Goal: Task Accomplishment & Management: Manage account settings

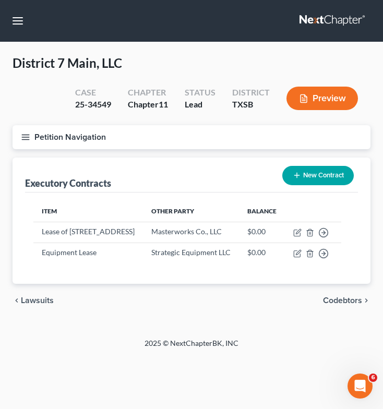
click at [19, 133] on button "Petition Navigation" at bounding box center [192, 137] width 358 height 24
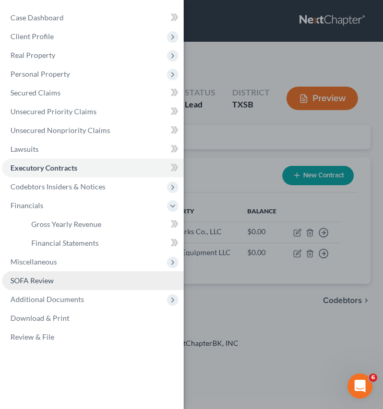
click at [60, 283] on link "SOFA Review" at bounding box center [93, 280] width 182 height 19
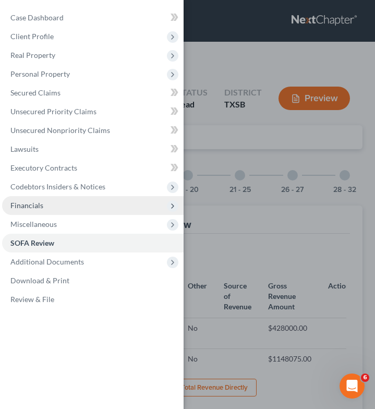
click at [105, 209] on span "Financials" at bounding box center [93, 205] width 182 height 19
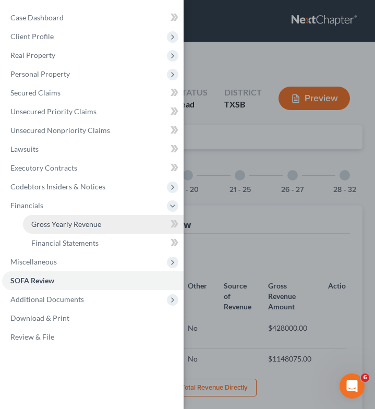
click at [105, 223] on link "Gross Yearly Revenue" at bounding box center [103, 224] width 161 height 19
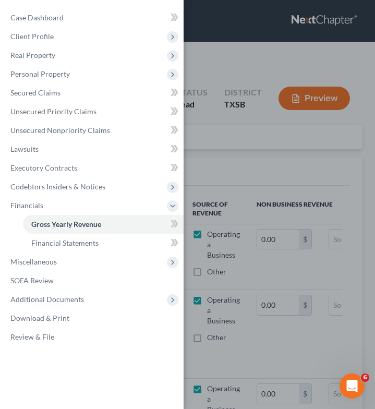
click at [263, 183] on div "Case Dashboard Payments Invoices Payments Payments Credit Report Client Profile" at bounding box center [187, 204] width 375 height 409
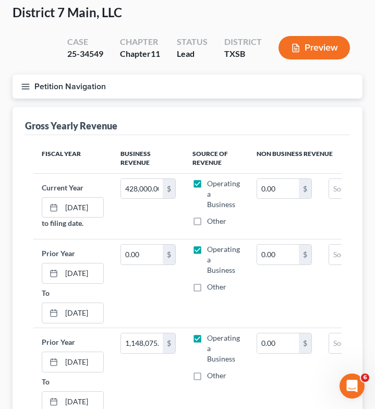
scroll to position [51, 0]
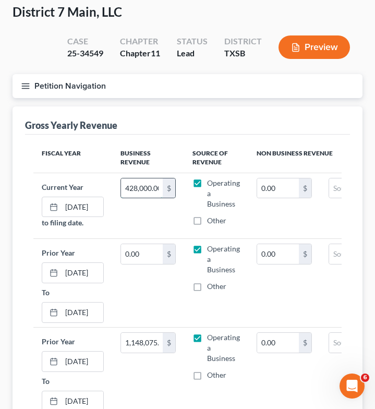
click at [156, 188] on input "428,000.00" at bounding box center [142, 189] width 42 height 20
type input "0"
type input "509,000"
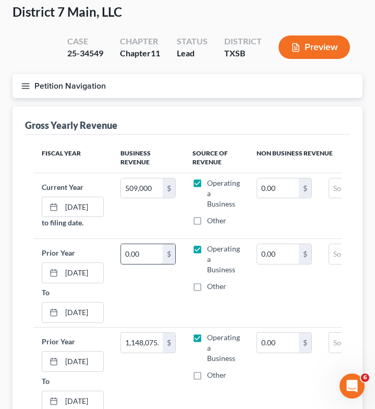
click at [144, 257] on input "0.00" at bounding box center [142, 254] width 42 height 20
type input "918,513.48"
click at [158, 344] on input "1,148,075.00" at bounding box center [142, 343] width 42 height 20
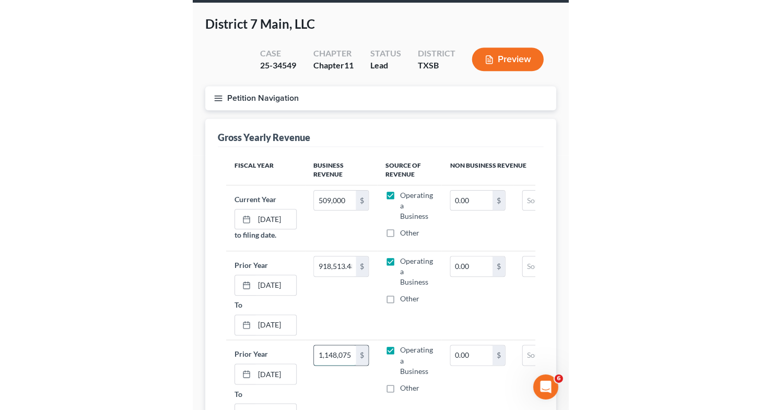
scroll to position [28, 0]
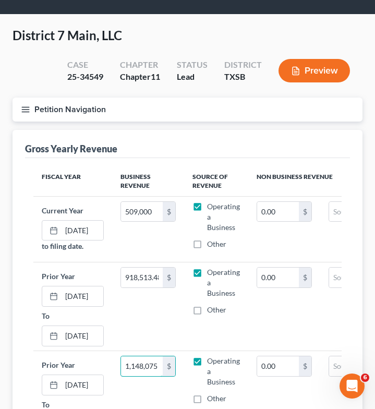
type input "1,148,075"
click at [25, 112] on line "button" at bounding box center [25, 112] width 7 height 0
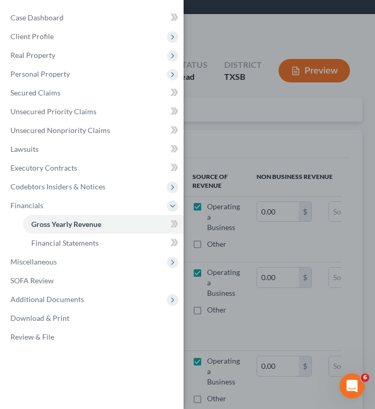
click at [221, 120] on div "Case Dashboard Payments Invoices Payments Payments Credit Report Client Profile" at bounding box center [187, 204] width 375 height 409
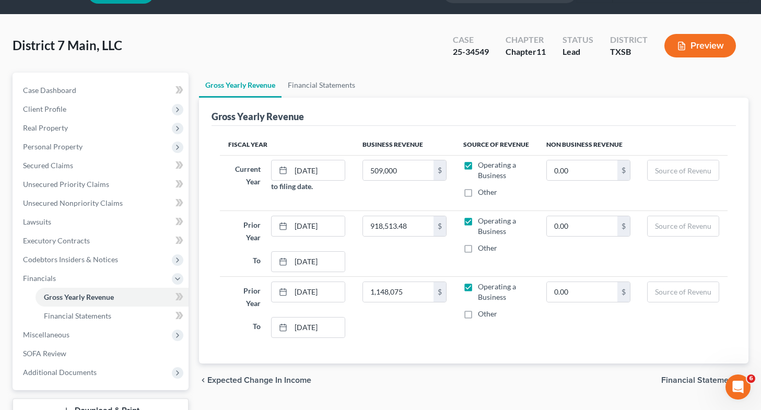
scroll to position [0, 0]
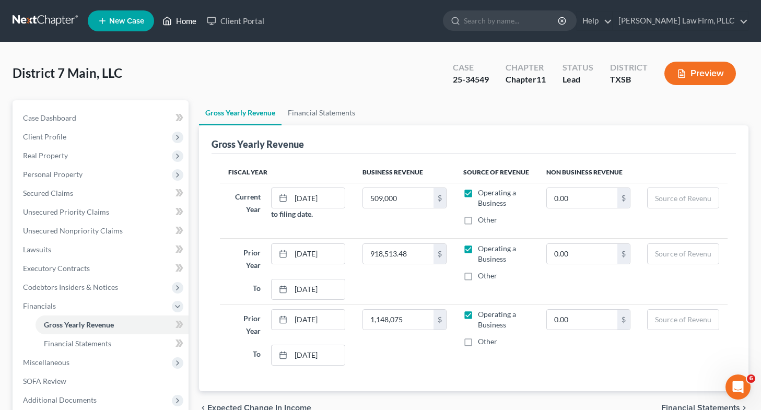
click at [188, 20] on link "Home" at bounding box center [179, 20] width 44 height 19
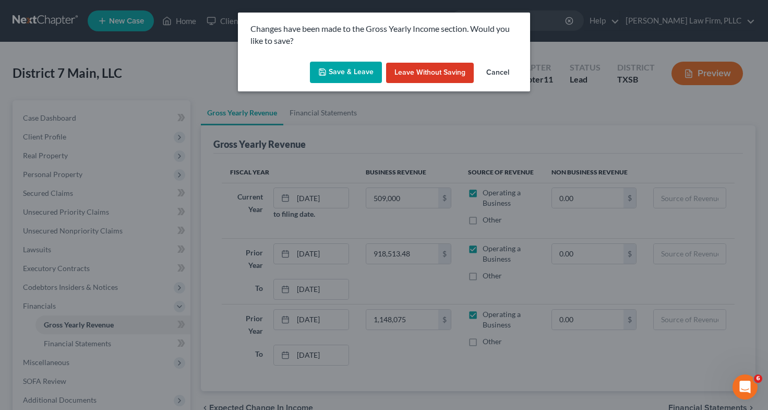
click at [361, 76] on button "Save & Leave" at bounding box center [346, 73] width 72 height 22
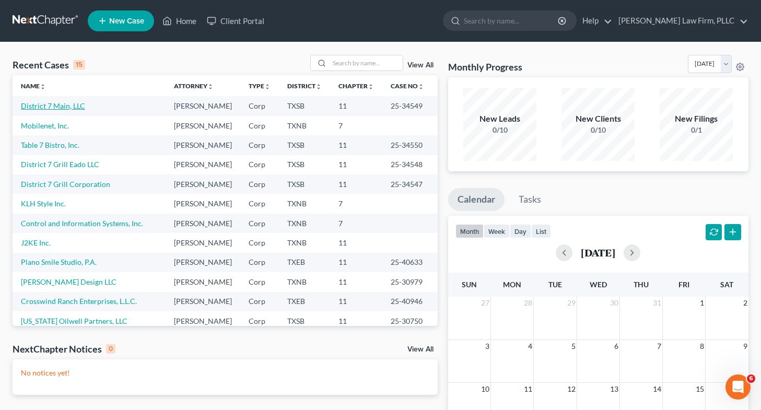
click at [51, 107] on link "District 7 Main, LLC" at bounding box center [53, 105] width 64 height 9
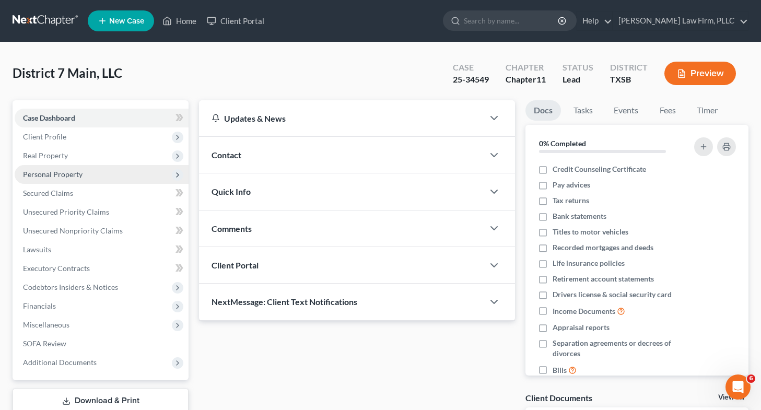
click at [82, 174] on span "Personal Property" at bounding box center [102, 174] width 174 height 19
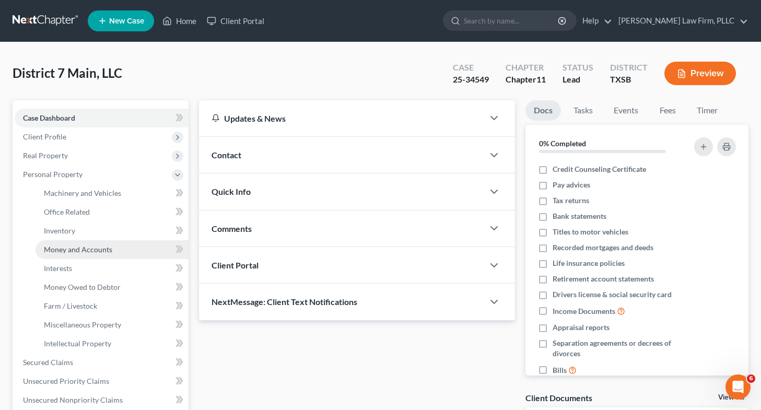
click at [128, 252] on link "Money and Accounts" at bounding box center [111, 249] width 153 height 19
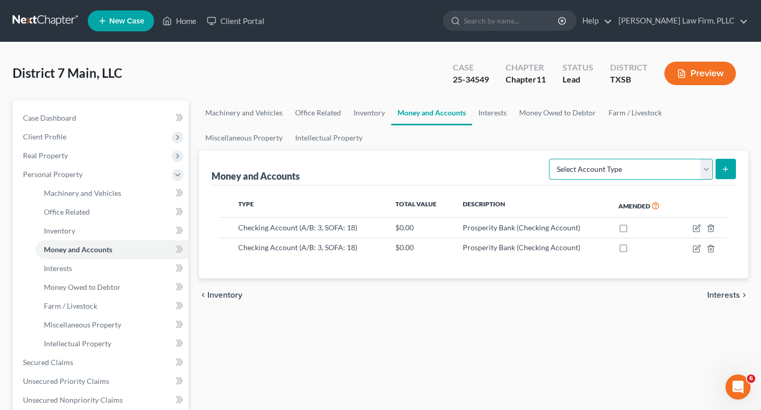
click at [383, 171] on select "Select Account Type Brokerage (A/B: 3, SOFA: 18) Cash on Hand (A/B: 2) Certific…" at bounding box center [631, 169] width 164 height 21
select select "cash_on_hand"
click at [383, 159] on select "Select Account Type Brokerage (A/B: 3, SOFA: 18) Cash on Hand (A/B: 2) Certific…" at bounding box center [631, 169] width 164 height 21
click at [383, 170] on button "submit" at bounding box center [725, 169] width 20 height 20
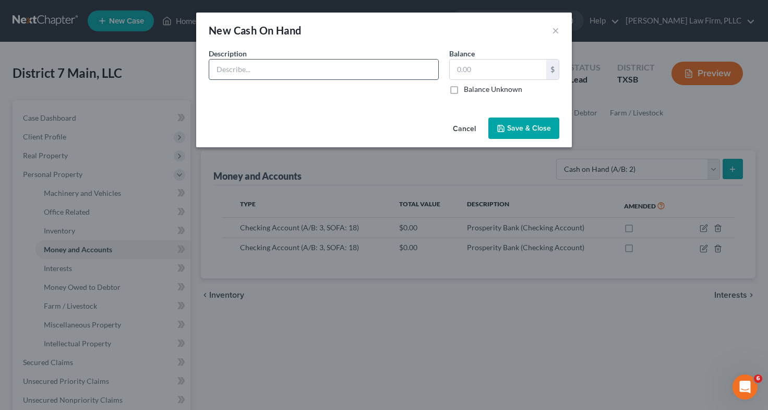
click at [331, 73] on input "text" at bounding box center [323, 70] width 229 height 20
type input "Cash Register"
click at [383, 66] on input "text" at bounding box center [498, 70] width 97 height 20
type input "200"
click at [383, 128] on span "Save & Close" at bounding box center [529, 128] width 44 height 9
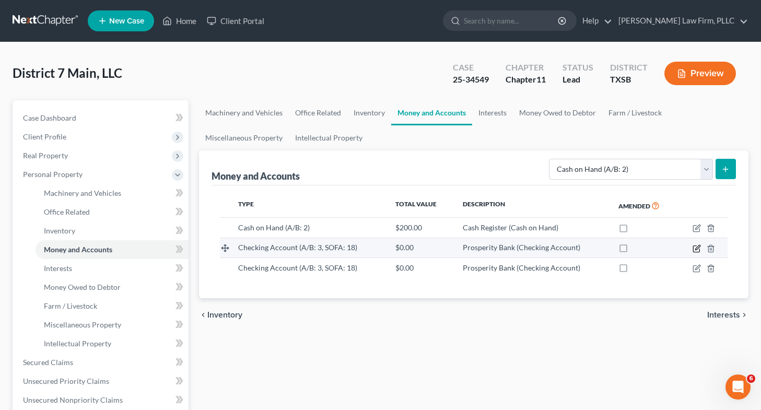
click at [383, 251] on icon "button" at bounding box center [696, 248] width 6 height 6
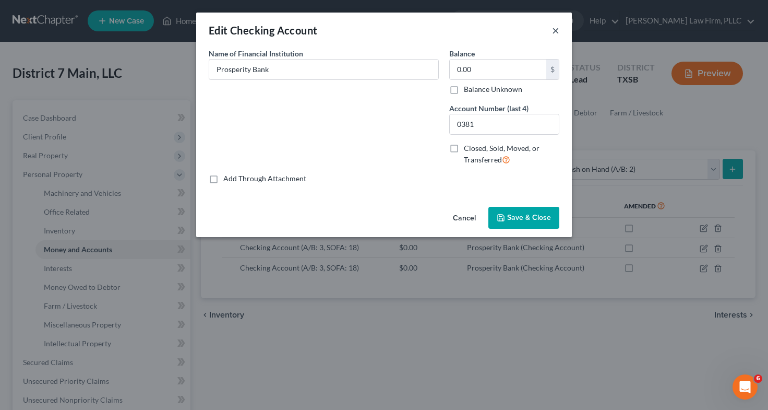
click at [383, 24] on button "×" at bounding box center [555, 30] width 7 height 13
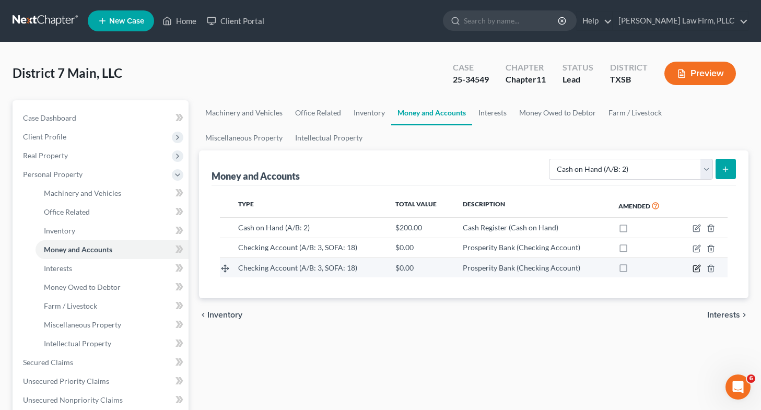
click at [383, 269] on icon "button" at bounding box center [697, 267] width 5 height 5
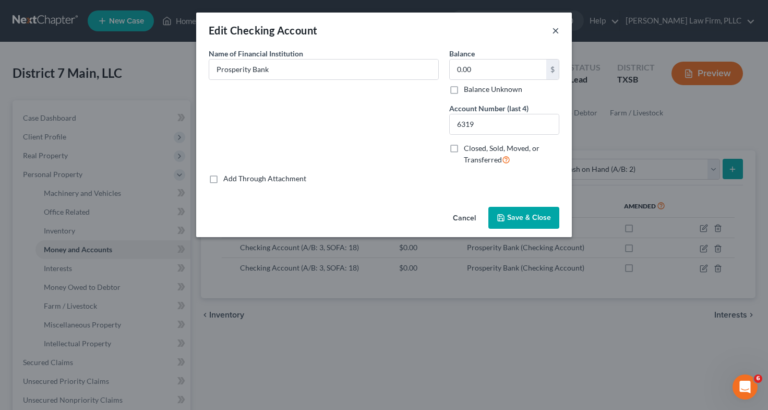
click at [383, 25] on button "×" at bounding box center [555, 30] width 7 height 13
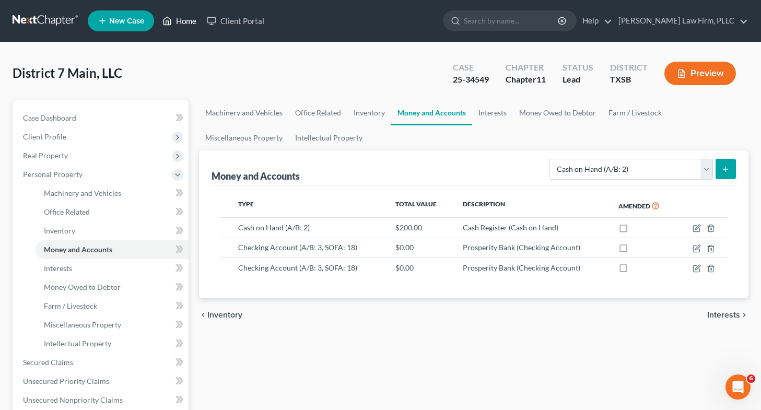
click at [194, 18] on link "Home" at bounding box center [179, 20] width 44 height 19
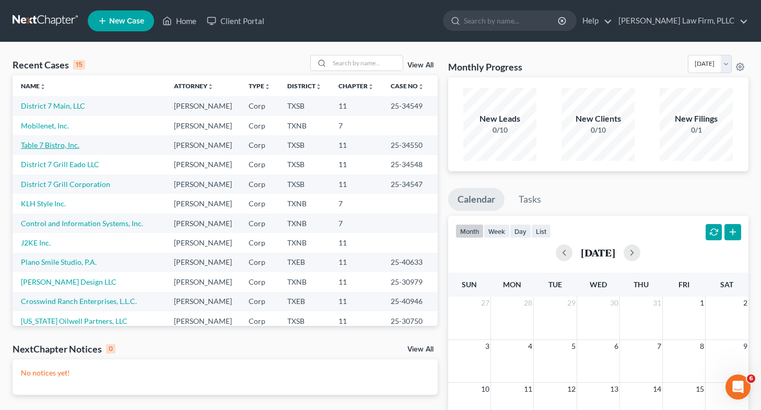
click at [51, 149] on link "Table 7 Bistro, Inc." at bounding box center [50, 144] width 58 height 9
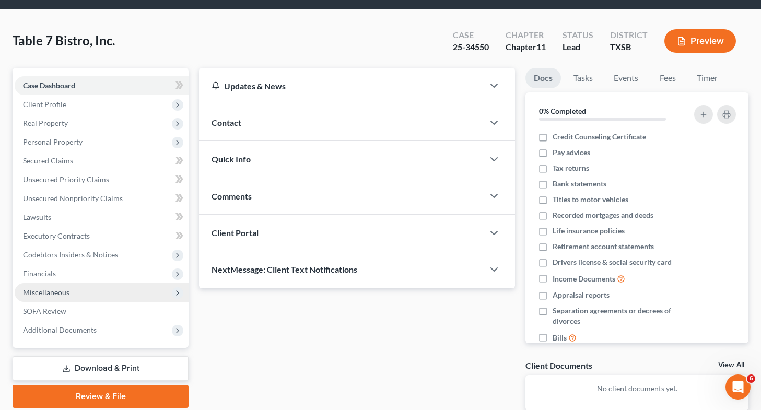
scroll to position [32, 0]
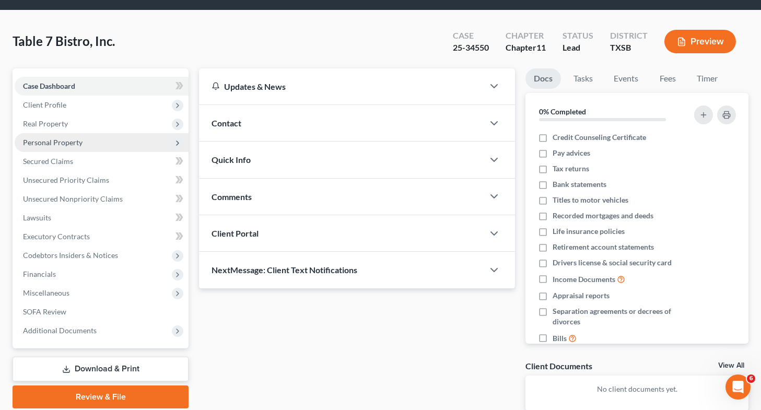
click at [138, 141] on span "Personal Property" at bounding box center [102, 142] width 174 height 19
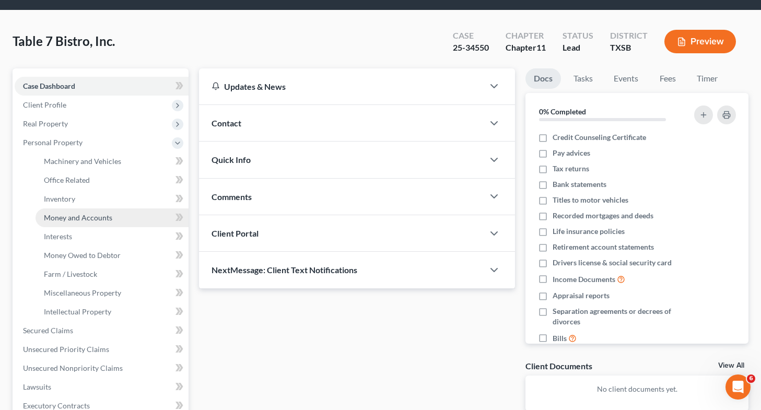
click at [143, 215] on link "Money and Accounts" at bounding box center [111, 217] width 153 height 19
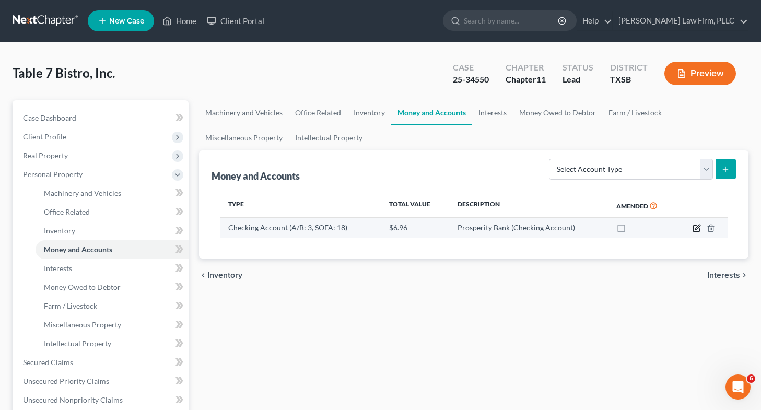
click at [383, 231] on icon "button" at bounding box center [696, 229] width 6 height 6
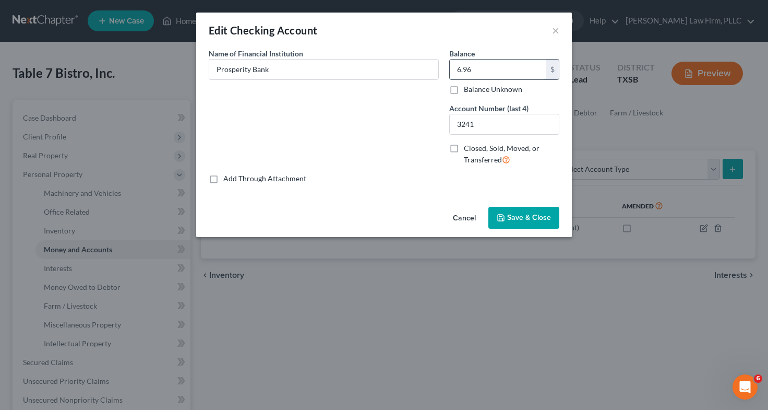
click at [383, 61] on input "6.96" at bounding box center [498, 70] width 97 height 20
type input "784.42"
click at [383, 213] on span "Save & Close" at bounding box center [529, 217] width 44 height 9
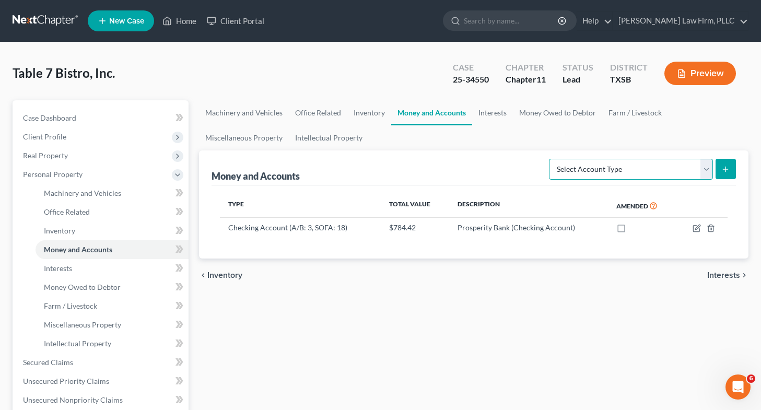
click at [383, 175] on select "Select Account Type Brokerage (A/B: 3, SOFA: 18) Cash on Hand (A/B: 2) Certific…" at bounding box center [631, 169] width 164 height 21
select select "cash_on_hand"
click at [383, 159] on select "Select Account Type Brokerage (A/B: 3, SOFA: 18) Cash on Hand (A/B: 2) Certific…" at bounding box center [631, 169] width 164 height 21
click at [383, 163] on button "submit" at bounding box center [725, 169] width 20 height 20
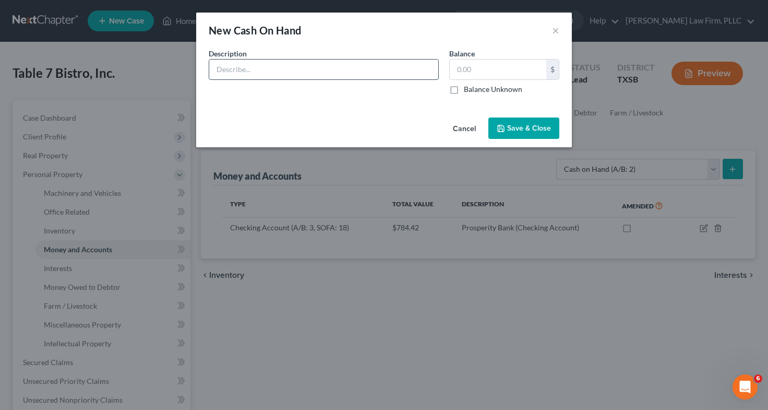
click at [223, 72] on input "text" at bounding box center [323, 70] width 229 height 20
type input "Cash Register"
click at [383, 75] on input "text" at bounding box center [498, 70] width 97 height 20
type input "200"
click at [383, 127] on span "Save & Close" at bounding box center [529, 128] width 44 height 9
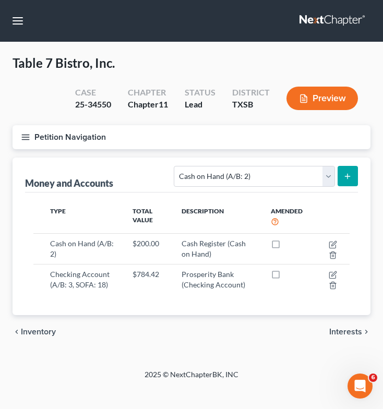
click at [26, 135] on line "button" at bounding box center [25, 135] width 7 height 0
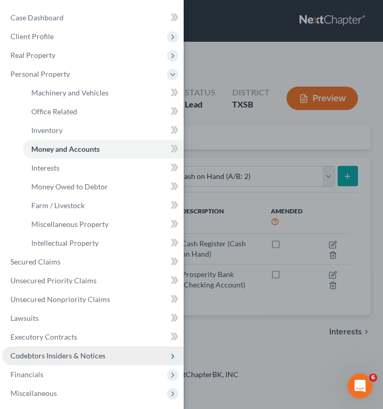
scroll to position [25, 0]
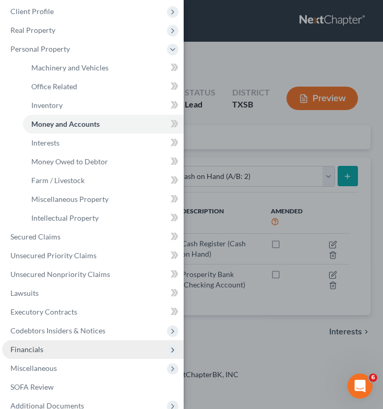
click at [67, 349] on span "Financials" at bounding box center [93, 349] width 182 height 19
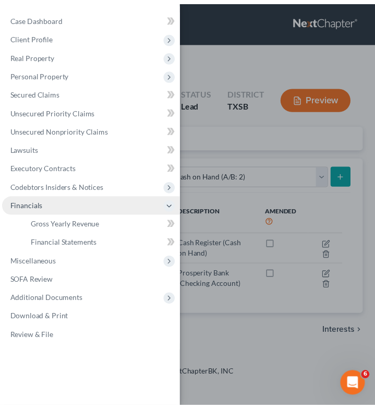
scroll to position [0, 0]
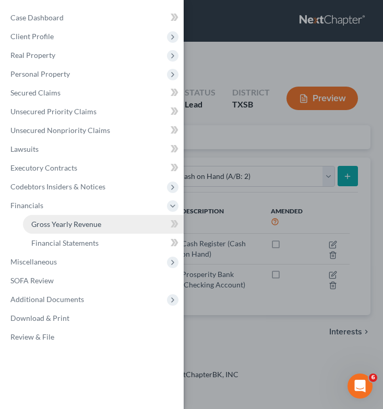
click at [115, 227] on link "Gross Yearly Revenue" at bounding box center [103, 224] width 161 height 19
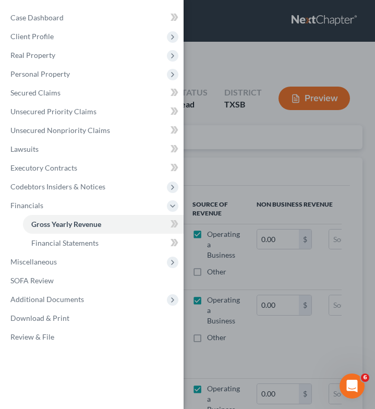
click at [251, 182] on div "Case Dashboard Payments Invoices Payments Payments Credit Report Client Profile" at bounding box center [187, 204] width 375 height 409
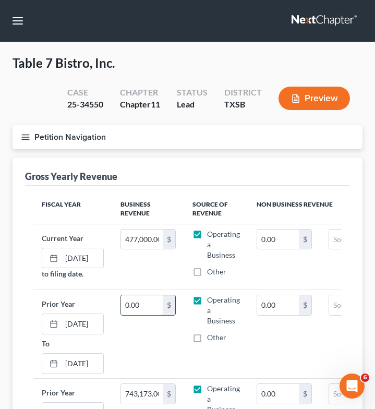
click at [140, 306] on input "0.00" at bounding box center [142, 305] width 42 height 20
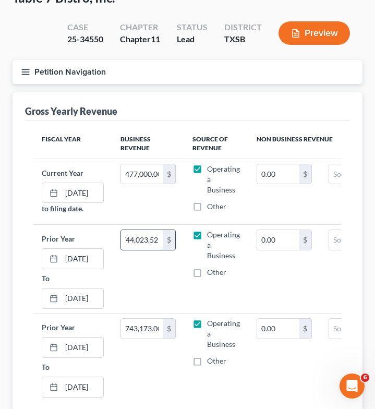
scroll to position [66, 0]
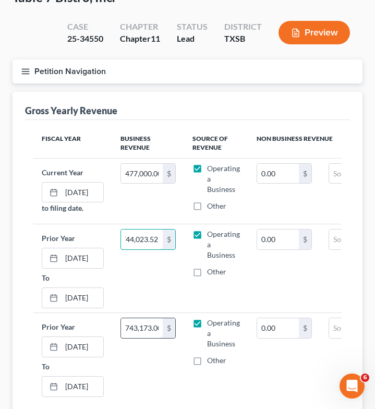
type input "744,023.52"
click at [155, 328] on input "743,173.00" at bounding box center [142, 328] width 42 height 20
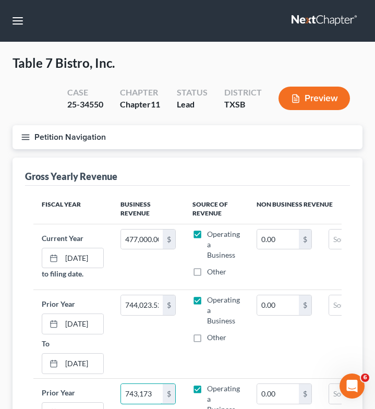
type input "743,173"
click at [25, 133] on icon "button" at bounding box center [25, 137] width 9 height 9
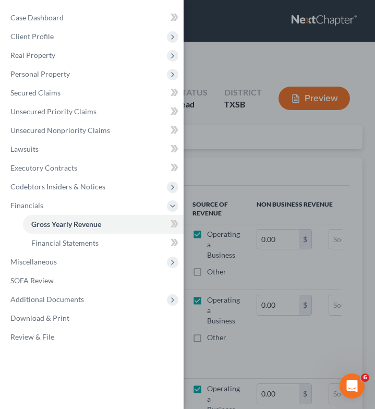
click at [218, 145] on div "Case Dashboard Payments Invoices Payments Payments Credit Report Client Profile" at bounding box center [187, 204] width 375 height 409
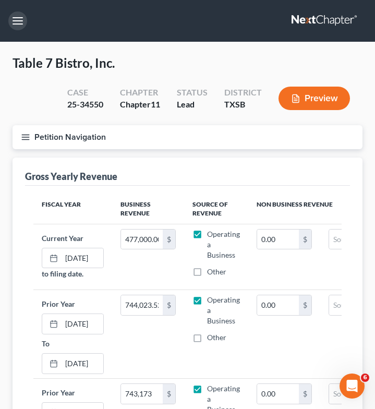
click at [20, 19] on button "button" at bounding box center [17, 20] width 19 height 19
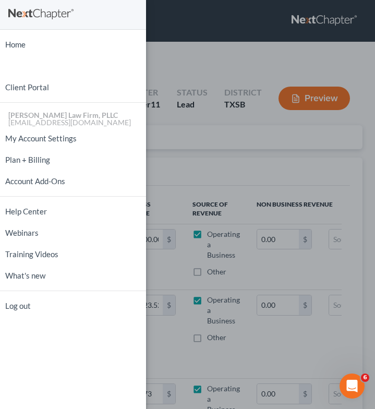
click at [232, 152] on div "Home New Case Client Portal Tittle Law Firm, PLLC btittle@tittlelawgroup.com My…" at bounding box center [187, 204] width 375 height 409
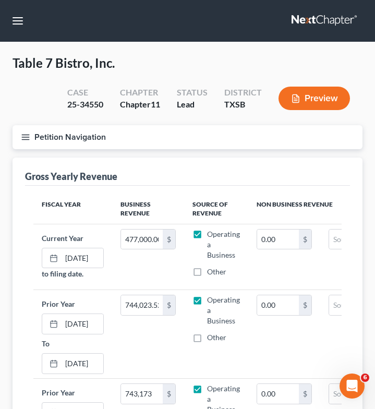
click at [32, 134] on button "Petition Navigation" at bounding box center [188, 137] width 350 height 24
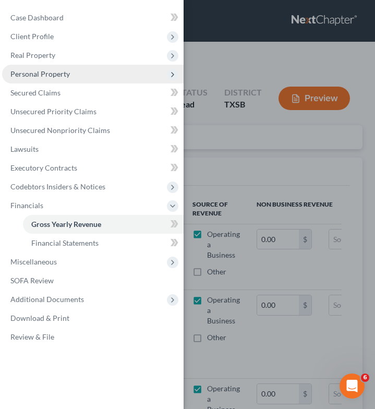
click at [86, 77] on span "Personal Property" at bounding box center [93, 74] width 182 height 19
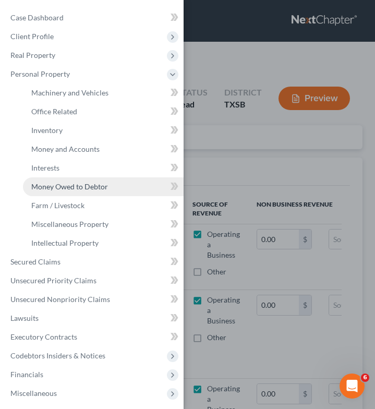
click at [90, 181] on link "Money Owed to Debtor" at bounding box center [103, 186] width 161 height 19
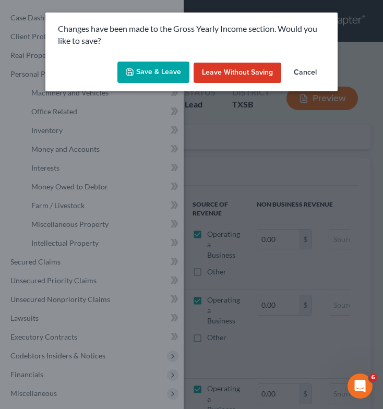
click at [159, 72] on button "Save & Leave" at bounding box center [153, 73] width 72 height 22
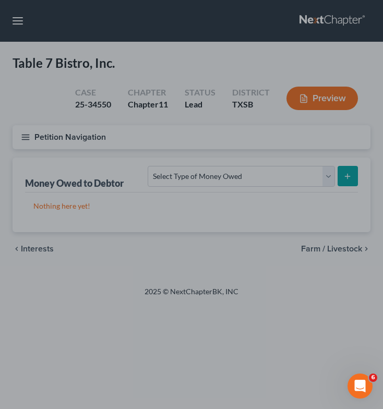
click at [15, 18] on div at bounding box center [191, 204] width 383 height 409
click at [18, 19] on div at bounding box center [191, 204] width 383 height 409
click at [48, 94] on div at bounding box center [191, 204] width 383 height 409
drag, startPoint x: 23, startPoint y: 16, endPoint x: 17, endPoint y: 20, distance: 7.5
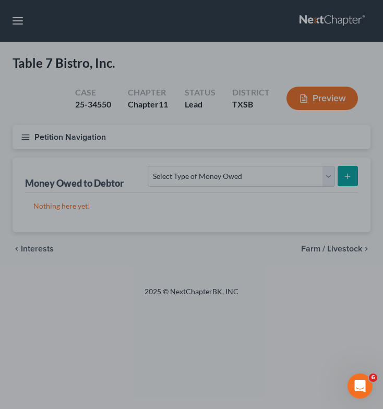
click at [17, 20] on div at bounding box center [191, 204] width 383 height 409
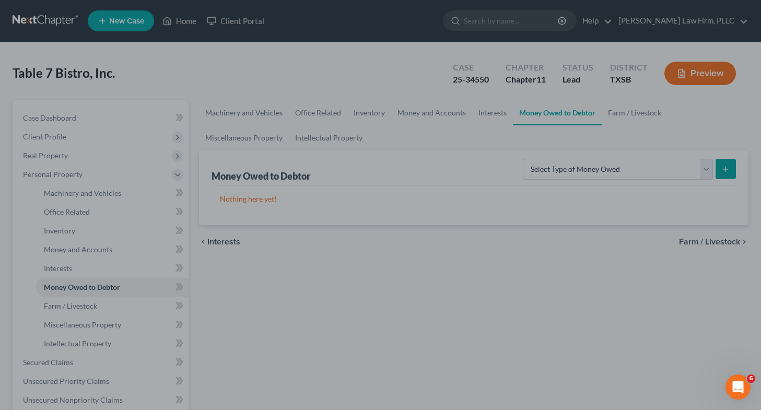
click at [130, 55] on div at bounding box center [380, 205] width 761 height 410
click at [189, 21] on div at bounding box center [380, 205] width 761 height 410
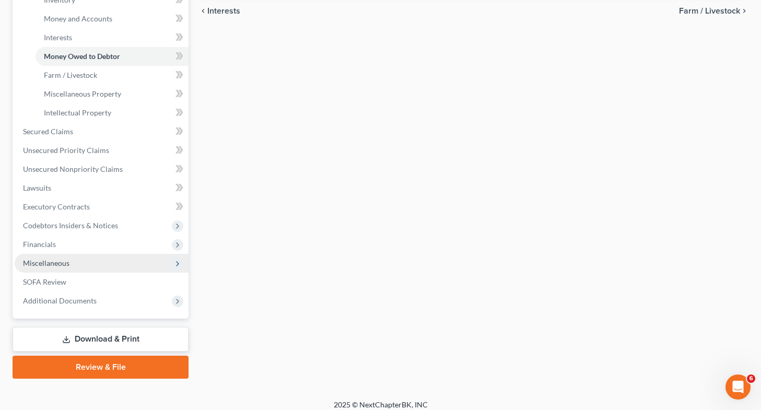
scroll to position [232, 0]
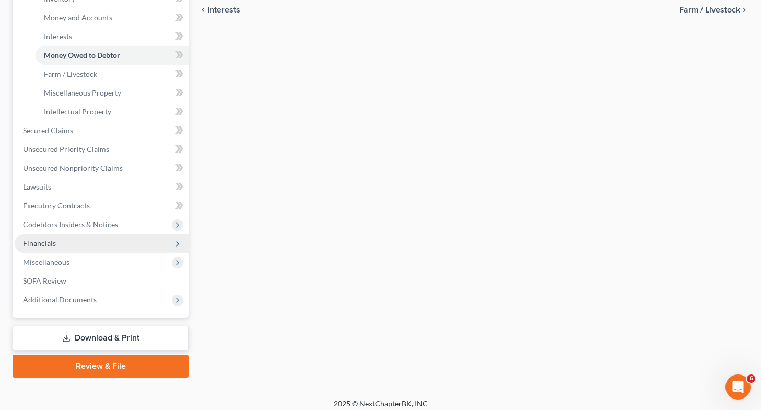
click at [120, 239] on span "Financials" at bounding box center [102, 243] width 174 height 19
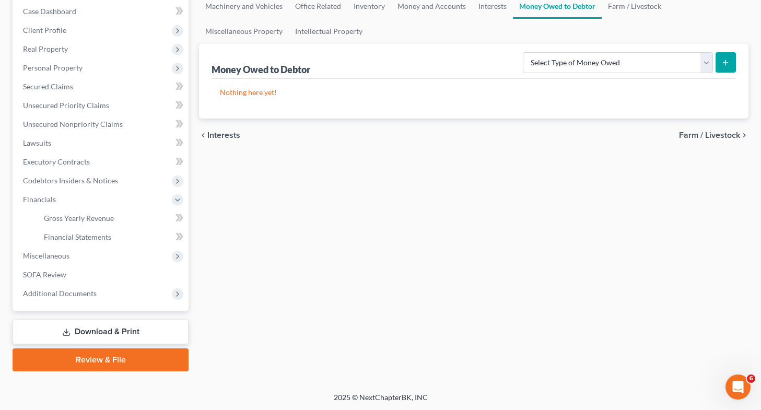
scroll to position [0, 0]
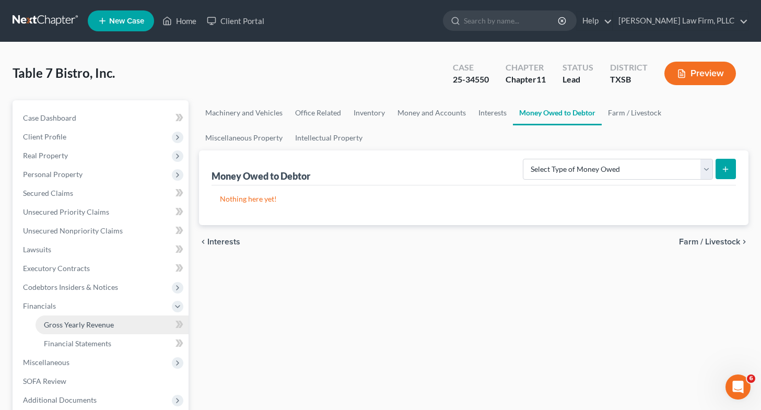
click at [94, 324] on span "Gross Yearly Revenue" at bounding box center [79, 324] width 70 height 9
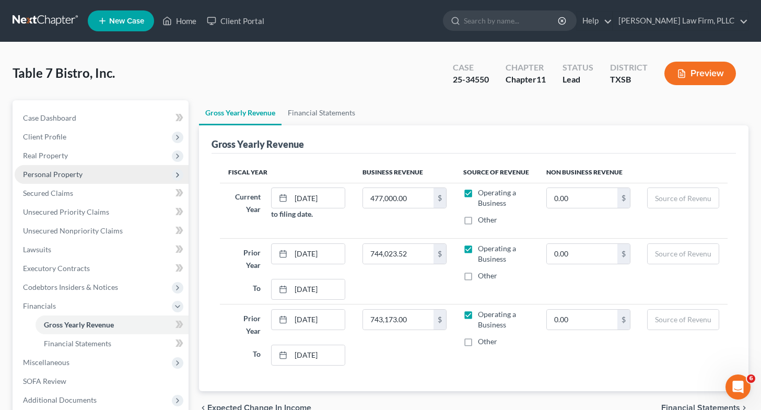
click at [132, 170] on span "Personal Property" at bounding box center [102, 174] width 174 height 19
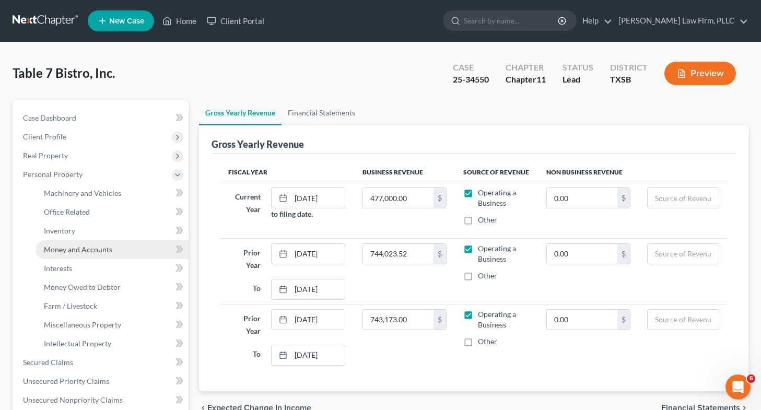
click at [119, 253] on link "Money and Accounts" at bounding box center [111, 249] width 153 height 19
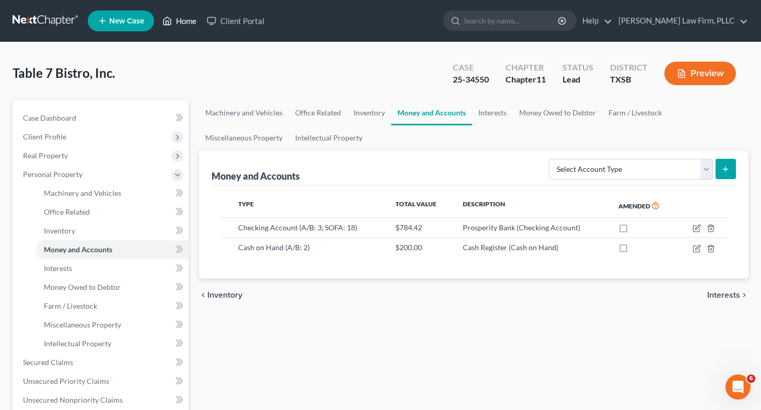
click at [189, 21] on link "Home" at bounding box center [179, 20] width 44 height 19
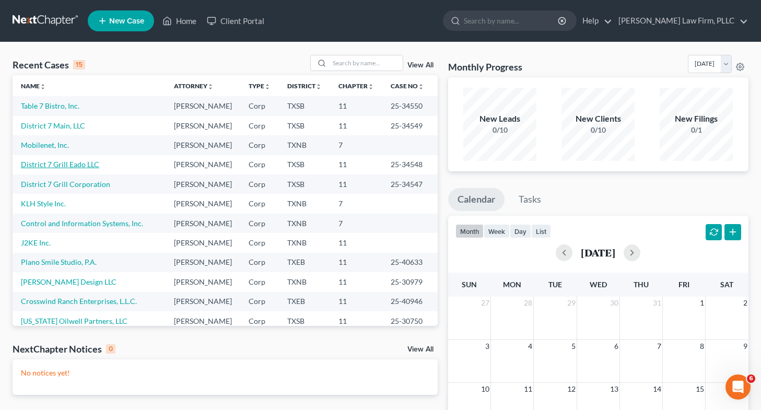
click at [54, 169] on link "District 7 Grill Eado LLC" at bounding box center [60, 164] width 78 height 9
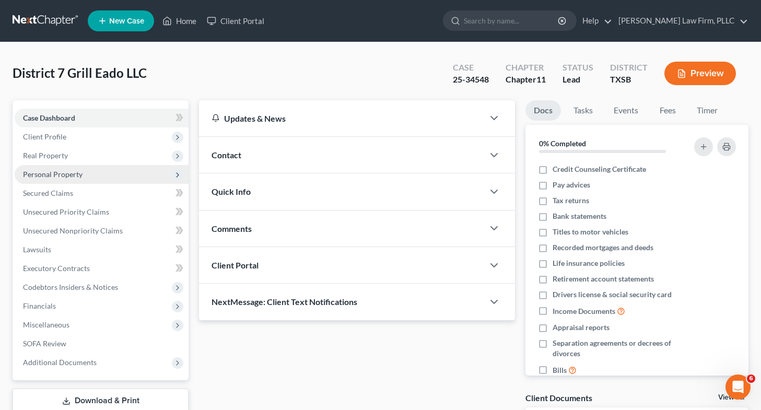
click at [76, 171] on span "Personal Property" at bounding box center [53, 174] width 60 height 9
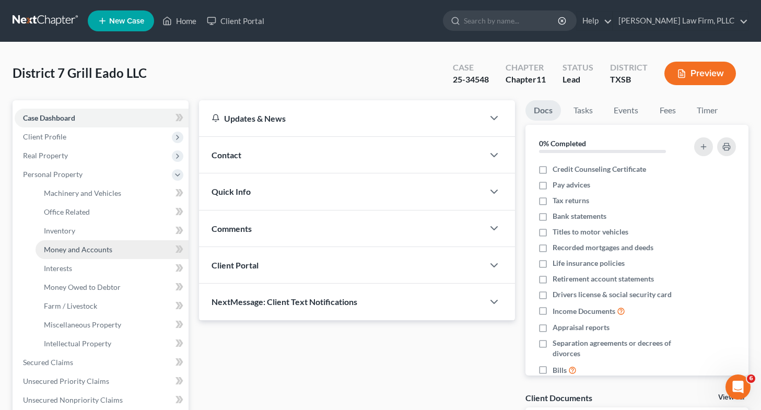
click at [82, 247] on span "Money and Accounts" at bounding box center [78, 249] width 68 height 9
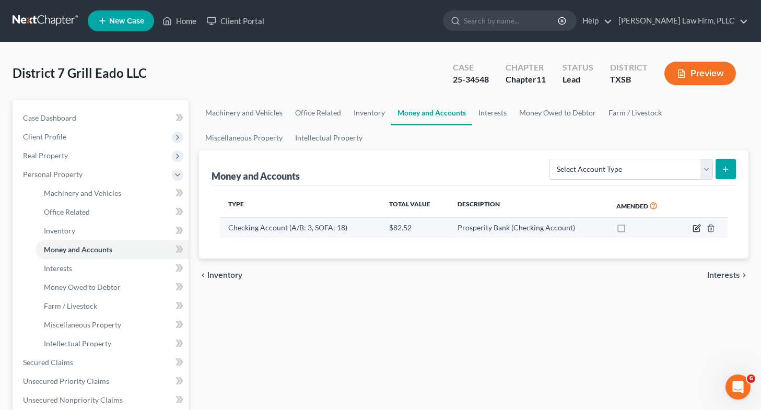
click at [697, 228] on icon "button" at bounding box center [697, 227] width 5 height 5
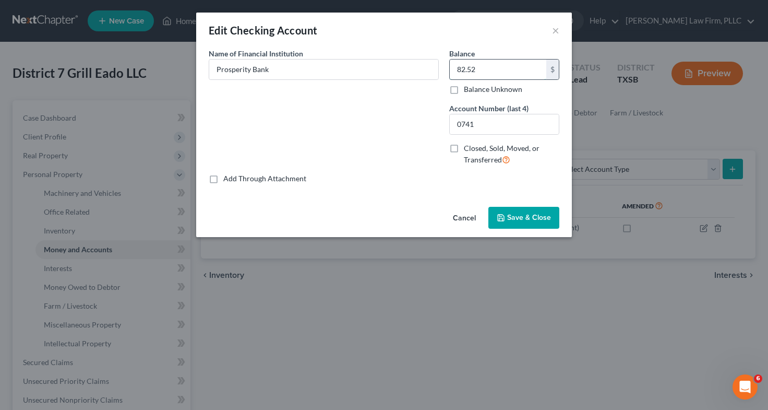
click at [514, 76] on input "82.52" at bounding box center [498, 70] width 97 height 20
type input "2,231.68"
click at [522, 218] on span "Save & Close" at bounding box center [529, 217] width 44 height 9
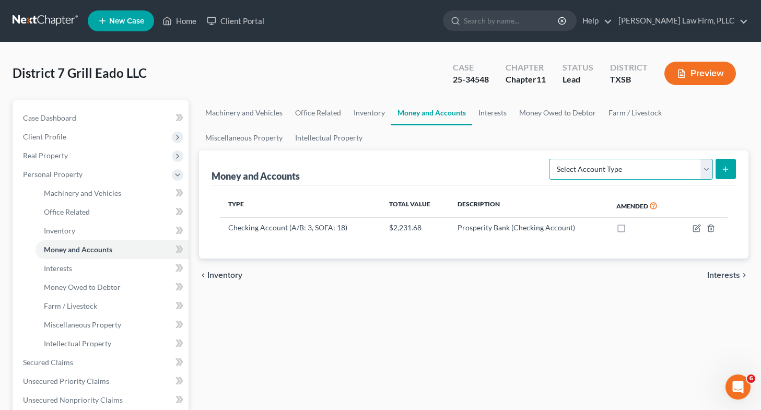
click at [643, 171] on select "Select Account Type Brokerage (A/B: 3, SOFA: 18) Cash on Hand (A/B: 2) Certific…" at bounding box center [631, 169] width 164 height 21
select select "cash_on_hand"
click at [550, 159] on select "Select Account Type Brokerage (A/B: 3, SOFA: 18) Cash on Hand (A/B: 2) Certific…" at bounding box center [631, 169] width 164 height 21
click at [719, 165] on button "submit" at bounding box center [725, 169] width 20 height 20
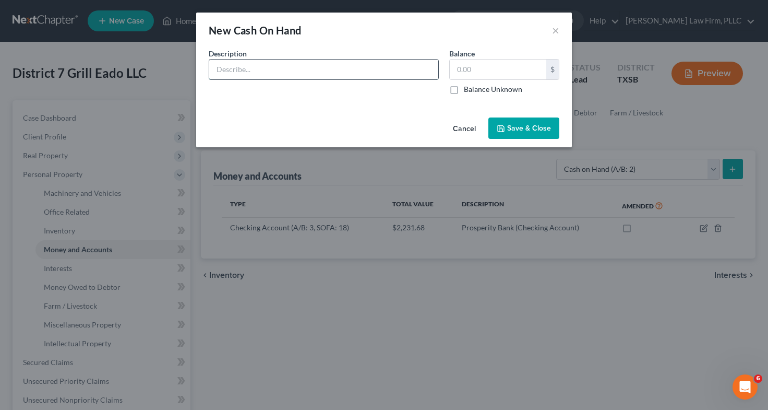
click at [357, 75] on input "text" at bounding box center [323, 70] width 229 height 20
type input "Cash Register"
click at [499, 74] on input "text" at bounding box center [498, 70] width 97 height 20
type input "200"
click at [523, 125] on span "Save & Close" at bounding box center [529, 128] width 44 height 9
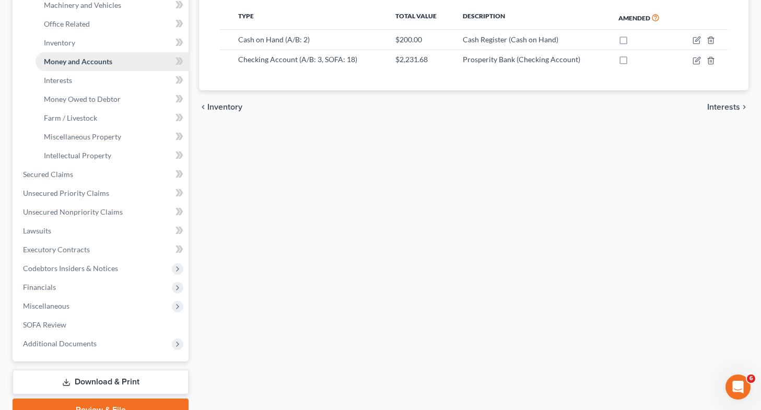
scroll to position [190, 0]
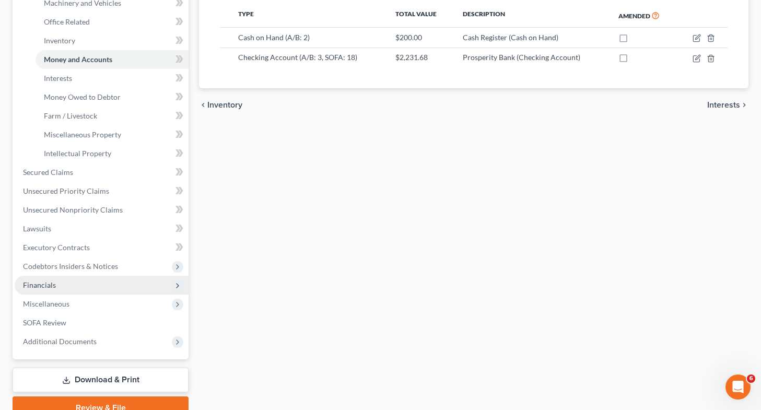
click at [118, 283] on span "Financials" at bounding box center [102, 285] width 174 height 19
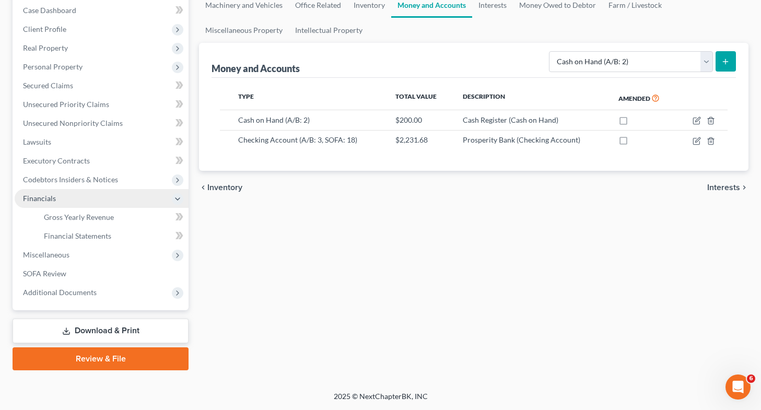
scroll to position [106, 0]
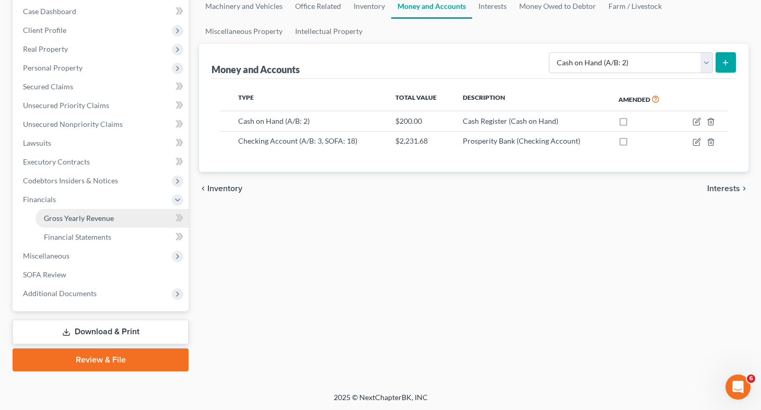
click at [65, 219] on span "Gross Yearly Revenue" at bounding box center [79, 217] width 70 height 9
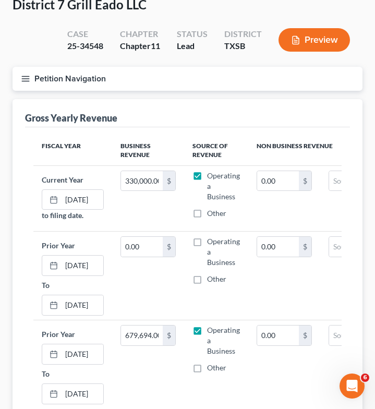
scroll to position [63, 0]
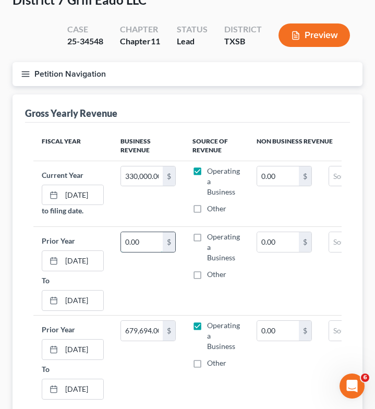
click at [149, 247] on input "0.00" at bounding box center [142, 242] width 42 height 20
type input "588,811.85"
click at [139, 338] on input "679,694.00" at bounding box center [142, 331] width 42 height 20
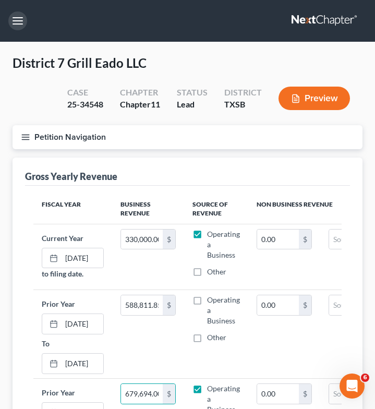
click at [18, 17] on button "button" at bounding box center [17, 20] width 19 height 19
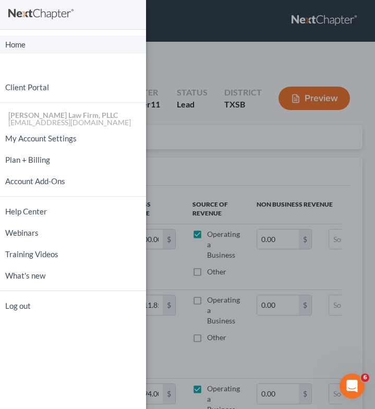
click at [25, 45] on link "Home" at bounding box center [73, 44] width 146 height 18
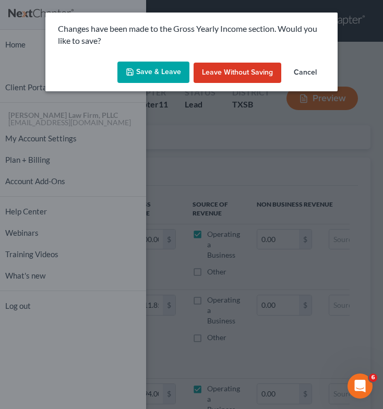
click at [146, 68] on button "Save & Leave" at bounding box center [153, 73] width 72 height 22
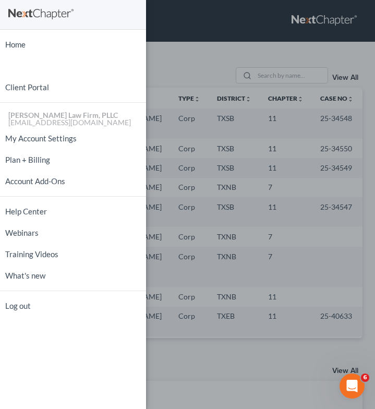
click at [201, 61] on div "Home New Case Client Portal Tittle Law Firm, PLLC btittle@tittlelawgroup.com My…" at bounding box center [187, 204] width 375 height 409
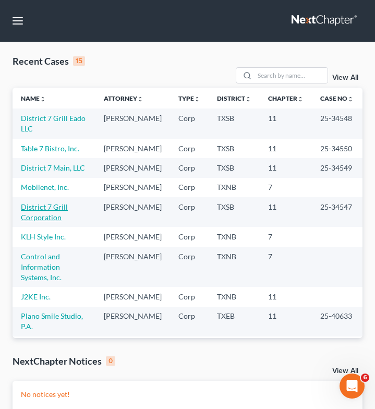
click at [51, 222] on link "District 7 Grill Corporation" at bounding box center [44, 212] width 47 height 19
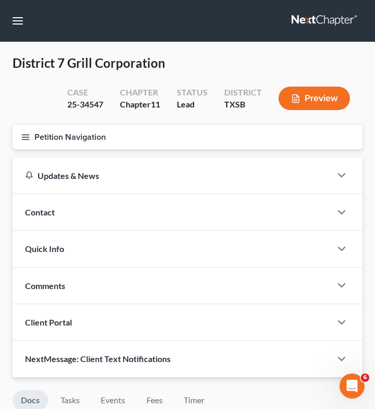
click at [24, 137] on icon "button" at bounding box center [25, 137] width 9 height 9
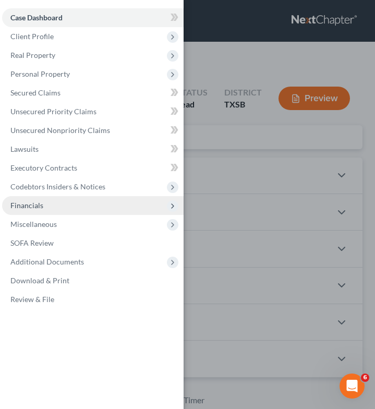
click at [46, 208] on span "Financials" at bounding box center [93, 205] width 182 height 19
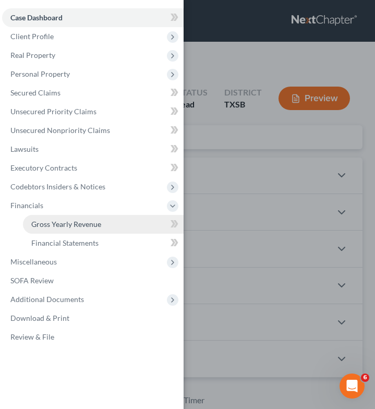
click at [58, 223] on span "Gross Yearly Revenue" at bounding box center [66, 224] width 70 height 9
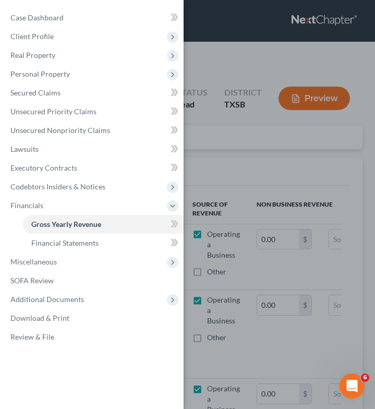
click at [229, 161] on div "Case Dashboard Payments Invoices Payments Payments Credit Report Client Profile" at bounding box center [187, 204] width 375 height 409
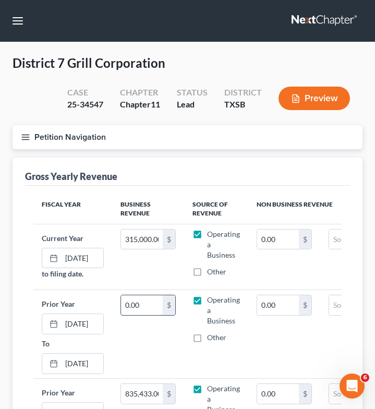
click at [148, 312] on input "0.00" at bounding box center [142, 305] width 42 height 20
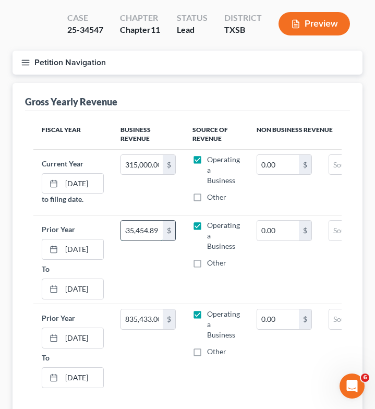
scroll to position [75, 0]
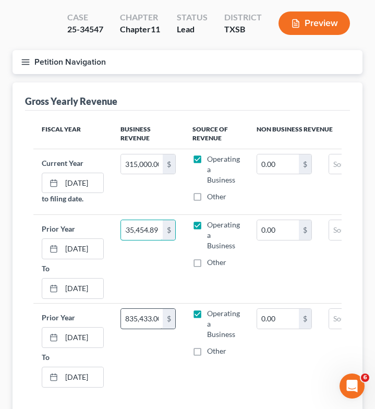
type input "635,454.89"
click at [144, 323] on input "835,433.00" at bounding box center [142, 319] width 42 height 20
click at [133, 279] on td "635,454.89 $" at bounding box center [148, 259] width 72 height 89
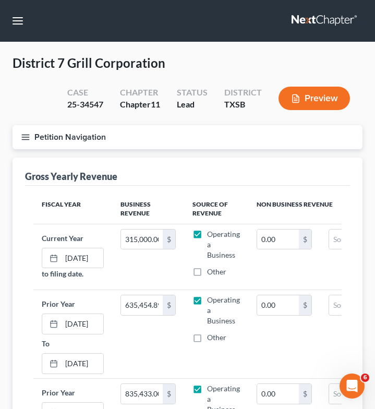
click at [24, 139] on line "button" at bounding box center [25, 139] width 7 height 0
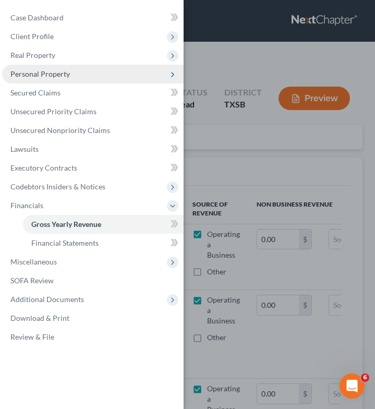
click at [113, 73] on span "Personal Property" at bounding box center [93, 74] width 182 height 19
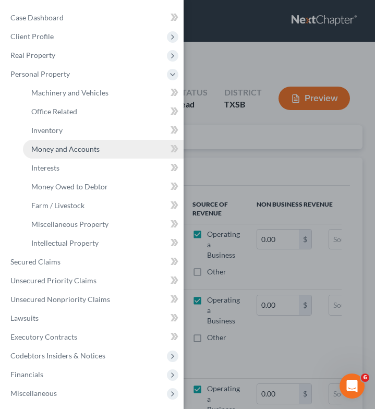
click at [96, 151] on span "Money and Accounts" at bounding box center [65, 149] width 68 height 9
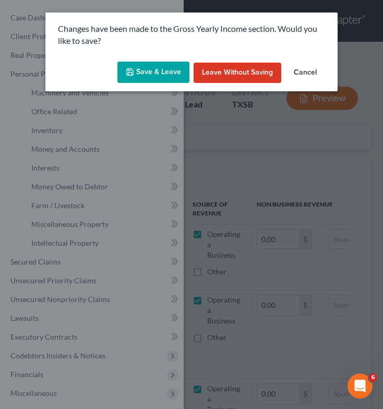
click at [152, 72] on button "Save & Leave" at bounding box center [153, 73] width 72 height 22
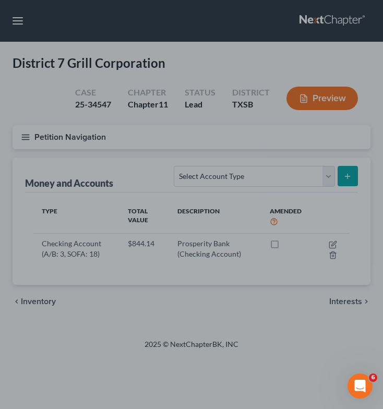
click at [322, 221] on div at bounding box center [191, 204] width 383 height 409
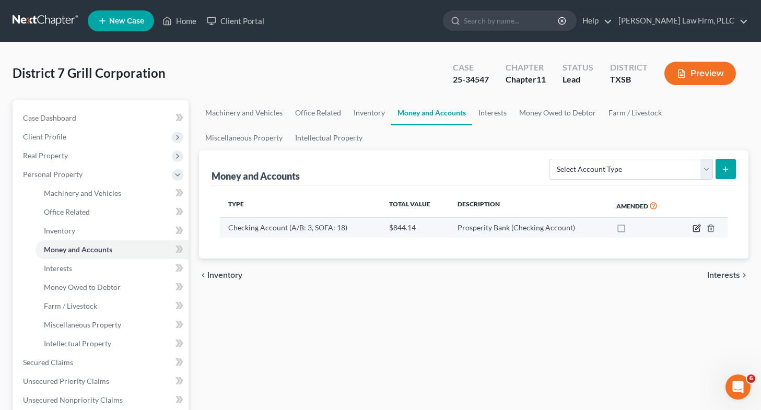
click at [696, 231] on icon "button" at bounding box center [696, 228] width 8 height 8
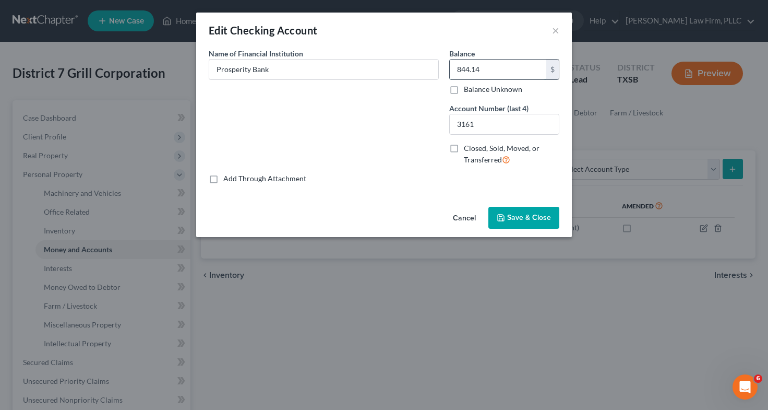
click at [497, 64] on input "844.14" at bounding box center [498, 70] width 97 height 20
type input "1,280.48"
click at [517, 217] on span "Save & Close" at bounding box center [529, 217] width 44 height 9
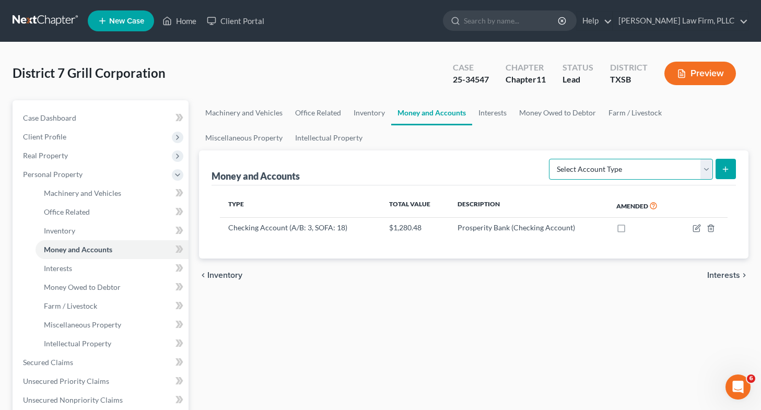
click at [581, 164] on select "Select Account Type Brokerage (A/B: 3, SOFA: 18) Cash on Hand (A/B: 2) Certific…" at bounding box center [631, 169] width 164 height 21
select select "cash_on_hand"
click at [550, 159] on select "Select Account Type Brokerage (A/B: 3, SOFA: 18) Cash on Hand (A/B: 2) Certific…" at bounding box center [631, 169] width 164 height 21
click at [723, 170] on icon "submit" at bounding box center [725, 169] width 8 height 8
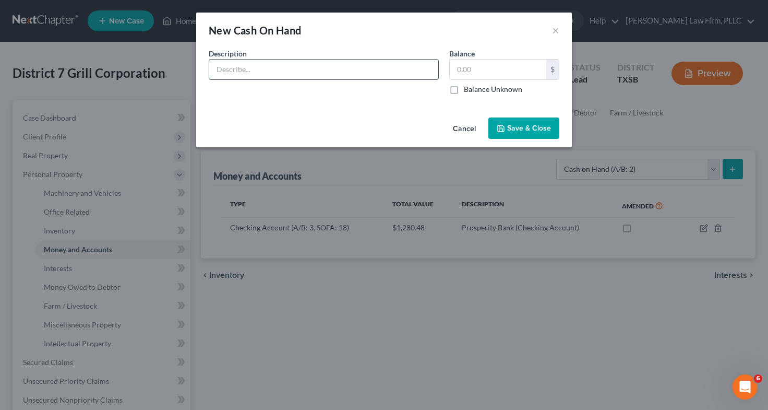
click at [288, 70] on input "text" at bounding box center [323, 70] width 229 height 20
type input "Cash Register"
click at [488, 66] on input "text" at bounding box center [498, 70] width 97 height 20
type input "200"
click at [514, 130] on span "Save & Close" at bounding box center [529, 128] width 44 height 9
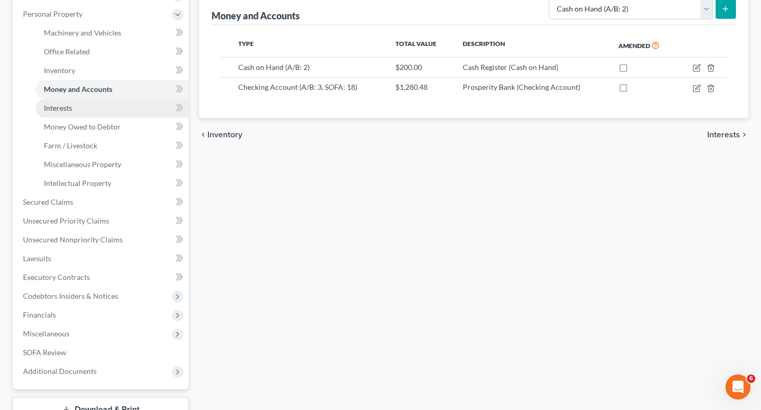
scroll to position [161, 0]
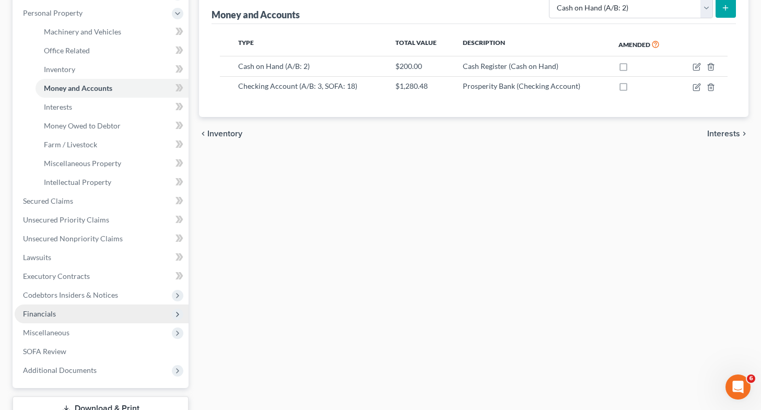
click at [96, 307] on span "Financials" at bounding box center [102, 313] width 174 height 19
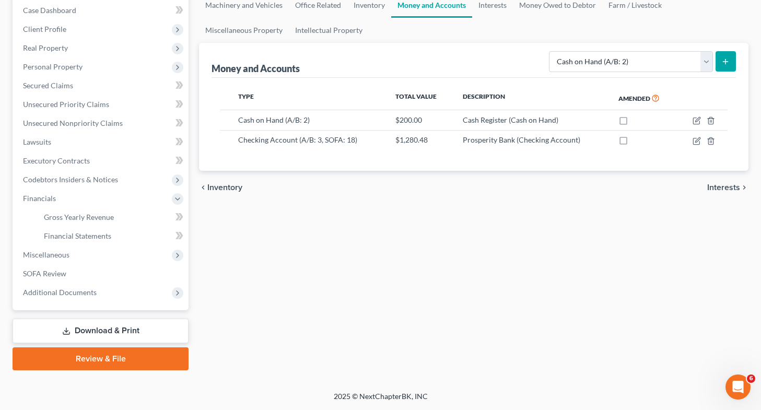
scroll to position [106, 0]
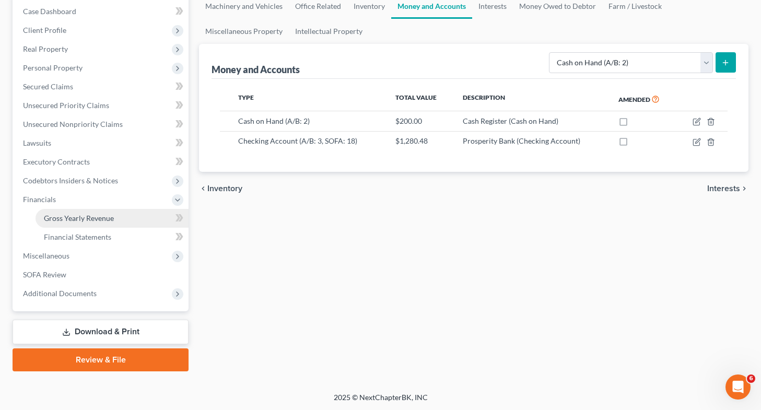
click at [129, 216] on link "Gross Yearly Revenue" at bounding box center [111, 218] width 153 height 19
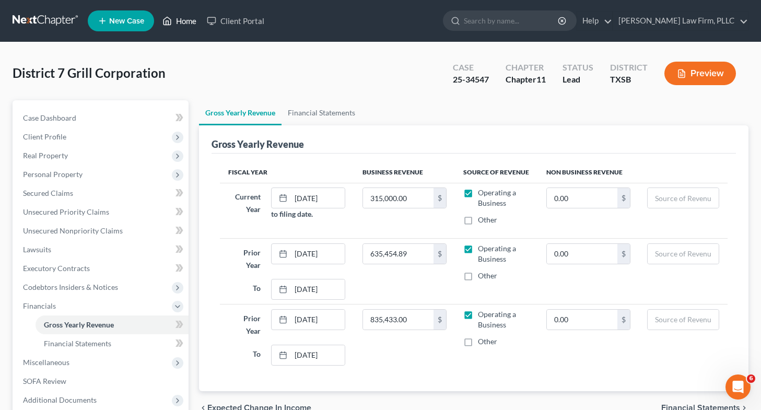
click at [193, 20] on link "Home" at bounding box center [179, 20] width 44 height 19
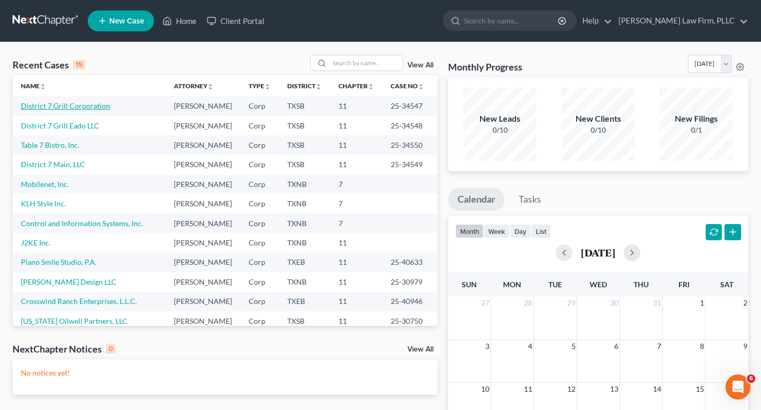
click at [81, 105] on link "District 7 Grill Corporation" at bounding box center [65, 105] width 89 height 9
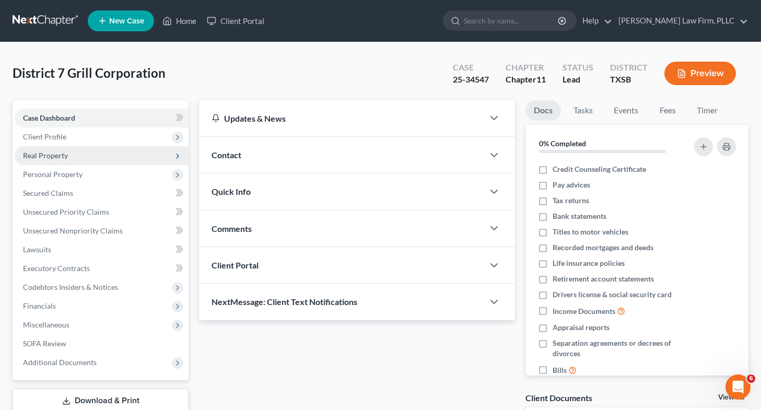
click at [90, 156] on span "Real Property" at bounding box center [102, 155] width 174 height 19
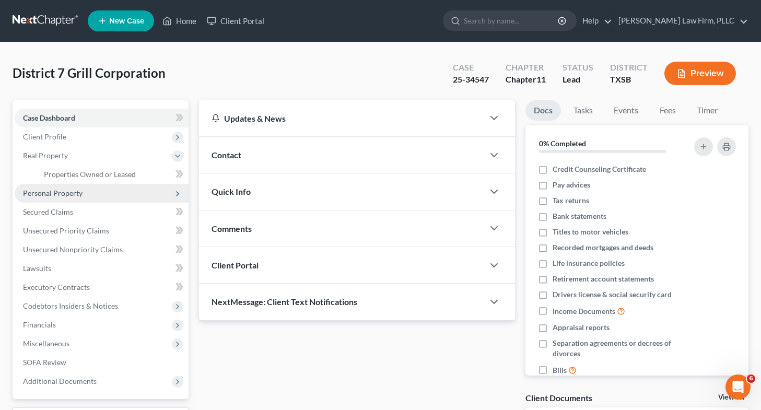
click at [72, 184] on span "Personal Property" at bounding box center [102, 193] width 174 height 19
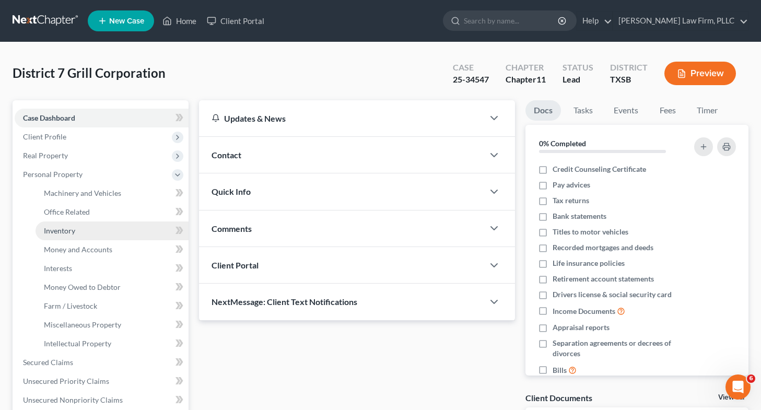
click at [84, 232] on link "Inventory" at bounding box center [111, 230] width 153 height 19
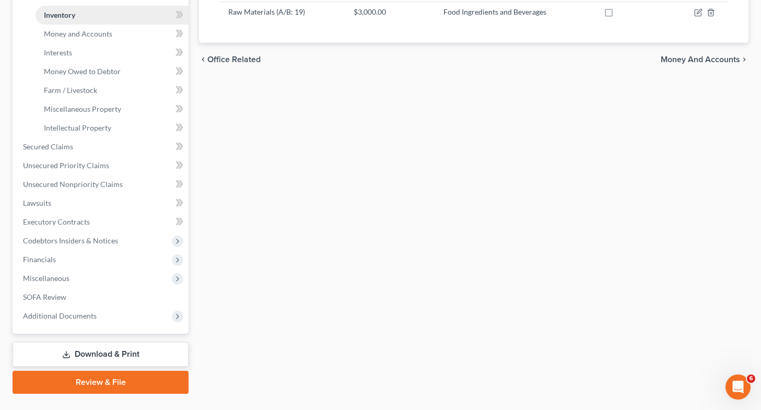
scroll to position [222, 0]
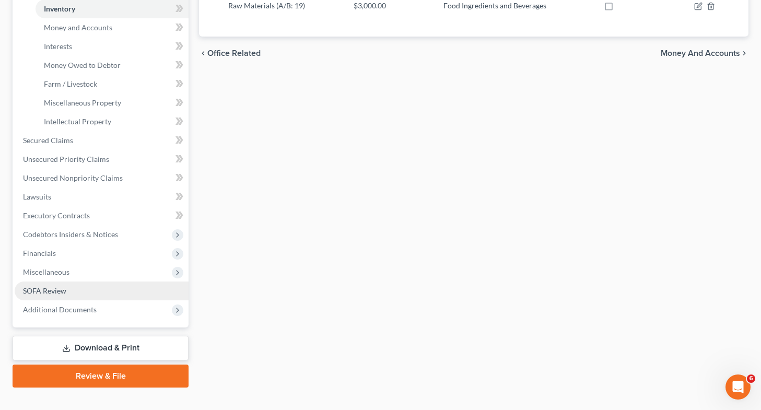
click at [80, 288] on link "SOFA Review" at bounding box center [102, 290] width 174 height 19
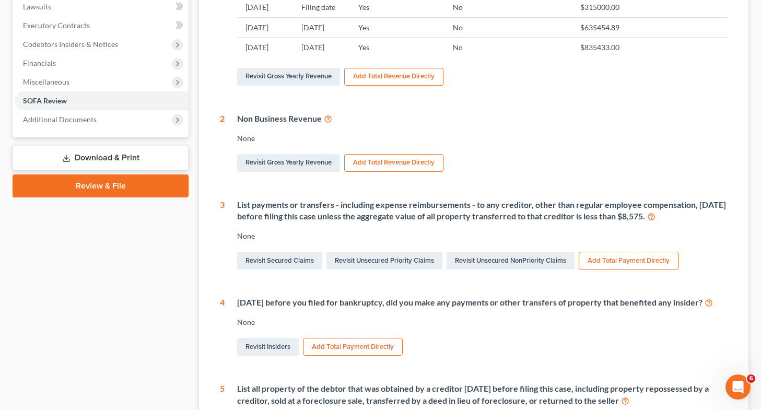
scroll to position [243, 0]
click at [275, 355] on link "Revisit Insiders" at bounding box center [268, 346] width 62 height 18
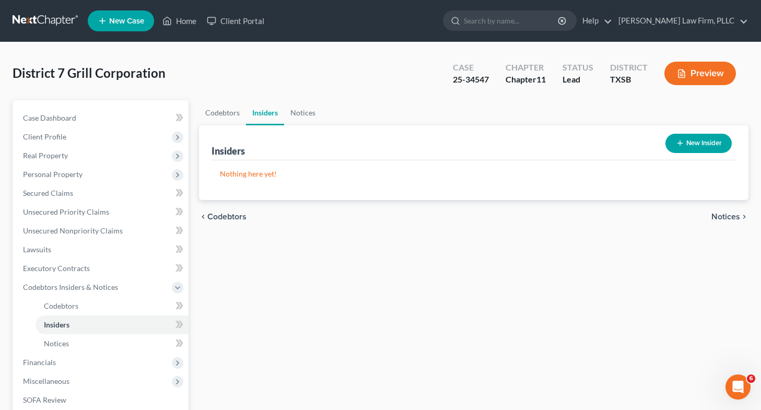
click at [686, 143] on button "New Insider" at bounding box center [698, 143] width 66 height 19
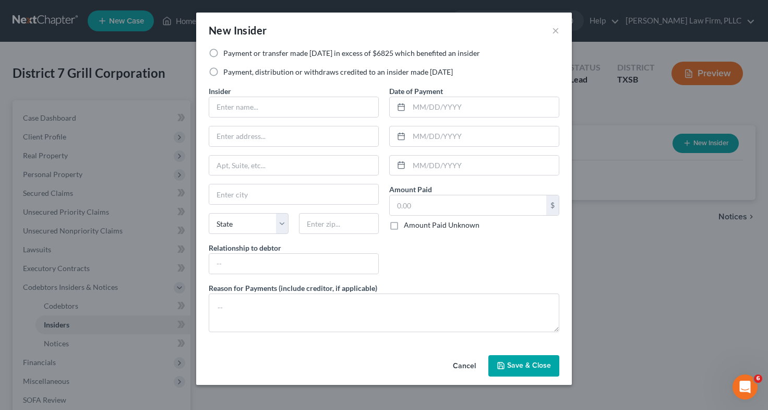
click at [223, 51] on label "Payment or transfer made within 1 year in excess of $6825 which benefited an in…" at bounding box center [351, 53] width 257 height 10
click at [228, 51] on input "Payment or transfer made within 1 year in excess of $6825 which benefited an in…" at bounding box center [231, 51] width 7 height 7
radio input "true"
click at [256, 104] on input "text" at bounding box center [293, 107] width 169 height 20
click at [102, 108] on div "New Insider × Payment or transfer made within 1 year in excess of $6825 which b…" at bounding box center [384, 205] width 768 height 410
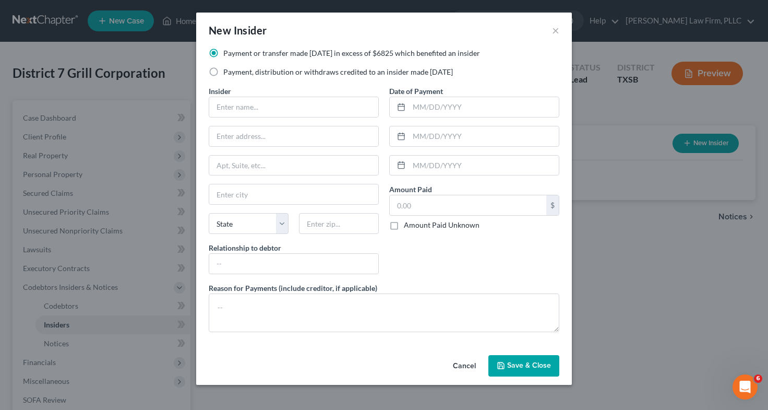
click at [85, 156] on div "New Insider × Payment or transfer made within 1 year in excess of $6825 which b…" at bounding box center [384, 205] width 768 height 410
click at [473, 363] on button "Cancel" at bounding box center [465, 366] width 40 height 21
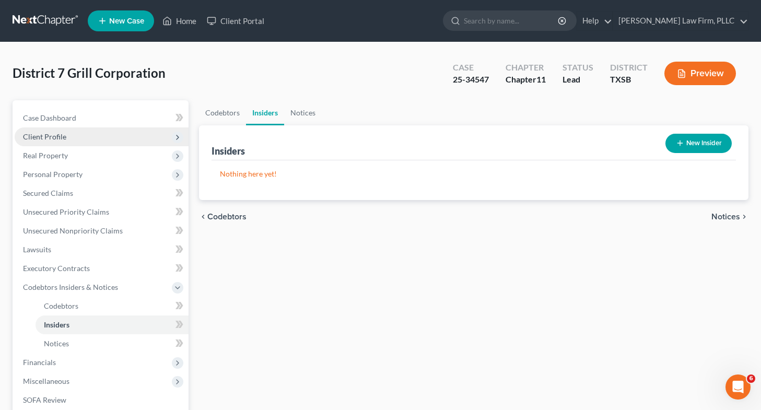
click at [113, 138] on span "Client Profile" at bounding box center [102, 136] width 174 height 19
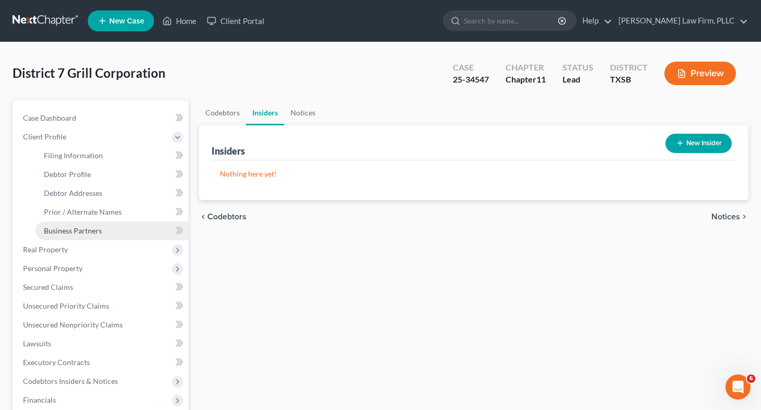
click at [91, 227] on span "Business Partners" at bounding box center [73, 230] width 58 height 9
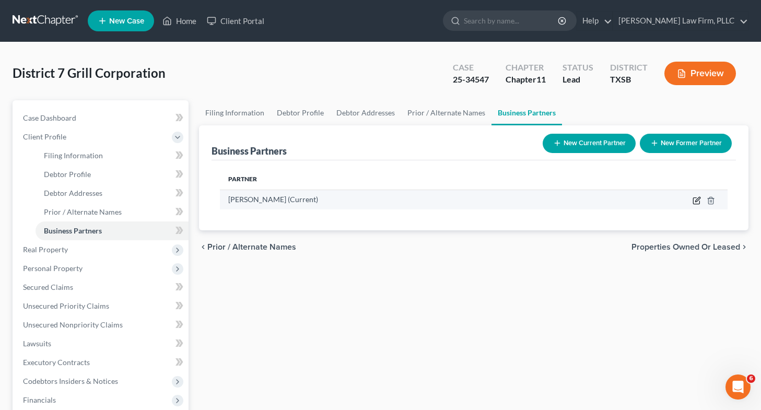
click at [697, 204] on icon "button" at bounding box center [696, 201] width 6 height 6
select select "45"
select select "0"
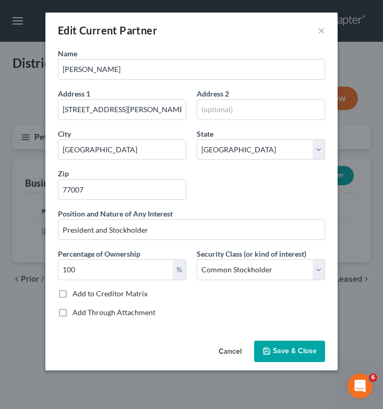
click at [326, 30] on div "Edit Current Partner ×" at bounding box center [191, 30] width 292 height 35
click at [323, 25] on button "×" at bounding box center [321, 30] width 7 height 13
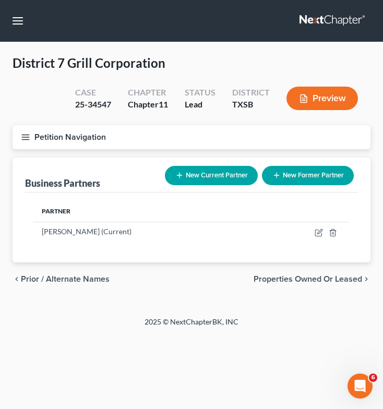
click at [26, 140] on icon "button" at bounding box center [25, 137] width 9 height 9
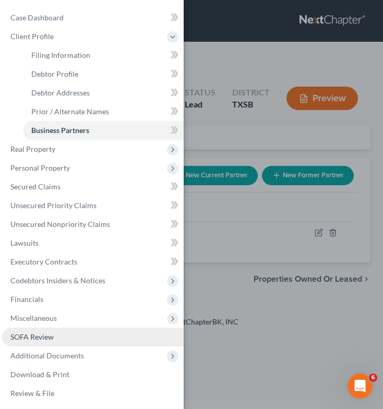
click at [52, 338] on span "SOFA Review" at bounding box center [31, 337] width 43 height 9
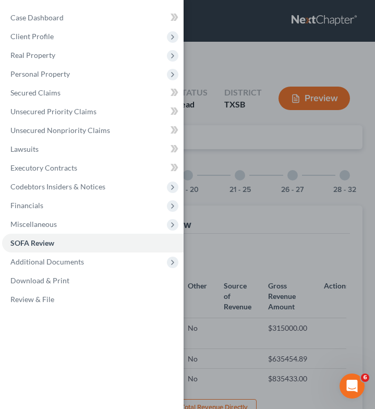
click at [243, 249] on div "Case Dashboard Payments Invoices Payments Payments Credit Report Client Profile" at bounding box center [187, 204] width 375 height 409
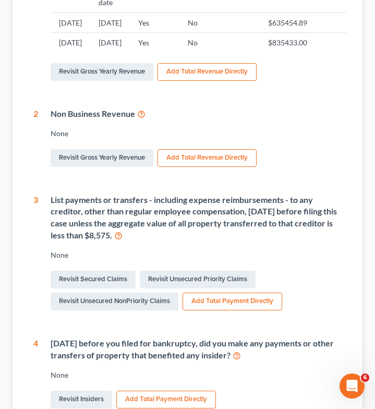
scroll to position [337, 0]
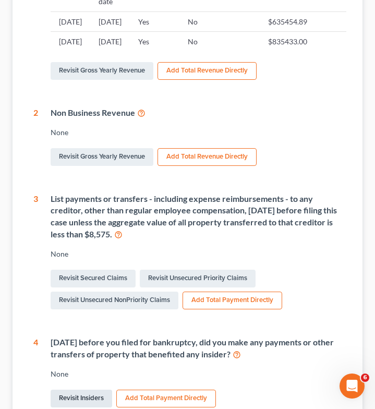
click at [72, 394] on link "Revisit Insiders" at bounding box center [82, 399] width 62 height 18
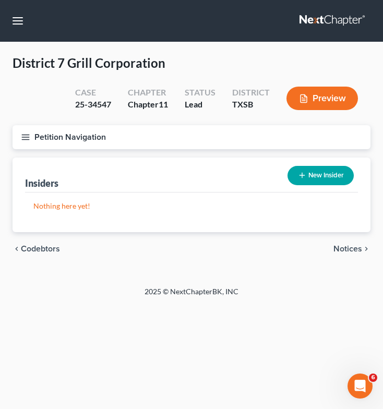
click at [322, 173] on button "New Insider" at bounding box center [321, 175] width 66 height 19
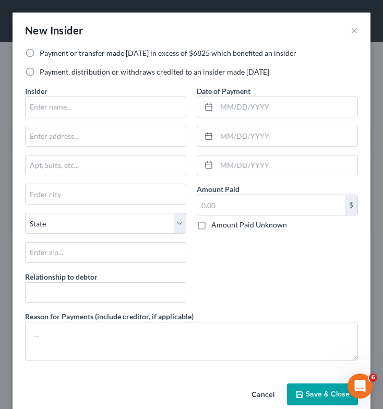
click at [40, 54] on label "Payment or transfer made within 1 year in excess of $6825 which benefited an in…" at bounding box center [168, 53] width 257 height 10
click at [44, 54] on input "Payment or transfer made within 1 year in excess of $6825 which benefited an in…" at bounding box center [47, 51] width 7 height 7
radio input "true"
click at [66, 112] on input "text" at bounding box center [106, 107] width 160 height 20
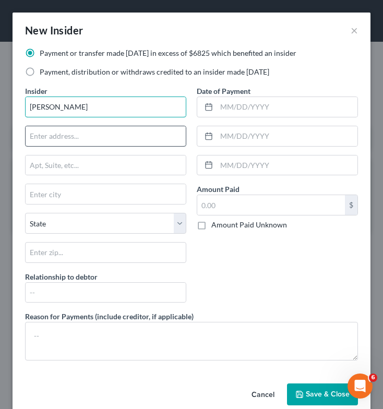
type input "[PERSON_NAME]"
click at [86, 132] on input "text" at bounding box center [106, 136] width 160 height 20
click at [93, 132] on input "5" at bounding box center [106, 136] width 160 height 20
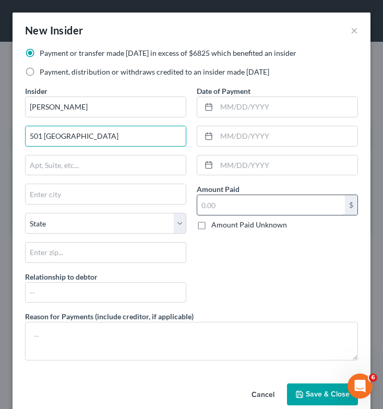
type input "501 Asbury"
click at [207, 206] on input "text" at bounding box center [271, 205] width 148 height 20
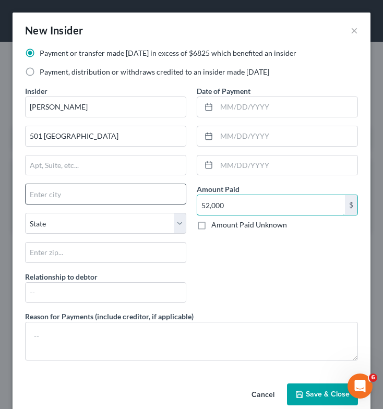
type input "52,000"
click at [119, 199] on input "text" at bounding box center [106, 194] width 160 height 20
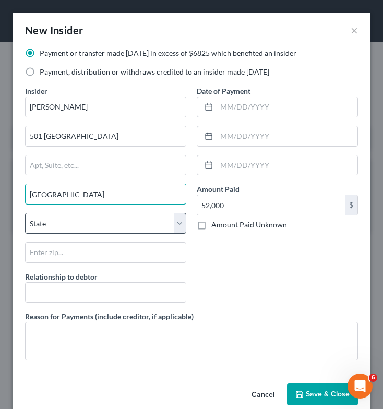
type input "Houston"
click at [112, 224] on select "State AL AK AR AZ CA CO CT DE DC FL GA GU HI ID IL IN IA KS KY LA ME MD MA MI M…" at bounding box center [105, 223] width 161 height 21
select select "45"
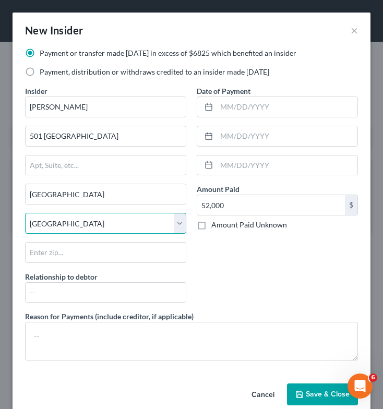
click at [25, 213] on select "State AL AK AR AZ CA CO CT DE DC FL GA GU HI ID IL IN IA KS KY LA ME MD MA MI M…" at bounding box center [105, 223] width 161 height 21
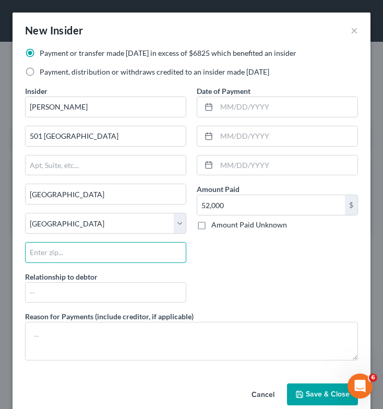
click at [67, 251] on input "text" at bounding box center [105, 252] width 161 height 21
type input "77007"
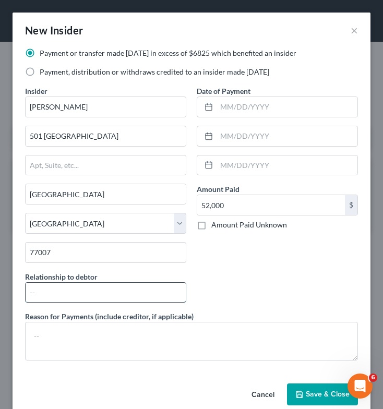
click at [94, 294] on input "text" at bounding box center [106, 293] width 160 height 20
type input "Owner"
click at [253, 283] on div "Date of Payment Amount Paid 52,000.00 $ Amount Paid Unknown Balance Undetermine…" at bounding box center [278, 199] width 172 height 226
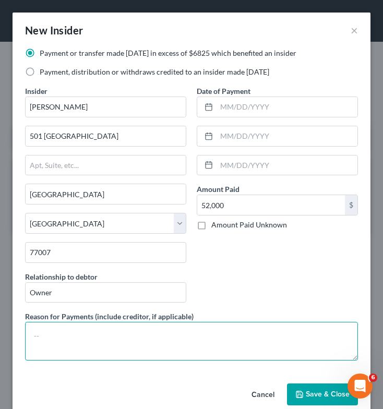
click at [140, 327] on textarea at bounding box center [191, 341] width 333 height 39
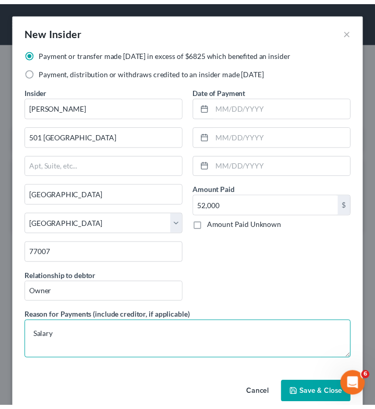
scroll to position [17, 0]
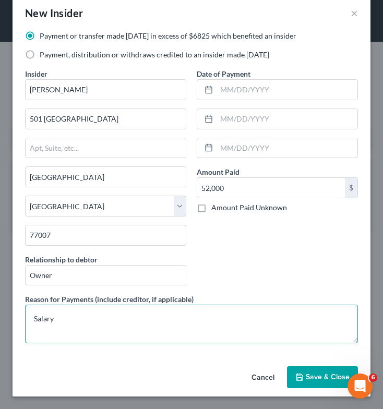
type textarea "Salary"
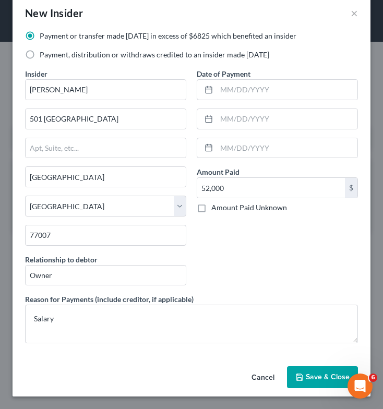
click at [310, 383] on button "Save & Close" at bounding box center [322, 377] width 71 height 22
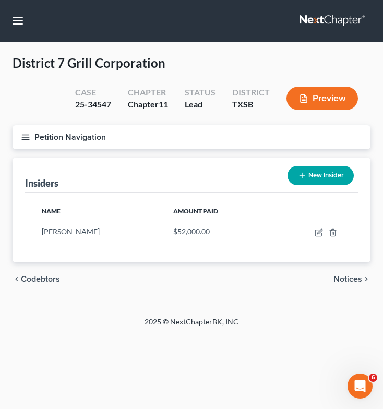
click at [30, 134] on icon "button" at bounding box center [25, 137] width 9 height 9
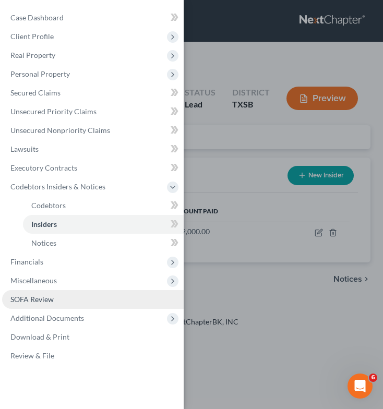
click at [32, 299] on span "SOFA Review" at bounding box center [31, 299] width 43 height 9
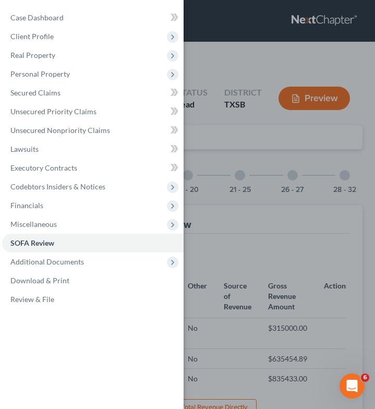
click at [254, 174] on div "Case Dashboard Payments Invoices Payments Payments Credit Report Client Profile" at bounding box center [187, 204] width 375 height 409
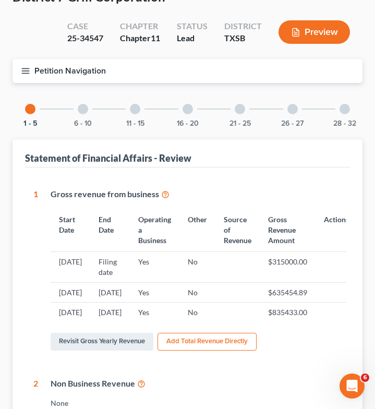
scroll to position [59, 0]
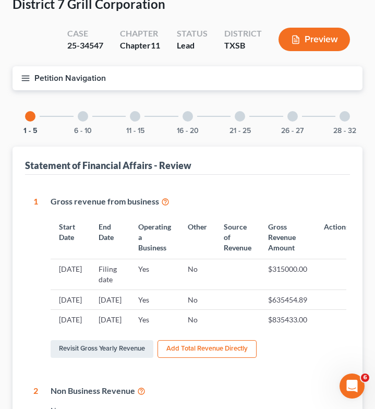
click at [293, 114] on div at bounding box center [293, 116] width 10 height 10
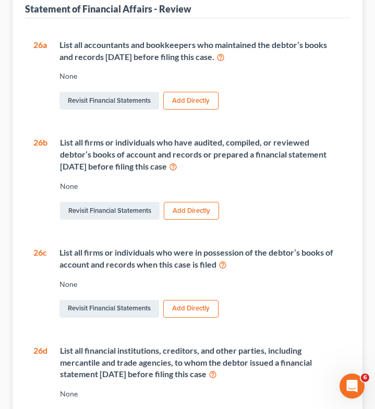
scroll to position [208, 0]
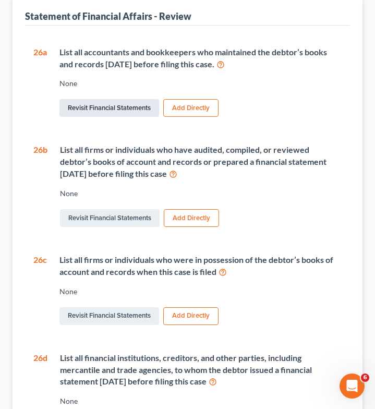
click at [105, 107] on link "Revisit Financial Statements" at bounding box center [110, 108] width 100 height 18
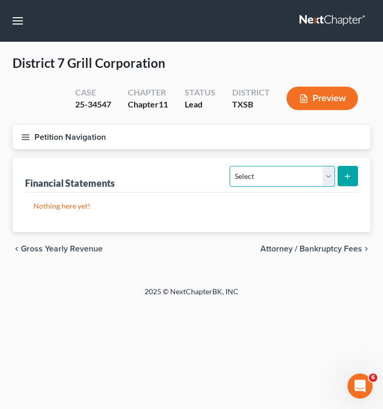
click at [293, 182] on select "Select Auditor Bookkeeper Creditor Pension Contribution Records Keeper Tax Cons…" at bounding box center [282, 176] width 105 height 21
select select "bookkeeper"
click at [230, 166] on select "Select Auditor Bookkeeper Creditor Pension Contribution Records Keeper Tax Cons…" at bounding box center [282, 176] width 105 height 21
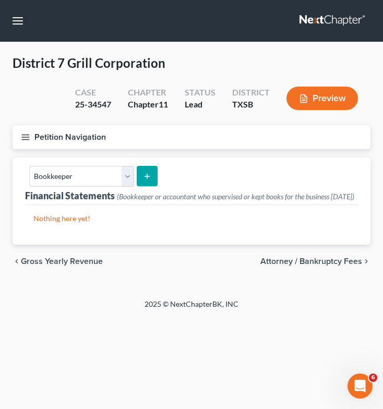
click at [147, 176] on line "submit" at bounding box center [147, 176] width 0 height 5
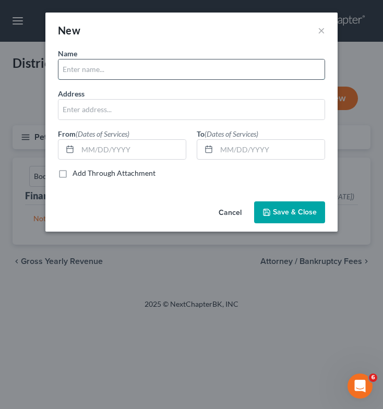
click at [113, 70] on input "text" at bounding box center [191, 70] width 266 height 20
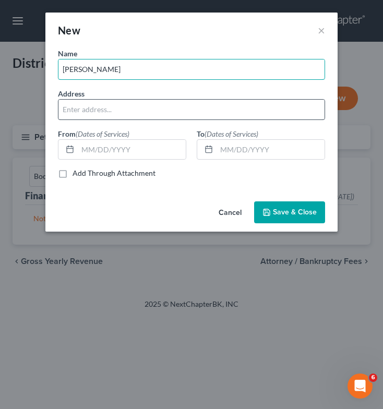
type input "[PERSON_NAME]"
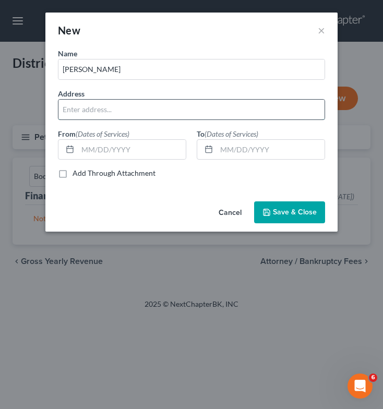
click at [120, 105] on input "text" at bounding box center [191, 110] width 266 height 20
type input "[STREET_ADDRESS][PERSON_NAME][US_STATE]"
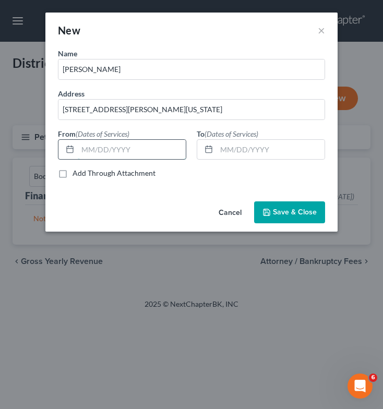
click at [98, 157] on input "text" at bounding box center [132, 150] width 108 height 20
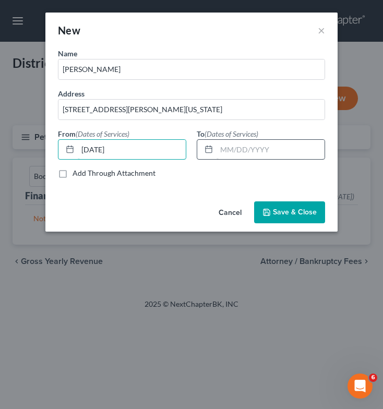
type input "[DATE]"
click at [227, 150] on input "text" at bounding box center [271, 150] width 108 height 20
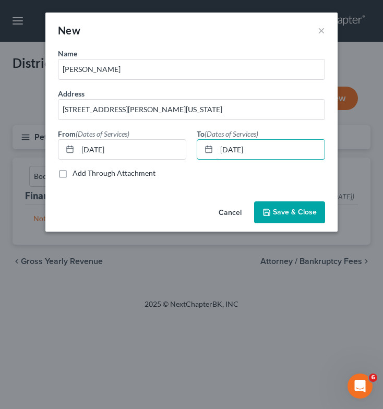
type input "[DATE]"
click at [273, 218] on button "Save & Close" at bounding box center [289, 212] width 71 height 22
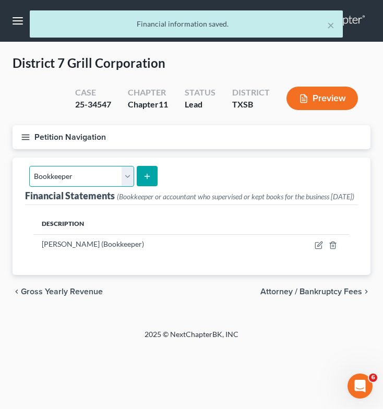
click at [125, 175] on select "Select Auditor Bookkeeper Creditor Pension Contribution Records Keeper Tax Cons…" at bounding box center [81, 176] width 105 height 21
click at [199, 154] on div "Petition Navigation Case Dashboard Payments Invoices Payments Payments Credit R…" at bounding box center [191, 141] width 369 height 32
click at [151, 173] on button "submit" at bounding box center [147, 176] width 20 height 20
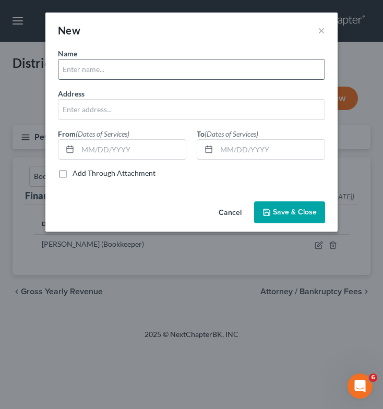
click at [172, 66] on input "text" at bounding box center [191, 70] width 266 height 20
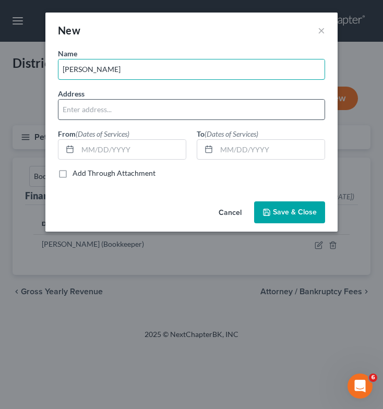
type input "[PERSON_NAME]"
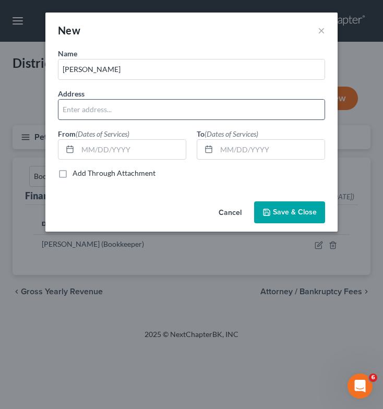
click at [182, 115] on input "text" at bounding box center [191, 110] width 266 height 20
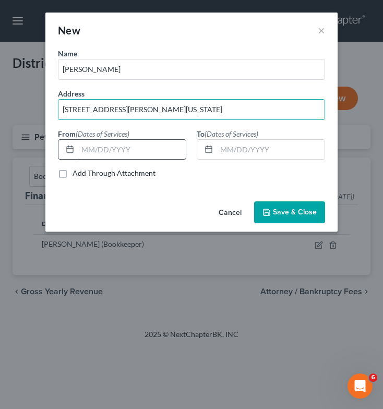
type input "[STREET_ADDRESS][PERSON_NAME][US_STATE]"
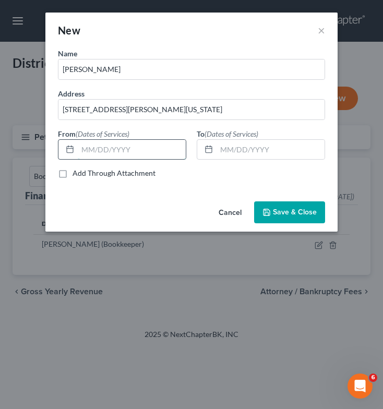
click at [129, 148] on input "text" at bounding box center [132, 150] width 108 height 20
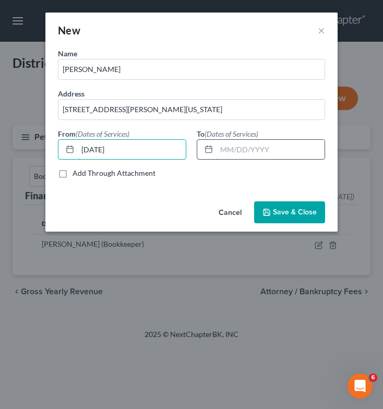
type input "[DATE]"
click at [223, 151] on input "text" at bounding box center [271, 150] width 108 height 20
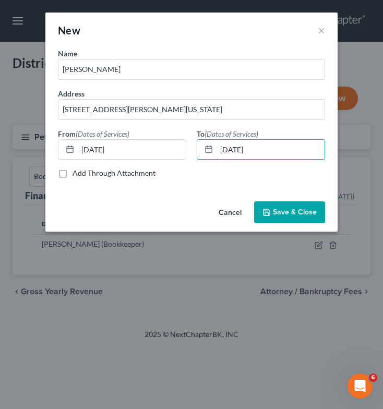
type input "[DATE]"
click at [278, 212] on span "Save & Close" at bounding box center [295, 212] width 44 height 9
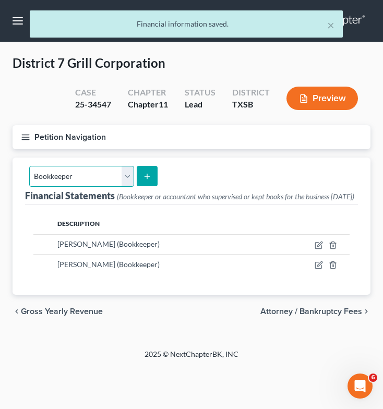
click at [127, 176] on select "Select Auditor Bookkeeper Creditor Pension Contribution Records Keeper Tax Cons…" at bounding box center [81, 176] width 105 height 21
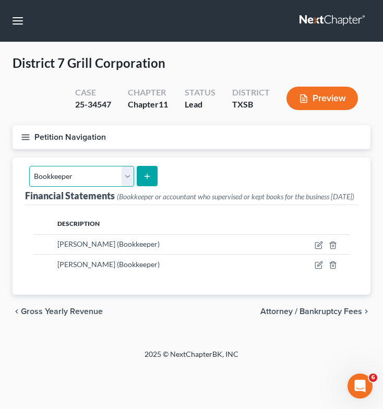
select select "records_keeper"
click at [29, 166] on select "Select Auditor Bookkeeper Creditor Pension Contribution Records Keeper Tax Cons…" at bounding box center [81, 176] width 105 height 21
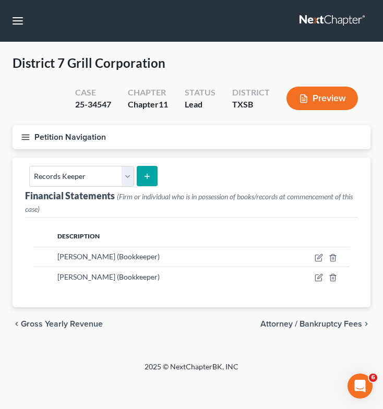
click at [148, 172] on icon "submit" at bounding box center [147, 176] width 8 height 8
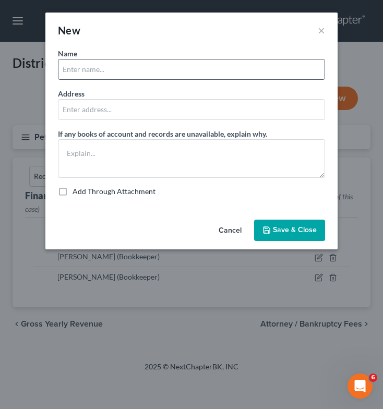
click at [155, 68] on input "text" at bounding box center [191, 70] width 266 height 20
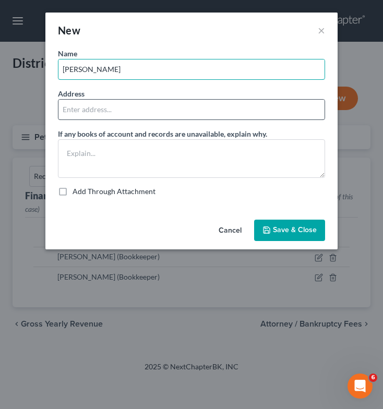
type input "[PERSON_NAME]"
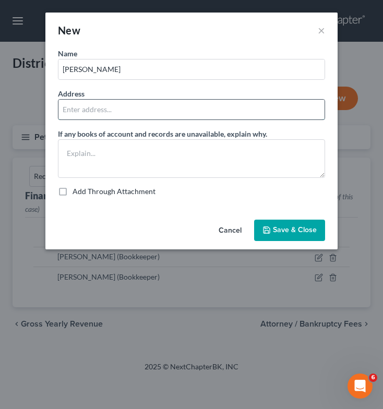
click at [156, 106] on input "text" at bounding box center [191, 110] width 266 height 20
type input "[STREET_ADDRESS][PERSON_NAME][US_STATE]"
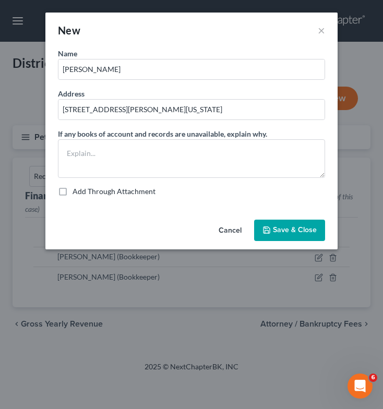
click at [285, 233] on span "Save & Close" at bounding box center [295, 230] width 44 height 9
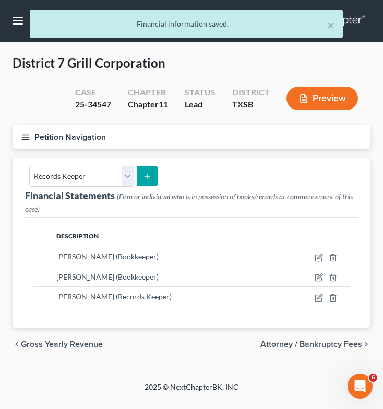
click at [147, 171] on button "submit" at bounding box center [147, 176] width 20 height 20
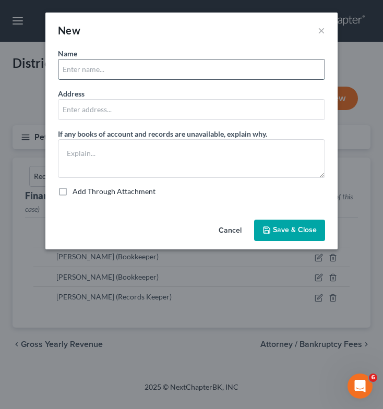
click at [180, 71] on input "text" at bounding box center [191, 70] width 266 height 20
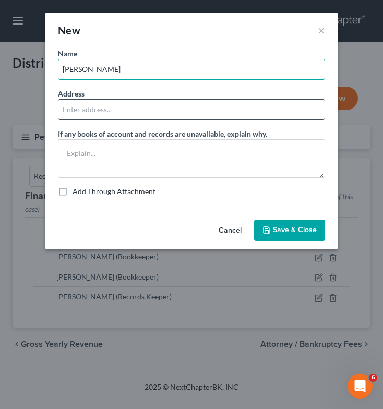
type input "[PERSON_NAME]"
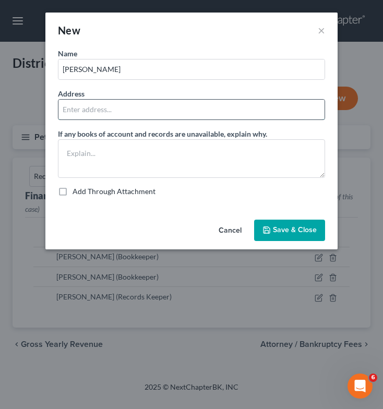
click at [190, 117] on input "text" at bounding box center [191, 110] width 266 height 20
type input "[STREET_ADDRESS][PERSON_NAME][US_STATE]"
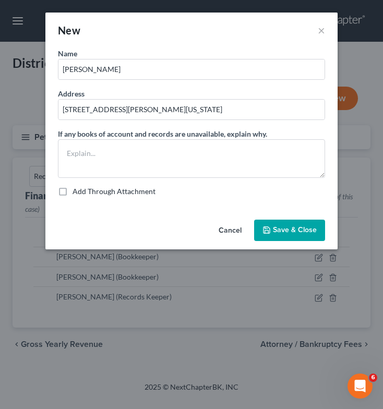
click at [282, 222] on button "Save & Close" at bounding box center [289, 231] width 71 height 22
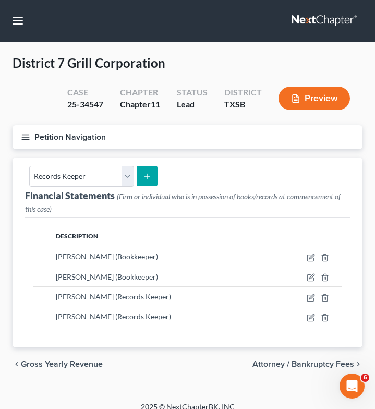
click at [21, 135] on icon "button" at bounding box center [25, 137] width 9 height 9
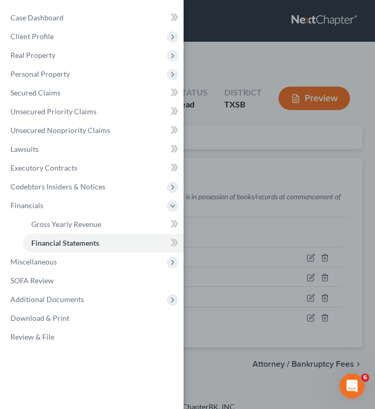
click at [222, 114] on div "Case Dashboard Payments Invoices Payments Payments Credit Report Client Profile" at bounding box center [187, 204] width 375 height 409
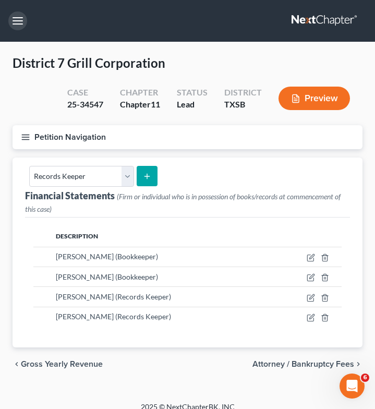
click at [13, 27] on button "button" at bounding box center [17, 20] width 19 height 19
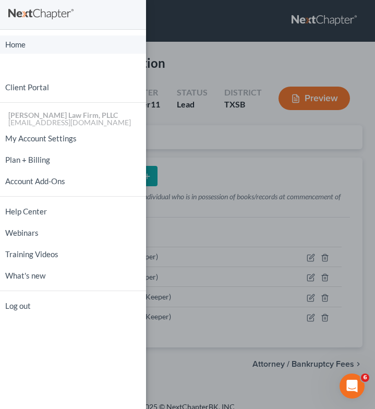
click at [18, 45] on link "Home" at bounding box center [73, 44] width 146 height 18
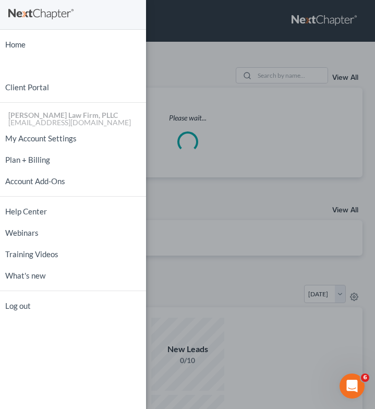
click at [174, 97] on div "Home New Case Client Portal Tittle Law Firm, PLLC btittle@tittlelawgroup.com My…" at bounding box center [187, 204] width 375 height 409
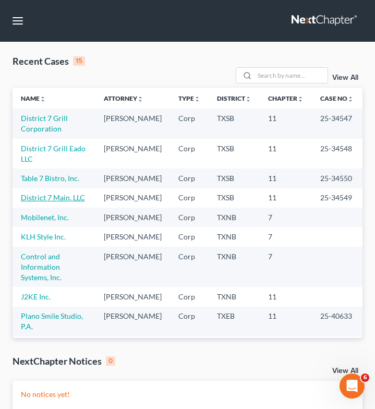
click at [28, 202] on link "District 7 Main, LLC" at bounding box center [53, 197] width 64 height 9
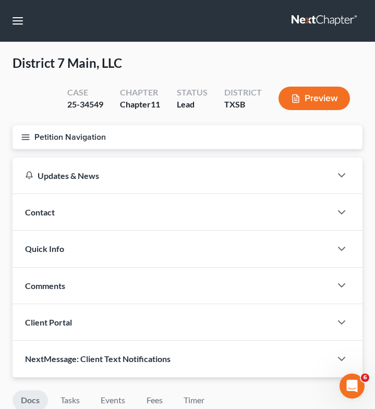
click at [27, 134] on icon "button" at bounding box center [25, 137] width 9 height 9
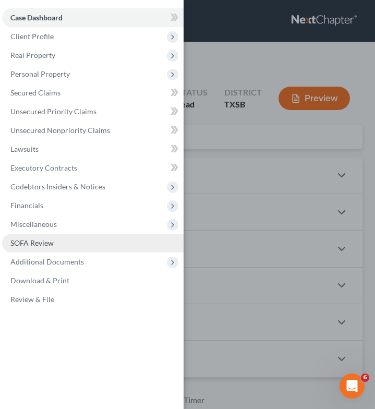
click at [58, 239] on link "SOFA Review" at bounding box center [93, 243] width 182 height 19
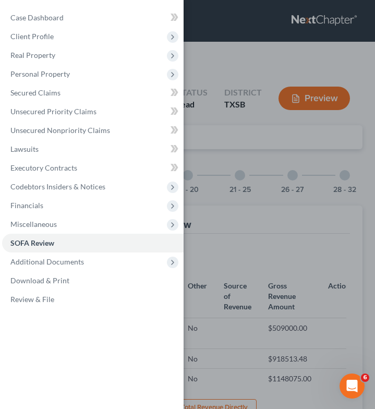
click at [311, 198] on div "Case Dashboard Payments Invoices Payments Payments Credit Report Client Profile" at bounding box center [187, 204] width 375 height 409
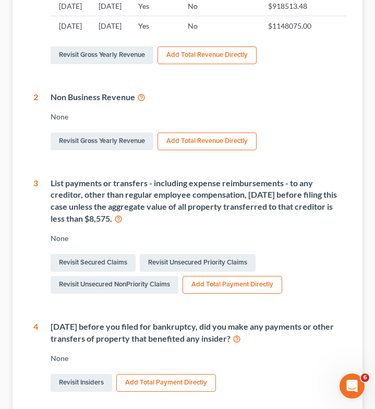
scroll to position [358, 0]
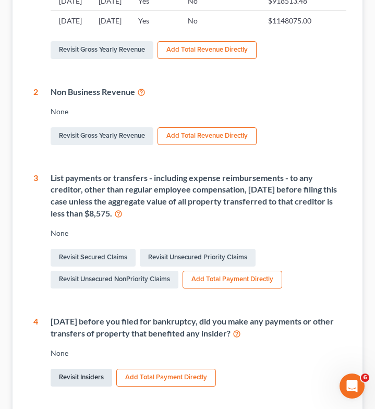
click at [79, 376] on link "Revisit Insiders" at bounding box center [82, 378] width 62 height 18
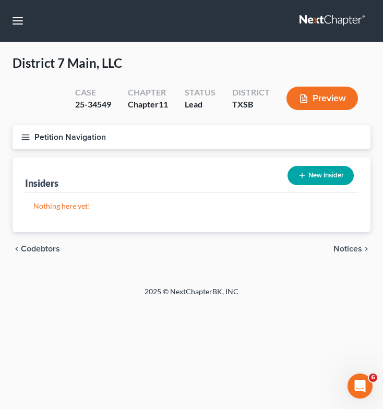
click at [317, 171] on button "New Insider" at bounding box center [321, 175] width 66 height 19
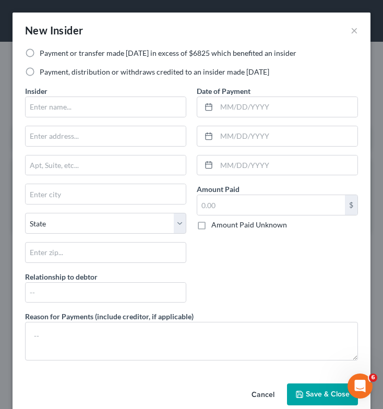
click at [40, 55] on label "Payment or transfer made within 1 year in excess of $6825 which benefited an in…" at bounding box center [168, 53] width 257 height 10
click at [44, 55] on input "Payment or transfer made within 1 year in excess of $6825 which benefited an in…" at bounding box center [47, 51] width 7 height 7
radio input "true"
click at [69, 108] on input "text" at bounding box center [106, 107] width 160 height 20
type input "[PERSON_NAME]"
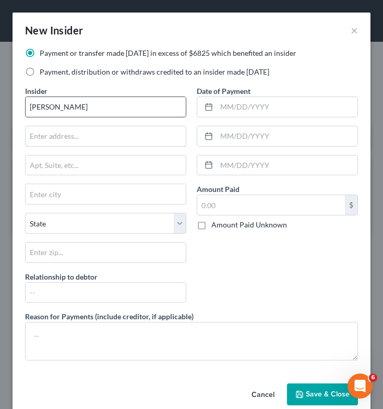
type input "501 Asbury"
type input "Houston"
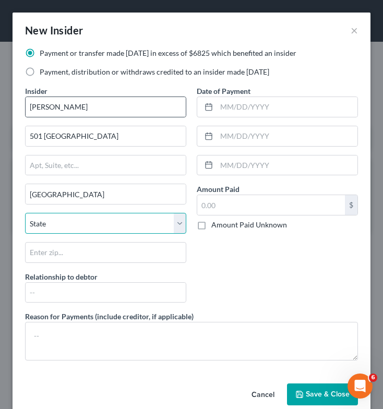
select select "45"
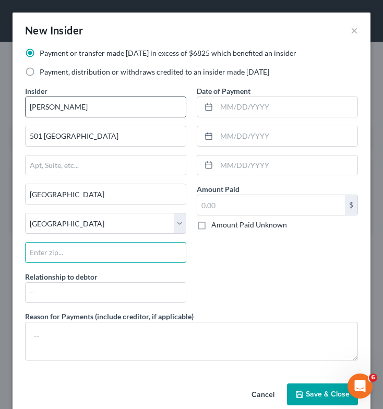
type input "77007"
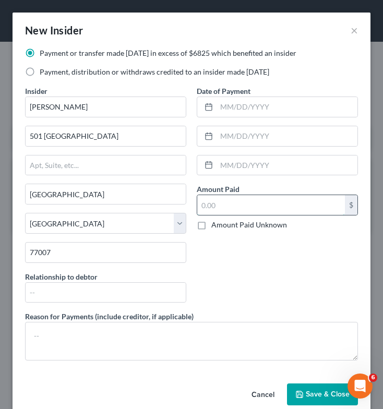
click at [219, 209] on input "text" at bounding box center [271, 205] width 148 height 20
type input "52,000"
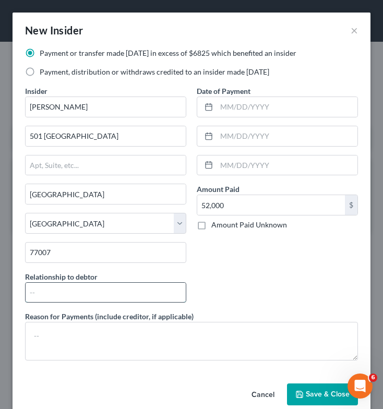
click at [129, 295] on input "text" at bounding box center [106, 293] width 160 height 20
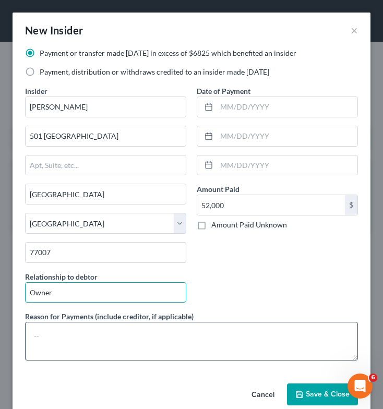
type input "Owner"
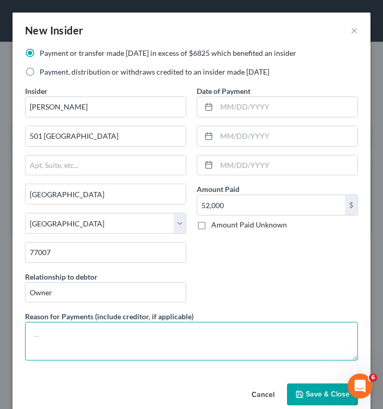
click at [75, 335] on textarea at bounding box center [191, 341] width 333 height 39
type textarea "Salary"
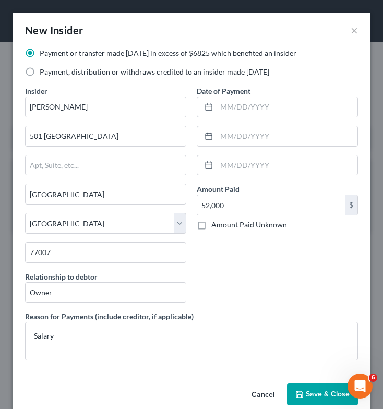
click at [300, 388] on button "Save & Close" at bounding box center [322, 395] width 71 height 22
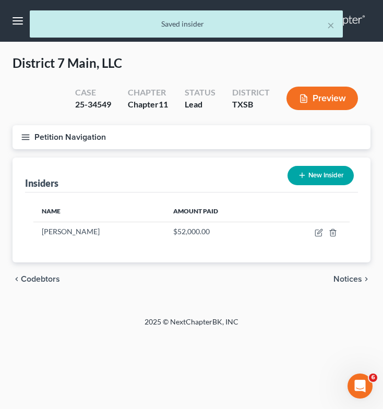
click at [22, 136] on icon "button" at bounding box center [25, 137] width 9 height 9
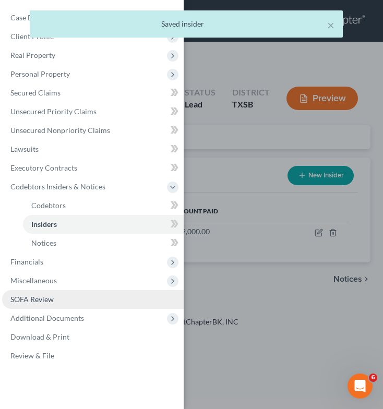
click at [60, 301] on link "SOFA Review" at bounding box center [93, 299] width 182 height 19
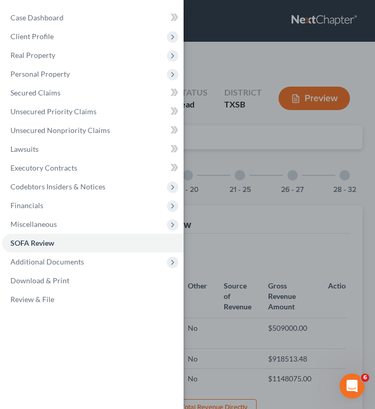
click at [282, 226] on div "Case Dashboard Payments Invoices Payments Payments Credit Report Client Profile" at bounding box center [187, 204] width 375 height 409
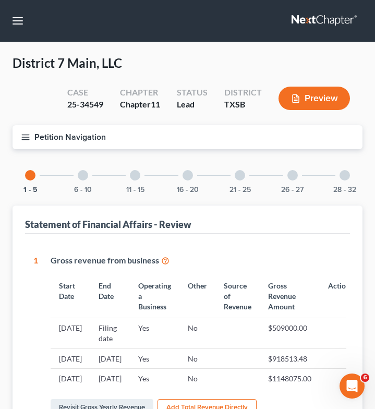
click at [293, 177] on div at bounding box center [293, 175] width 10 height 10
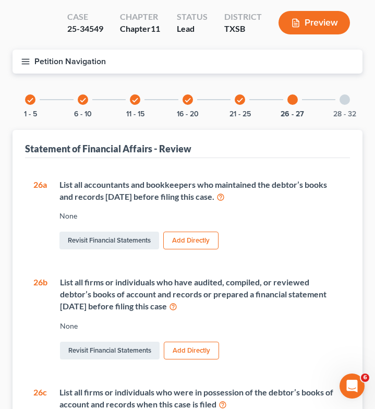
scroll to position [76, 0]
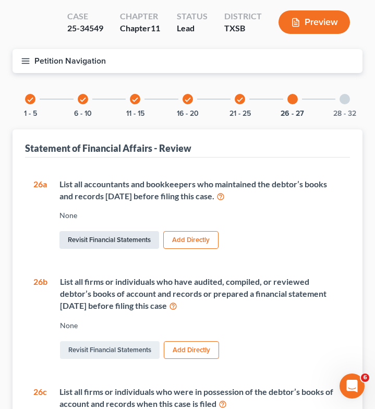
click at [122, 239] on link "Revisit Financial Statements" at bounding box center [110, 240] width 100 height 18
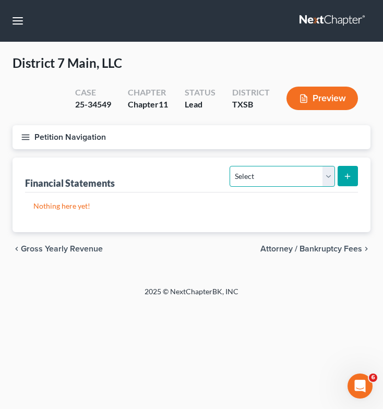
click at [272, 167] on select "Select Auditor Bookkeeper Creditor Pension Contribution Records Keeper Tax Cons…" at bounding box center [282, 176] width 105 height 21
click at [296, 177] on select "Select Auditor Bookkeeper Creditor Pension Contribution Records Keeper Tax Cons…" at bounding box center [282, 176] width 105 height 21
select select "bookkeeper"
click at [230, 166] on select "Select Auditor Bookkeeper Creditor Pension Contribution Records Keeper Tax Cons…" at bounding box center [282, 176] width 105 height 21
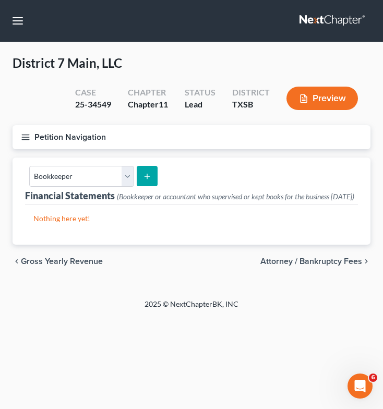
click at [143, 172] on icon "submit" at bounding box center [147, 176] width 8 height 8
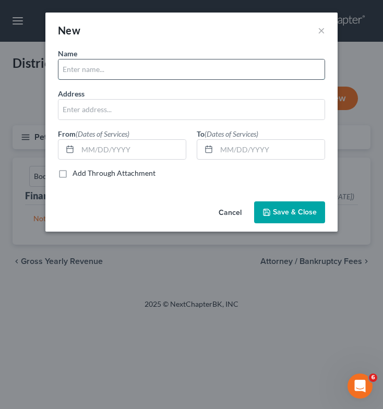
click at [180, 73] on input "text" at bounding box center [191, 70] width 266 height 20
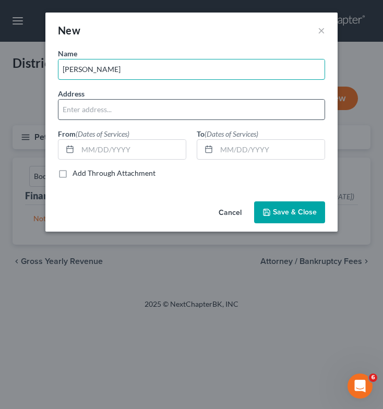
type input "[PERSON_NAME]"
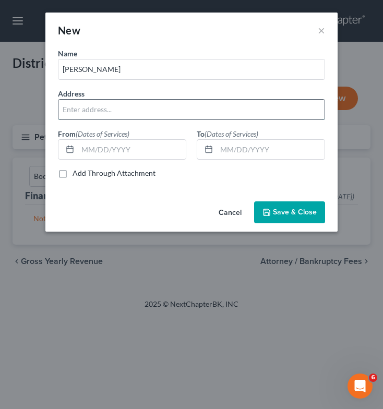
click at [180, 111] on input "text" at bounding box center [191, 110] width 266 height 20
type input "[STREET_ADDRESS][PERSON_NAME][US_STATE]"
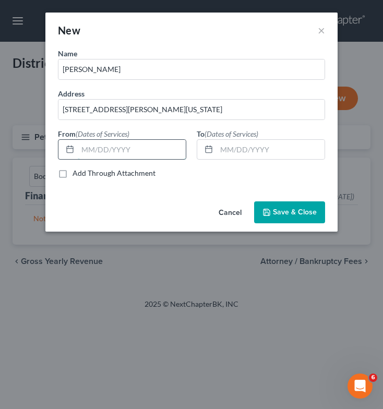
click at [103, 157] on input "text" at bounding box center [132, 150] width 108 height 20
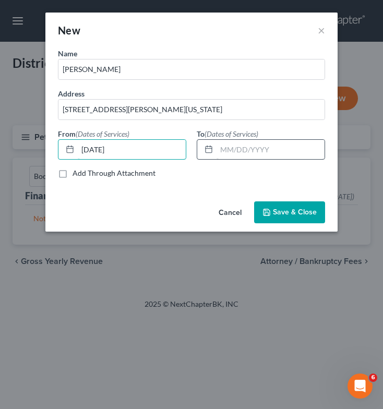
type input "[DATE]"
click at [242, 147] on input "text" at bounding box center [271, 150] width 108 height 20
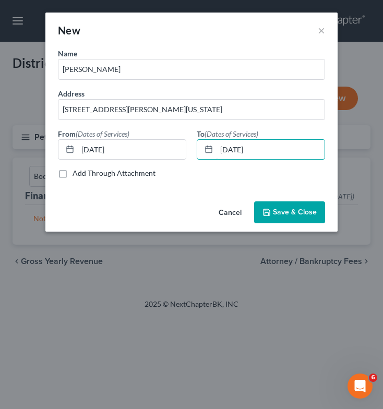
type input "[DATE]"
click at [303, 213] on span "Save & Close" at bounding box center [295, 212] width 44 height 9
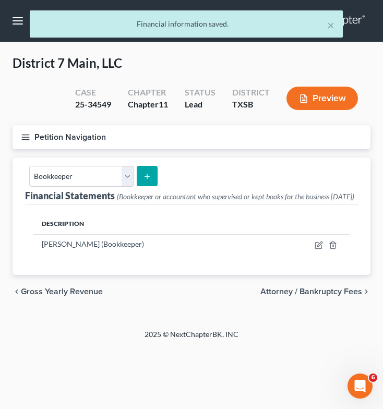
click at [151, 175] on button "submit" at bounding box center [147, 176] width 20 height 20
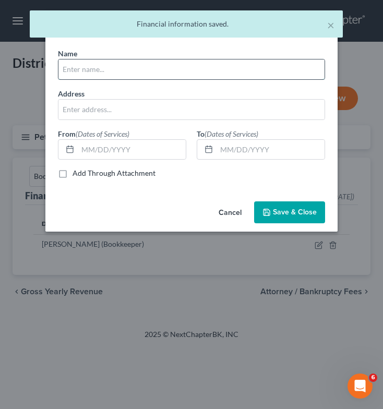
click at [143, 62] on input "text" at bounding box center [191, 70] width 266 height 20
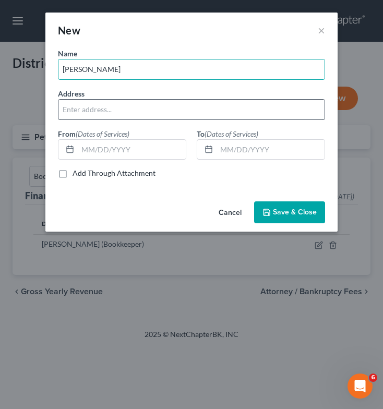
type input "[PERSON_NAME]"
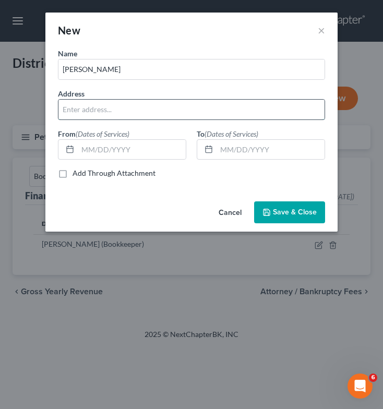
click at [140, 108] on input "text" at bounding box center [191, 110] width 266 height 20
type input "[STREET_ADDRESS][PERSON_NAME][US_STATE]"
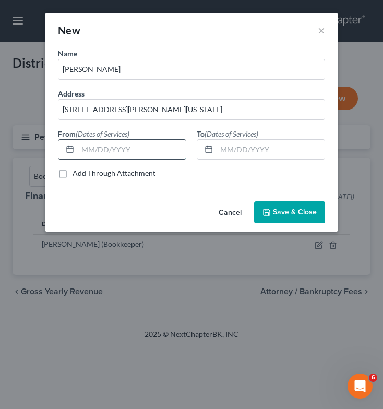
click at [108, 151] on input "text" at bounding box center [132, 150] width 108 height 20
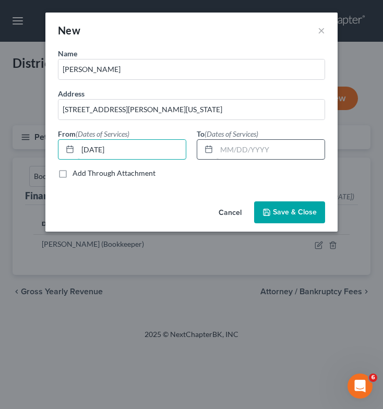
type input "[DATE]"
click at [265, 149] on input "text" at bounding box center [271, 150] width 108 height 20
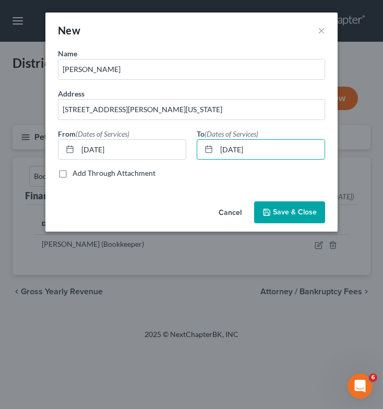
type input "[DATE]"
click at [287, 210] on span "Save & Close" at bounding box center [295, 212] width 44 height 9
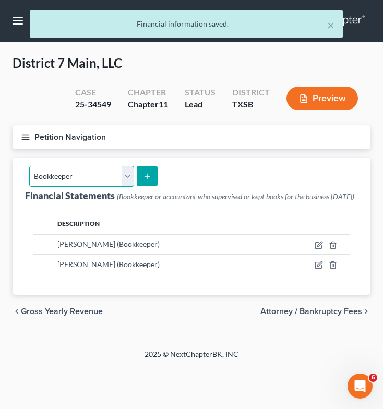
click at [126, 176] on select "Select Auditor Bookkeeper Creditor Pension Contribution Records Keeper Tax Cons…" at bounding box center [81, 176] width 105 height 21
select select "records_keeper"
click at [29, 166] on select "Select Auditor Bookkeeper Creditor Pension Contribution Records Keeper Tax Cons…" at bounding box center [81, 176] width 105 height 21
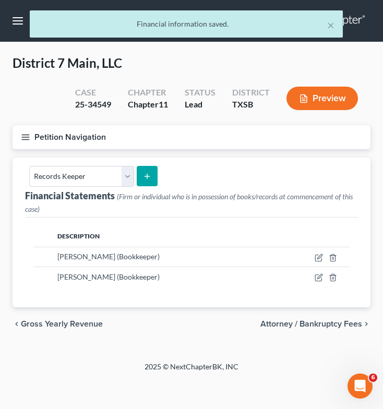
click at [146, 177] on icon "submit" at bounding box center [147, 176] width 8 height 8
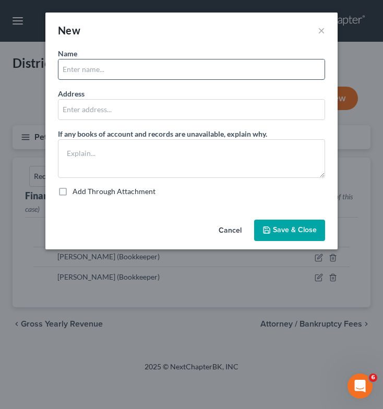
click at [157, 67] on input "text" at bounding box center [191, 70] width 266 height 20
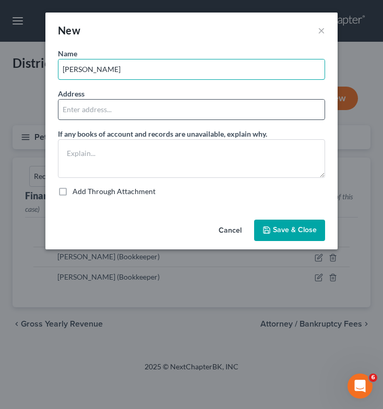
type input "[PERSON_NAME]"
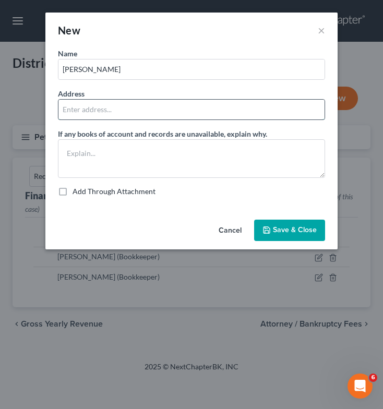
click at [260, 114] on input "text" at bounding box center [191, 110] width 266 height 20
type input "[STREET_ADDRESS][PERSON_NAME][US_STATE]"
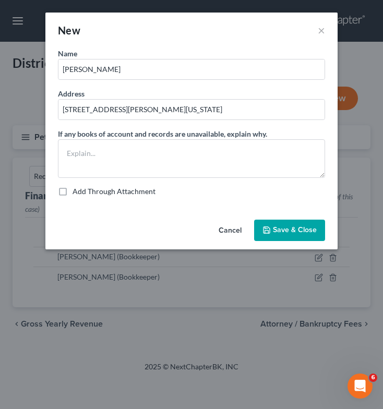
click at [283, 233] on span "Save & Close" at bounding box center [295, 230] width 44 height 9
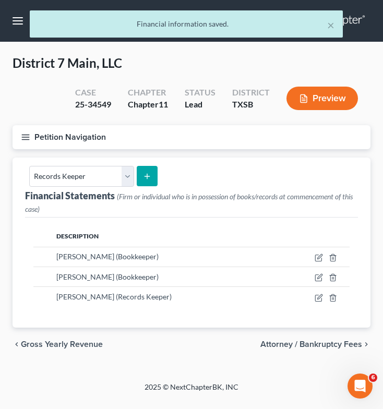
click at [150, 180] on button "submit" at bounding box center [147, 176] width 20 height 20
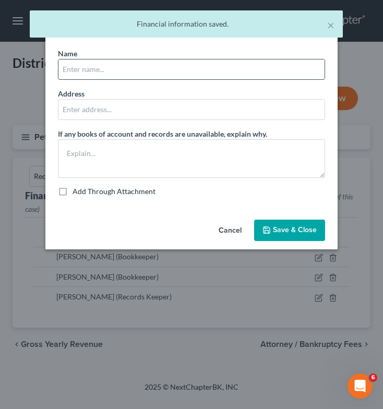
click at [118, 70] on input "text" at bounding box center [191, 70] width 266 height 20
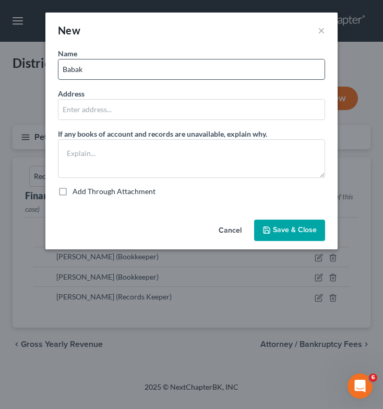
type input "[PERSON_NAME]"
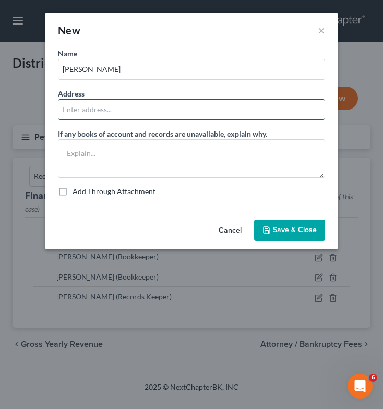
click at [129, 112] on input "text" at bounding box center [191, 110] width 266 height 20
type input "[STREET_ADDRESS][PERSON_NAME][US_STATE]"
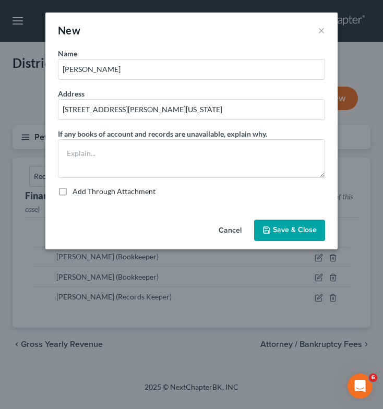
click at [281, 223] on button "Save & Close" at bounding box center [289, 231] width 71 height 22
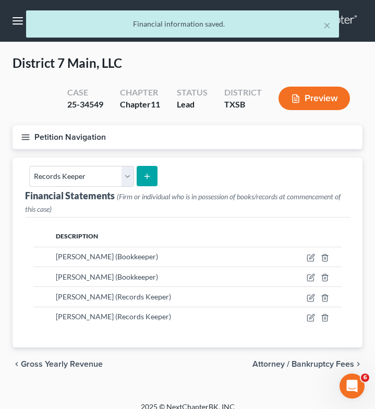
click at [26, 135] on line "button" at bounding box center [25, 135] width 7 height 0
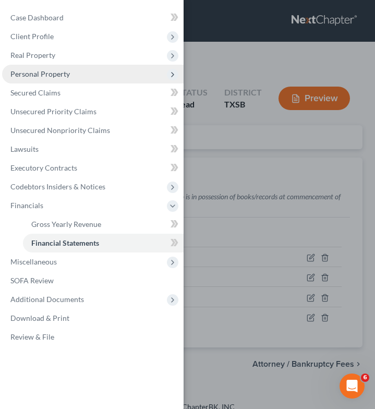
click at [82, 69] on span "Personal Property" at bounding box center [93, 74] width 182 height 19
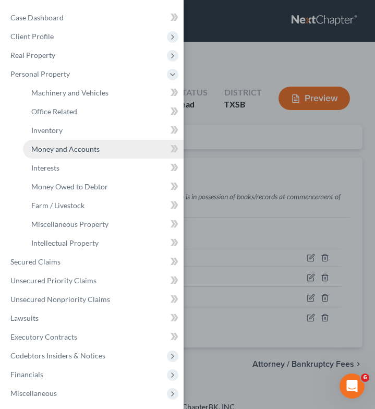
click at [94, 149] on span "Money and Accounts" at bounding box center [65, 149] width 68 height 9
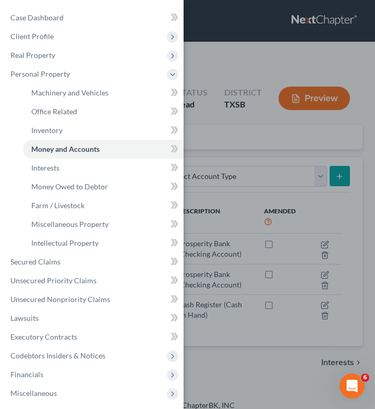
click at [283, 164] on div "Case Dashboard Payments Invoices Payments Payments Credit Report Client Profile" at bounding box center [187, 204] width 375 height 409
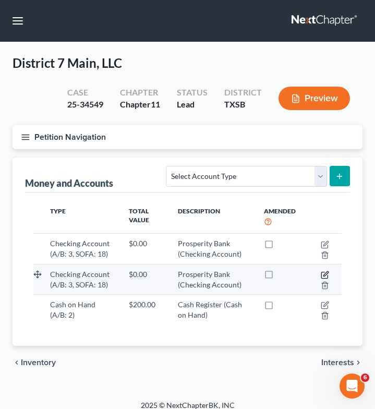
click at [326, 275] on icon "button" at bounding box center [326, 273] width 5 height 5
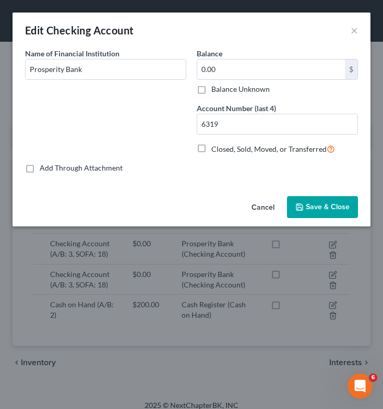
click at [211, 146] on label "Closed, Sold, Moved, or Transferred" at bounding box center [273, 149] width 124 height 12
click at [216, 146] on input "Closed, Sold, Moved, or Transferred" at bounding box center [219, 146] width 7 height 7
checkbox input "true"
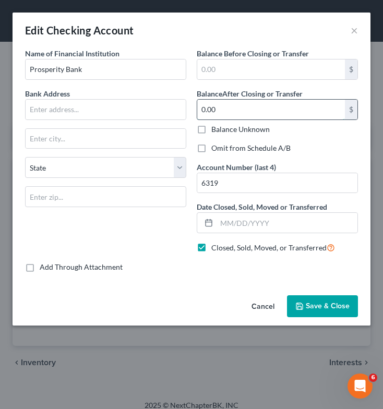
click at [223, 110] on input "0.00" at bounding box center [271, 110] width 148 height 20
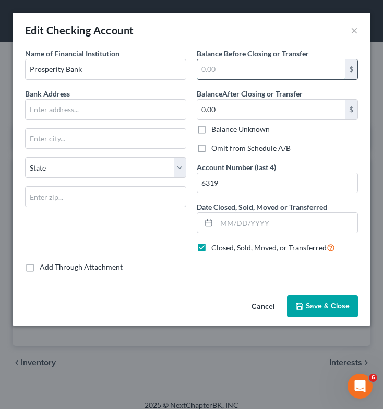
click at [256, 67] on input "text" at bounding box center [271, 70] width 148 height 20
type input "2,352.80"
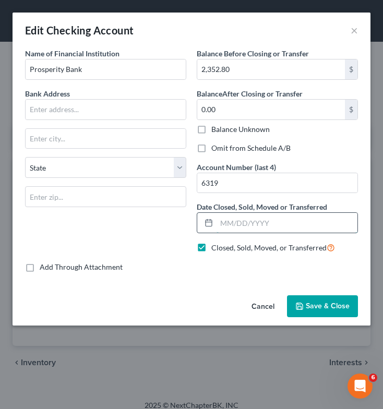
click at [223, 224] on input "text" at bounding box center [287, 223] width 141 height 20
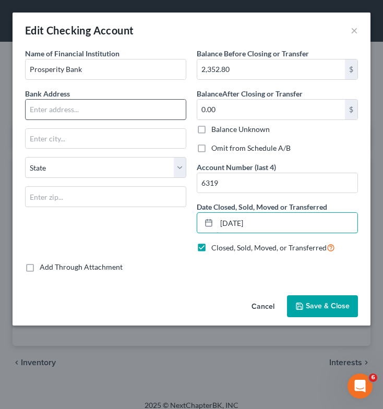
type input "[DATE]"
click at [114, 117] on input "text" at bounding box center [106, 110] width 160 height 20
click at [129, 113] on input "text" at bounding box center [106, 110] width 160 height 20
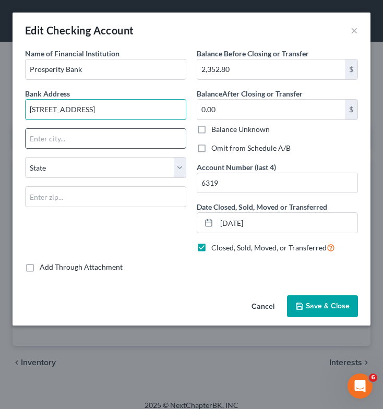
type input "80 Sugar Creek Center Blvd."
click at [103, 142] on input "text" at bounding box center [106, 139] width 160 height 20
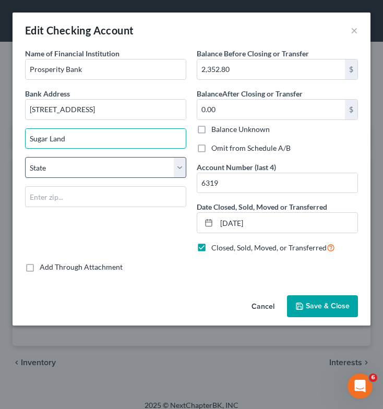
type input "Sugar Land"
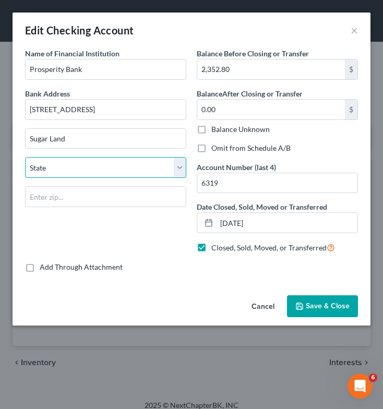
click at [97, 171] on select "State AL AK AR AZ CA CO CT DE DC FL GA GU HI ID IL IN IA KS KY LA ME MD MA MI M…" at bounding box center [105, 167] width 161 height 21
select select "45"
click at [25, 157] on select "State AL AK AR AZ CA CO CT DE DC FL GA GU HI ID IL IN IA KS KY LA ME MD MA MI M…" at bounding box center [105, 167] width 161 height 21
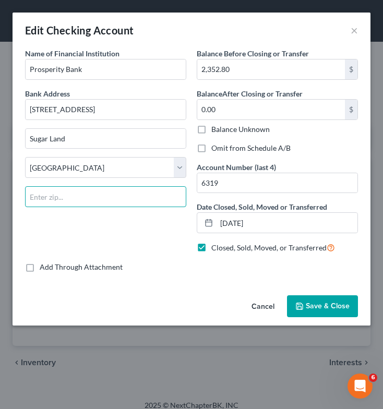
click at [73, 195] on input "text" at bounding box center [105, 196] width 161 height 21
type input "77478"
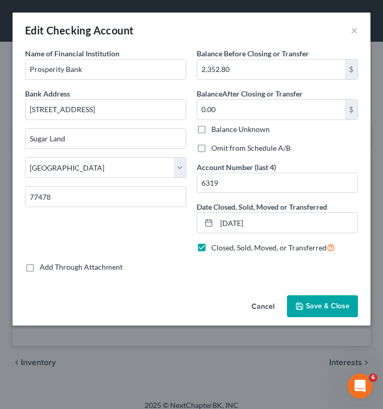
click at [321, 302] on span "Save & Close" at bounding box center [328, 306] width 44 height 9
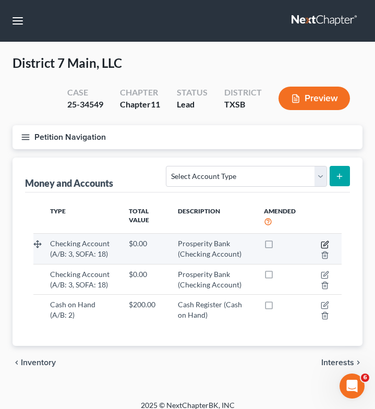
click at [325, 242] on icon "button" at bounding box center [325, 245] width 8 height 8
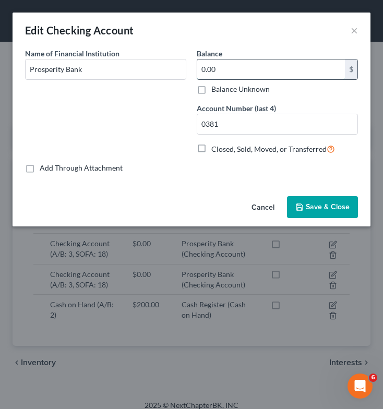
click at [298, 67] on input "0.00" at bounding box center [271, 70] width 148 height 20
type input "3,364.38"
click at [316, 205] on span "Save & Close" at bounding box center [328, 207] width 44 height 9
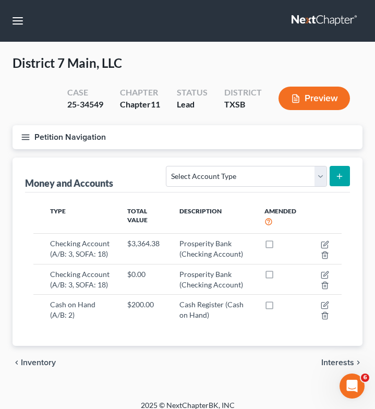
scroll to position [9, 0]
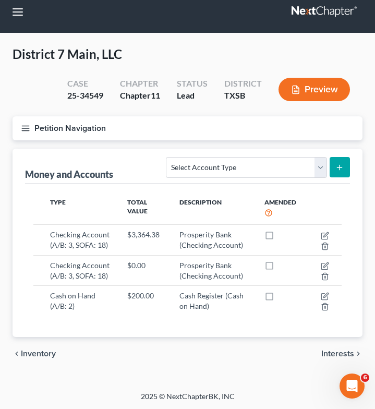
click at [25, 125] on icon "button" at bounding box center [25, 128] width 9 height 9
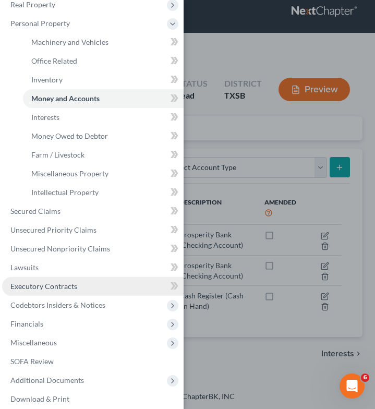
scroll to position [57, 0]
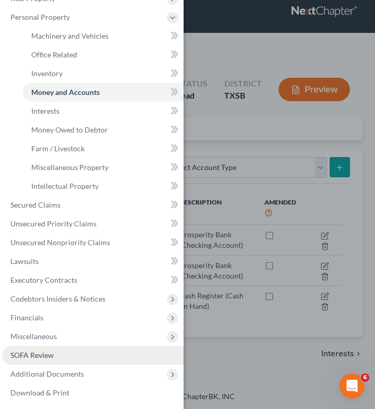
click at [103, 349] on link "SOFA Review" at bounding box center [93, 355] width 182 height 19
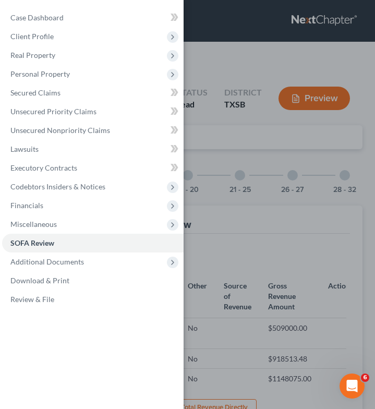
click at [244, 223] on div "Case Dashboard Payments Invoices Payments Payments Credit Report Client Profile" at bounding box center [187, 204] width 375 height 409
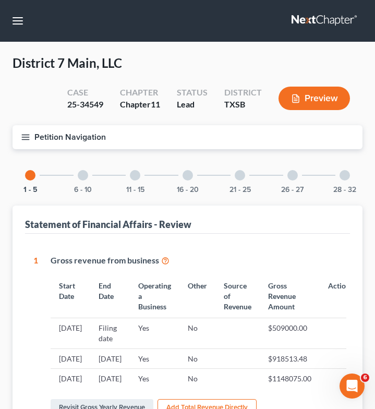
click at [294, 177] on div at bounding box center [293, 175] width 10 height 10
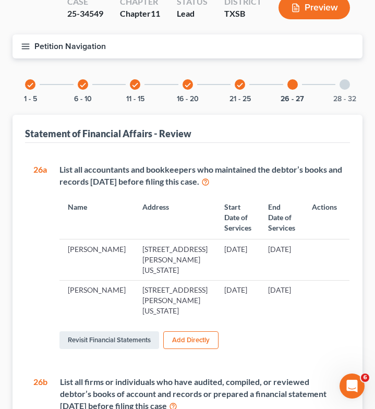
scroll to position [90, 0]
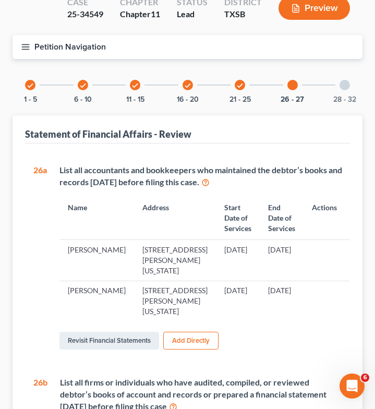
click at [343, 84] on div at bounding box center [345, 85] width 10 height 10
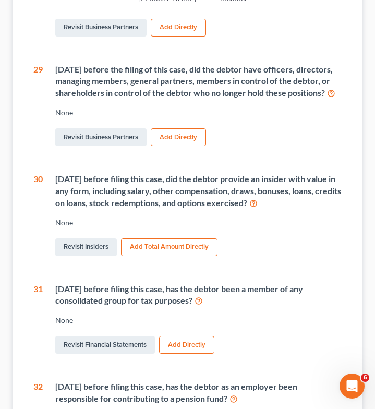
scroll to position [365, 0]
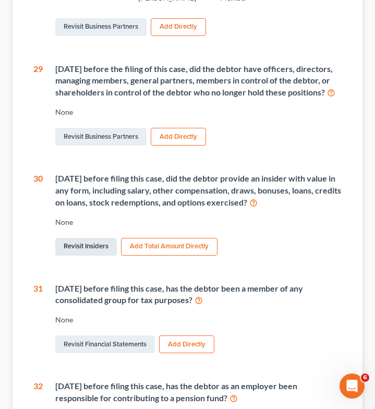
click at [76, 256] on link "Revisit Insiders" at bounding box center [86, 247] width 62 height 18
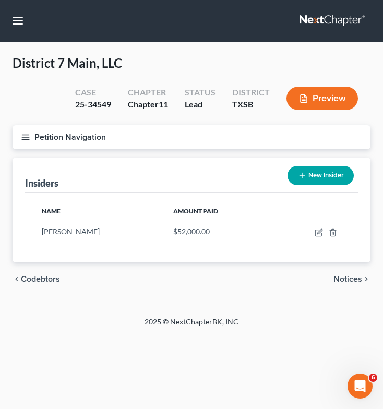
click at [322, 172] on button "New Insider" at bounding box center [321, 175] width 66 height 19
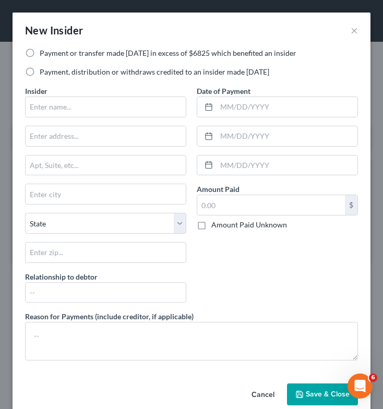
click at [40, 71] on label "Payment, distribution or withdraws credited to an insider made within 1 year" at bounding box center [155, 72] width 230 height 10
click at [44, 71] on input "Payment, distribution or withdraws credited to an insider made within 1 year" at bounding box center [47, 70] width 7 height 7
radio input "true"
click at [80, 110] on input "text" at bounding box center [106, 107] width 160 height 20
type input "[PERSON_NAME]"
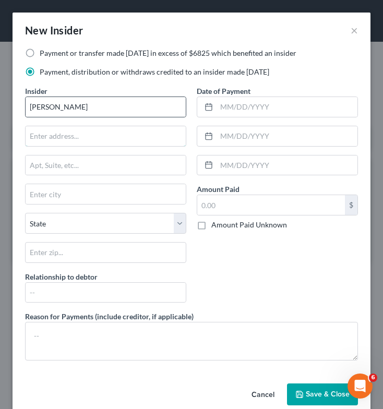
type input "501 Asbury"
type input "Houston"
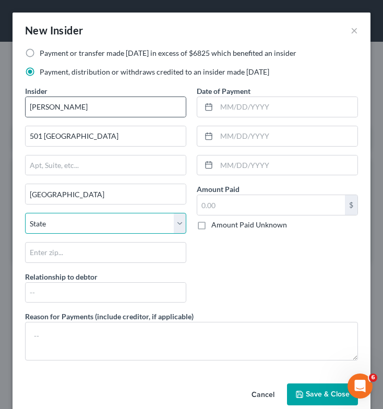
select select "45"
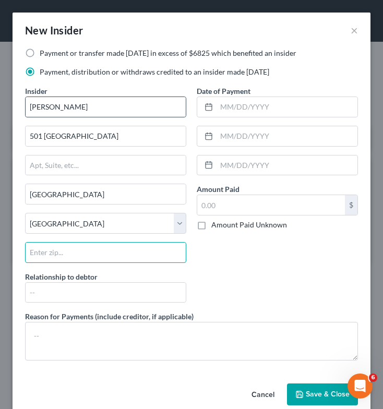
type input "77007"
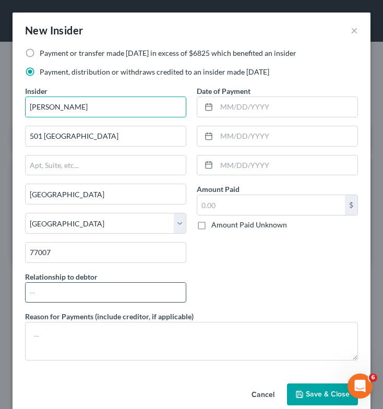
click at [95, 291] on input "text" at bounding box center [106, 293] width 160 height 20
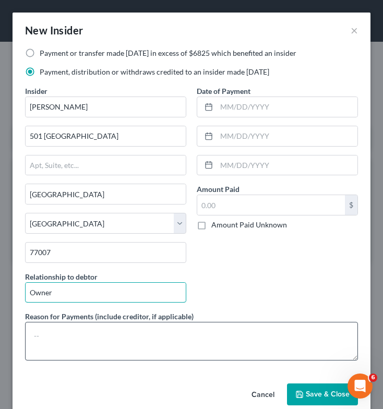
type input "Owner"
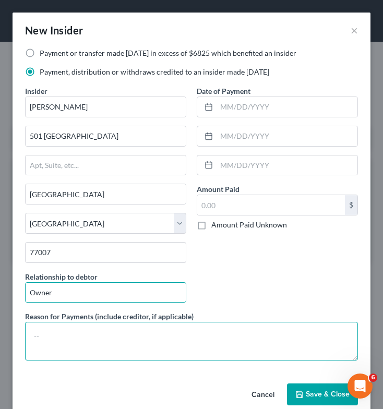
click at [47, 331] on textarea at bounding box center [191, 341] width 333 height 39
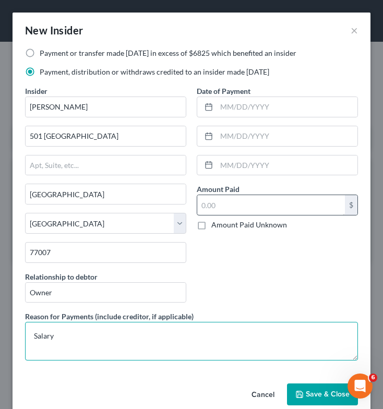
type textarea "Salary"
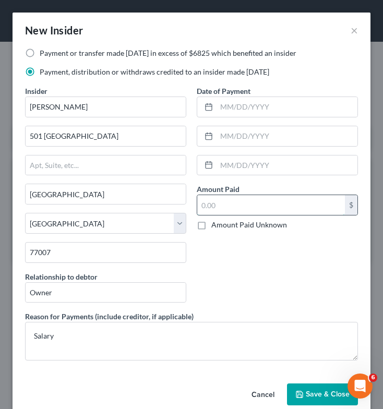
click at [228, 206] on input "text" at bounding box center [271, 205] width 148 height 20
type input "52,000"
click at [314, 393] on span "Save & Close" at bounding box center [328, 394] width 44 height 9
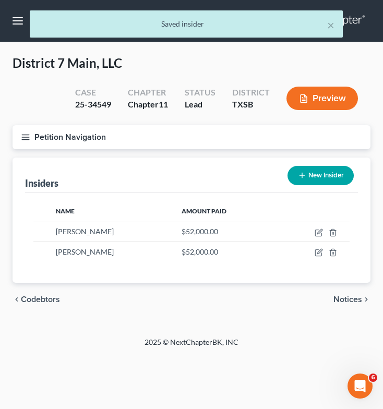
click at [23, 134] on icon "button" at bounding box center [25, 137] width 9 height 9
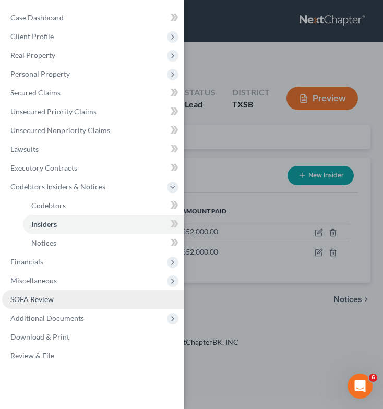
click at [68, 298] on link "SOFA Review" at bounding box center [93, 299] width 182 height 19
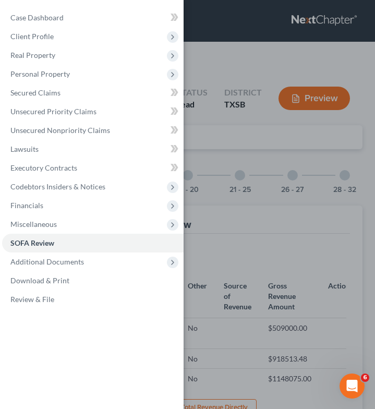
click at [292, 175] on div "Case Dashboard Payments Invoices Payments Payments Credit Report Client Profile" at bounding box center [187, 204] width 375 height 409
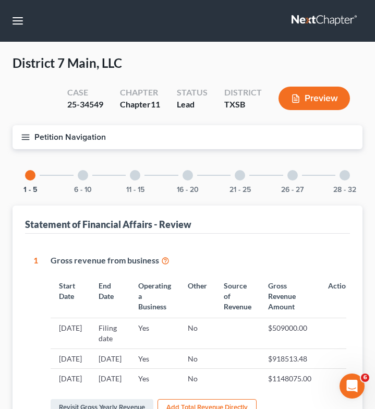
click at [347, 175] on div at bounding box center [345, 175] width 10 height 10
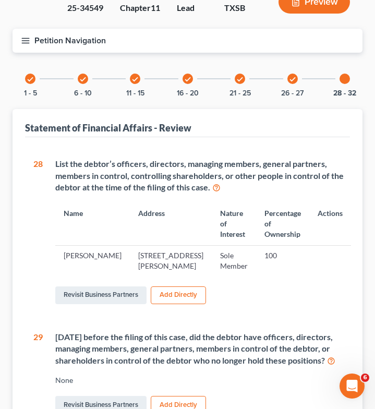
scroll to position [96, 0]
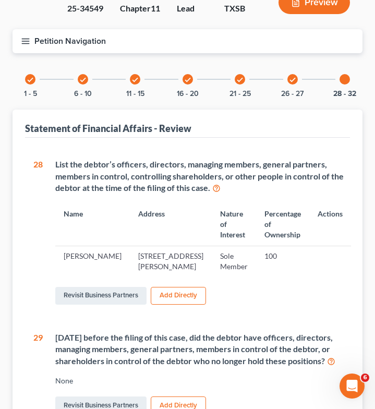
click at [292, 79] on icon "check" at bounding box center [292, 79] width 7 height 7
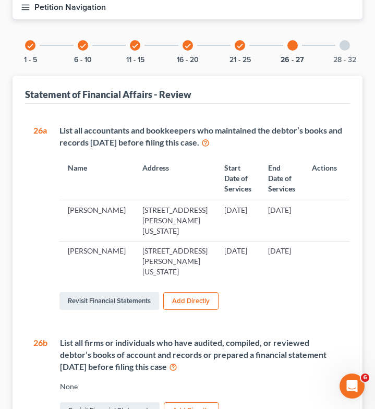
scroll to position [0, 0]
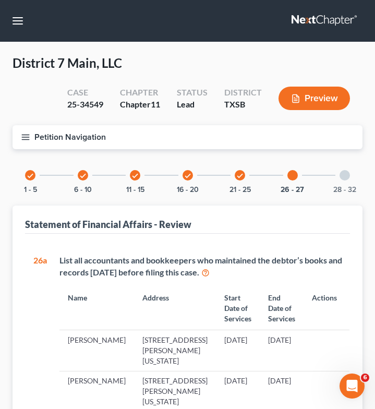
click at [237, 171] on div "check" at bounding box center [240, 175] width 10 height 10
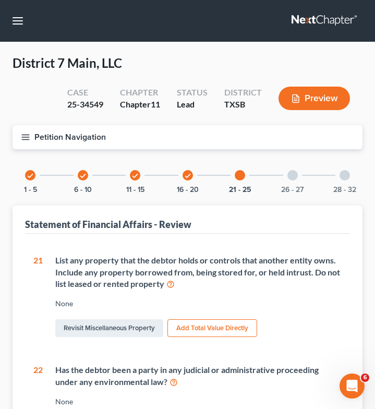
click at [187, 176] on icon "check" at bounding box center [187, 175] width 7 height 7
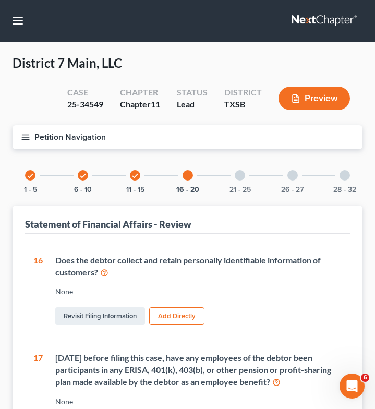
click at [134, 174] on icon "check" at bounding box center [135, 175] width 7 height 7
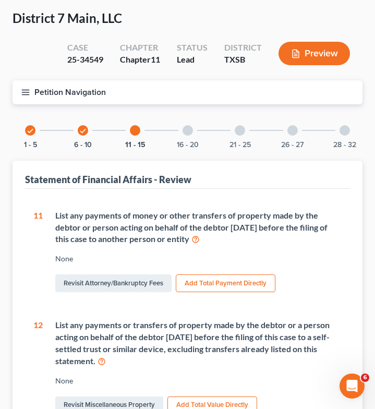
scroll to position [46, 0]
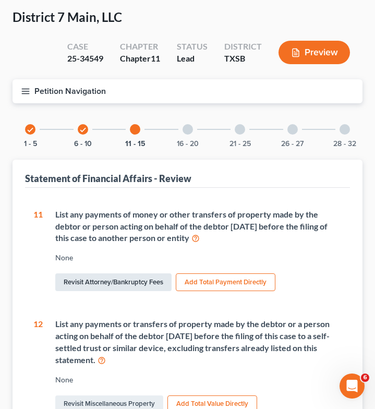
click at [125, 282] on link "Revisit Attorney/Bankruptcy Fees" at bounding box center [113, 283] width 116 height 18
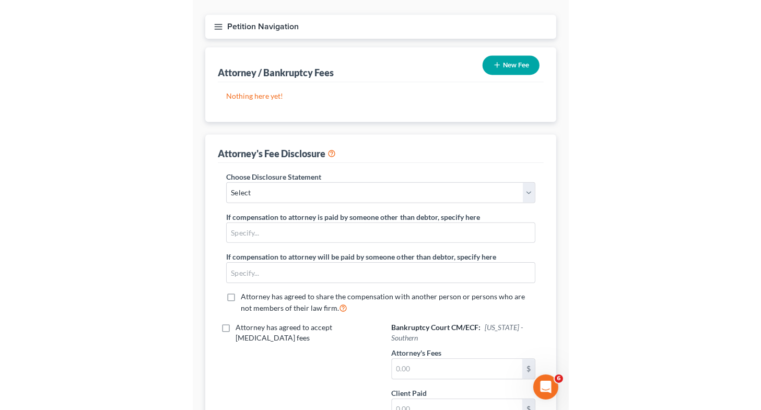
scroll to position [112, 0]
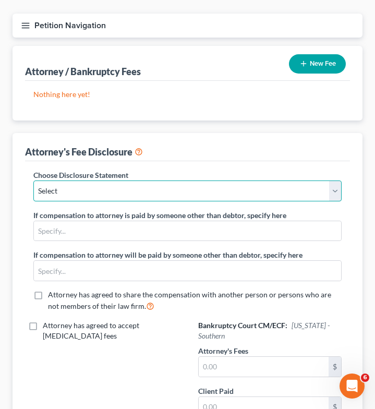
click at [152, 188] on select "Select Tittle Law Group, PLLC" at bounding box center [187, 191] width 308 height 21
select select "0"
click at [33, 181] on select "Select Tittle Law Group, PLLC" at bounding box center [187, 191] width 308 height 21
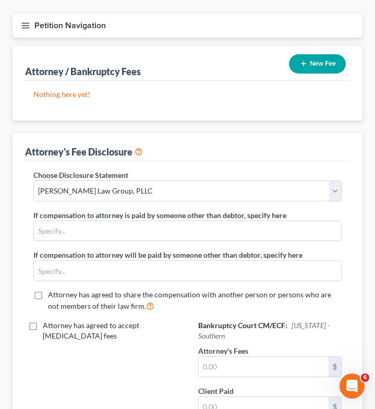
click at [316, 73] on div "New Fee" at bounding box center [317, 64] width 65 height 28
click at [322, 62] on button "New Fee" at bounding box center [317, 63] width 57 height 19
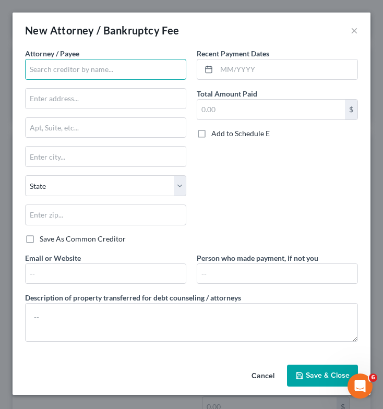
click at [121, 70] on input "text" at bounding box center [105, 69] width 161 height 21
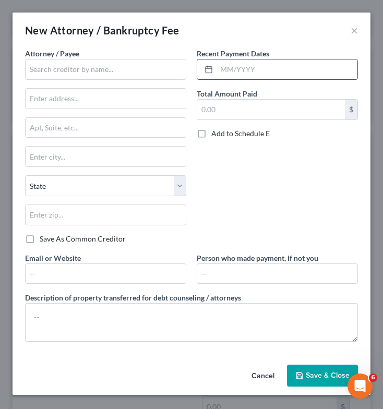
click at [224, 69] on input "text" at bounding box center [287, 70] width 141 height 20
type input "07/08/2024"
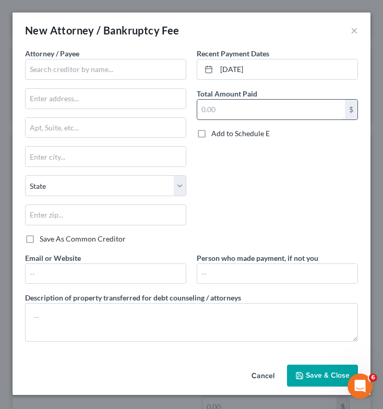
click at [233, 107] on input "text" at bounding box center [271, 110] width 148 height 20
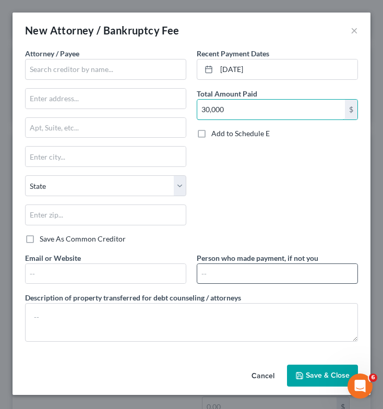
type input "30,000"
click at [213, 276] on input "text" at bounding box center [277, 274] width 160 height 20
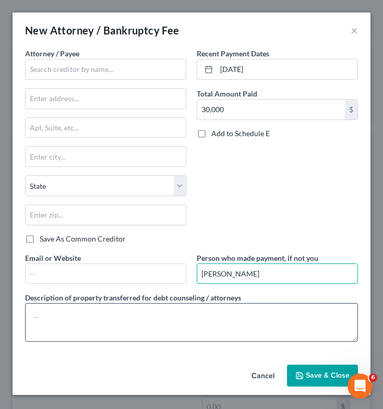
type input "[PERSON_NAME]"
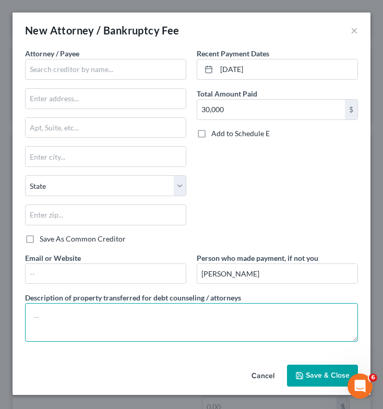
click at [124, 304] on textarea at bounding box center [191, 322] width 333 height 39
type textarea "W"
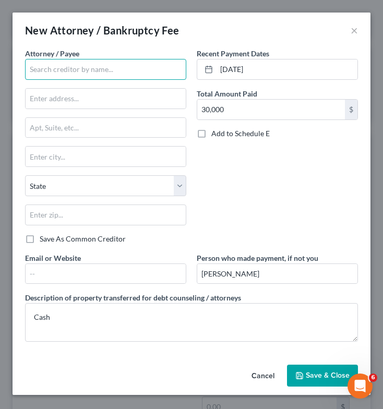
click at [86, 69] on input "text" at bounding box center [105, 69] width 161 height 21
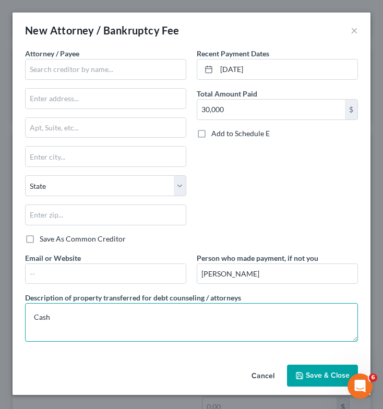
click at [80, 316] on textarea "Cash" at bounding box center [191, 322] width 333 height 39
type textarea "C"
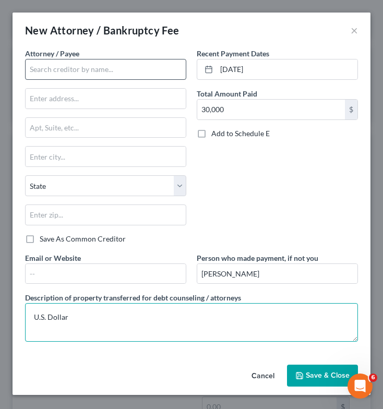
type textarea "U.S. Dollar"
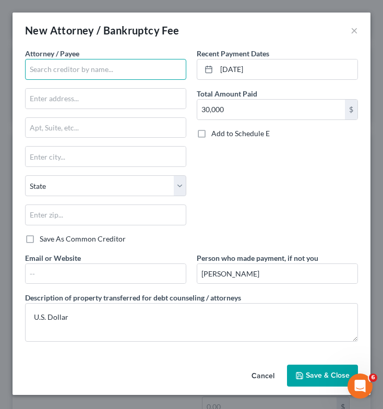
click at [69, 73] on input "text" at bounding box center [105, 69] width 161 height 21
type input "[PERSON_NAME] Law Firm, PLLC"
type input "1125 Legacy Dr., Ste. 230"
type input "Frisco"
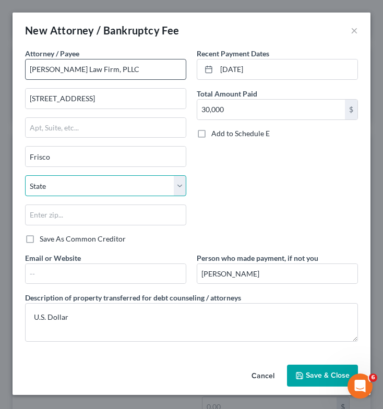
select select "45"
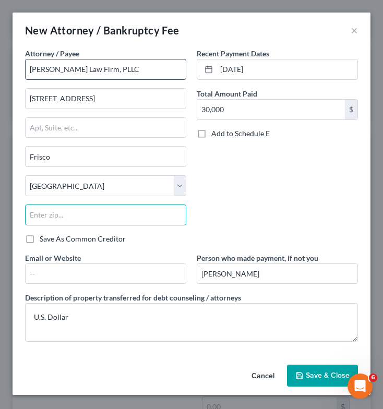
type input "75034"
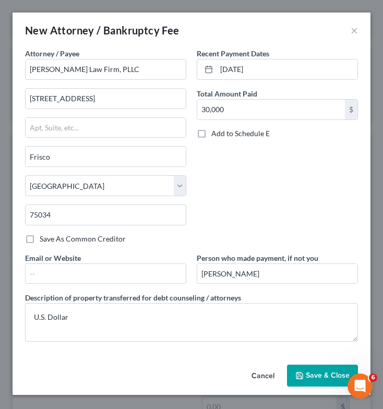
click at [246, 188] on div "Recent Payment Dates 07/08/2024 Total Amount Paid 30,000 $ Add to Schedule E" at bounding box center [278, 150] width 172 height 205
click at [324, 375] on span "Save & Close" at bounding box center [328, 375] width 44 height 9
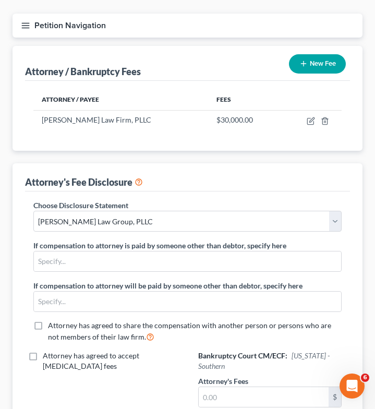
click at [23, 26] on icon "button" at bounding box center [25, 25] width 9 height 9
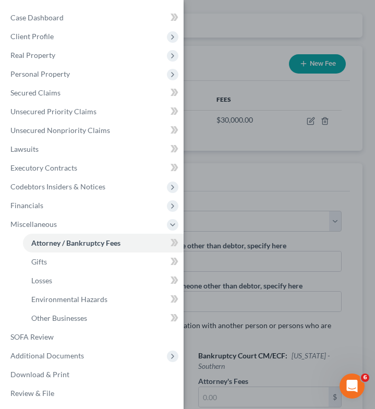
click at [241, 88] on div "Case Dashboard Payments Invoices Payments Payments Credit Report Client Profile" at bounding box center [187, 204] width 375 height 409
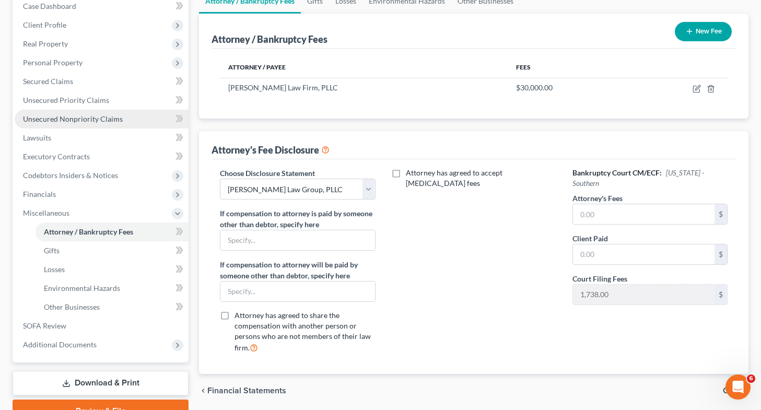
scroll to position [0, 0]
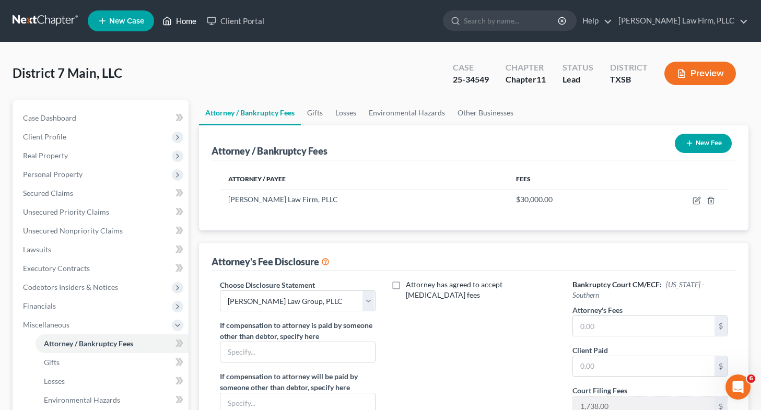
click at [186, 17] on link "Home" at bounding box center [179, 20] width 44 height 19
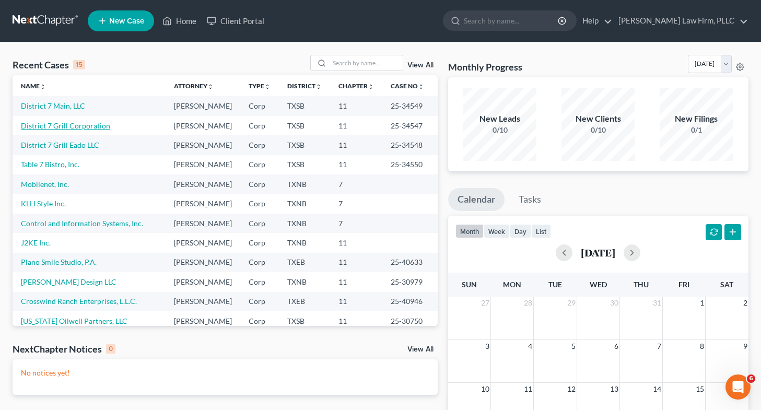
click at [63, 130] on link "District 7 Grill Corporation" at bounding box center [65, 125] width 89 height 9
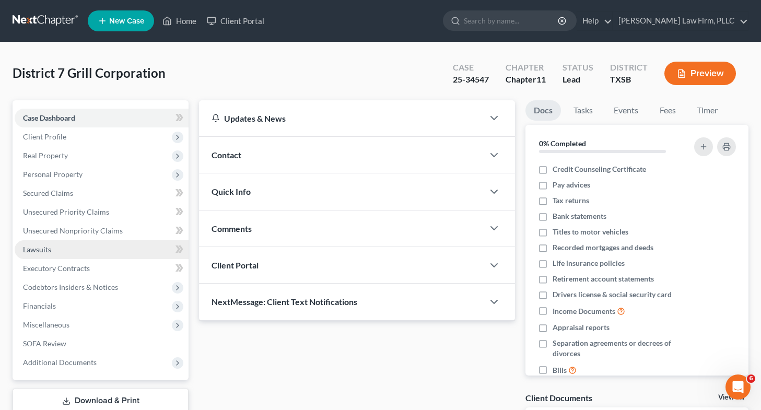
scroll to position [89, 0]
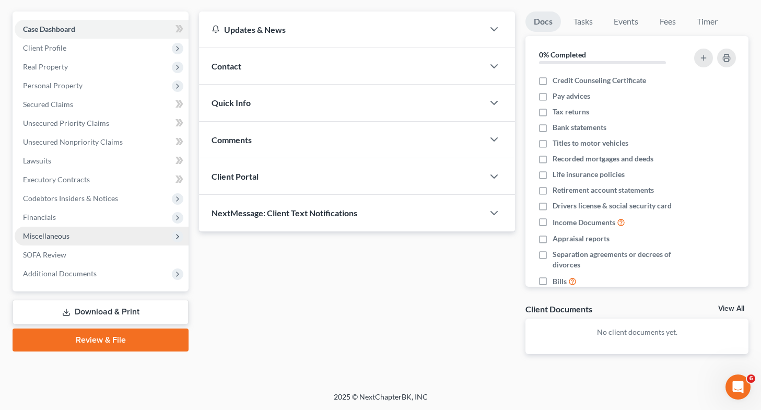
click at [122, 234] on span "Miscellaneous" at bounding box center [102, 236] width 174 height 19
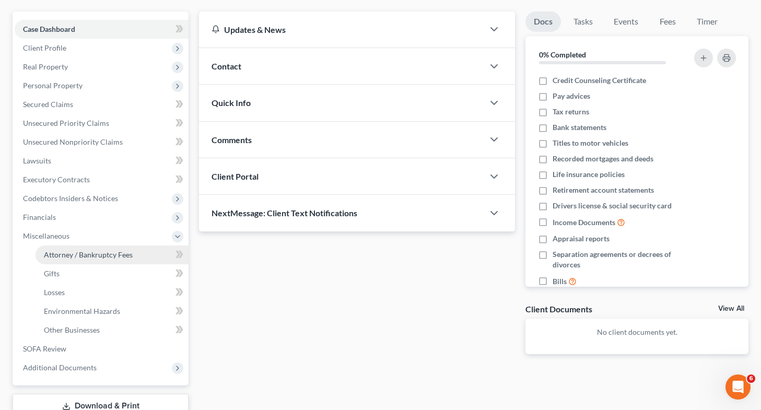
click at [118, 255] on span "Attorney / Bankruptcy Fees" at bounding box center [88, 254] width 89 height 9
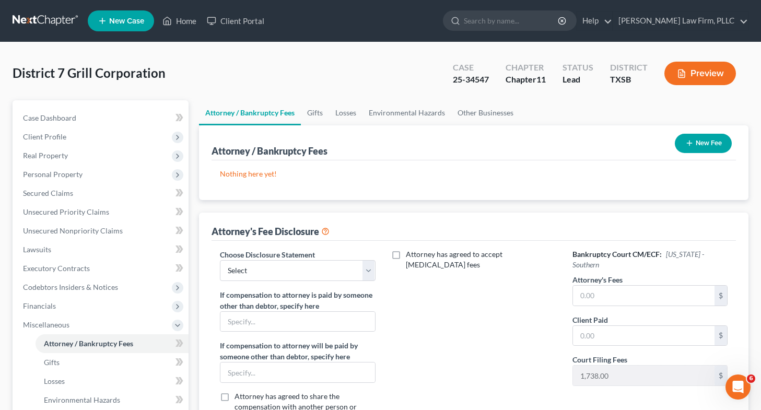
click at [690, 143] on icon "button" at bounding box center [689, 143] width 8 height 8
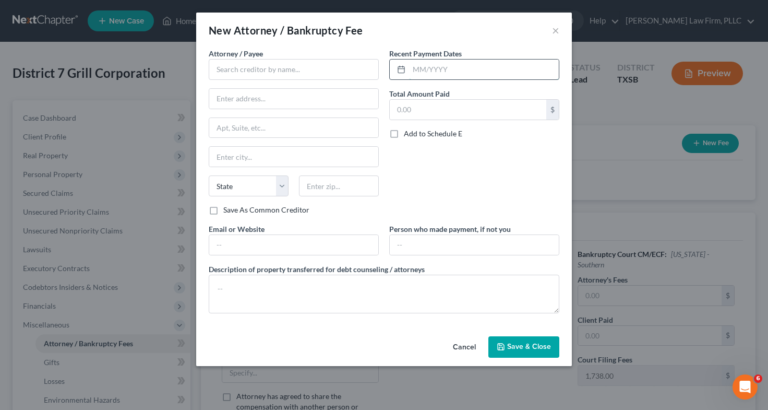
click at [434, 76] on input "text" at bounding box center [484, 70] width 150 height 20
type input "[DATE]"
click at [435, 115] on input "text" at bounding box center [468, 110] width 157 height 20
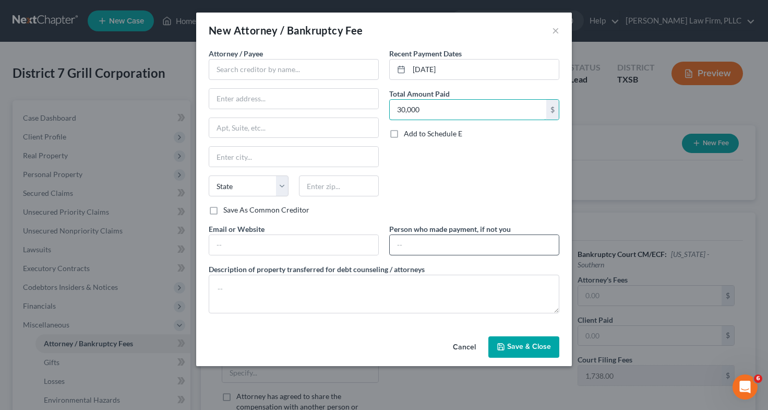
type input "30,000"
click at [434, 245] on input "text" at bounding box center [474, 245] width 169 height 20
type input "[PERSON_NAME]"
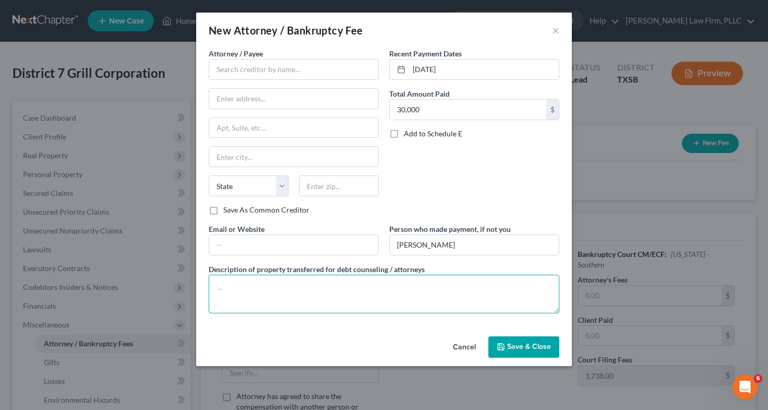
click at [454, 301] on textarea at bounding box center [384, 294] width 351 height 39
type textarea "U.S. Dollar"
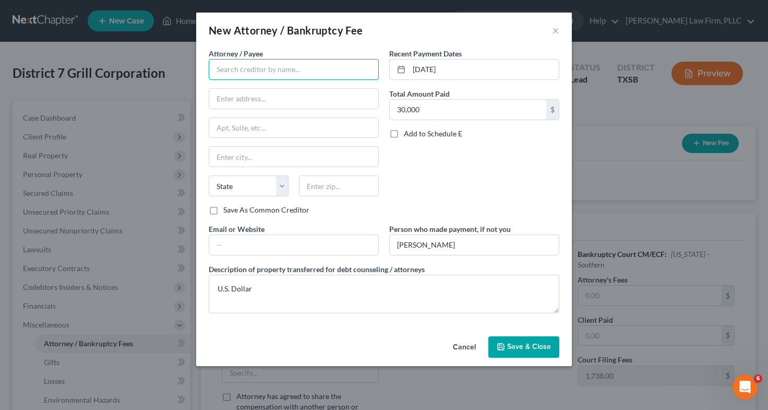
click at [322, 77] on input "text" at bounding box center [294, 69] width 170 height 21
type input "[PERSON_NAME] Law Firm, PLLC"
type input "1125 Legacy Dr., Ste. 230"
type input "Frisco"
select select "45"
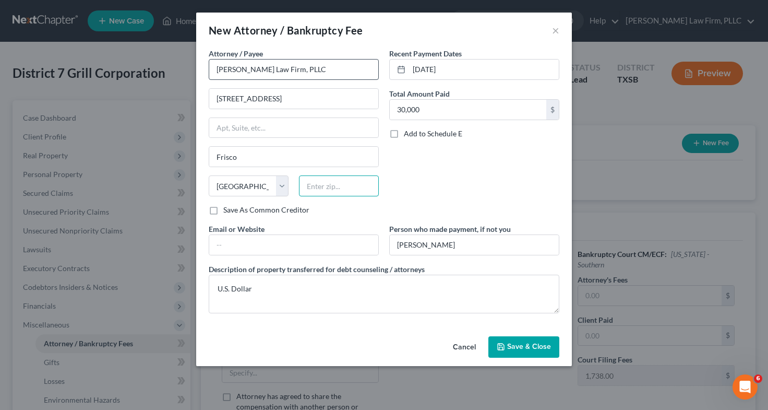
type input "75034"
click at [526, 357] on button "Save & Close" at bounding box center [524, 347] width 71 height 22
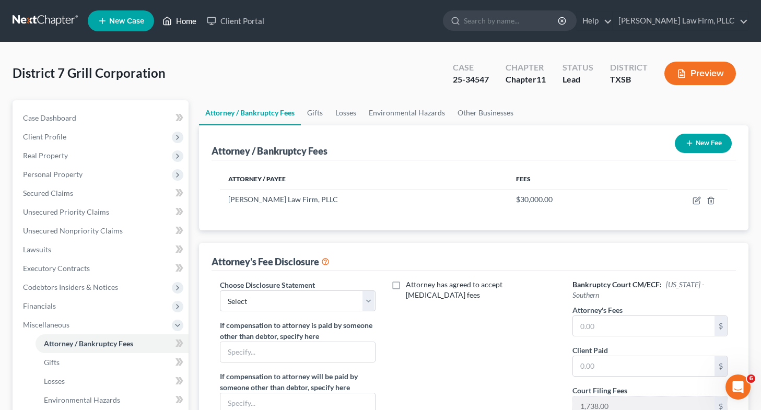
click at [184, 16] on link "Home" at bounding box center [179, 20] width 44 height 19
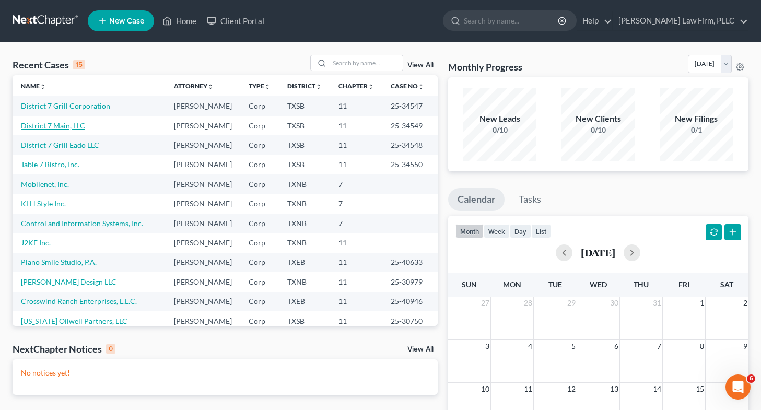
click at [55, 130] on link "District 7 Main, LLC" at bounding box center [53, 125] width 64 height 9
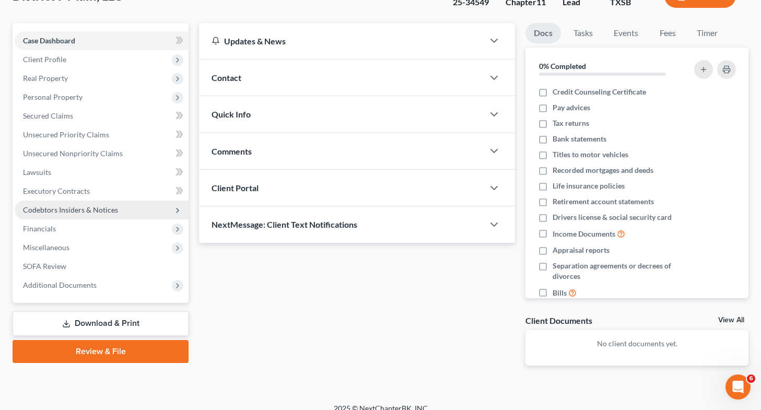
scroll to position [78, 0]
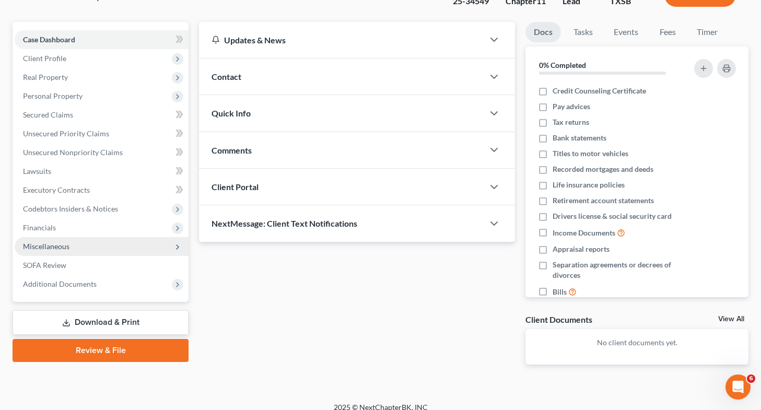
click at [99, 245] on span "Miscellaneous" at bounding box center [102, 246] width 174 height 19
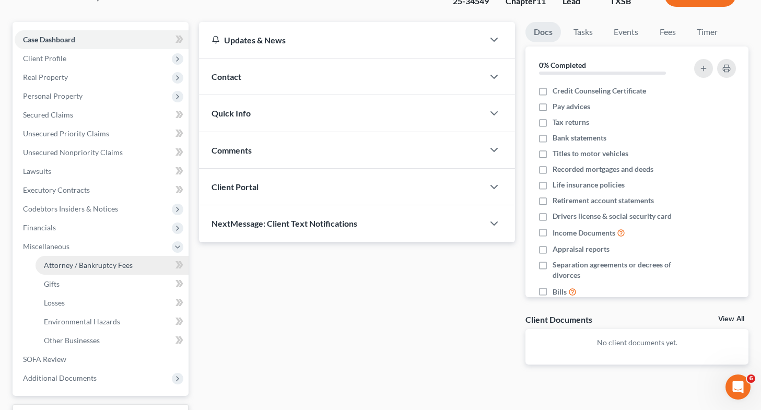
click at [94, 265] on span "Attorney / Bankruptcy Fees" at bounding box center [88, 264] width 89 height 9
select select "0"
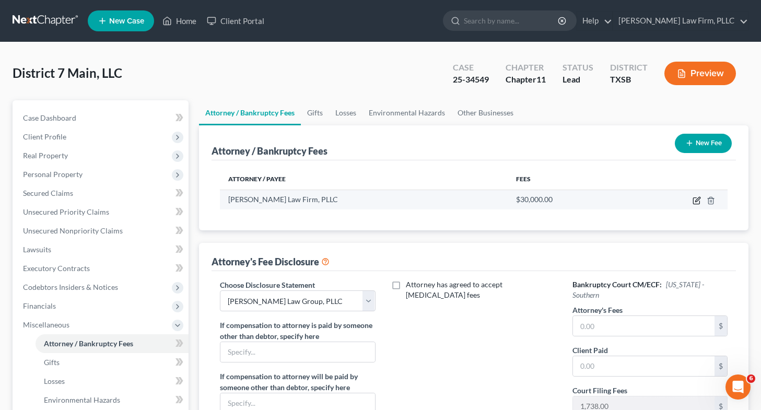
click at [696, 200] on icon "button" at bounding box center [696, 200] width 8 height 8
select select "45"
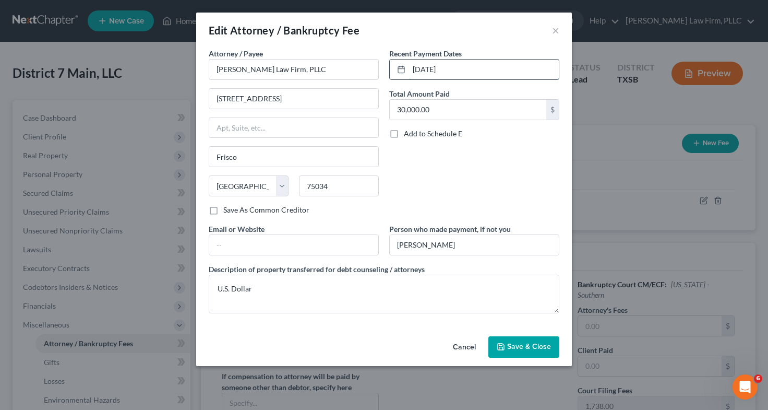
click at [484, 68] on input "07/08/2024" at bounding box center [484, 70] width 150 height 20
type input "[DATE]"
click at [515, 338] on button "Save & Close" at bounding box center [524, 347] width 71 height 22
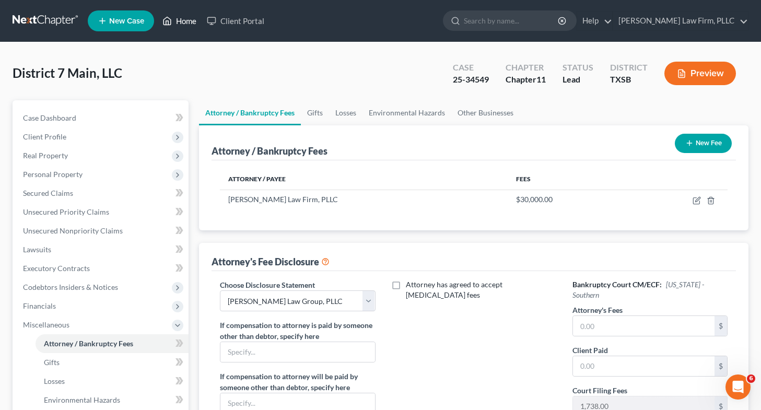
click at [181, 18] on link "Home" at bounding box center [179, 20] width 44 height 19
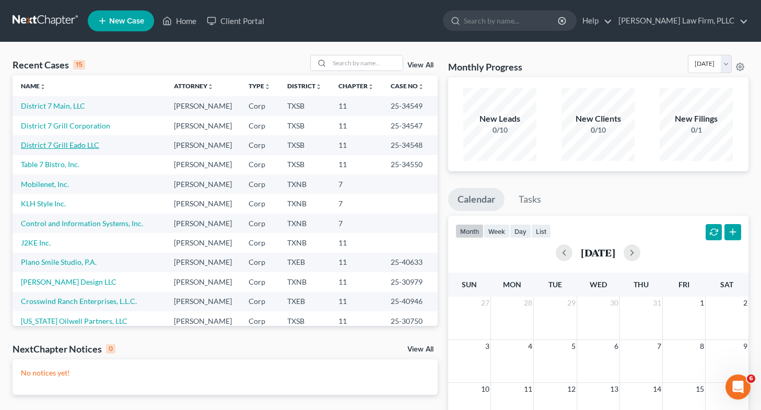
click at [65, 149] on link "District 7 Grill Eado LLC" at bounding box center [60, 144] width 78 height 9
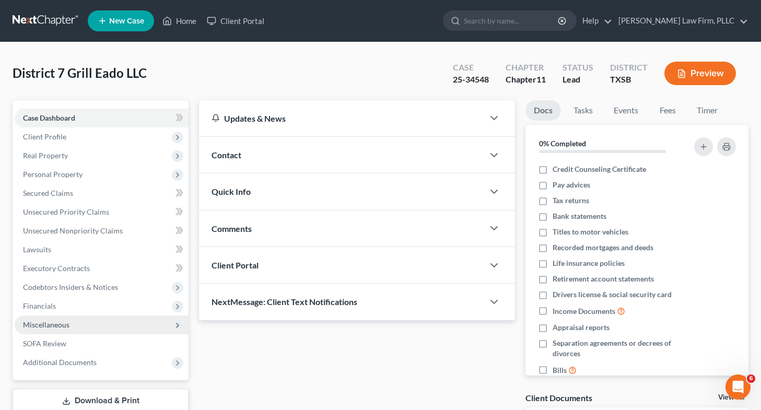
click at [41, 317] on span "Miscellaneous" at bounding box center [102, 324] width 174 height 19
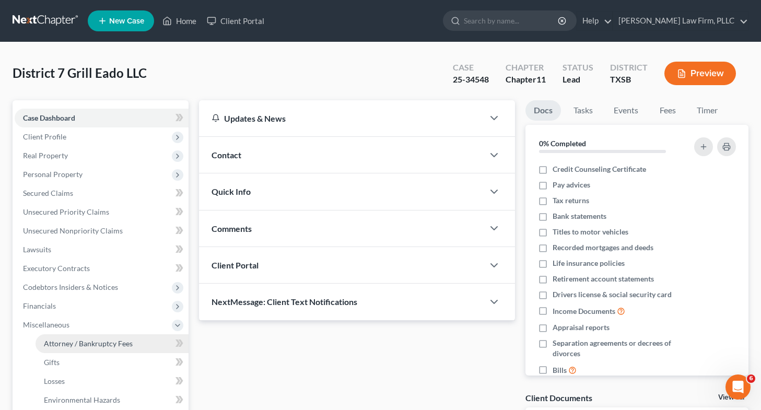
click at [69, 349] on link "Attorney / Bankruptcy Fees" at bounding box center [111, 343] width 153 height 19
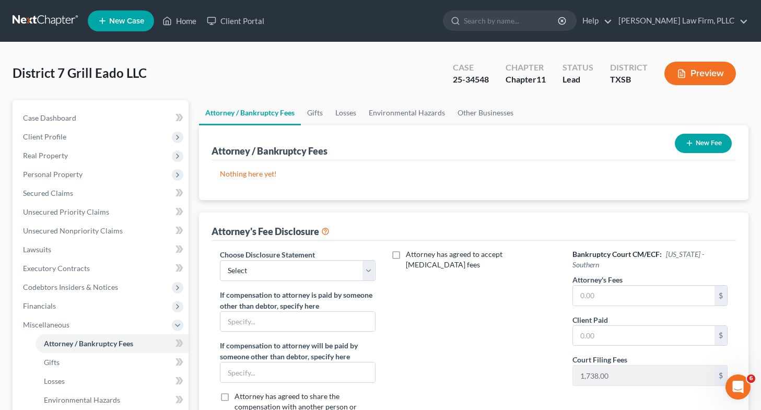
click at [705, 148] on button "New Fee" at bounding box center [702, 143] width 57 height 19
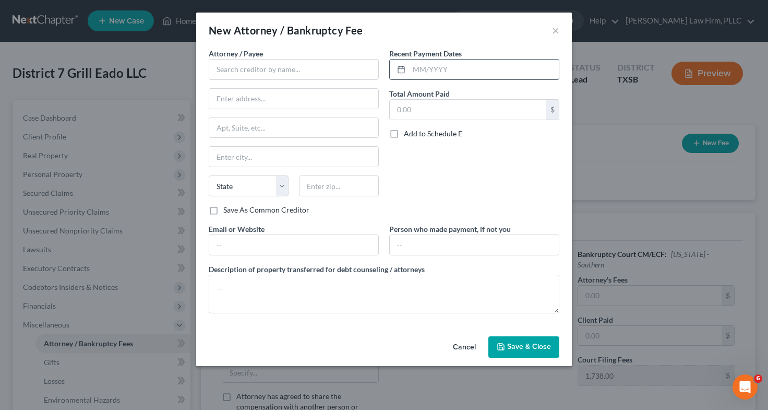
click at [426, 72] on input "text" at bounding box center [484, 70] width 150 height 20
type input "[DATE]"
click at [435, 114] on input "text" at bounding box center [468, 110] width 157 height 20
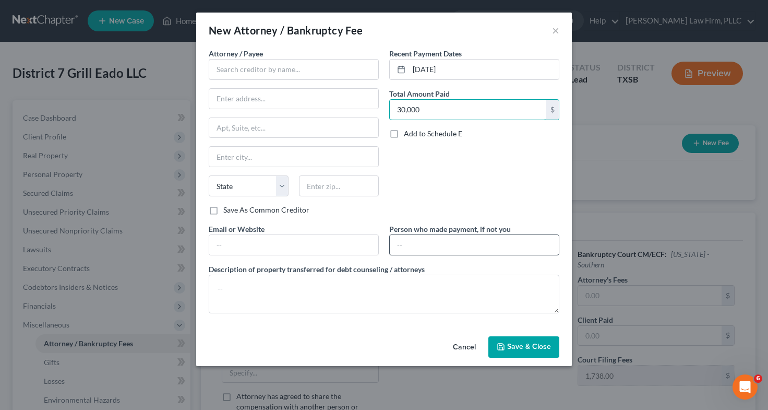
type input "30,000"
click at [444, 238] on input "text" at bounding box center [474, 245] width 169 height 20
type input "[PERSON_NAME]"
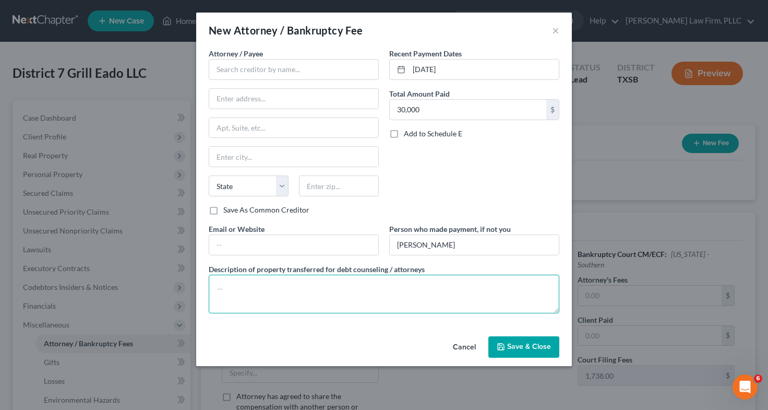
click at [284, 277] on textarea at bounding box center [384, 294] width 351 height 39
type textarea "U.S. Dollar"
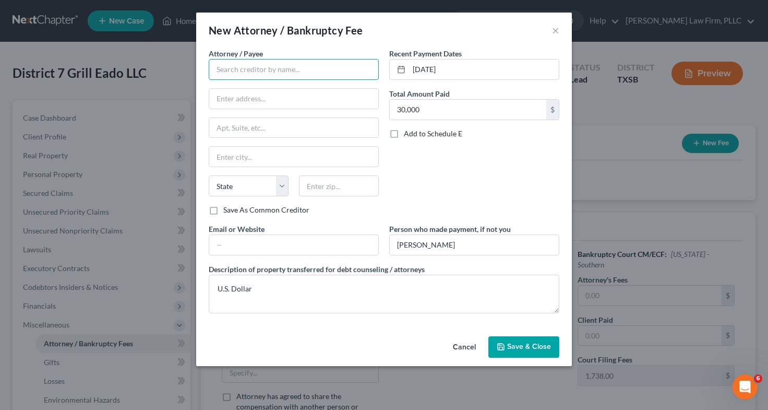
click at [287, 74] on input "text" at bounding box center [294, 69] width 170 height 21
type input "[PERSON_NAME] Law Firm, PLLC"
type input "1125 Legacy Dr., Ste. 230"
type input "Frisco"
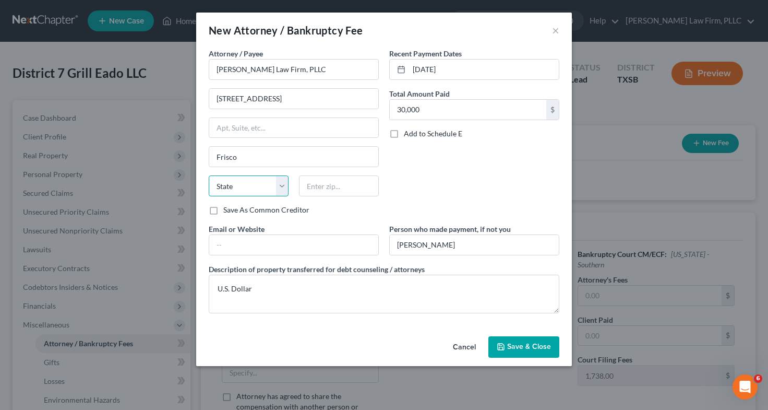
select select "45"
type input "75034"
click at [539, 350] on span "Save & Close" at bounding box center [529, 346] width 44 height 9
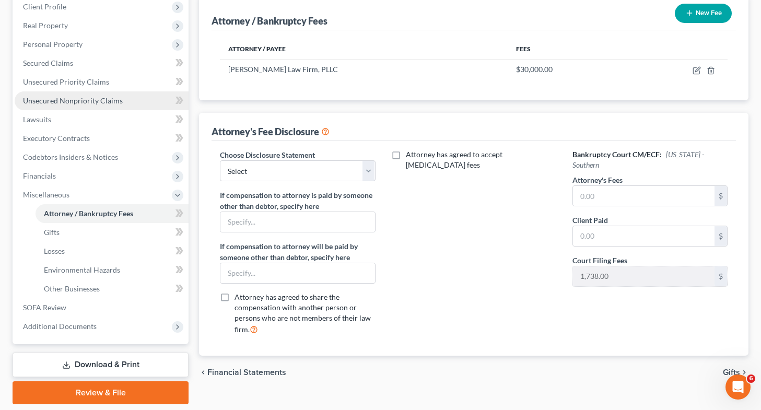
scroll to position [137, 0]
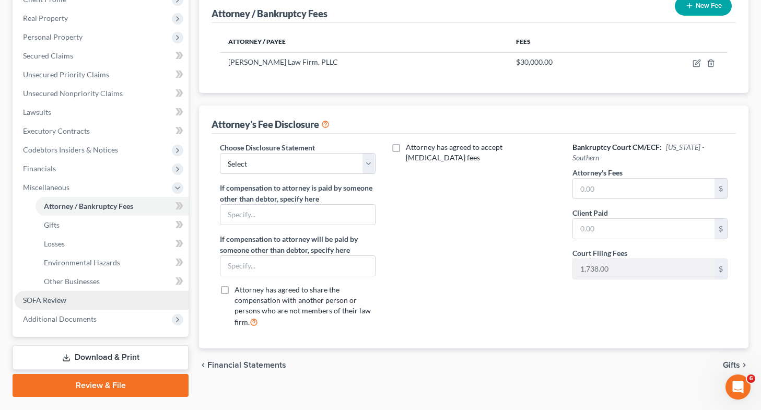
click at [66, 300] on link "SOFA Review" at bounding box center [102, 300] width 174 height 19
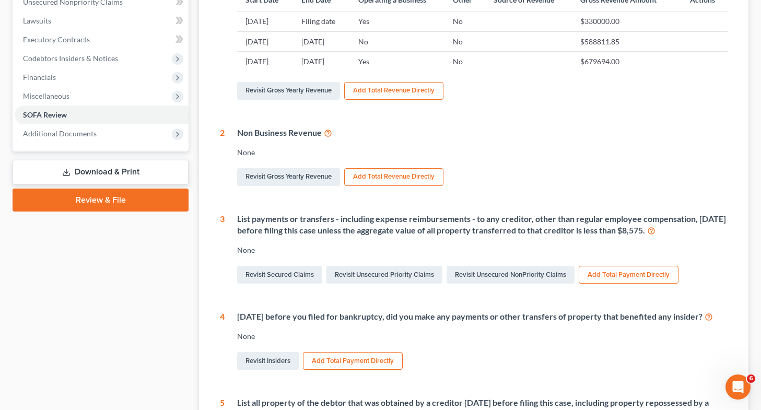
scroll to position [229, 0]
click at [272, 369] on link "Revisit Insiders" at bounding box center [268, 360] width 62 height 18
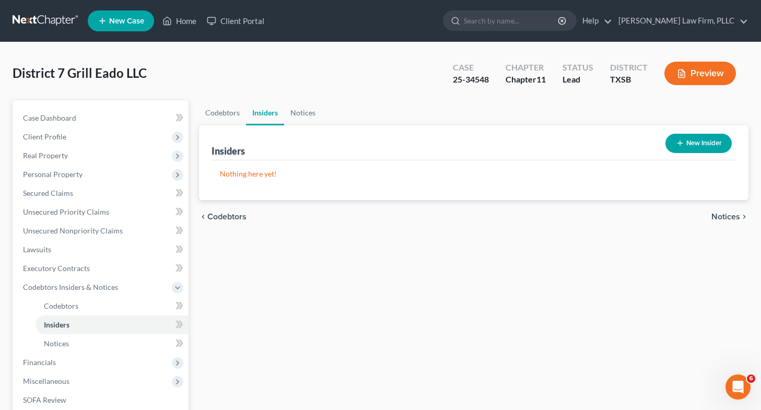
click at [707, 142] on button "New Insider" at bounding box center [698, 143] width 66 height 19
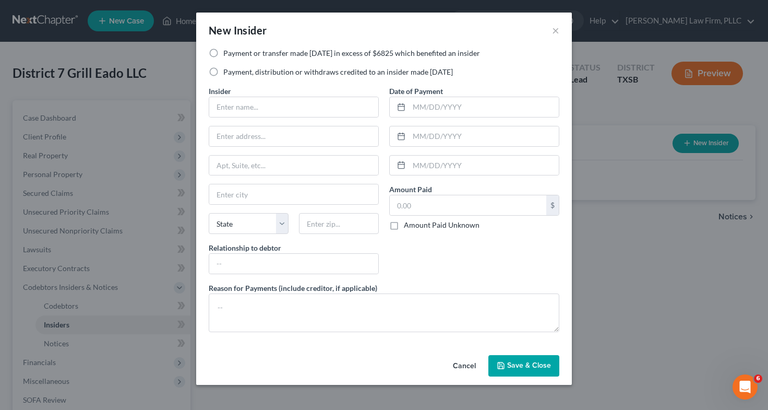
click at [223, 54] on label "Payment or transfer made within 1 year in excess of $6825 which benefited an in…" at bounding box center [351, 53] width 257 height 10
click at [228, 54] on input "Payment or transfer made within 1 year in excess of $6825 which benefited an in…" at bounding box center [231, 51] width 7 height 7
radio input "true"
click at [229, 112] on input "text" at bounding box center [293, 107] width 169 height 20
type input "[PERSON_NAME]"
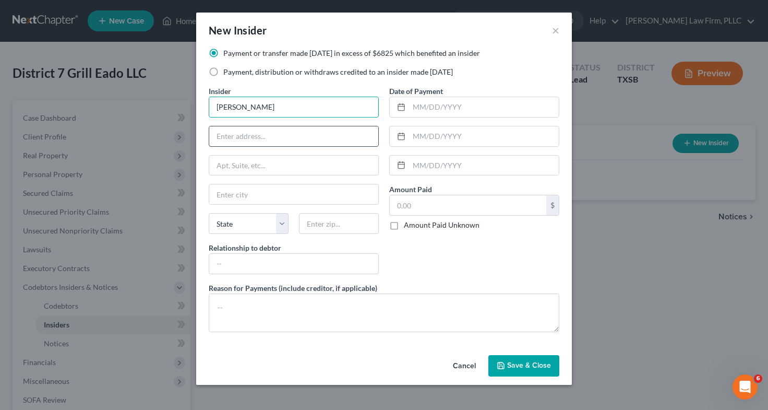
type input "501 Asbury"
type input "Houston"
select select "45"
type input "77007"
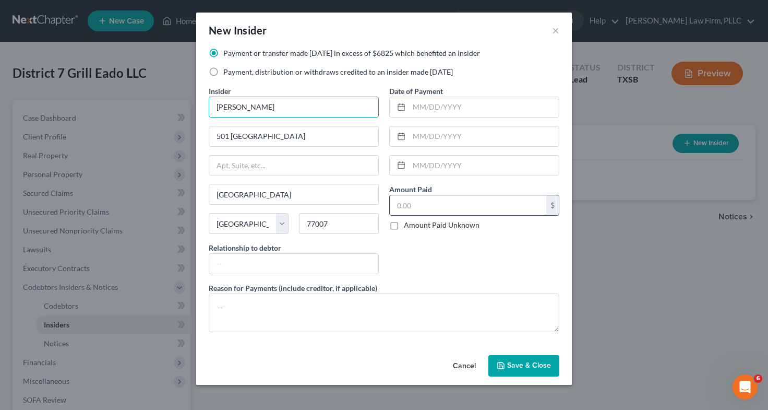
click at [433, 211] on input "text" at bounding box center [468, 205] width 157 height 20
type input "52,000"
click at [269, 265] on input "text" at bounding box center [293, 264] width 169 height 20
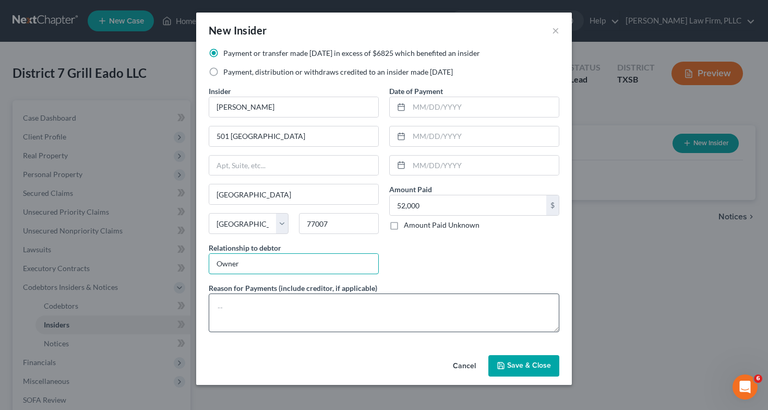
type input "Owner"
click at [233, 314] on textarea at bounding box center [384, 312] width 351 height 39
type textarea "Salary"
click at [524, 366] on span "Save & Close" at bounding box center [529, 365] width 44 height 9
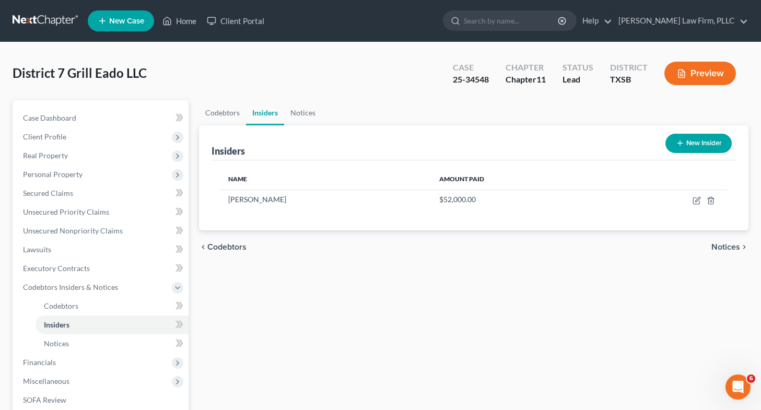
click at [689, 144] on button "New Insider" at bounding box center [698, 143] width 66 height 19
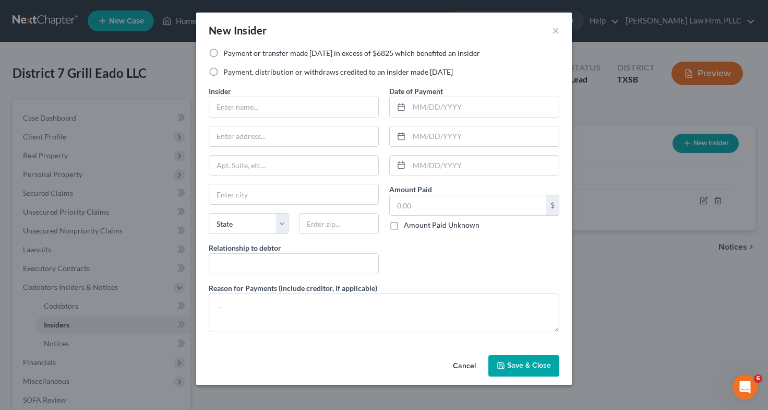
click at [223, 72] on label "Payment, distribution or withdraws credited to an insider made within 1 year" at bounding box center [338, 72] width 230 height 10
click at [228, 72] on input "Payment, distribution or withdraws credited to an insider made within 1 year" at bounding box center [231, 70] width 7 height 7
radio input "true"
click at [241, 105] on input "text" at bounding box center [293, 107] width 169 height 20
type input "[PERSON_NAME]"
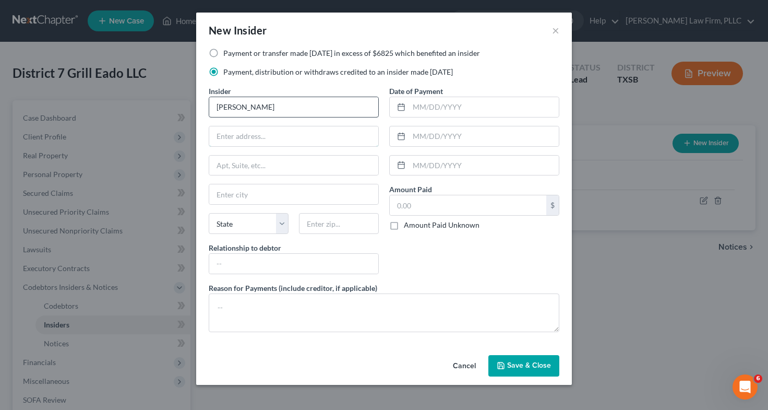
type input "501 Asbury"
type input "Houston"
select select "45"
type input "77007"
click at [418, 208] on input "text" at bounding box center [468, 205] width 157 height 20
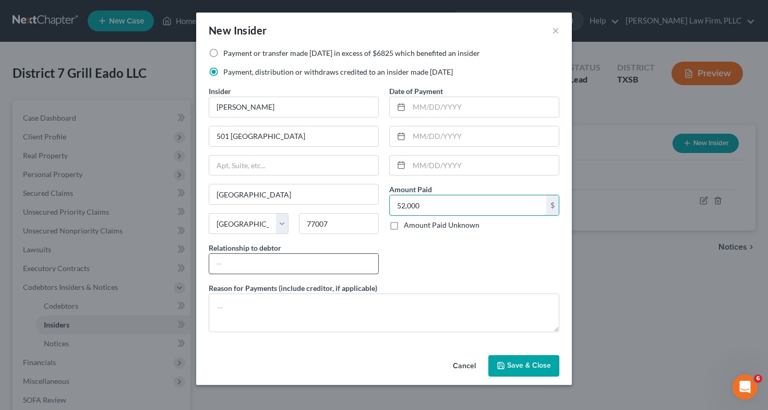
type input "52,000"
click at [296, 268] on input "text" at bounding box center [293, 264] width 169 height 20
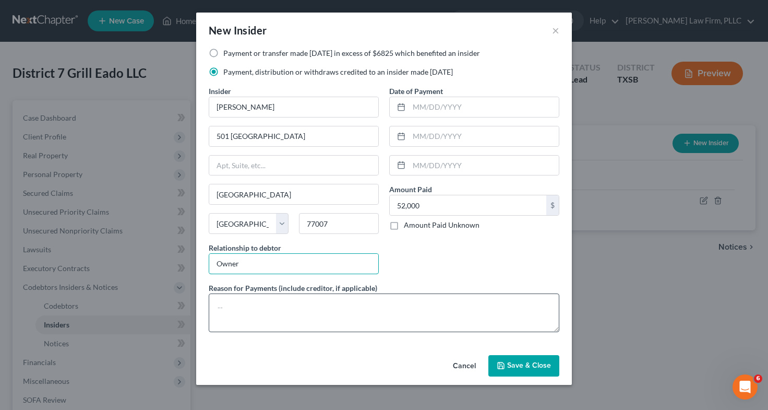
type input "Owner"
click at [244, 304] on textarea at bounding box center [384, 312] width 351 height 39
type textarea "Salary"
click at [507, 366] on button "Save & Close" at bounding box center [524, 366] width 71 height 22
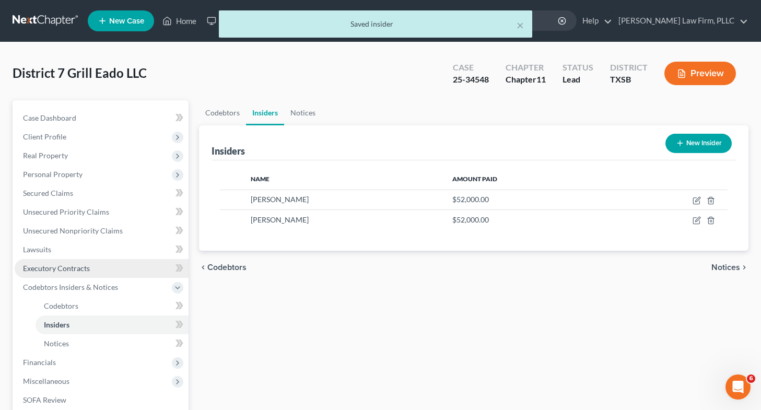
scroll to position [125, 0]
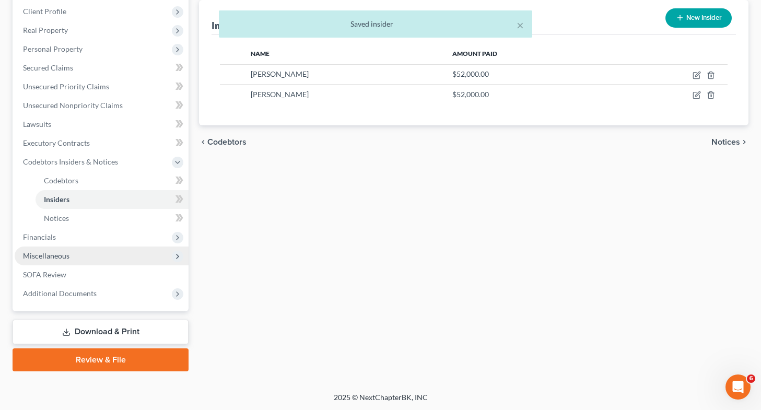
click at [69, 255] on span "Miscellaneous" at bounding box center [102, 255] width 174 height 19
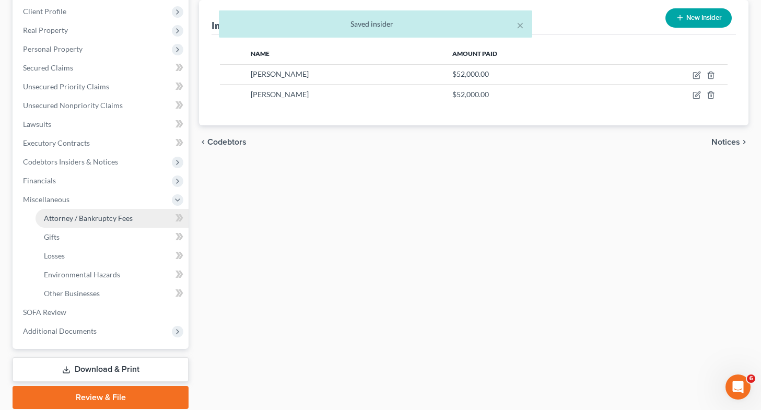
click at [101, 215] on span "Attorney / Bankruptcy Fees" at bounding box center [88, 217] width 89 height 9
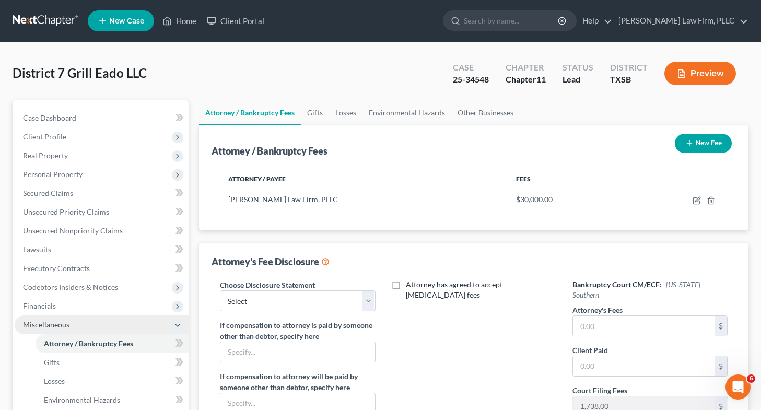
scroll to position [163, 0]
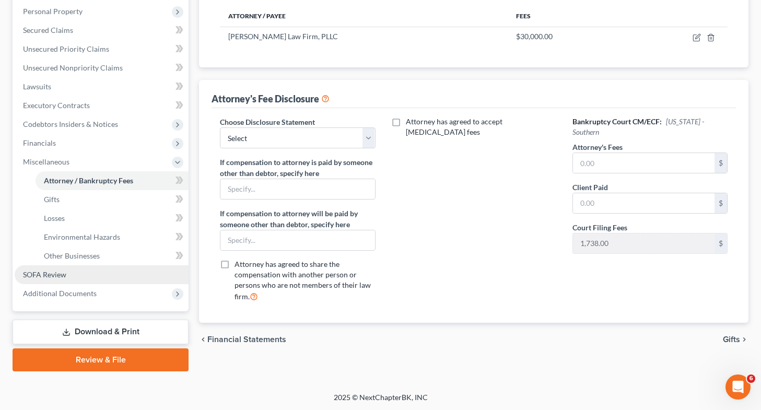
click at [59, 272] on span "SOFA Review" at bounding box center [44, 274] width 43 height 9
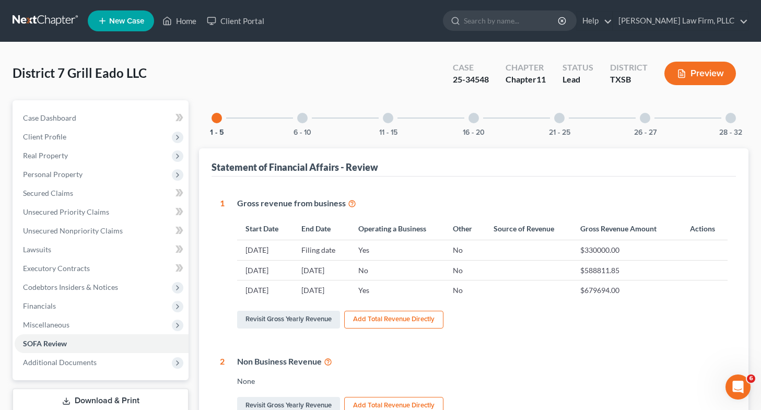
click at [646, 116] on div at bounding box center [644, 118] width 10 height 10
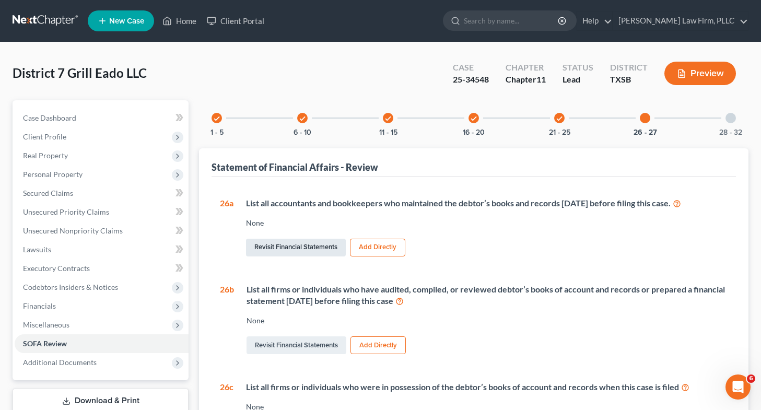
click at [318, 242] on link "Revisit Financial Statements" at bounding box center [296, 248] width 100 height 18
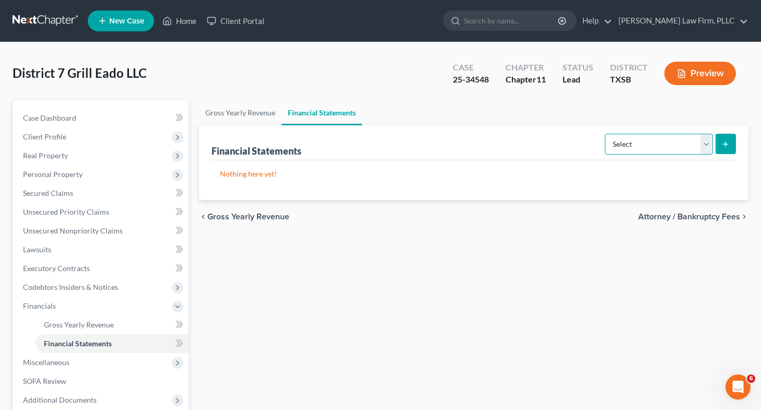
click at [673, 142] on select "Select Auditor Bookkeeper Creditor Pension Contribution Records Keeper Tax Cons…" at bounding box center [658, 144] width 108 height 21
select select "bookkeeper"
click at [606, 134] on select "Select Auditor Bookkeeper Creditor Pension Contribution Records Keeper Tax Cons…" at bounding box center [658, 144] width 108 height 21
click at [732, 137] on button "submit" at bounding box center [725, 144] width 20 height 20
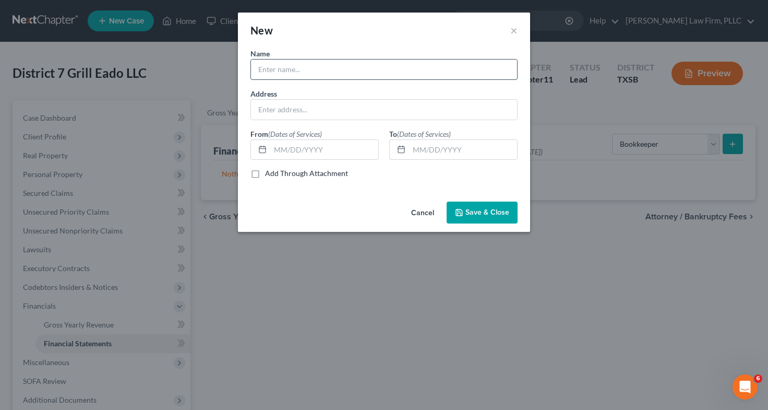
click at [350, 71] on input "text" at bounding box center [384, 70] width 266 height 20
type input "[PERSON_NAME]"
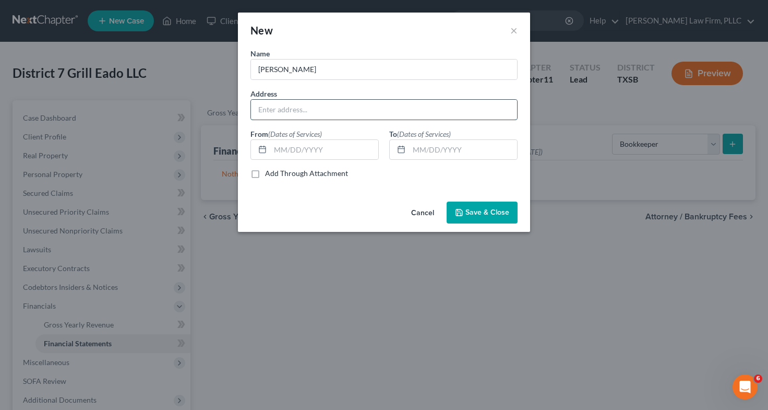
click at [339, 109] on input "text" at bounding box center [384, 110] width 266 height 20
type input "[STREET_ADDRESS][PERSON_NAME][US_STATE]"
click at [310, 151] on input "text" at bounding box center [324, 150] width 108 height 20
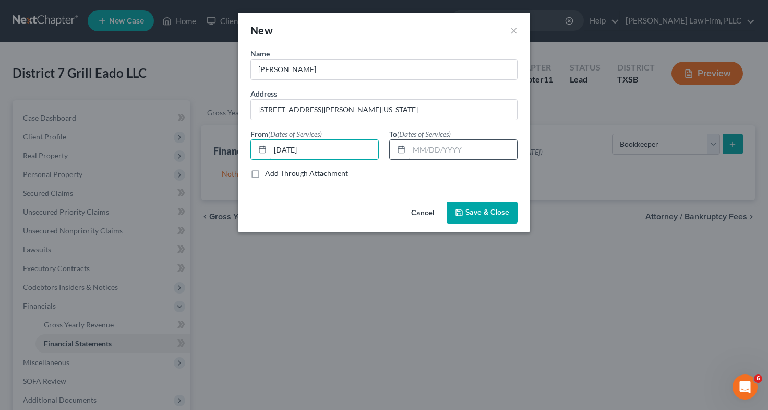
type input "[DATE]"
click at [451, 156] on input "text" at bounding box center [463, 150] width 108 height 20
type input "[DATE]"
click at [492, 212] on span "Save & Close" at bounding box center [488, 212] width 44 height 9
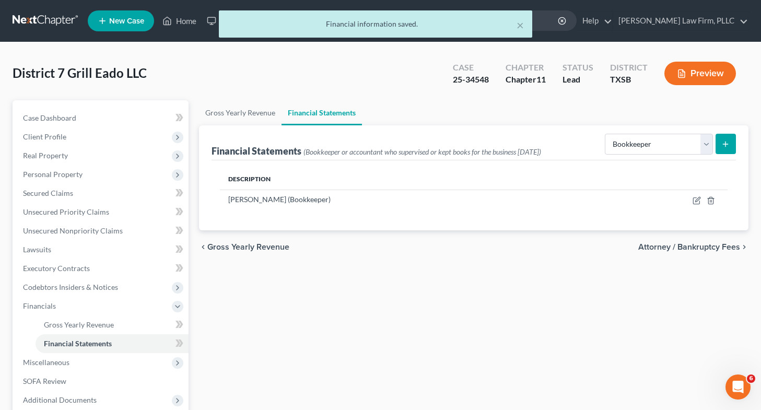
click at [730, 146] on button "submit" at bounding box center [725, 144] width 20 height 20
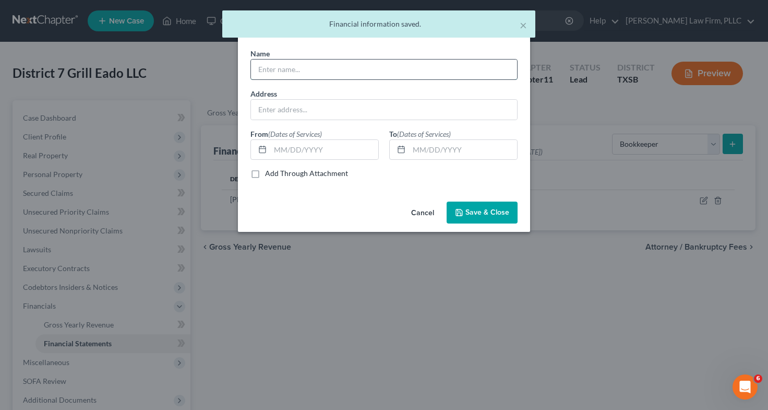
click at [413, 66] on input "text" at bounding box center [384, 70] width 266 height 20
type input "[PERSON_NAME]"
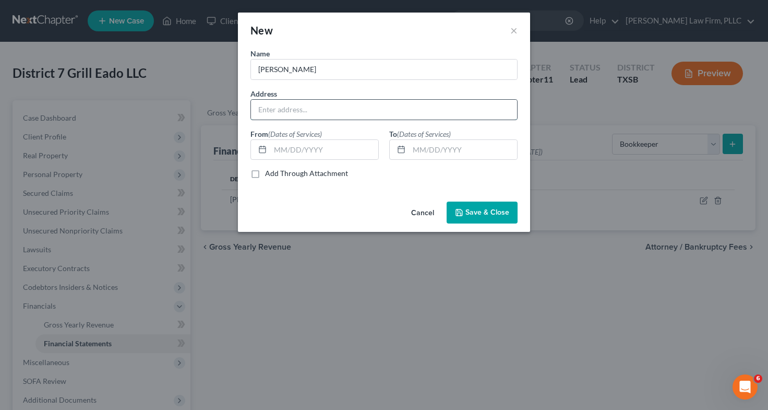
click at [346, 105] on input "text" at bounding box center [384, 110] width 266 height 20
type input "[STREET_ADDRESS][PERSON_NAME][US_STATE]"
click at [294, 153] on input "text" at bounding box center [324, 150] width 108 height 20
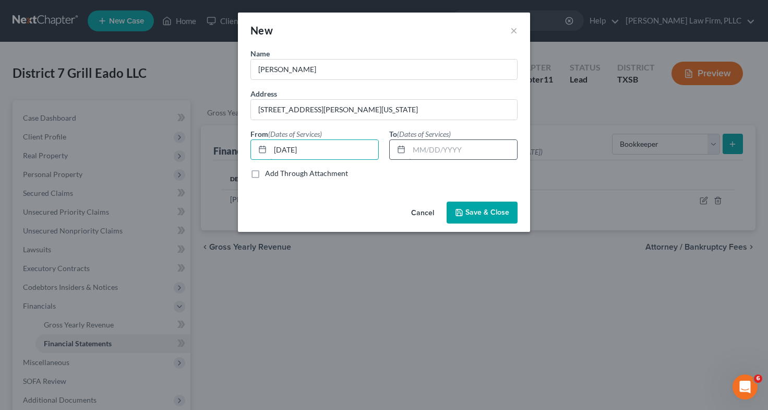
type input "[DATE]"
click at [416, 152] on input "text" at bounding box center [463, 150] width 108 height 20
type input "[DATE]"
click at [493, 218] on button "Save & Close" at bounding box center [482, 212] width 71 height 22
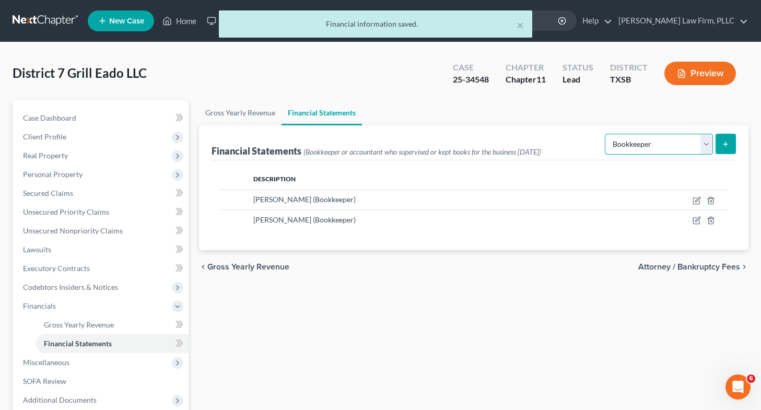
click at [685, 149] on select "Select Auditor Bookkeeper Creditor Pension Contribution Records Keeper Tax Cons…" at bounding box center [658, 144] width 108 height 21
select select "records_keeper"
click at [606, 134] on select "Select Auditor Bookkeeper Creditor Pension Contribution Records Keeper Tax Cons…" at bounding box center [658, 144] width 108 height 21
click at [727, 149] on button "submit" at bounding box center [725, 144] width 20 height 20
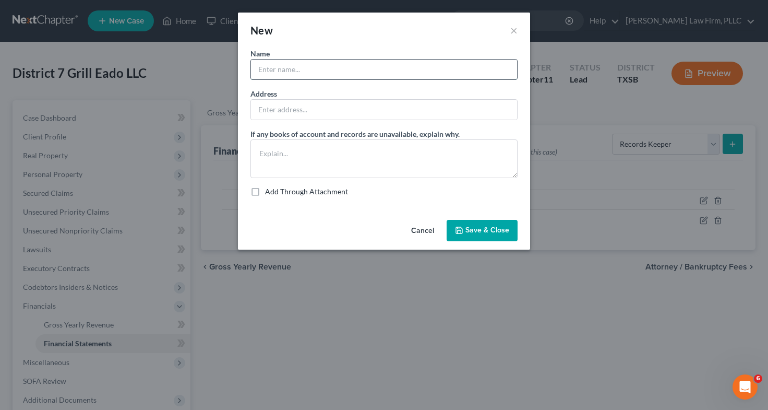
click at [262, 73] on input "text" at bounding box center [384, 70] width 266 height 20
click at [513, 29] on button "×" at bounding box center [514, 30] width 7 height 13
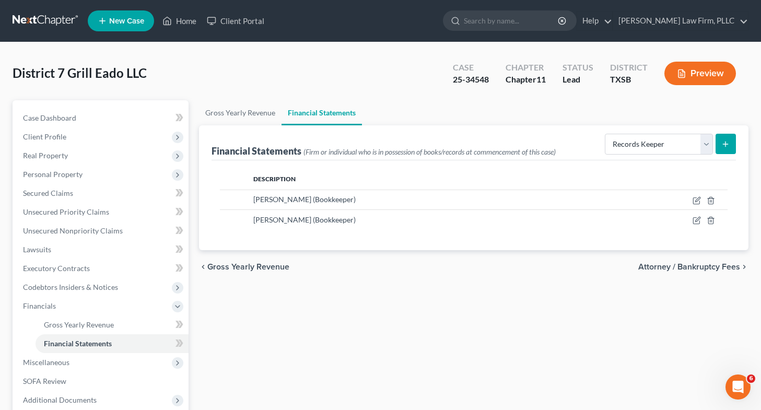
click at [727, 146] on icon "submit" at bounding box center [725, 144] width 8 height 8
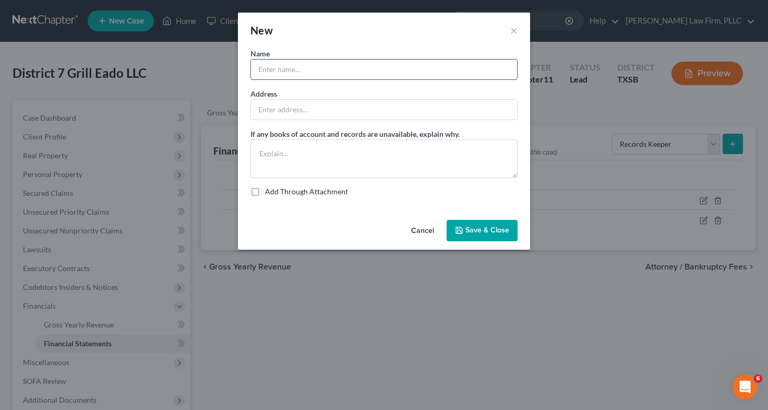
click at [340, 67] on input "text" at bounding box center [384, 70] width 266 height 20
type input "[PERSON_NAME]"
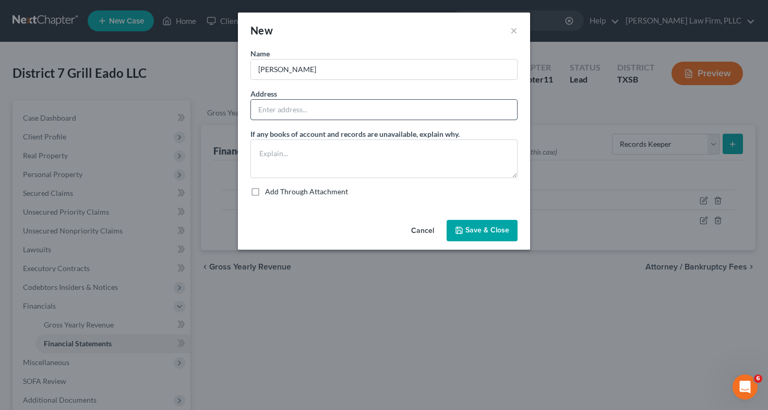
click at [330, 118] on input "text" at bounding box center [384, 110] width 266 height 20
type input "[STREET_ADDRESS][PERSON_NAME][US_STATE]"
click at [470, 227] on span "Save & Close" at bounding box center [488, 230] width 44 height 9
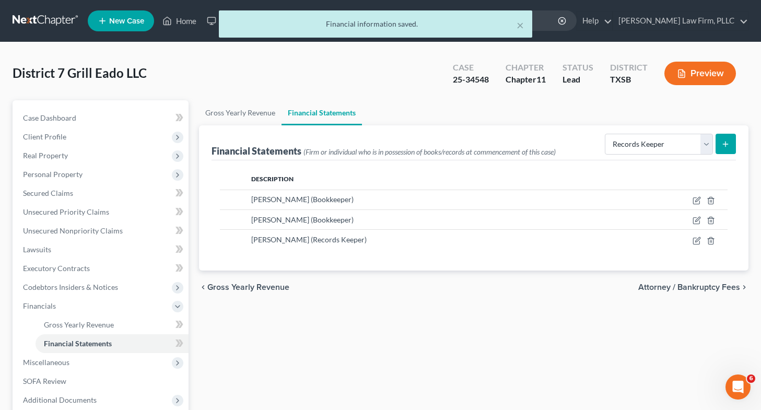
click at [730, 138] on button "submit" at bounding box center [725, 144] width 20 height 20
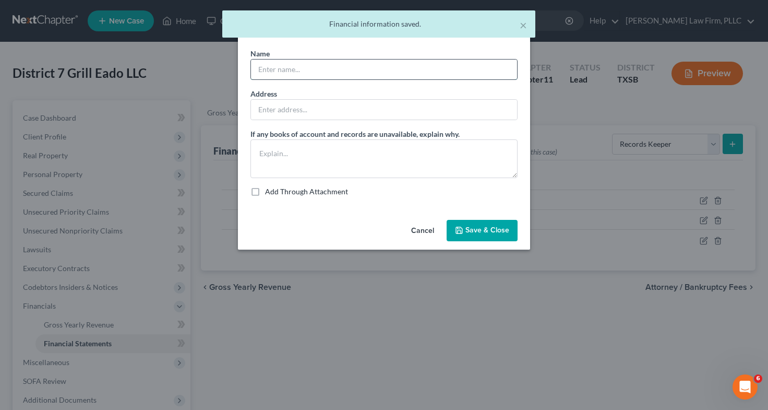
click at [338, 75] on input "text" at bounding box center [384, 70] width 266 height 20
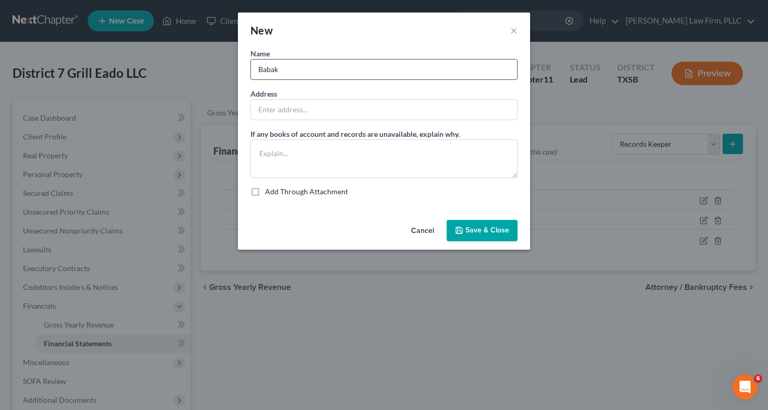
type input "[PERSON_NAME]"
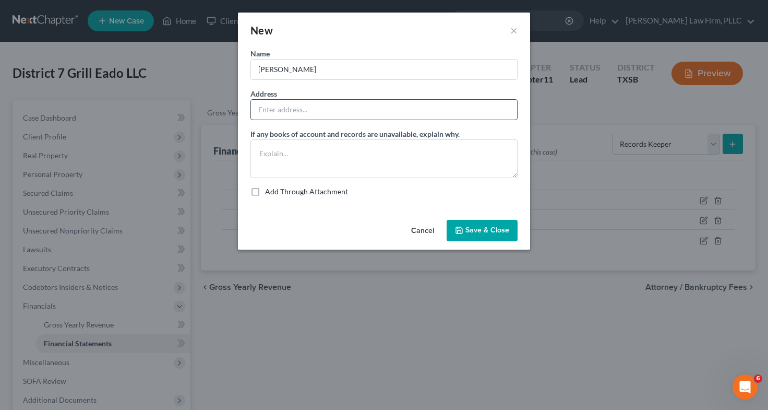
click at [338, 102] on input "text" at bounding box center [384, 110] width 266 height 20
type input "[STREET_ADDRESS][PERSON_NAME][US_STATE]"
click at [485, 227] on span "Save & Close" at bounding box center [488, 230] width 44 height 9
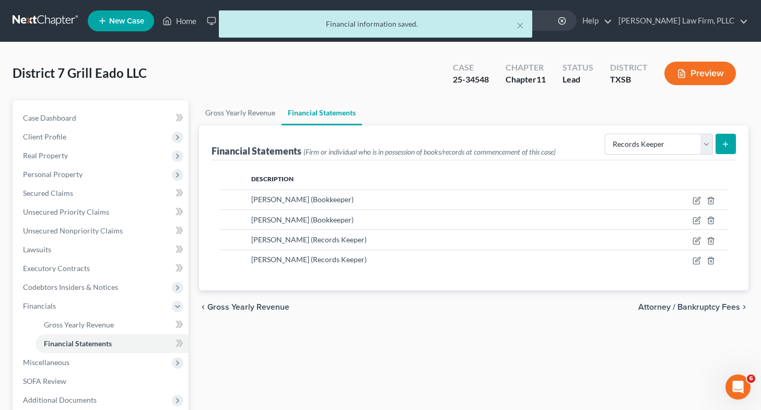
click at [336, 307] on div "chevron_left Gross Yearly Revenue Attorney / Bankruptcy Fees chevron_right" at bounding box center [473, 306] width 549 height 33
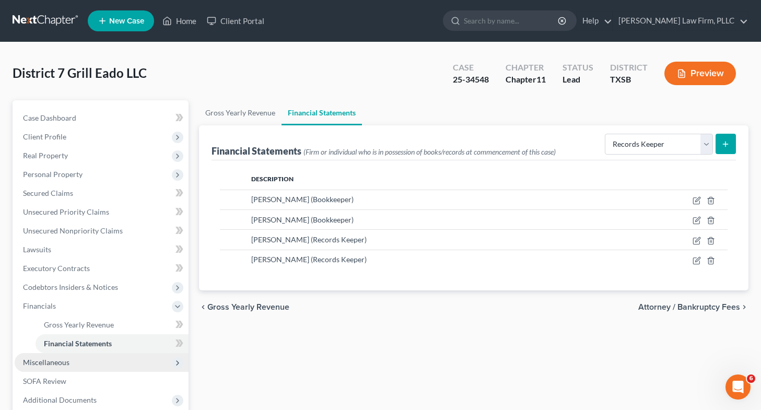
click at [80, 362] on span "Miscellaneous" at bounding box center [102, 362] width 174 height 19
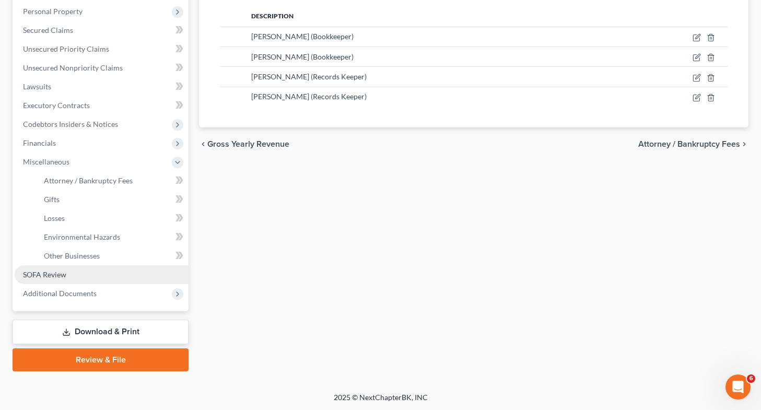
click at [100, 279] on link "SOFA Review" at bounding box center [102, 274] width 174 height 19
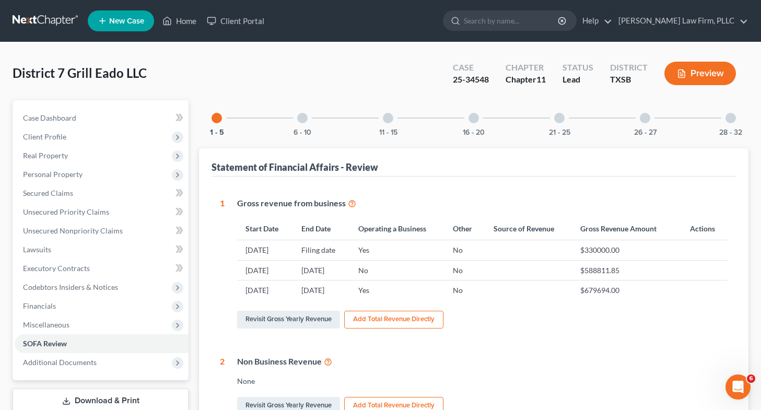
click at [644, 117] on div at bounding box center [644, 118] width 10 height 10
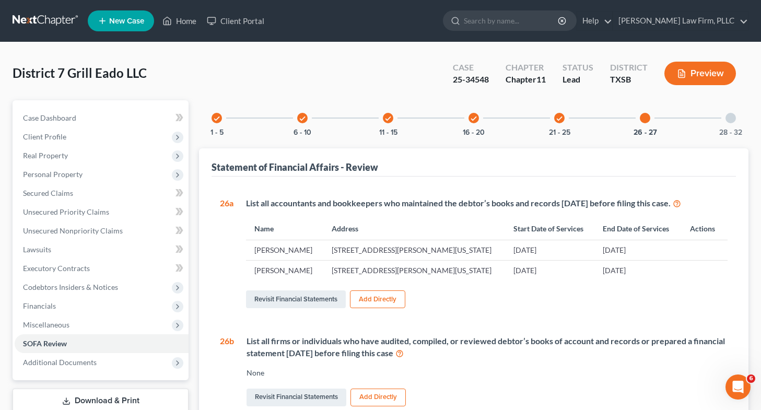
click at [730, 117] on div at bounding box center [730, 118] width 10 height 10
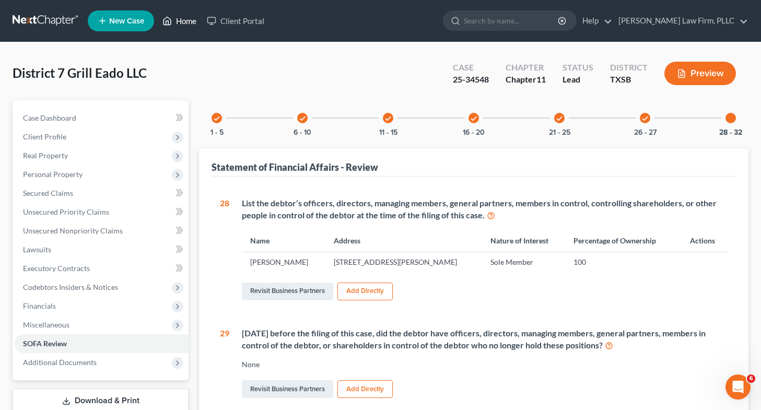
click at [185, 19] on link "Home" at bounding box center [179, 20] width 44 height 19
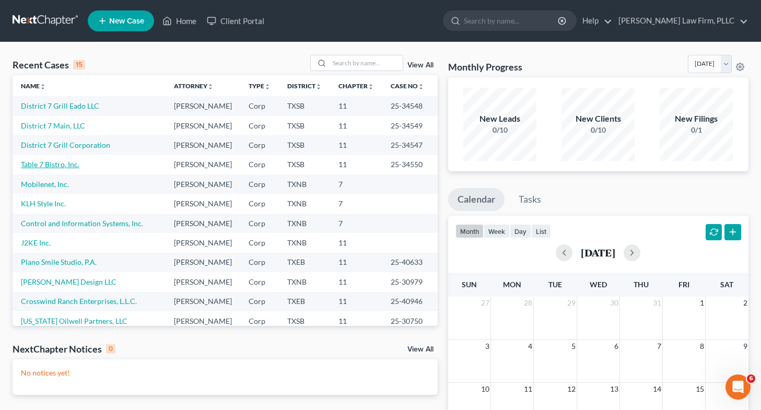
click at [52, 169] on link "Table 7 Bistro, Inc." at bounding box center [50, 164] width 58 height 9
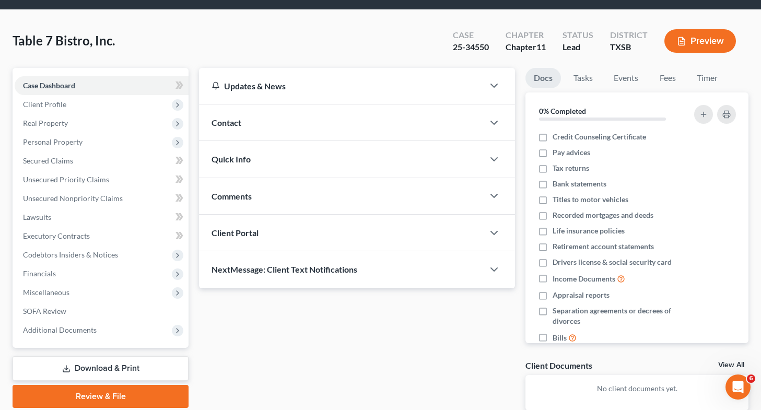
scroll to position [89, 0]
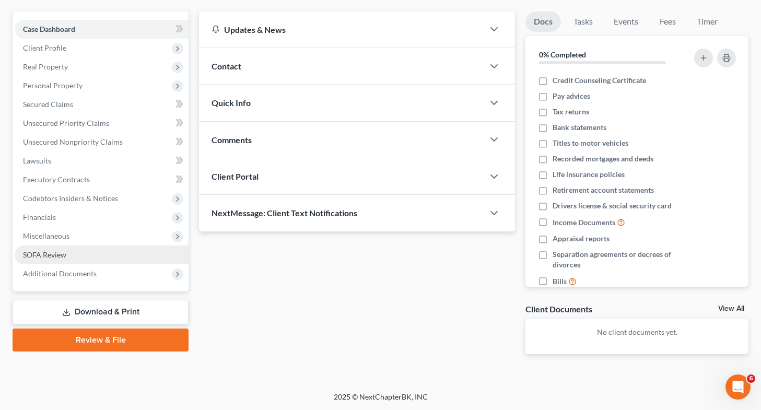
click at [64, 253] on span "SOFA Review" at bounding box center [44, 254] width 43 height 9
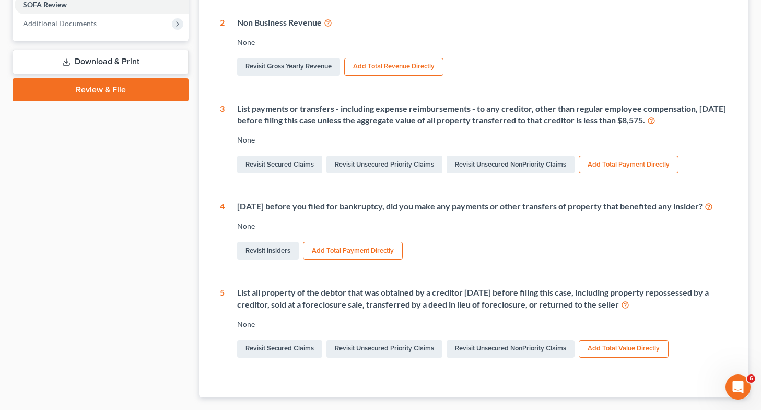
scroll to position [342, 0]
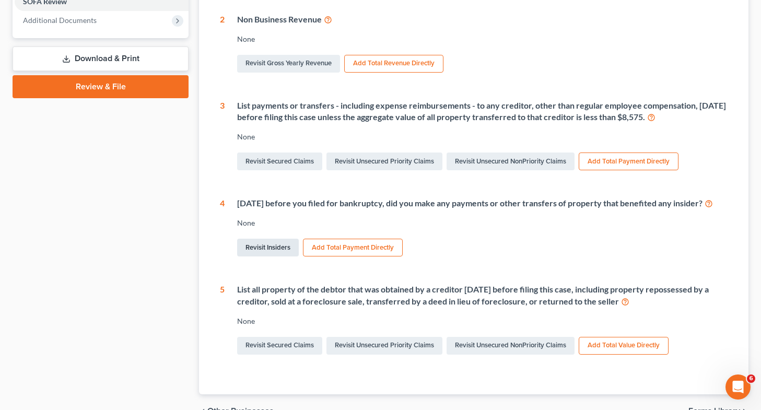
click at [272, 256] on link "Revisit Insiders" at bounding box center [268, 248] width 62 height 18
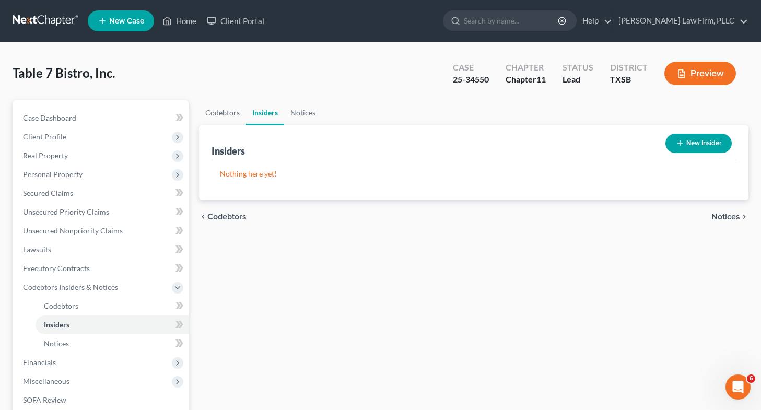
click at [695, 135] on button "New Insider" at bounding box center [698, 143] width 66 height 19
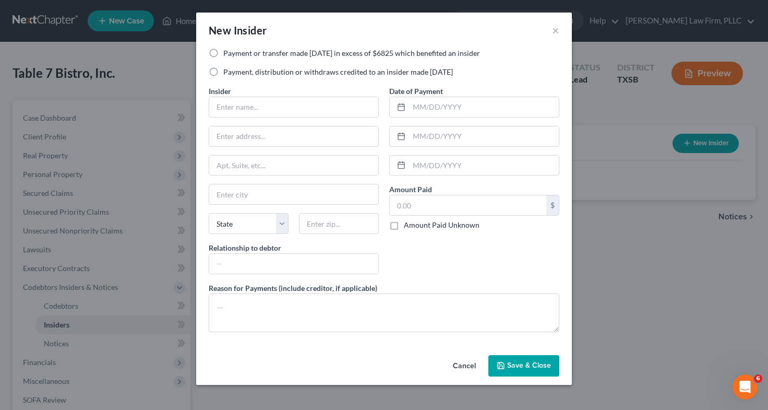
click at [223, 50] on label "Payment or transfer made within 1 year in excess of $6825 which benefited an in…" at bounding box center [351, 53] width 257 height 10
click at [228, 50] on input "Payment or transfer made within 1 year in excess of $6825 which benefited an in…" at bounding box center [231, 51] width 7 height 7
radio input "true"
click at [270, 110] on input "text" at bounding box center [293, 107] width 169 height 20
type input "[PERSON_NAME]"
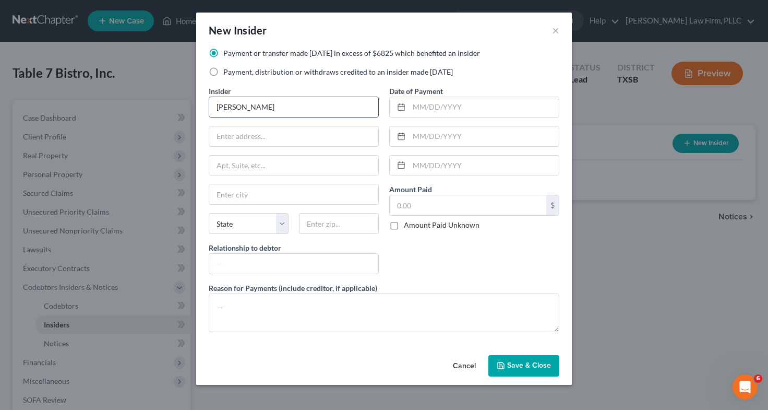
type input "501 Asbury"
type input "Houston"
select select "45"
type input "77007"
click at [411, 206] on input "text" at bounding box center [468, 205] width 157 height 20
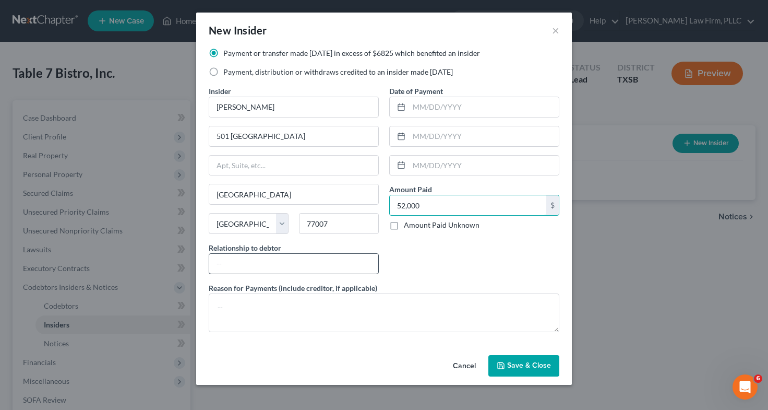
type input "52,000"
click at [316, 267] on input "text" at bounding box center [293, 264] width 169 height 20
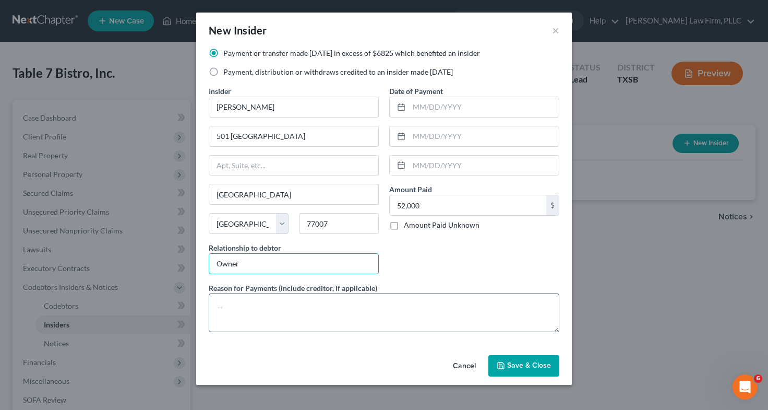
type input "Owner"
click at [240, 304] on textarea at bounding box center [384, 312] width 351 height 39
type textarea "Salary"
click at [522, 372] on button "Save & Close" at bounding box center [524, 366] width 71 height 22
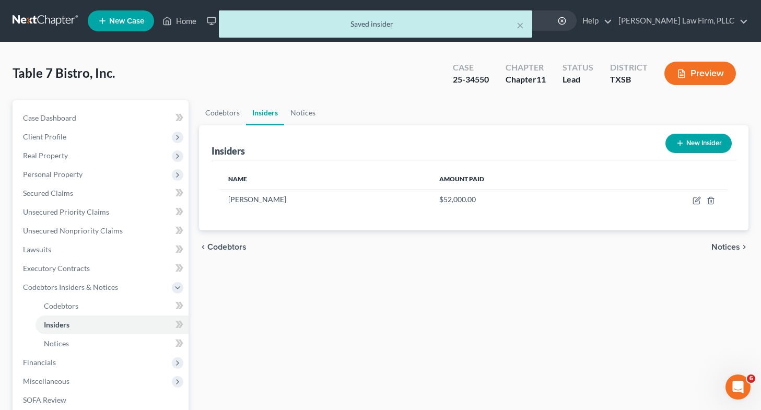
click at [686, 144] on button "New Insider" at bounding box center [698, 143] width 66 height 19
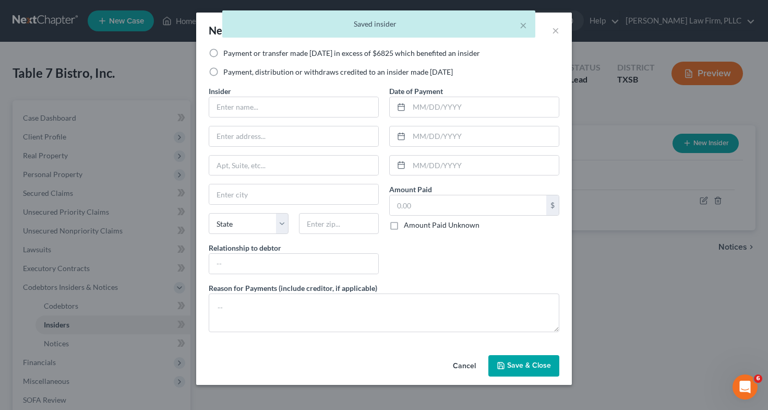
click at [223, 74] on label "Payment, distribution or withdraws credited to an insider made within 1 year" at bounding box center [338, 72] width 230 height 10
click at [228, 74] on input "Payment, distribution or withdraws credited to an insider made within 1 year" at bounding box center [231, 70] width 7 height 7
radio input "true"
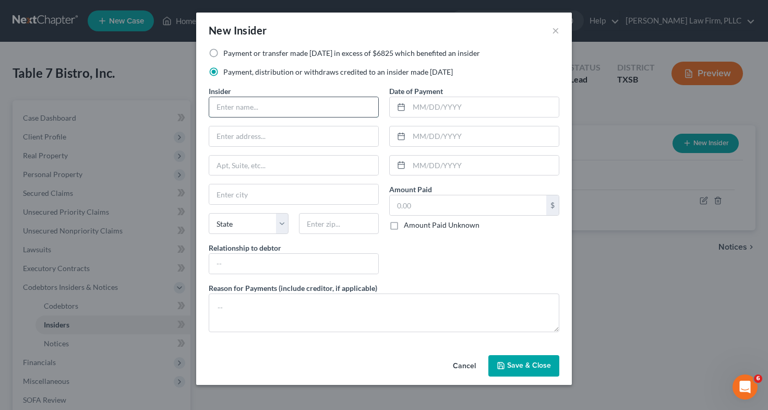
click at [234, 106] on input "text" at bounding box center [293, 107] width 169 height 20
type input "[PERSON_NAME]"
type input "501 Asbury"
type input "Houston"
select select "45"
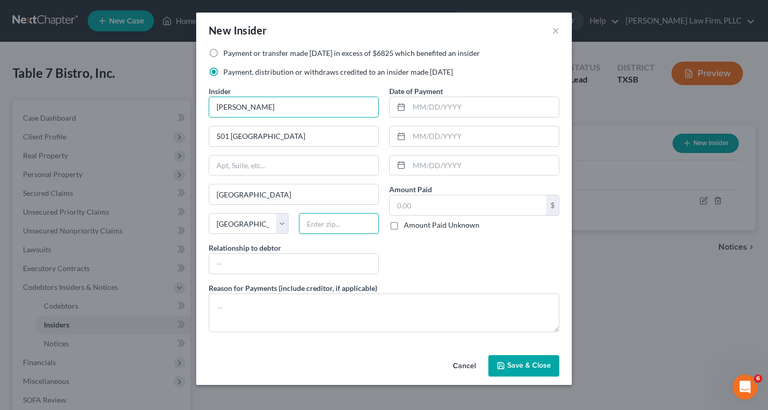
type input "77007"
click at [420, 203] on input "text" at bounding box center [468, 205] width 157 height 20
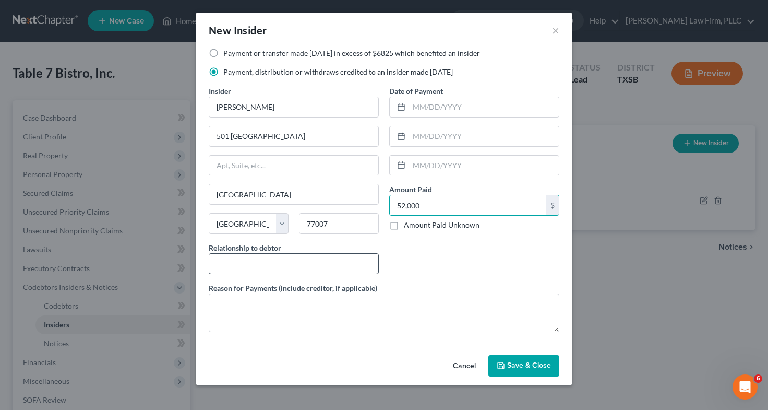
type input "52,000"
click at [307, 271] on input "text" at bounding box center [293, 264] width 169 height 20
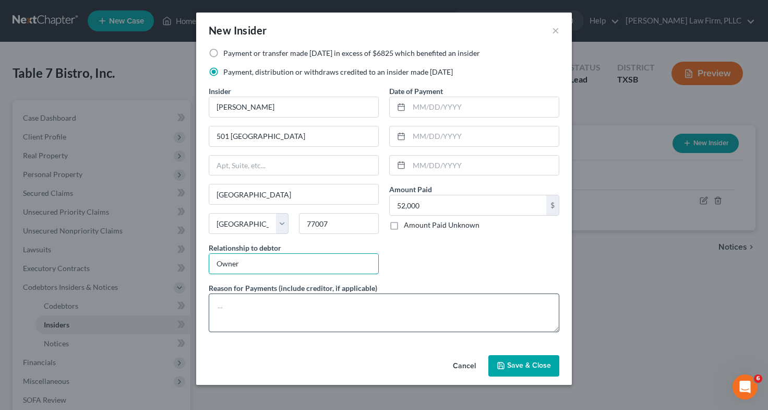
type input "Owner"
click at [254, 312] on textarea at bounding box center [384, 312] width 351 height 39
type textarea "Salary"
click at [517, 365] on span "Save & Close" at bounding box center [529, 365] width 44 height 9
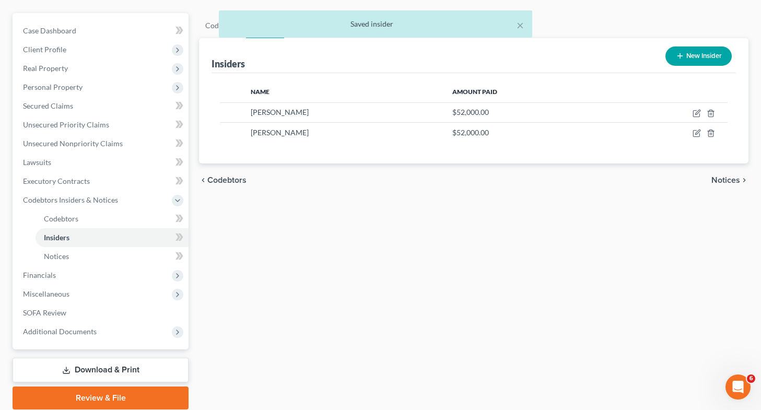
scroll to position [88, 0]
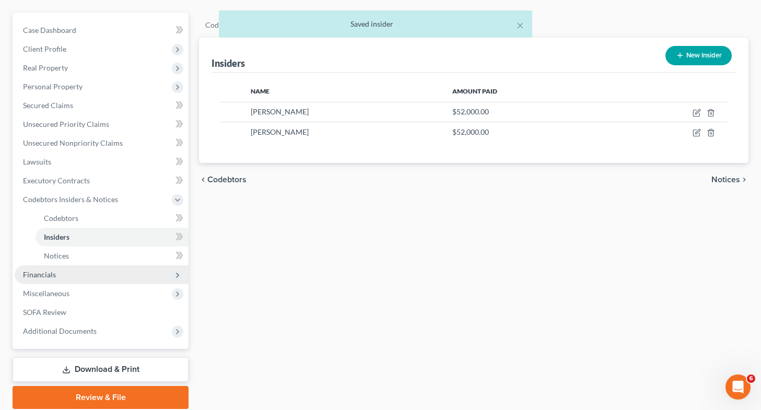
click at [96, 269] on span "Financials" at bounding box center [102, 274] width 174 height 19
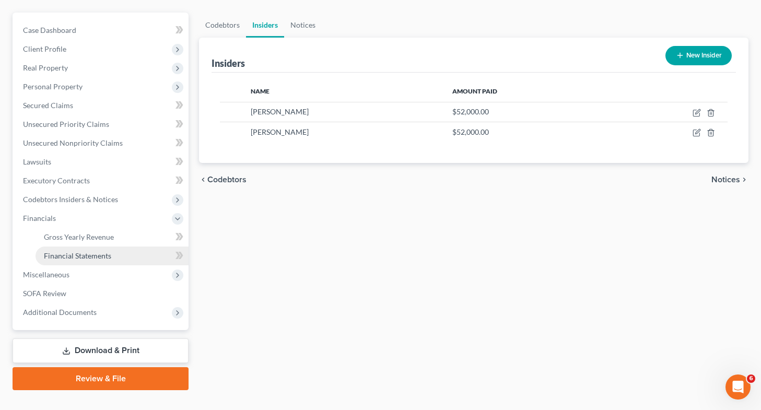
click at [114, 254] on link "Financial Statements" at bounding box center [111, 255] width 153 height 19
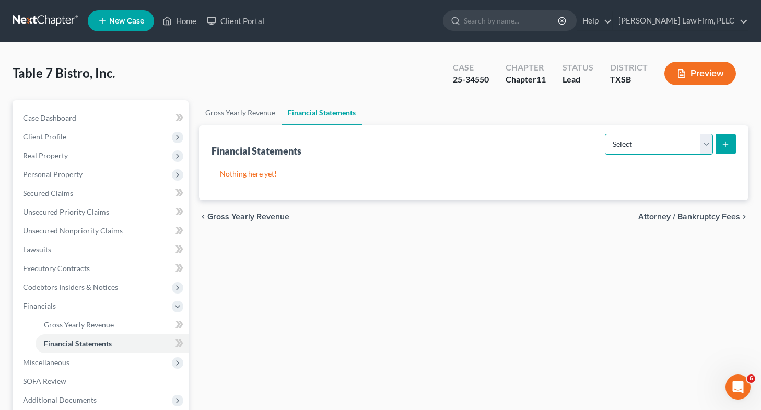
click at [637, 142] on select "Select Auditor Bookkeeper Creditor Pension Contribution Records Keeper Tax Cons…" at bounding box center [658, 144] width 108 height 21
select select "bookkeeper"
click at [606, 134] on select "Select Auditor Bookkeeper Creditor Pension Contribution Records Keeper Tax Cons…" at bounding box center [658, 144] width 108 height 21
click at [725, 143] on icon "submit" at bounding box center [725, 144] width 8 height 8
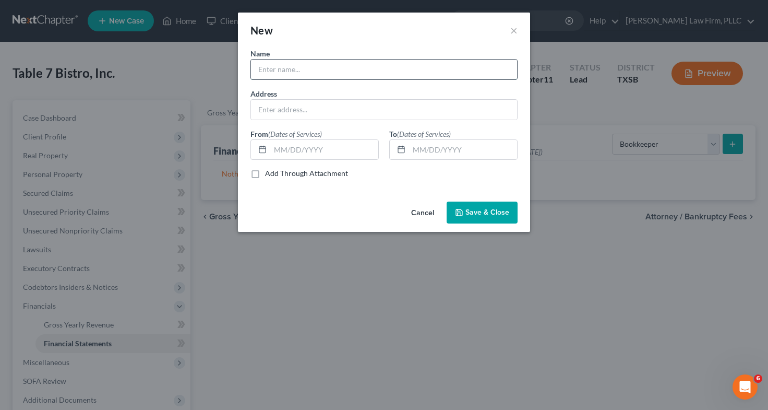
click at [350, 64] on input "text" at bounding box center [384, 70] width 266 height 20
type input "[PERSON_NAME]"
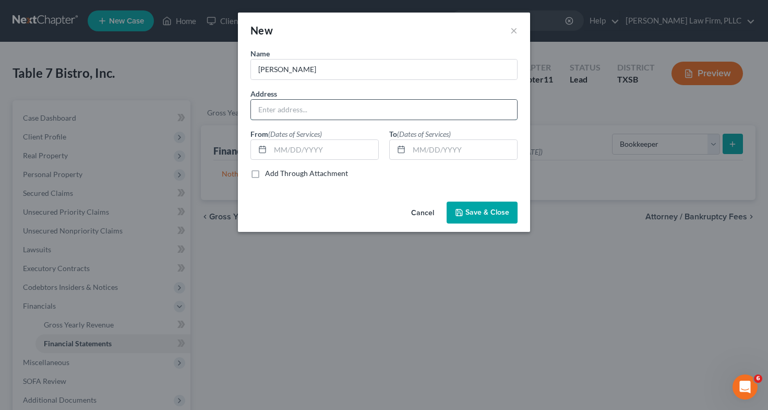
click at [339, 110] on input "text" at bounding box center [384, 110] width 266 height 20
type input "[STREET_ADDRESS][PERSON_NAME][US_STATE]"
click at [308, 151] on input "text" at bounding box center [324, 150] width 108 height 20
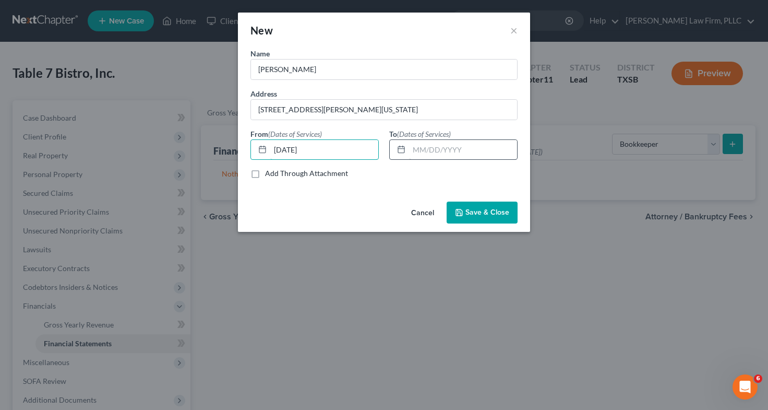
type input "[DATE]"
click at [425, 151] on input "text" at bounding box center [463, 150] width 108 height 20
type input "[DATE]"
click at [489, 211] on span "Save & Close" at bounding box center [488, 212] width 44 height 9
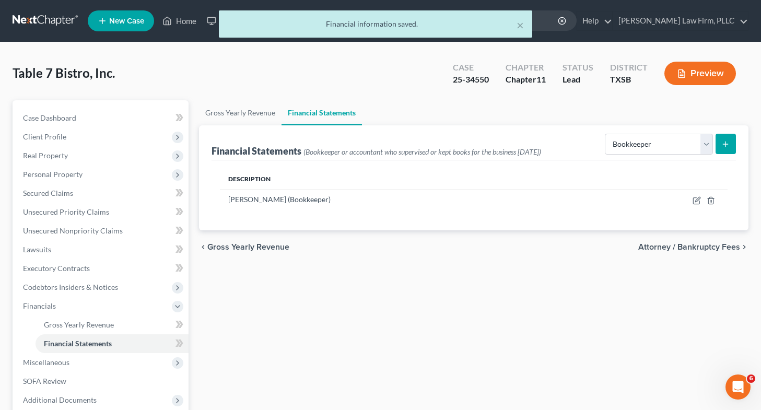
click at [722, 147] on icon "submit" at bounding box center [725, 144] width 8 height 8
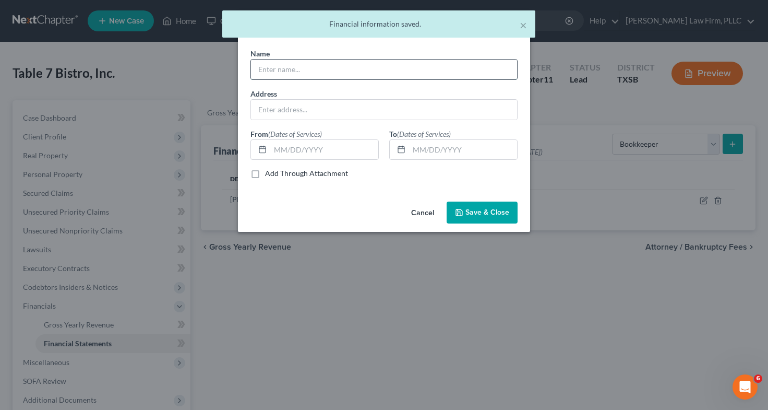
click at [394, 68] on input "text" at bounding box center [384, 70] width 266 height 20
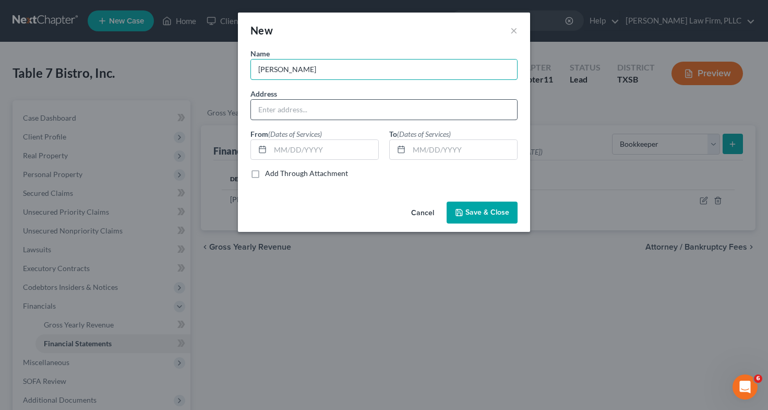
type input "[PERSON_NAME]"
click at [364, 102] on input "text" at bounding box center [384, 110] width 266 height 20
type input "[STREET_ADDRESS][PERSON_NAME][US_STATE]"
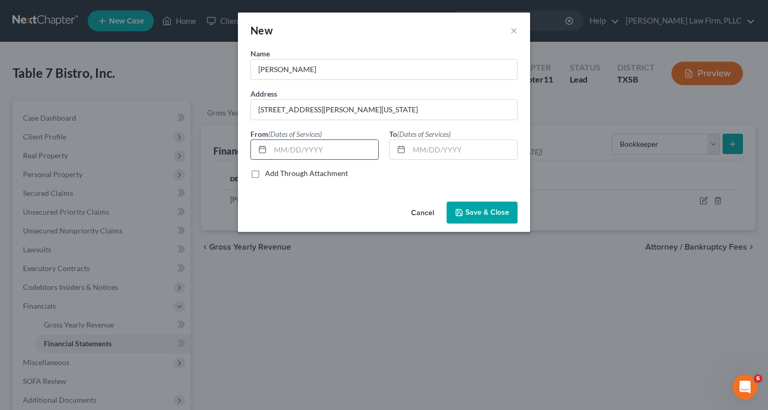
click at [298, 150] on input "text" at bounding box center [324, 150] width 108 height 20
type input "[DATE]"
click at [421, 152] on input "text" at bounding box center [463, 150] width 108 height 20
type input "[DATE]"
click at [487, 212] on span "Save & Close" at bounding box center [488, 212] width 44 height 9
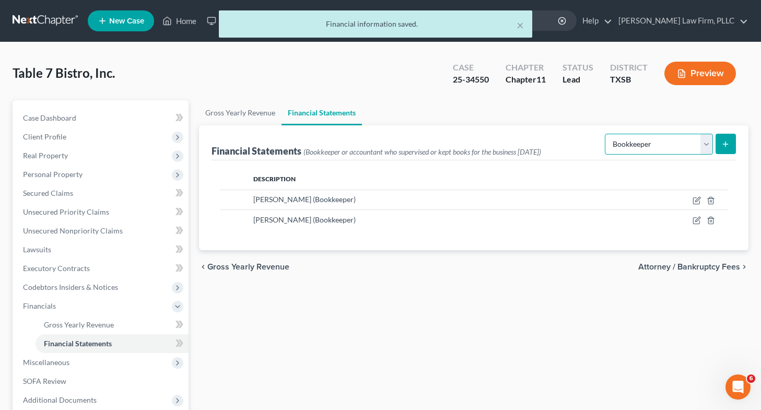
click at [632, 141] on select "Select Auditor Bookkeeper Creditor Pension Contribution Records Keeper Tax Cons…" at bounding box center [658, 144] width 108 height 21
select select "records_keeper"
click at [606, 134] on select "Select Auditor Bookkeeper Creditor Pension Contribution Records Keeper Tax Cons…" at bounding box center [658, 144] width 108 height 21
click at [731, 141] on button "submit" at bounding box center [725, 144] width 20 height 20
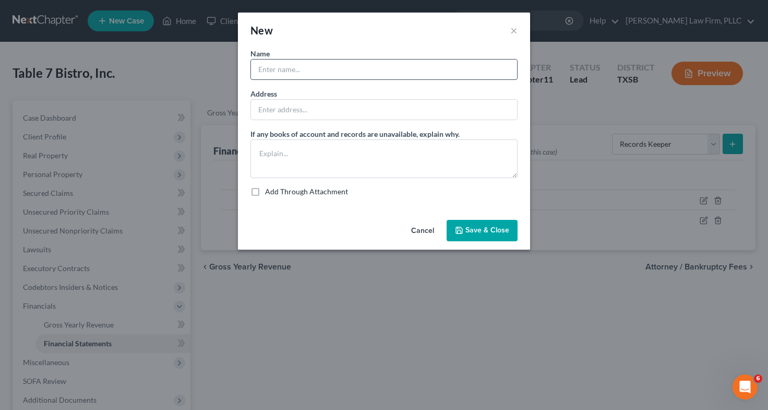
click at [442, 74] on input "text" at bounding box center [384, 70] width 266 height 20
type input "[PERSON_NAME]"
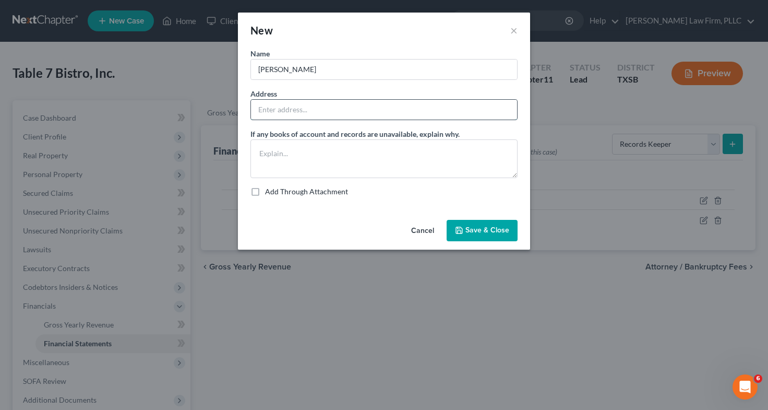
click at [436, 106] on input "text" at bounding box center [384, 110] width 266 height 20
type input "[STREET_ADDRESS][PERSON_NAME][US_STATE]"
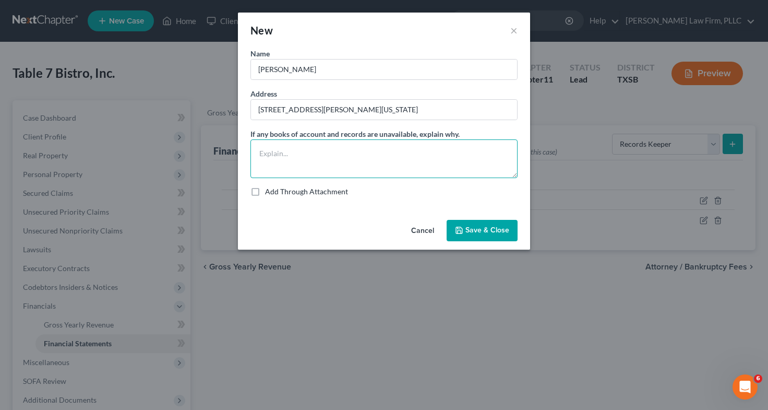
click at [310, 163] on textarea at bounding box center [384, 158] width 267 height 39
click at [476, 232] on span "Save & Close" at bounding box center [488, 230] width 44 height 9
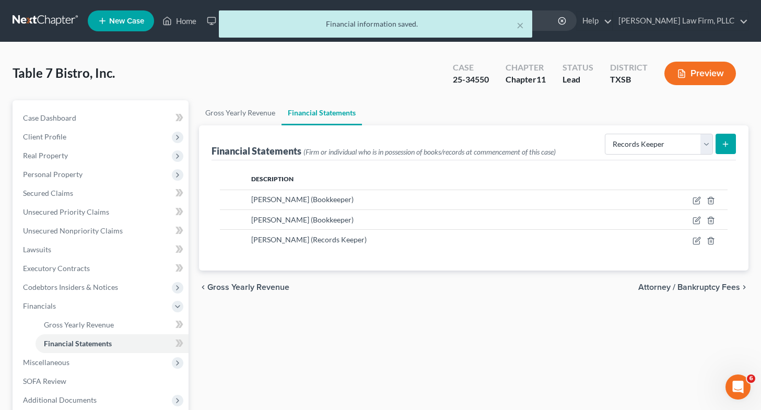
click at [729, 144] on icon "submit" at bounding box center [725, 144] width 8 height 8
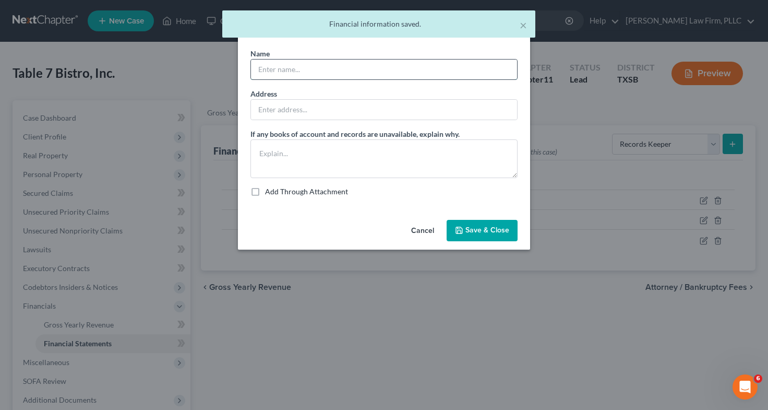
click at [375, 66] on input "text" at bounding box center [384, 70] width 266 height 20
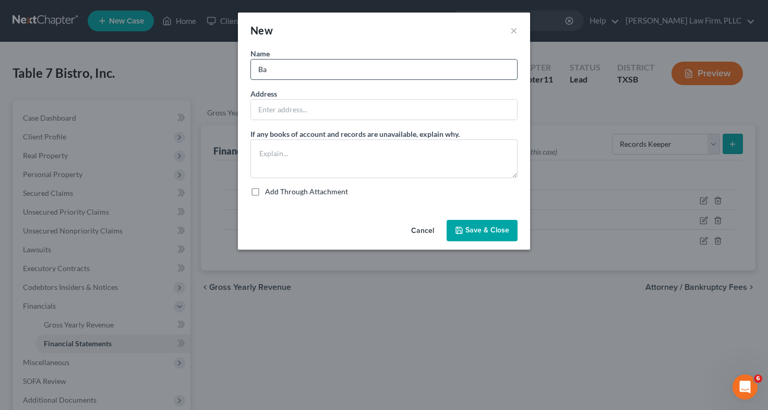
type input "[PERSON_NAME]"
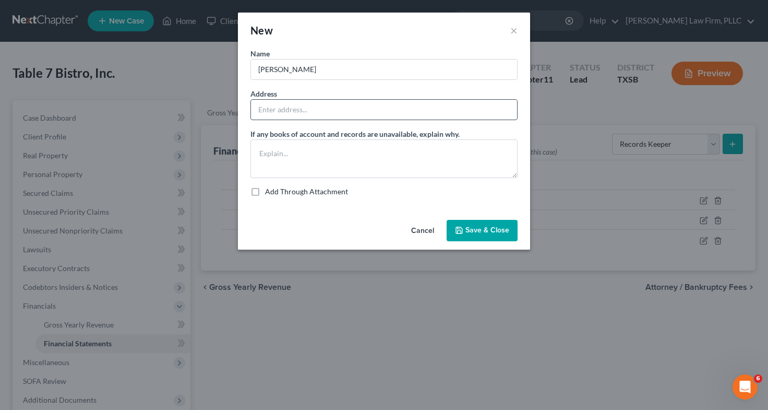
click at [312, 112] on input "text" at bounding box center [384, 110] width 266 height 20
type input "[STREET_ADDRESS][PERSON_NAME][US_STATE]"
click at [474, 232] on span "Save & Close" at bounding box center [488, 230] width 44 height 9
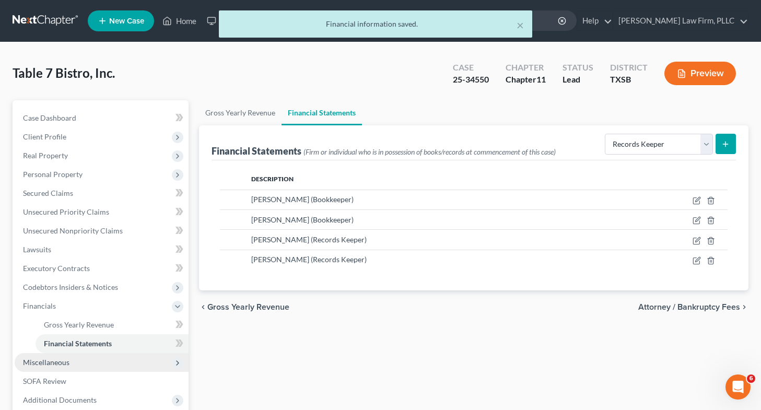
click at [114, 364] on span "Miscellaneous" at bounding box center [102, 362] width 174 height 19
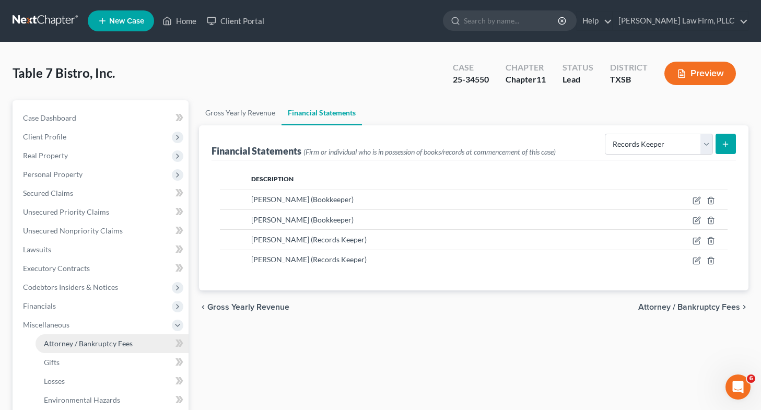
click at [59, 346] on span "Attorney / Bankruptcy Fees" at bounding box center [88, 343] width 89 height 9
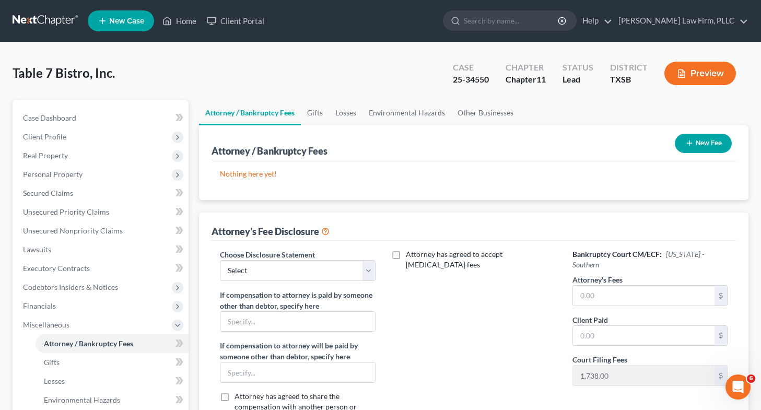
click at [715, 139] on button "New Fee" at bounding box center [702, 143] width 57 height 19
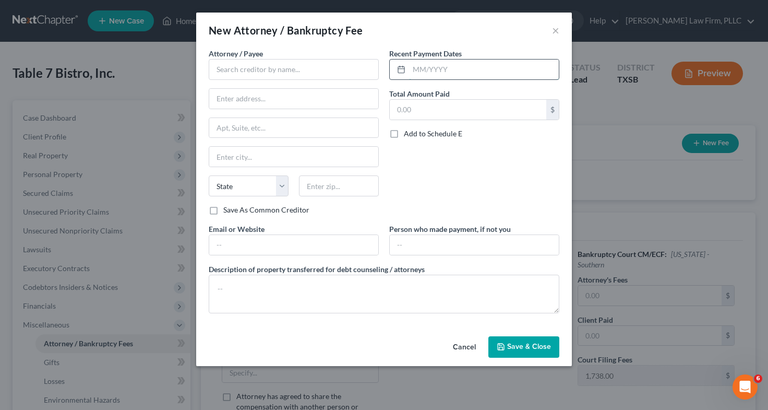
click at [438, 72] on input "text" at bounding box center [484, 70] width 150 height 20
type input "[DATE]"
click at [439, 110] on input "text" at bounding box center [468, 110] width 157 height 20
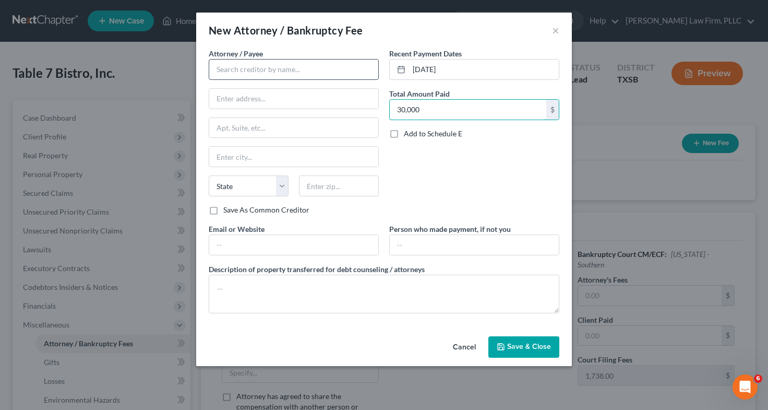
type input "30,000"
click at [255, 68] on input "text" at bounding box center [294, 69] width 170 height 21
type input "[PERSON_NAME] Law Firm, PLLC"
type input "1125 Legacy Dr., Ste. 230"
type input "Frisco"
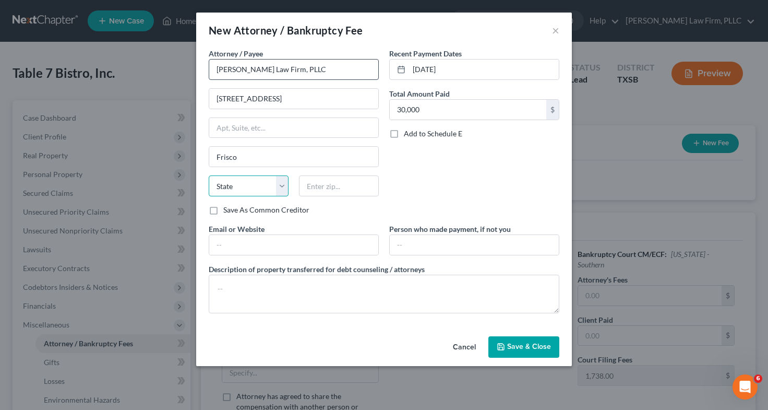
select select "45"
type input "75034"
click at [443, 244] on input "text" at bounding box center [474, 245] width 169 height 20
type input "[PERSON_NAME]"
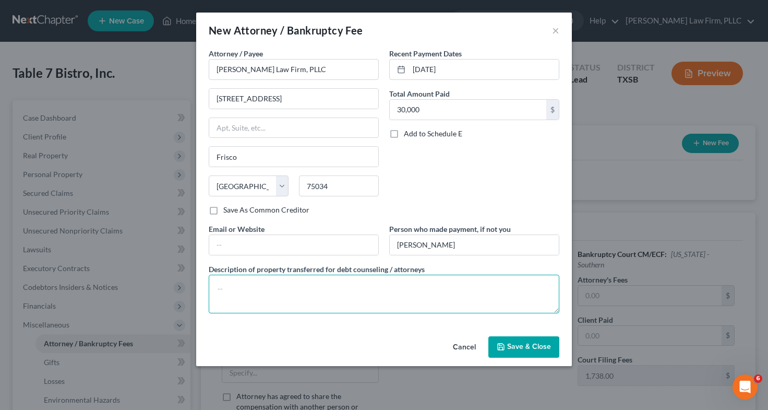
click at [383, 280] on textarea at bounding box center [384, 294] width 351 height 39
type textarea "U.S. Dollar"
click at [525, 353] on button "Save & Close" at bounding box center [524, 347] width 71 height 22
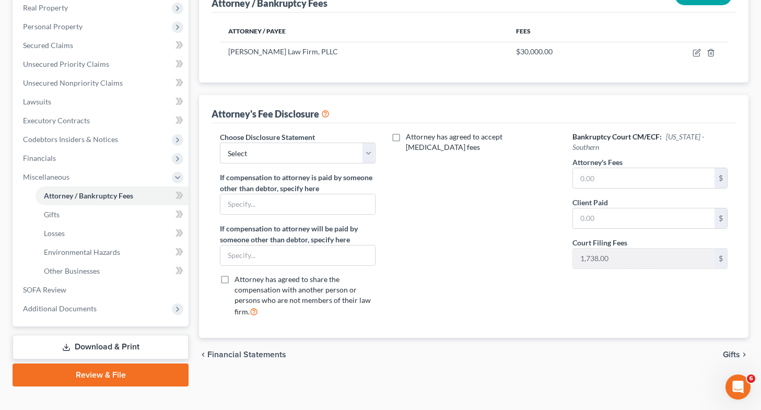
scroll to position [151, 0]
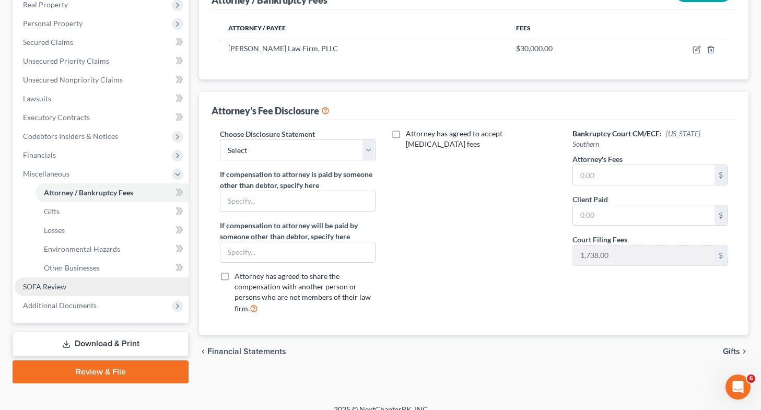
click at [140, 287] on link "SOFA Review" at bounding box center [102, 286] width 174 height 19
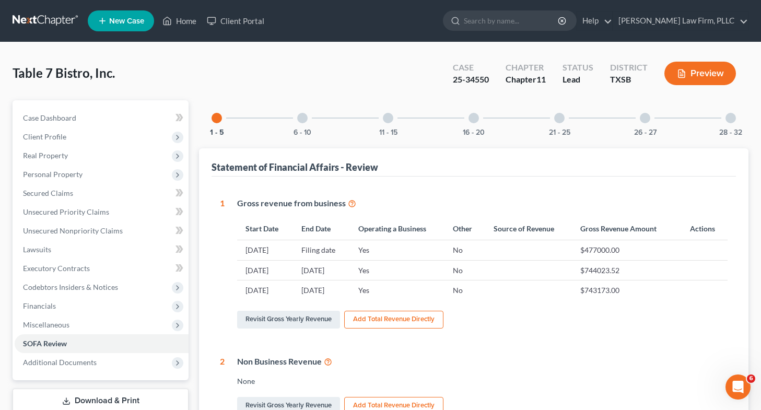
click at [732, 115] on div at bounding box center [730, 118] width 10 height 10
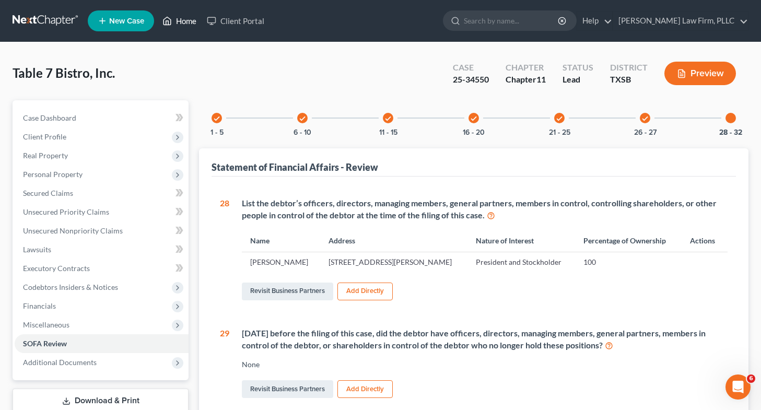
click at [184, 23] on link "Home" at bounding box center [179, 20] width 44 height 19
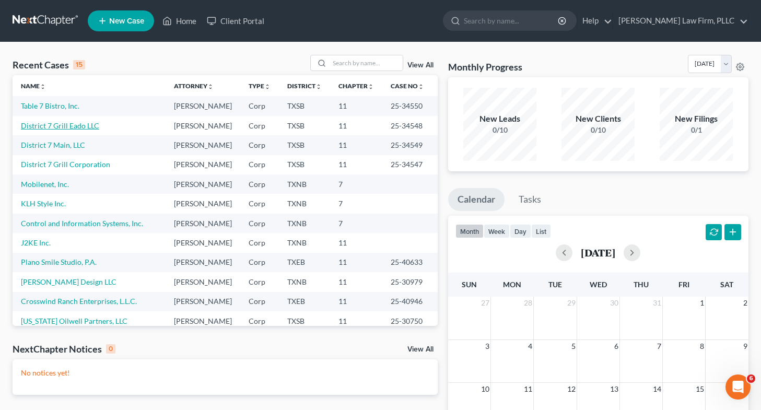
click at [76, 130] on link "District 7 Grill Eado LLC" at bounding box center [60, 125] width 78 height 9
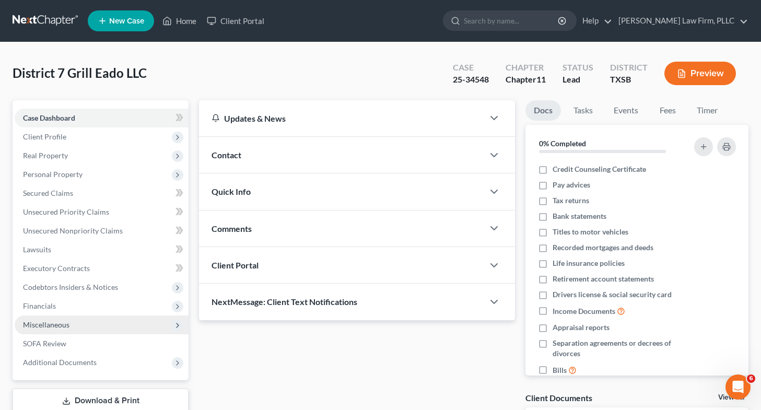
scroll to position [89, 0]
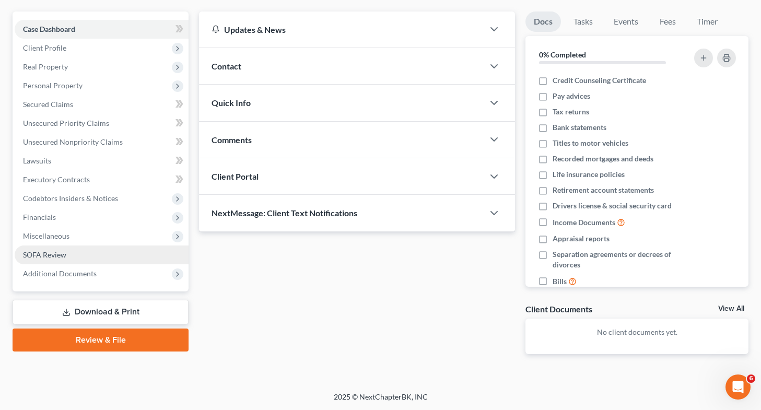
click at [76, 255] on link "SOFA Review" at bounding box center [102, 254] width 174 height 19
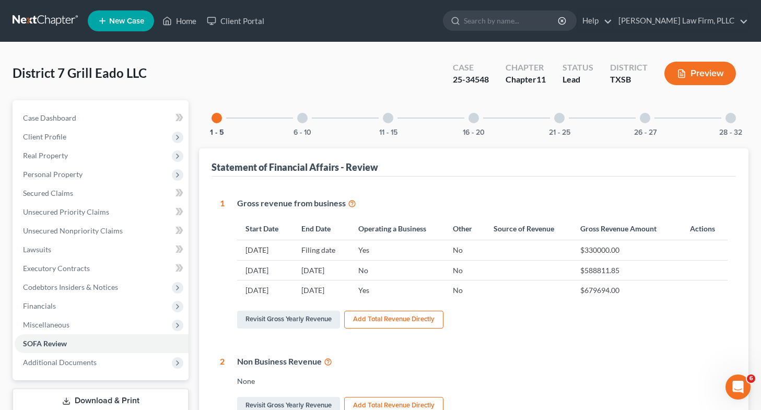
click at [736, 121] on div "28 - 32" at bounding box center [730, 117] width 35 height 35
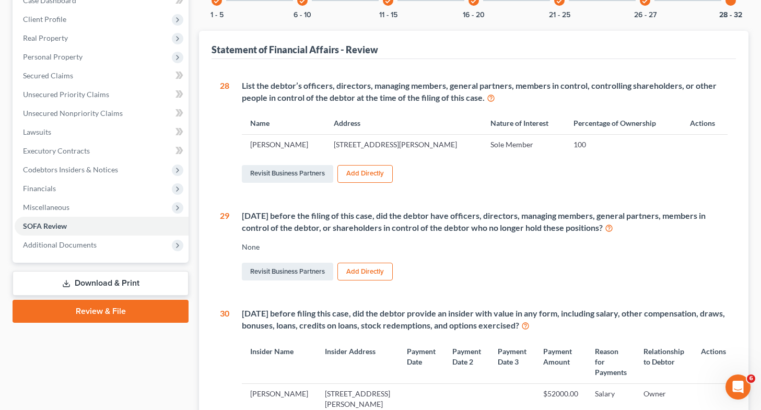
scroll to position [118, 0]
click at [274, 269] on link "Revisit Business Partners" at bounding box center [287, 271] width 91 height 18
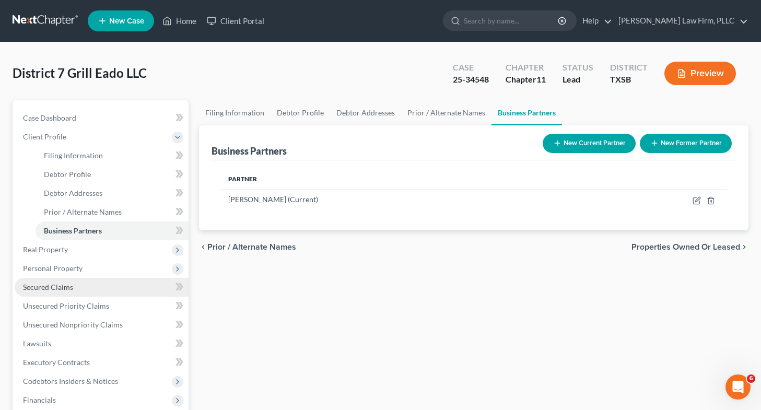
scroll to position [150, 0]
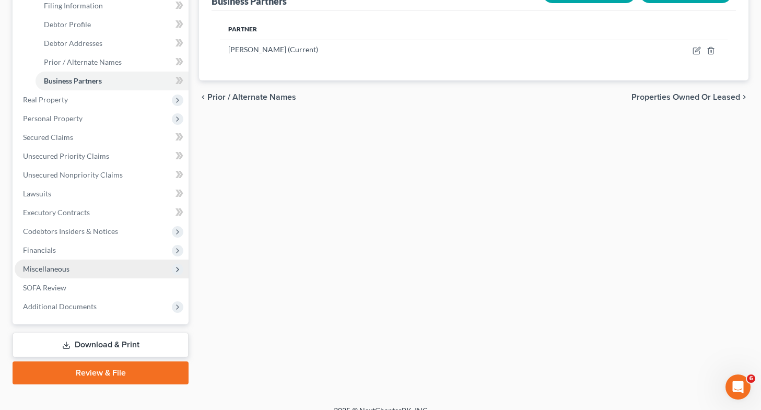
click at [105, 268] on span "Miscellaneous" at bounding box center [102, 268] width 174 height 19
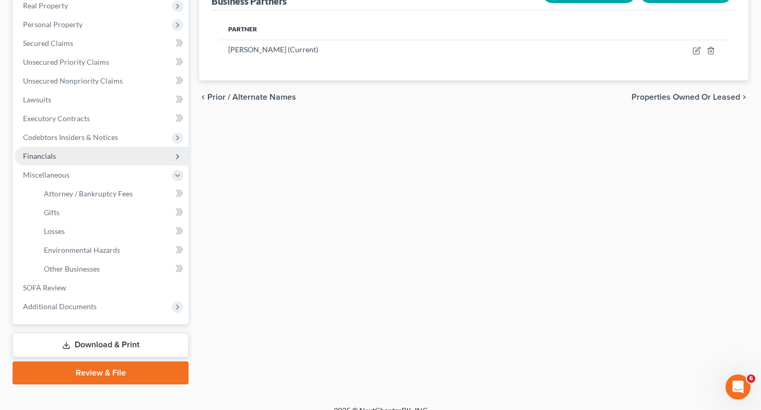
click at [88, 151] on span "Financials" at bounding box center [102, 156] width 174 height 19
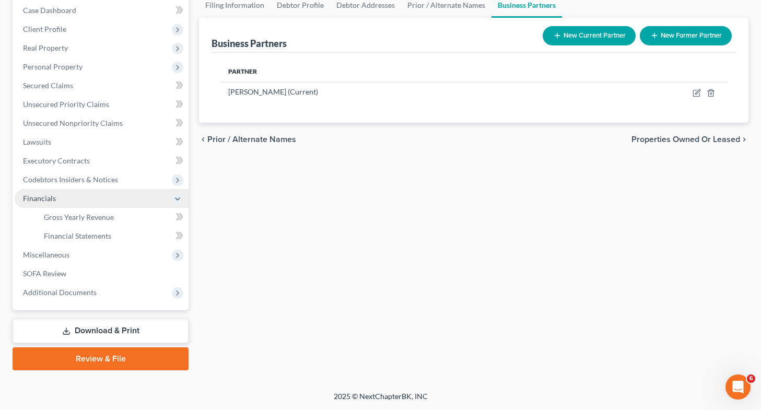
scroll to position [106, 0]
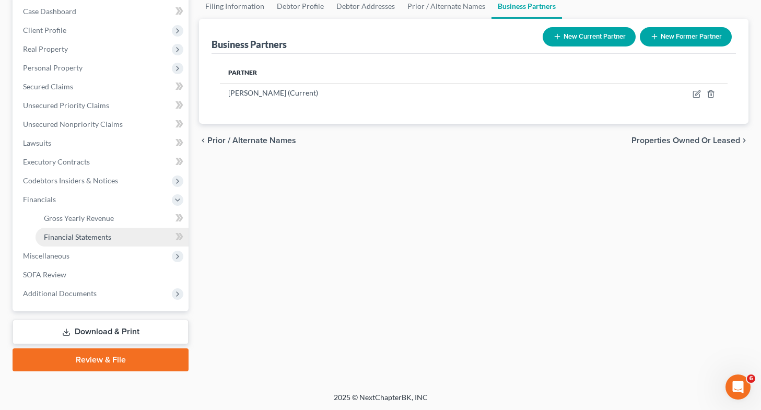
click at [100, 230] on link "Financial Statements" at bounding box center [111, 237] width 153 height 19
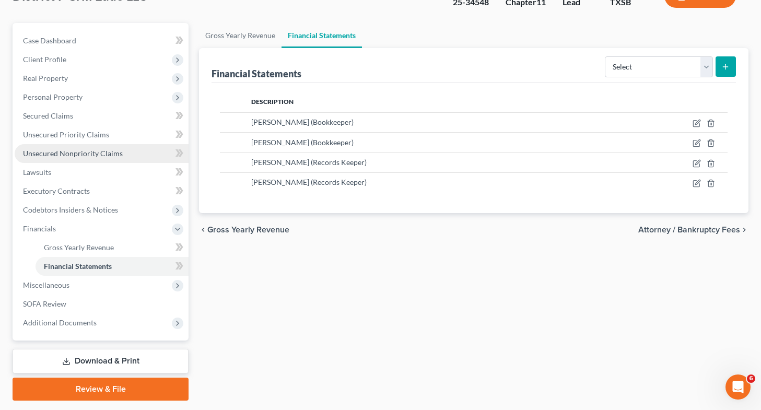
scroll to position [80, 0]
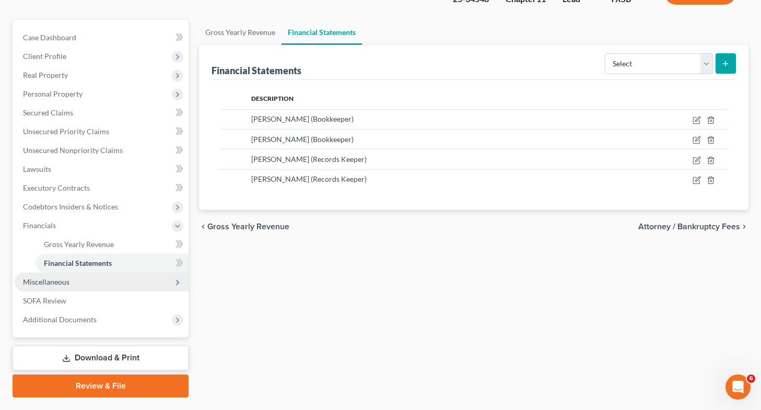
click at [80, 277] on span "Miscellaneous" at bounding box center [102, 281] width 174 height 19
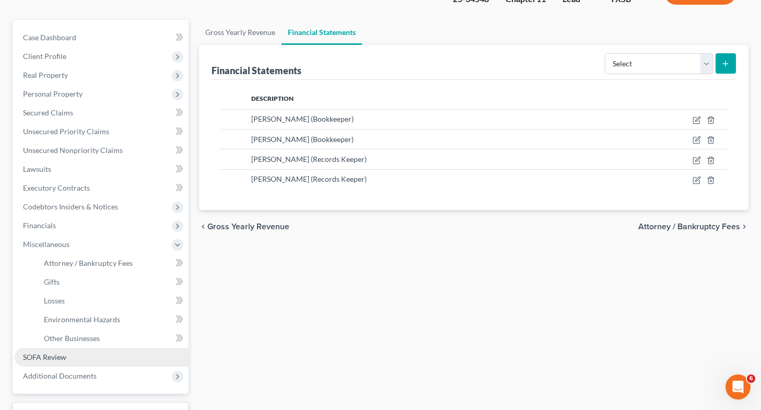
click at [85, 358] on link "SOFA Review" at bounding box center [102, 357] width 174 height 19
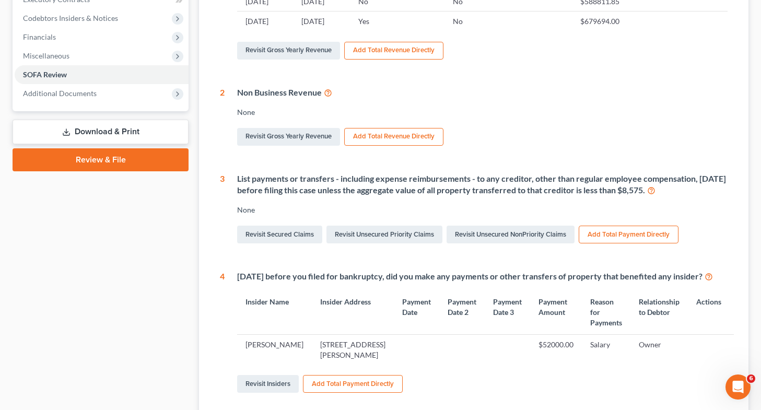
scroll to position [312, 0]
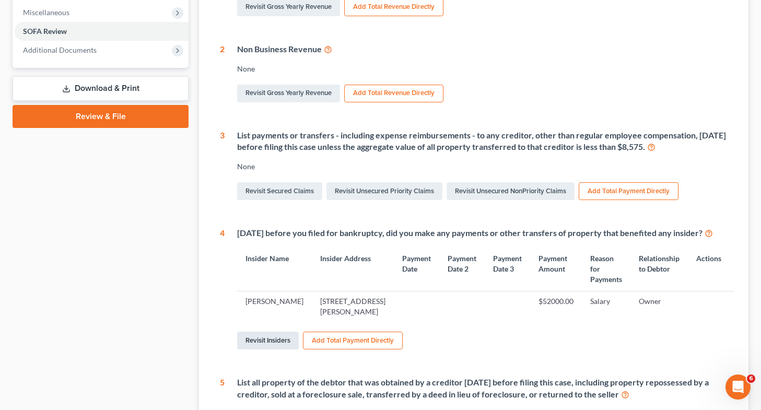
click at [262, 348] on link "Revisit Insiders" at bounding box center [268, 340] width 62 height 18
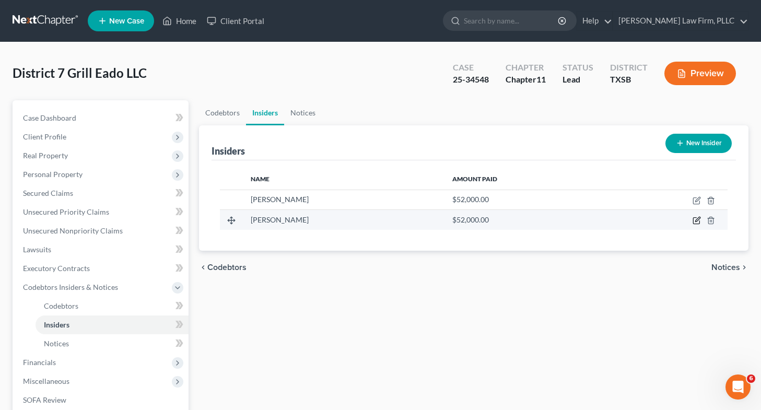
click at [695, 218] on icon "button" at bounding box center [696, 221] width 6 height 6
select select "45"
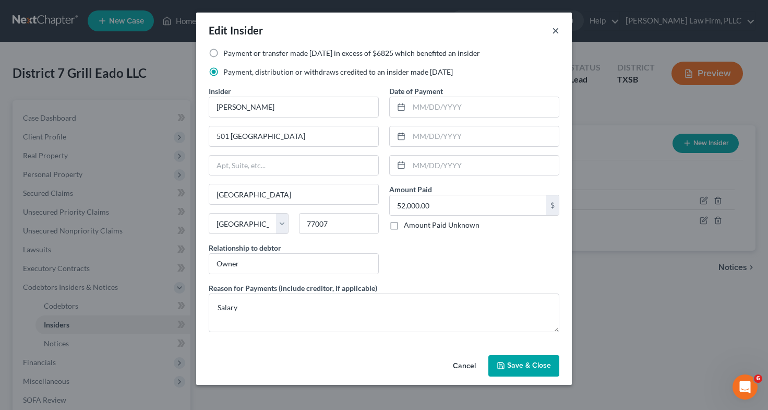
click at [555, 32] on button "×" at bounding box center [555, 30] width 7 height 13
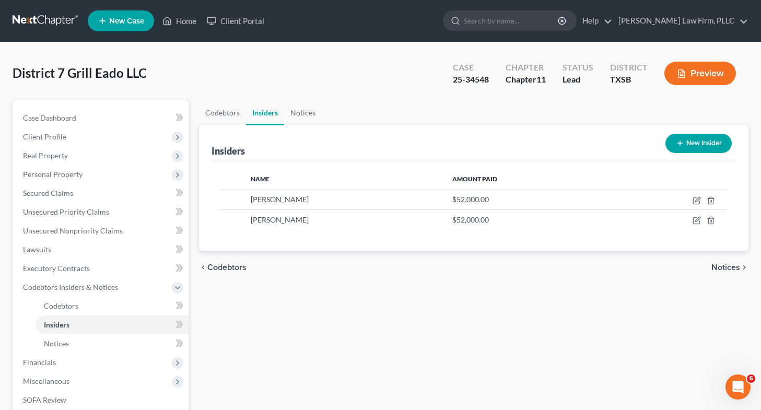
scroll to position [125, 0]
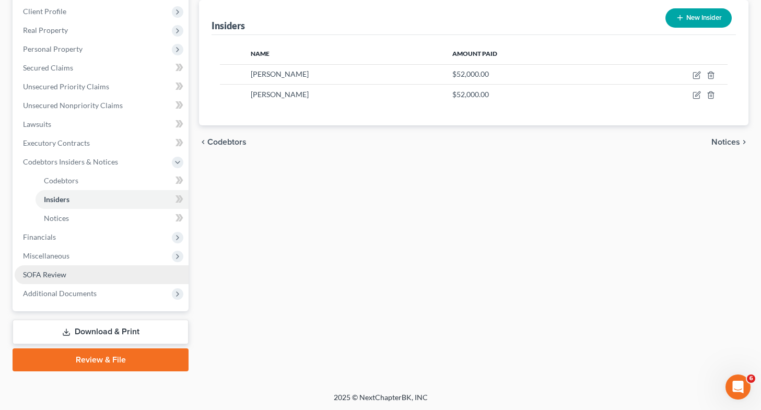
click at [94, 272] on link "SOFA Review" at bounding box center [102, 274] width 174 height 19
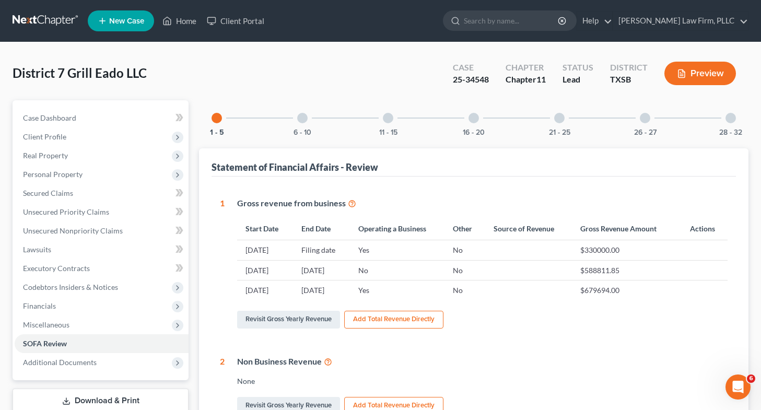
click at [731, 116] on div at bounding box center [730, 118] width 10 height 10
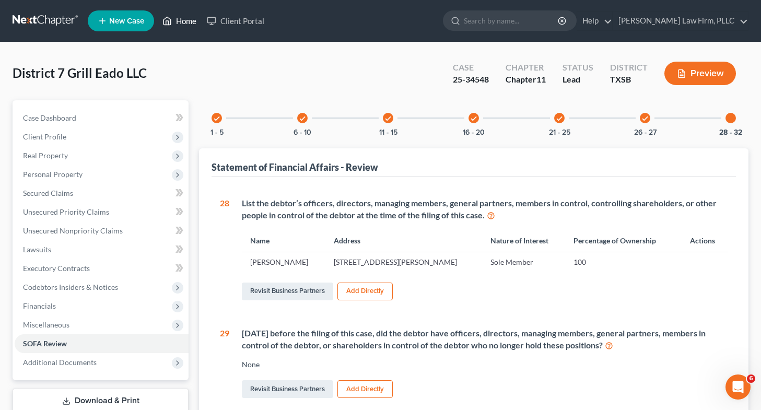
click at [185, 20] on link "Home" at bounding box center [179, 20] width 44 height 19
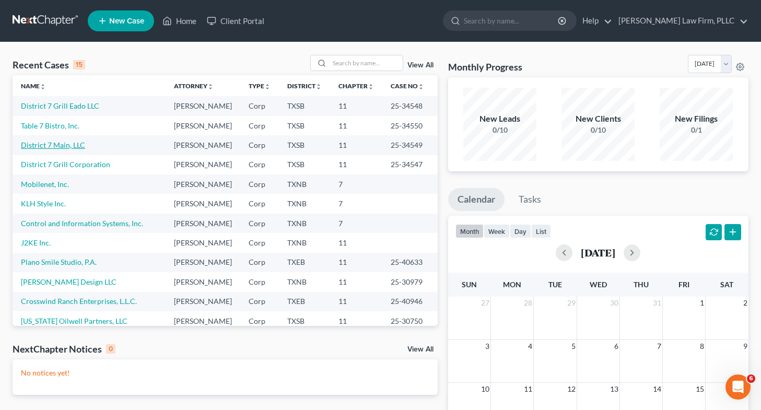
click at [57, 149] on link "District 7 Main, LLC" at bounding box center [53, 144] width 64 height 9
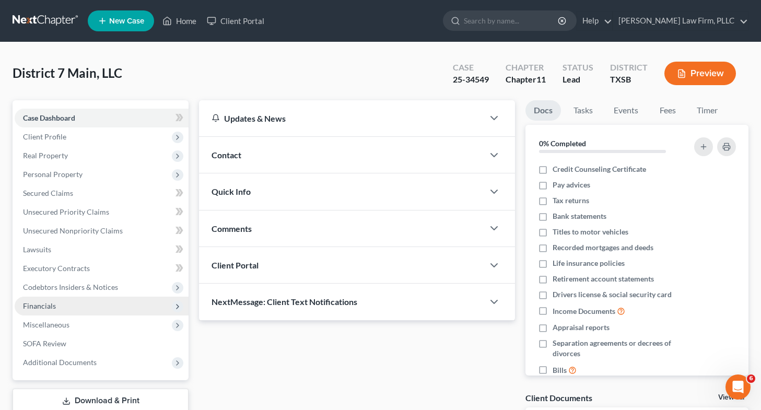
scroll to position [73, 0]
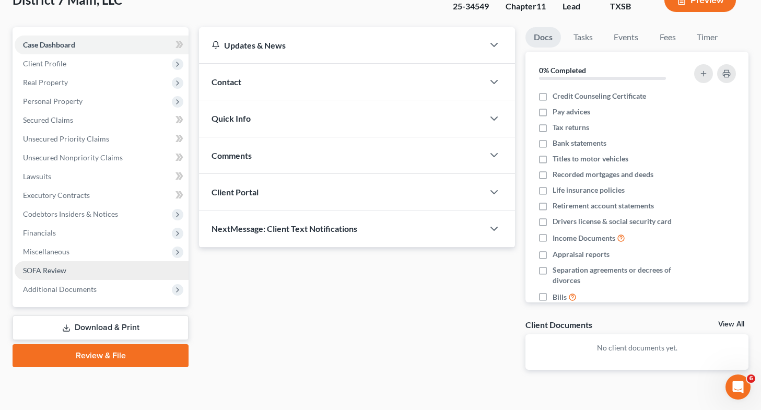
click at [101, 269] on link "SOFA Review" at bounding box center [102, 270] width 174 height 19
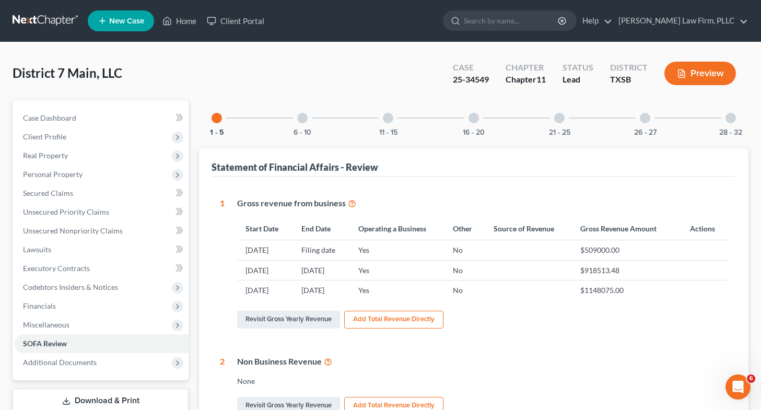
click at [730, 117] on div at bounding box center [730, 118] width 10 height 10
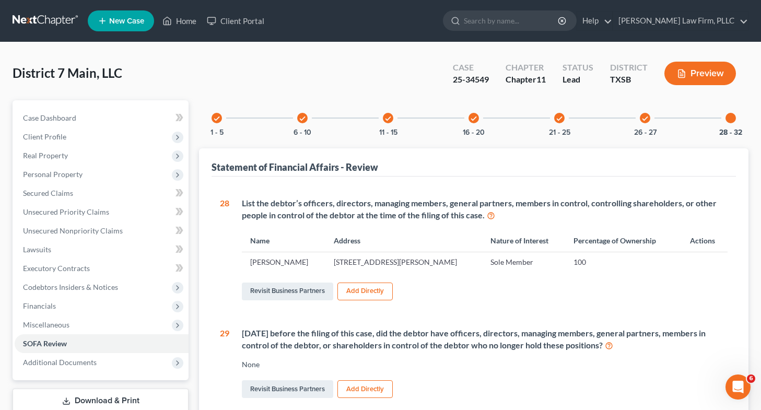
click at [211, 114] on div "check 1 - 5" at bounding box center [216, 117] width 35 height 35
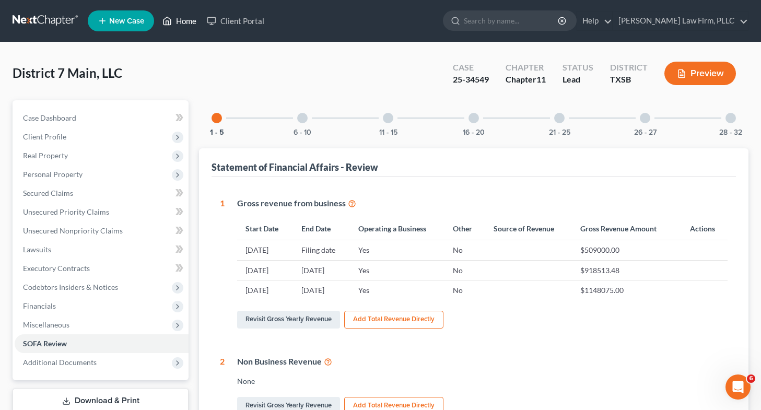
click at [188, 15] on link "Home" at bounding box center [179, 20] width 44 height 19
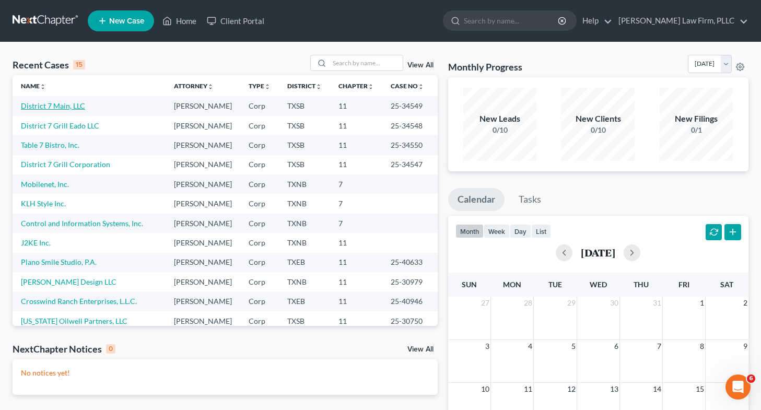
click at [69, 104] on link "District 7 Main, LLC" at bounding box center [53, 105] width 64 height 9
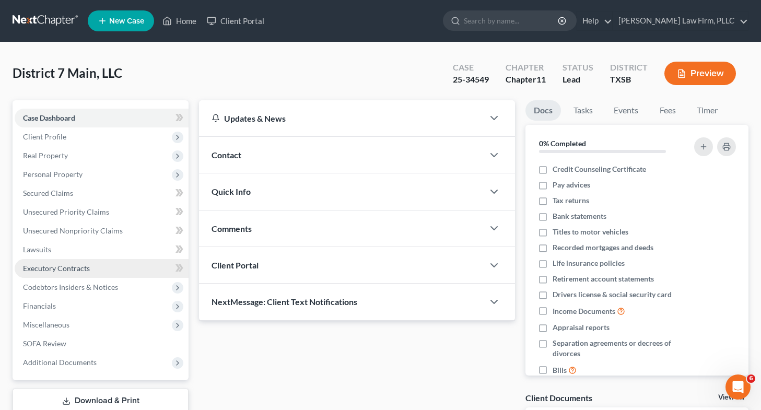
scroll to position [89, 0]
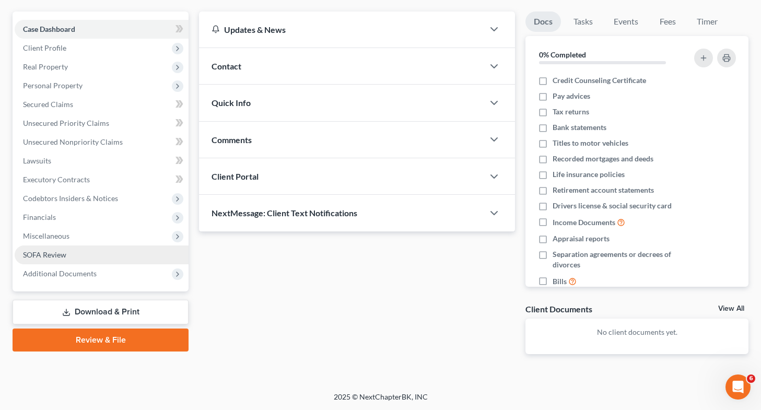
click at [64, 252] on span "SOFA Review" at bounding box center [44, 254] width 43 height 9
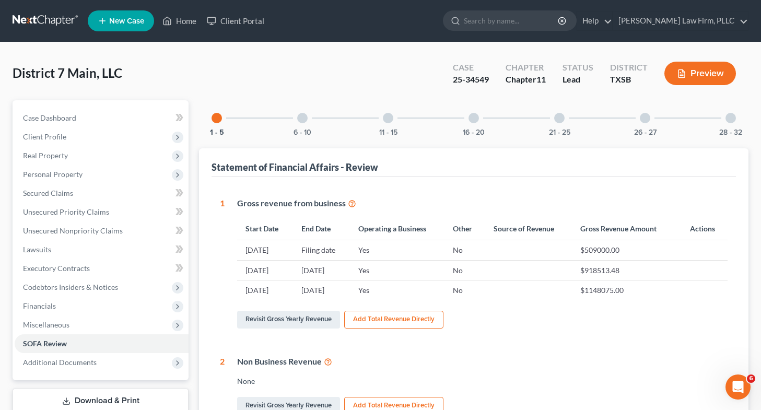
click at [648, 122] on div "26 - 27" at bounding box center [644, 117] width 35 height 35
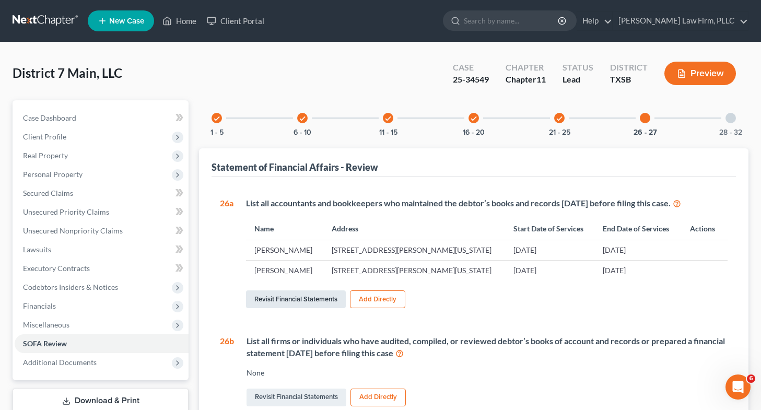
click at [292, 305] on link "Revisit Financial Statements" at bounding box center [296, 299] width 100 height 18
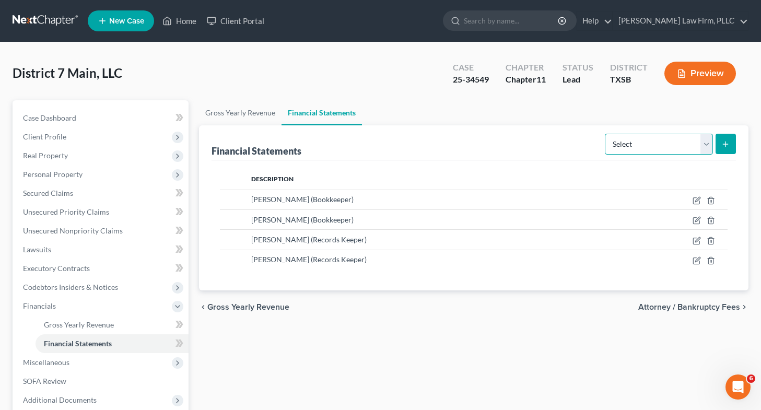
click at [641, 147] on select "Select Auditor Bookkeeper Creditor Pension Contribution Records Keeper Tax Cons…" at bounding box center [658, 144] width 108 height 21
select select "bookkeeper"
click at [606, 134] on select "Select Auditor Bookkeeper Creditor Pension Contribution Records Keeper Tax Cons…" at bounding box center [658, 144] width 108 height 21
click at [726, 141] on icon "submit" at bounding box center [725, 144] width 8 height 8
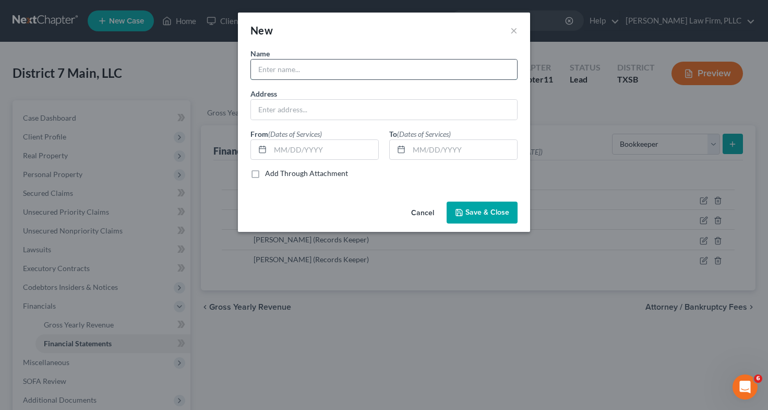
click at [398, 65] on input "text" at bounding box center [384, 70] width 266 height 20
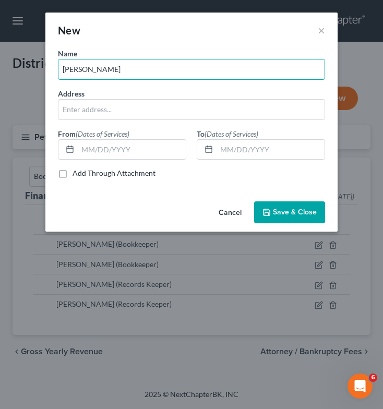
drag, startPoint x: 131, startPoint y: 73, endPoint x: 27, endPoint y: 85, distance: 105.1
click at [27, 85] on div "New × Name * Tessie Guinn Address From (Dates of Services) To (Dates of Service…" at bounding box center [191, 204] width 383 height 409
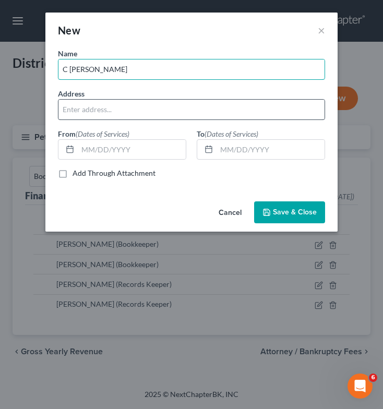
type input "C [PERSON_NAME]"
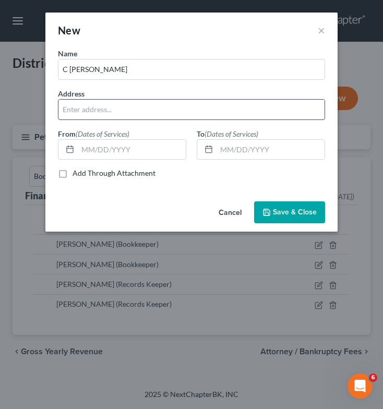
click at [96, 113] on input "text" at bounding box center [191, 110] width 266 height 20
type input "[STREET_ADDRESS][US_STATE]"
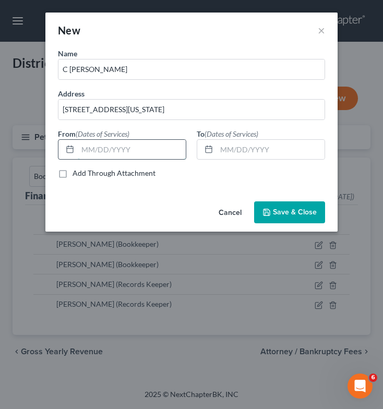
click at [93, 147] on input "text" at bounding box center [132, 150] width 108 height 20
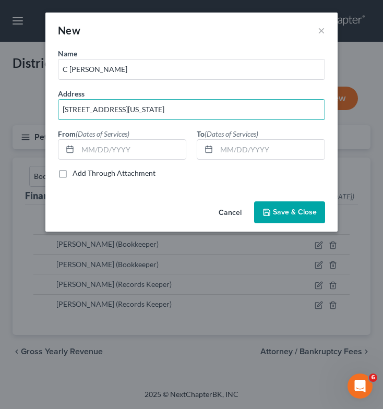
drag, startPoint x: 252, startPoint y: 106, endPoint x: 58, endPoint y: 85, distance: 194.8
click at [58, 85] on div "Name * C Jay McWhorter Address 11500 Northwest Fwy., Ste. 620, Houston, Texas 7…" at bounding box center [192, 117] width 278 height 139
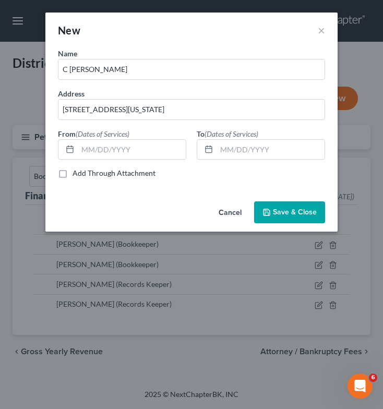
click at [284, 216] on span "Save & Close" at bounding box center [295, 212] width 44 height 9
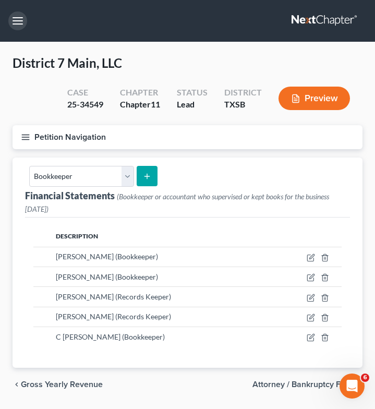
click at [19, 19] on button "button" at bounding box center [17, 20] width 19 height 19
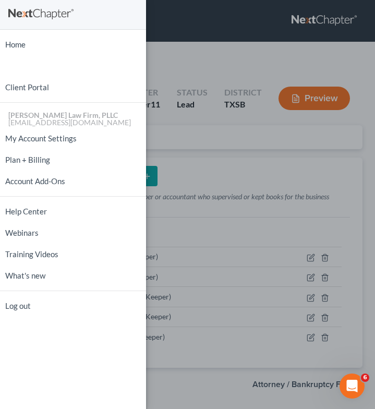
click at [195, 67] on div "Home New Case Client Portal Tittle Law Firm, PLLC btittle@tittlelawgroup.com My…" at bounding box center [187, 204] width 375 height 409
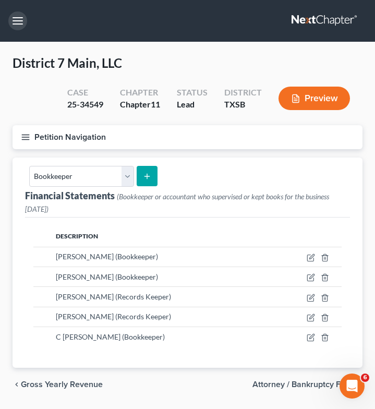
click at [17, 15] on button "button" at bounding box center [17, 20] width 19 height 19
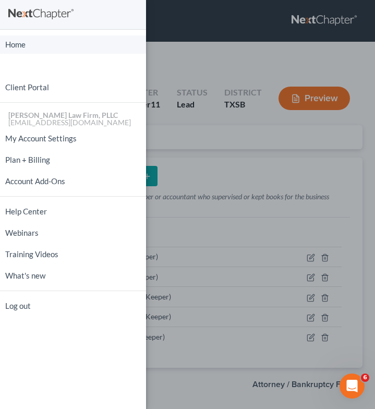
click at [18, 47] on link "Home" at bounding box center [73, 44] width 146 height 18
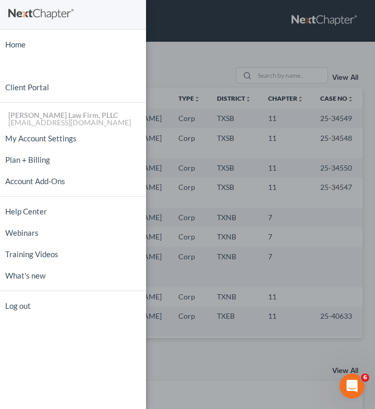
click at [161, 69] on div "Home New Case Client Portal Tittle Law Firm, PLLC btittle@tittlelawgroup.com My…" at bounding box center [187, 204] width 375 height 409
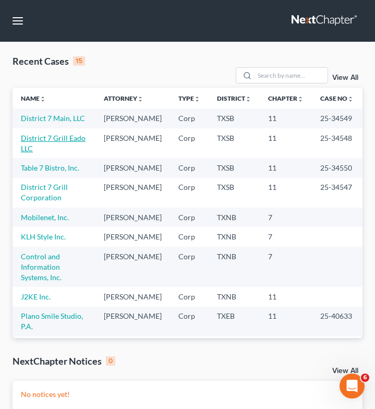
click at [40, 148] on link "District 7 Grill Eado LLC" at bounding box center [53, 143] width 65 height 19
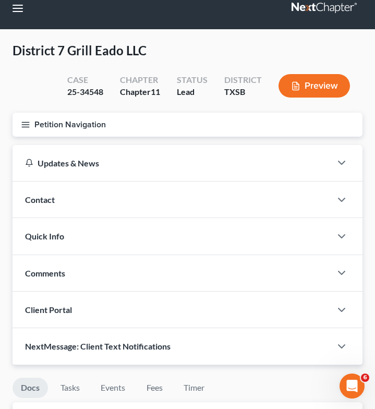
scroll to position [10, 0]
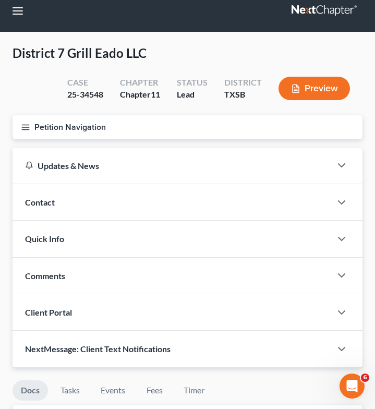
click at [26, 123] on icon "button" at bounding box center [25, 127] width 9 height 9
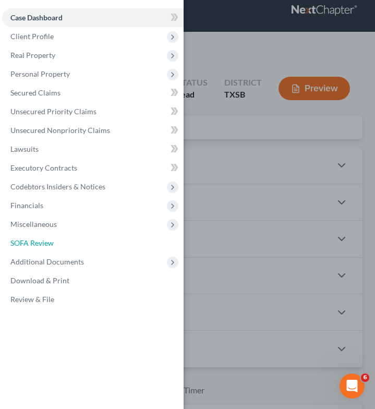
drag, startPoint x: 39, startPoint y: 243, endPoint x: 189, endPoint y: 195, distance: 158.5
click at [39, 243] on span "SOFA Review" at bounding box center [31, 243] width 43 height 9
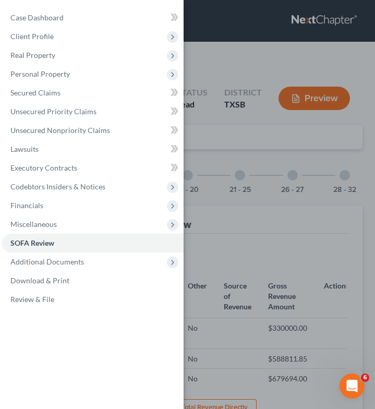
click at [279, 174] on div "Case Dashboard Payments Invoices Payments Payments Credit Report Client Profile" at bounding box center [187, 204] width 375 height 409
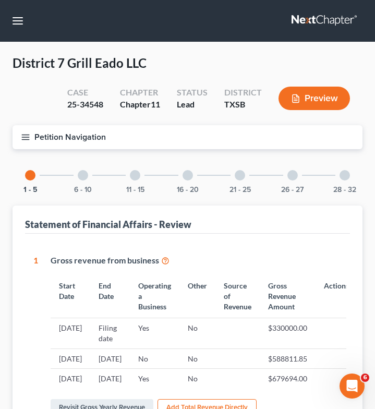
click at [341, 179] on div "28 - 32" at bounding box center [344, 175] width 35 height 35
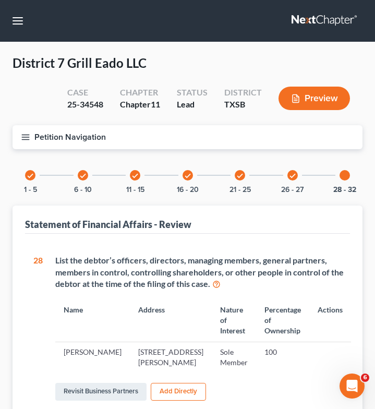
click at [293, 176] on icon "check" at bounding box center [292, 175] width 7 height 7
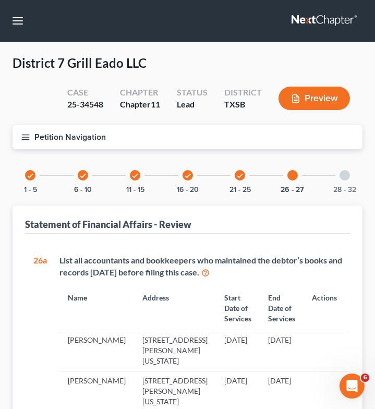
click at [293, 176] on div at bounding box center [293, 175] width 10 height 10
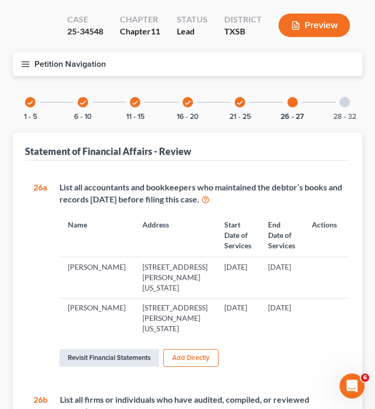
click at [110, 349] on link "Revisit Financial Statements" at bounding box center [110, 358] width 100 height 18
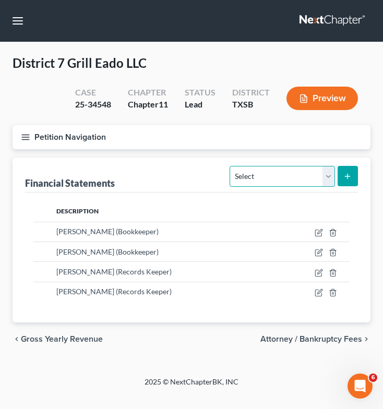
click at [328, 171] on select "Select Auditor Bookkeeper Creditor Pension Contribution Records Keeper Tax Cons…" at bounding box center [282, 176] width 105 height 21
select select "bookkeeper"
click at [230, 166] on select "Select Auditor Bookkeeper Creditor Pension Contribution Records Keeper Tax Cons…" at bounding box center [282, 176] width 105 height 21
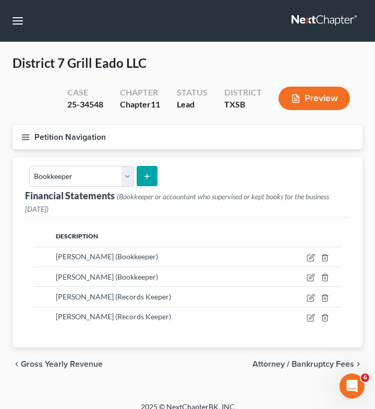
click at [144, 174] on icon "submit" at bounding box center [147, 176] width 8 height 8
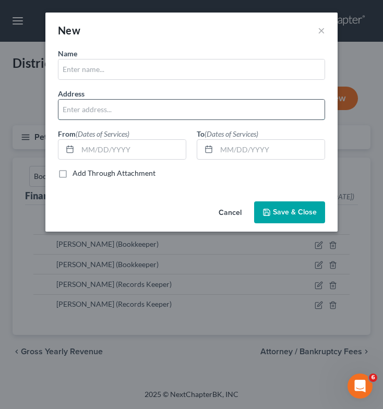
click at [161, 110] on input "text" at bounding box center [191, 110] width 266 height 20
paste input "[STREET_ADDRESS][US_STATE]"
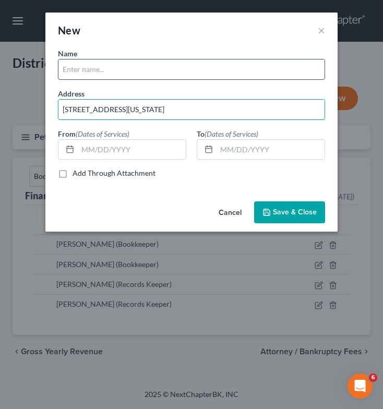
type input "[STREET_ADDRESS][US_STATE]"
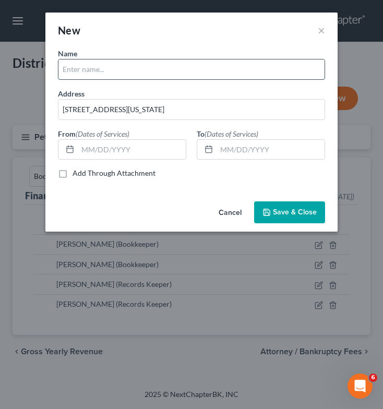
click at [117, 73] on input "text" at bounding box center [191, 70] width 266 height 20
type input "C [PERSON_NAME]"
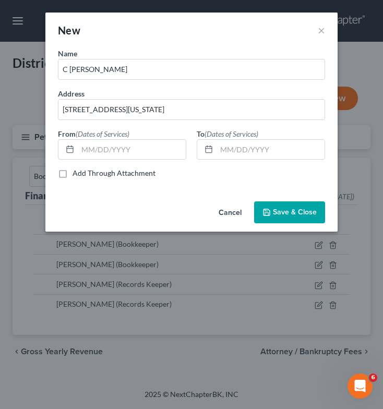
click at [284, 221] on button "Save & Close" at bounding box center [289, 212] width 71 height 22
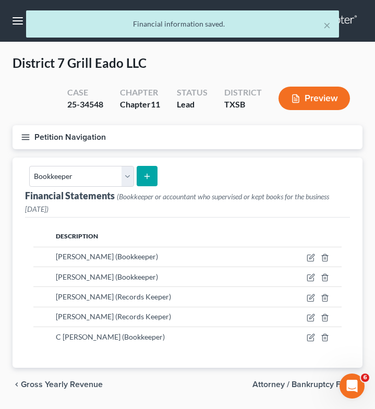
click at [15, 20] on div "× Financial information saved." at bounding box center [182, 26] width 375 height 32
click at [17, 20] on div "× Financial information saved." at bounding box center [182, 26] width 375 height 32
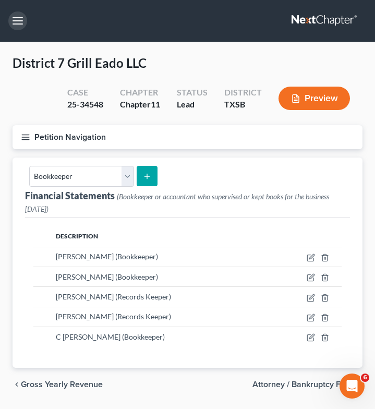
click at [14, 21] on button "button" at bounding box center [17, 20] width 19 height 19
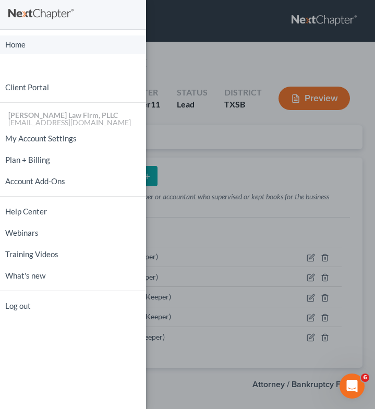
click at [18, 48] on link "Home" at bounding box center [73, 44] width 146 height 18
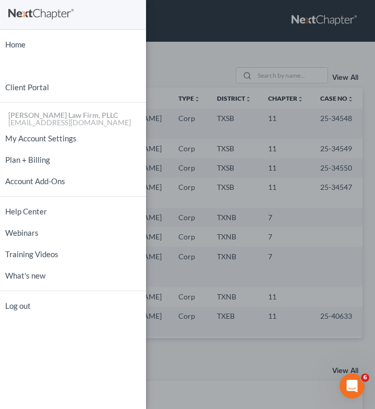
click at [205, 72] on div "Home New Case Client Portal Tittle Law Firm, PLLC btittle@tittlelawgroup.com My…" at bounding box center [187, 204] width 375 height 409
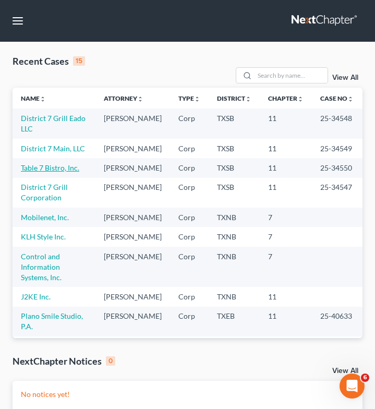
click at [45, 172] on link "Table 7 Bistro, Inc." at bounding box center [50, 167] width 58 height 9
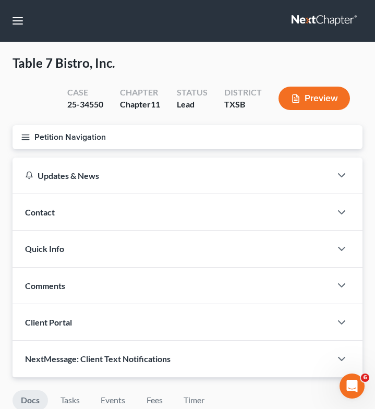
click at [25, 135] on icon "button" at bounding box center [25, 137] width 9 height 9
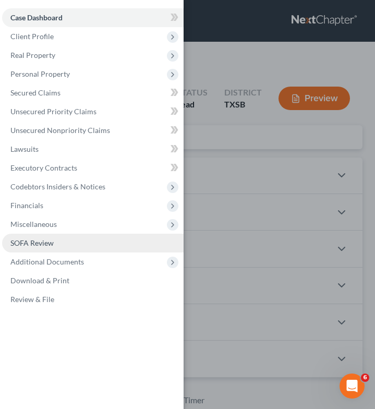
click at [38, 243] on span "SOFA Review" at bounding box center [31, 243] width 43 height 9
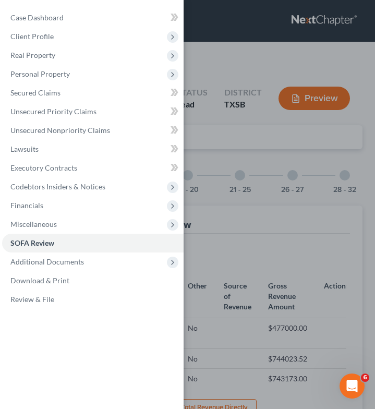
click at [237, 150] on div "Case Dashboard Payments Invoices Payments Payments Credit Report Client Profile" at bounding box center [187, 204] width 375 height 409
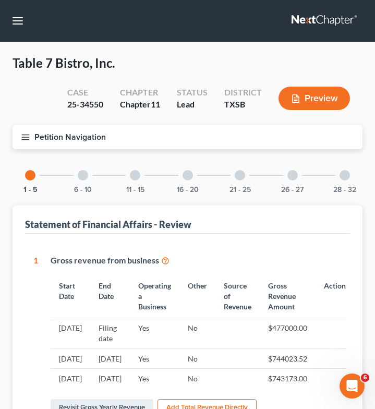
click at [291, 176] on div at bounding box center [293, 175] width 10 height 10
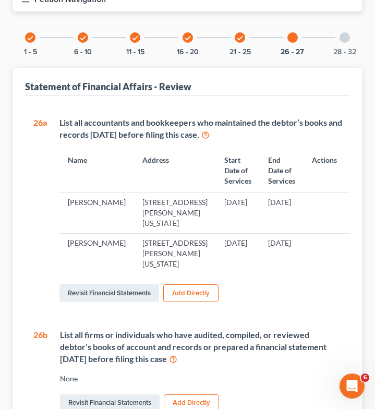
scroll to position [138, 0]
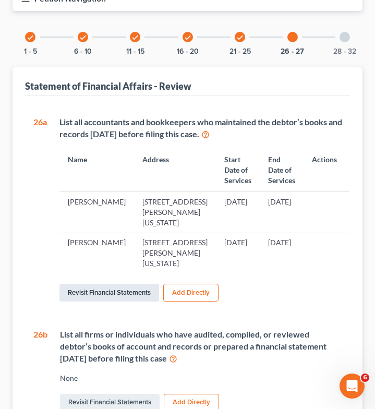
click at [100, 284] on link "Revisit Financial Statements" at bounding box center [110, 293] width 100 height 18
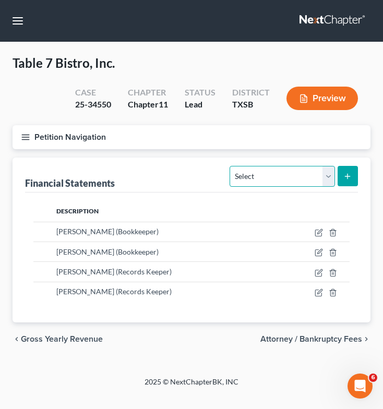
click at [248, 172] on select "Select Auditor Bookkeeper Creditor Pension Contribution Records Keeper Tax Cons…" at bounding box center [282, 176] width 105 height 21
select select "bookkeeper"
click at [230, 166] on select "Select Auditor Bookkeeper Creditor Pension Contribution Records Keeper Tax Cons…" at bounding box center [282, 176] width 105 height 21
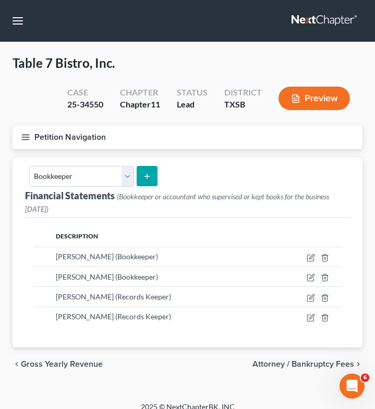
click at [143, 170] on button "submit" at bounding box center [147, 176] width 20 height 20
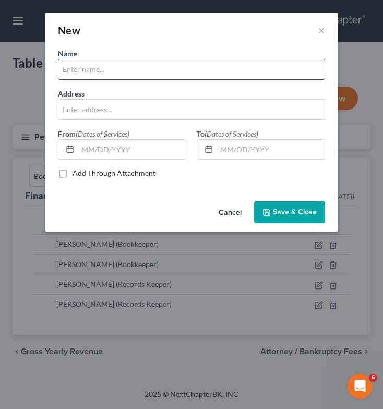
click at [117, 70] on input "text" at bounding box center [191, 70] width 266 height 20
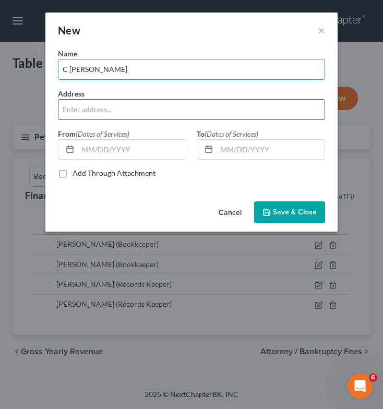
type input "C [PERSON_NAME]"
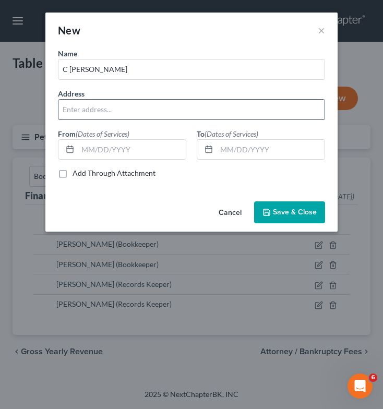
click at [78, 110] on input "text" at bounding box center [191, 110] width 266 height 20
paste input "[STREET_ADDRESS][US_STATE]"
type input "[STREET_ADDRESS][US_STATE]"
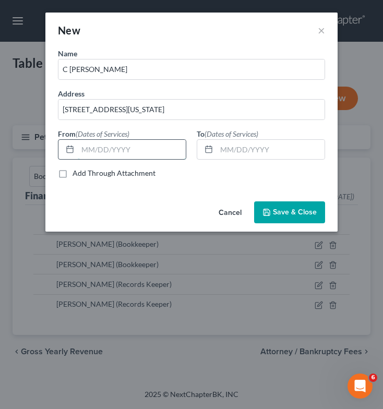
click at [97, 154] on input "text" at bounding box center [132, 150] width 108 height 20
click at [287, 217] on button "Save & Close" at bounding box center [289, 212] width 71 height 22
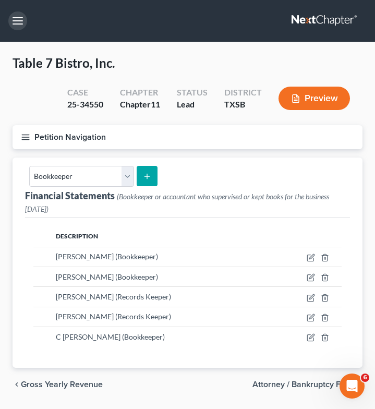
click at [18, 19] on button "button" at bounding box center [17, 20] width 19 height 19
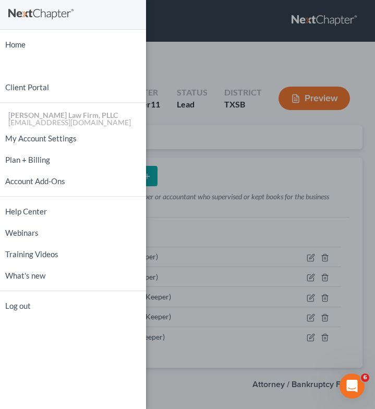
click at [195, 81] on div "Home New Case Client Portal Tittle Law Firm, PLLC btittle@tittlelawgroup.com My…" at bounding box center [187, 204] width 375 height 409
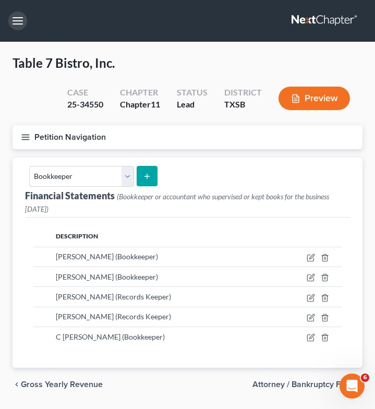
click at [17, 19] on button "button" at bounding box center [17, 20] width 19 height 19
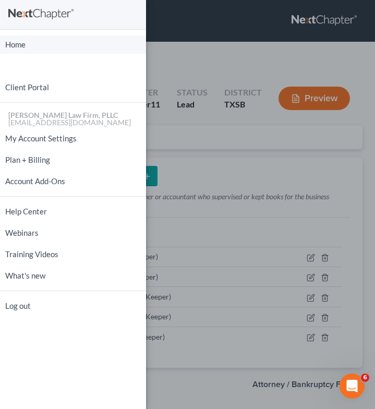
click at [23, 46] on link "Home" at bounding box center [73, 44] width 146 height 18
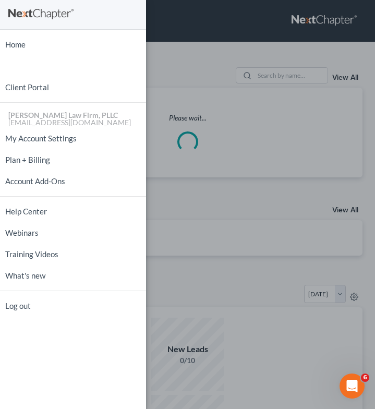
click at [200, 79] on div "Home New Case Client Portal Tittle Law Firm, PLLC btittle@tittlelawgroup.com My…" at bounding box center [187, 204] width 375 height 409
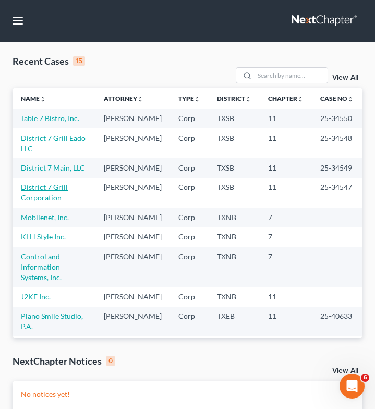
click at [33, 202] on link "District 7 Grill Corporation" at bounding box center [44, 192] width 47 height 19
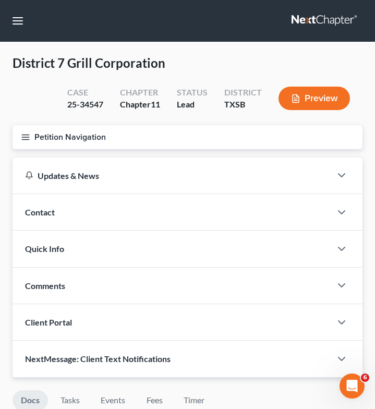
click at [23, 138] on icon "button" at bounding box center [25, 137] width 9 height 9
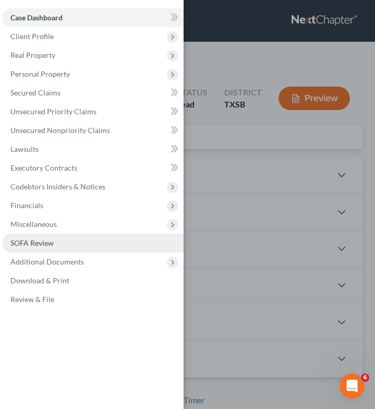
click at [67, 243] on link "SOFA Review" at bounding box center [93, 243] width 182 height 19
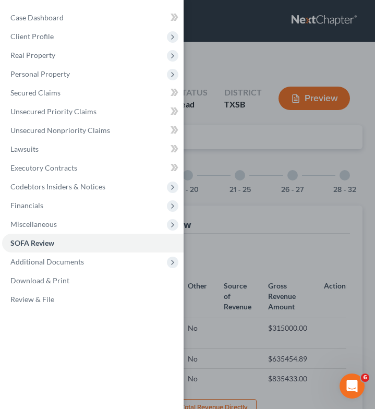
click at [275, 150] on div "Case Dashboard Payments Invoices Payments Payments Credit Report Client Profile" at bounding box center [187, 204] width 375 height 409
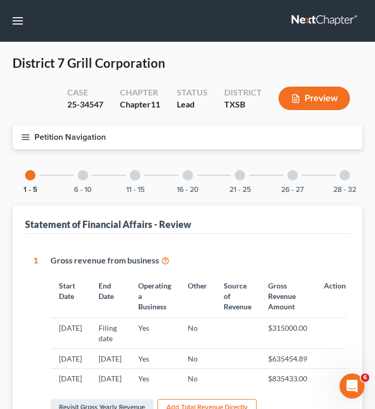
click at [294, 179] on div at bounding box center [293, 175] width 10 height 10
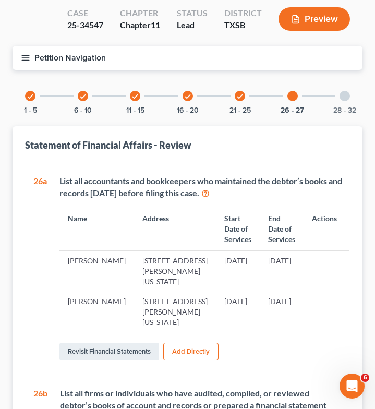
scroll to position [80, 0]
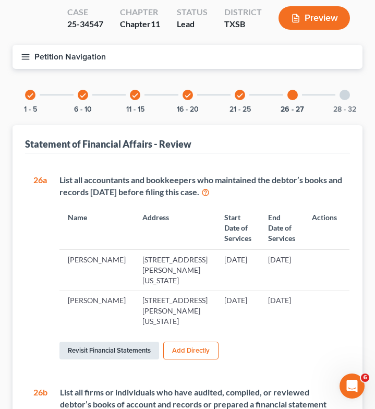
click at [117, 342] on link "Revisit Financial Statements" at bounding box center [110, 351] width 100 height 18
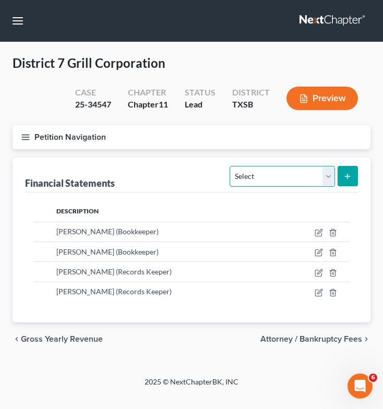
click at [296, 177] on select "Select Auditor Bookkeeper Creditor Pension Contribution Records Keeper Tax Cons…" at bounding box center [282, 176] width 105 height 21
select select "bookkeeper"
click at [230, 166] on select "Select Auditor Bookkeeper Creditor Pension Contribution Records Keeper Tax Cons…" at bounding box center [282, 176] width 105 height 21
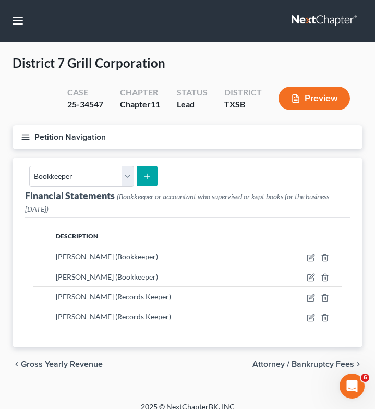
click at [148, 174] on icon "submit" at bounding box center [147, 176] width 8 height 8
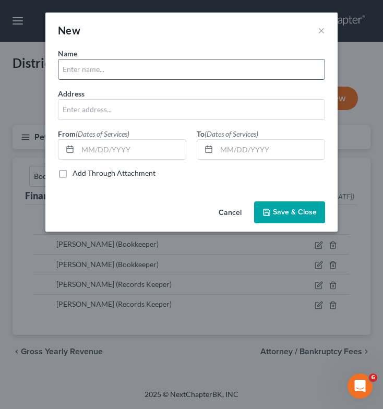
click at [144, 76] on input "text" at bounding box center [191, 70] width 266 height 20
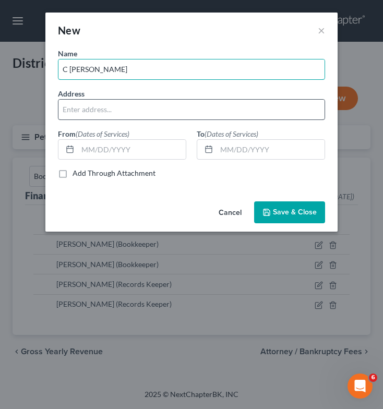
type input "C [PERSON_NAME]"
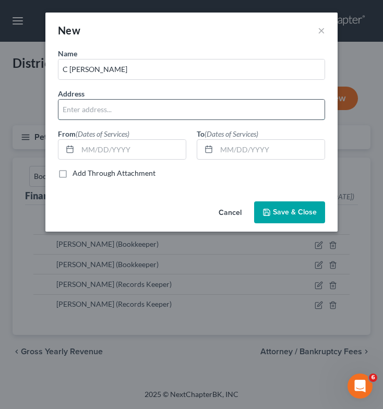
click at [81, 102] on input "text" at bounding box center [191, 110] width 266 height 20
click at [104, 110] on input "text" at bounding box center [191, 110] width 266 height 20
paste input "[STREET_ADDRESS][US_STATE]"
type input "[STREET_ADDRESS][US_STATE]"
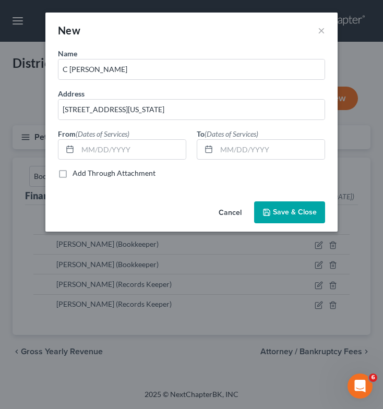
click at [291, 209] on span "Save & Close" at bounding box center [295, 212] width 44 height 9
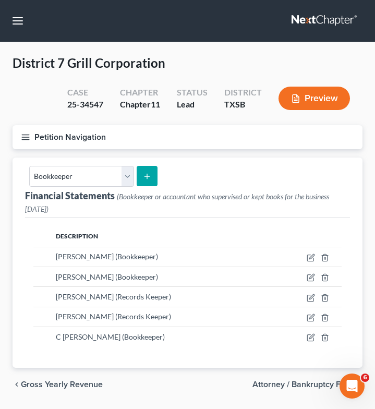
click at [27, 135] on line "button" at bounding box center [25, 135] width 7 height 0
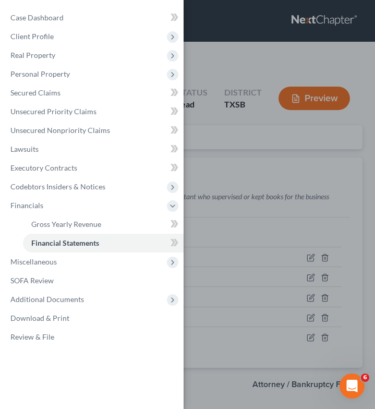
click at [205, 116] on div "Case Dashboard Payments Invoices Payments Payments Credit Report Client Profile" at bounding box center [187, 204] width 375 height 409
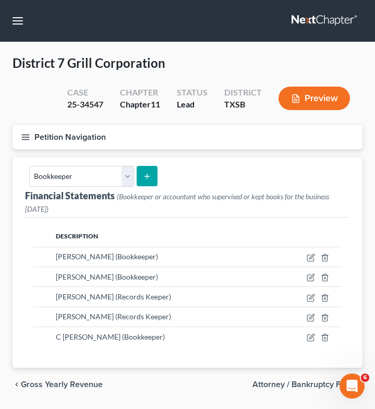
click at [106, 97] on div "Case 25-34547" at bounding box center [85, 99] width 53 height 31
click at [306, 99] on button "Preview" at bounding box center [315, 98] width 72 height 23
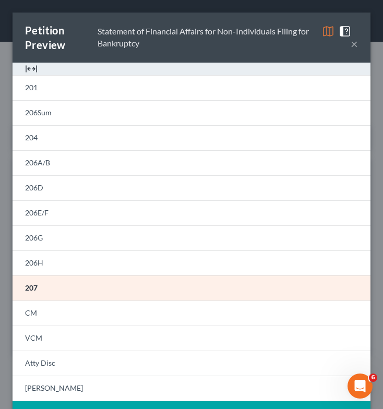
click at [351, 44] on button "×" at bounding box center [354, 44] width 7 height 13
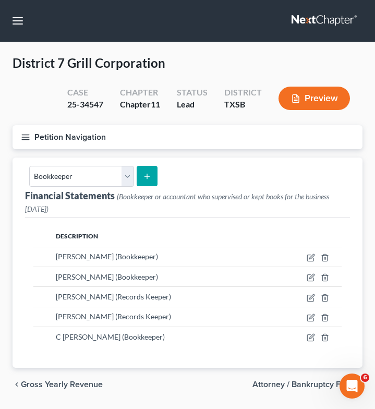
click at [28, 135] on icon "button" at bounding box center [25, 137] width 9 height 9
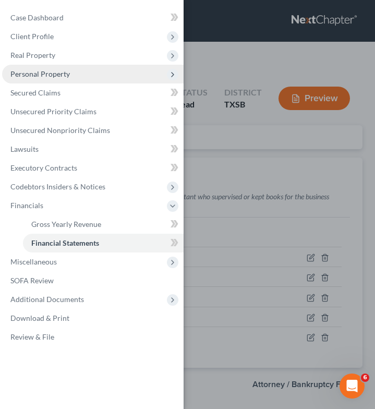
click at [95, 77] on span "Personal Property" at bounding box center [93, 74] width 182 height 19
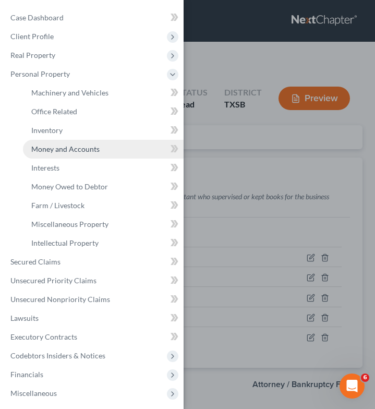
click at [93, 147] on span "Money and Accounts" at bounding box center [65, 149] width 68 height 9
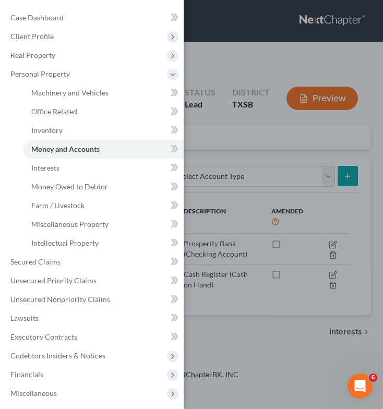
click at [325, 124] on div "Case Dashboard Payments Invoices Payments Payments Credit Report Client Profile" at bounding box center [191, 204] width 383 height 409
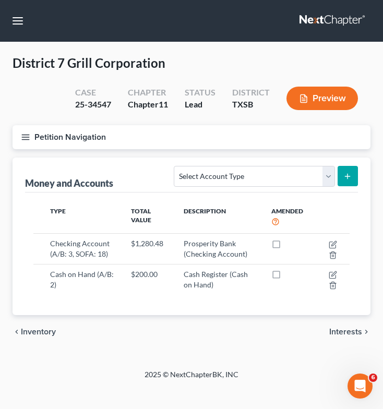
click at [341, 90] on button "Preview" at bounding box center [323, 98] width 72 height 23
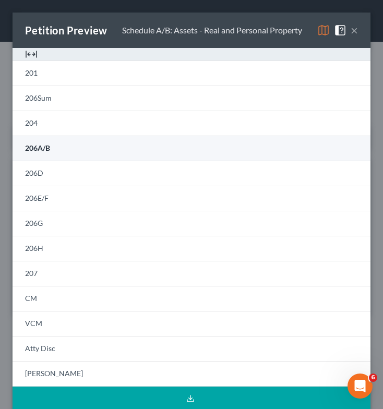
click at [91, 150] on link "206A/B" at bounding box center [192, 148] width 358 height 25
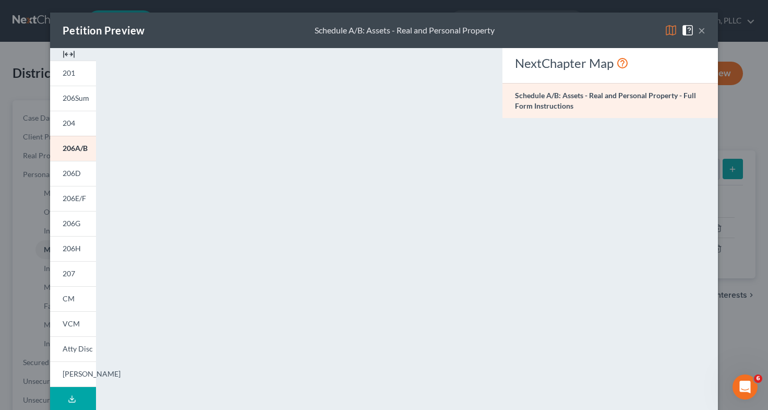
click at [535, 231] on div "NextChapter Map Schedule A/B: Assets - Real and Personal Property - Full Form I…" at bounding box center [610, 307] width 226 height 518
click at [703, 31] on div "Petition Preview Schedule A/B: Assets - Real and Personal Property ×" at bounding box center [384, 30] width 668 height 35
click at [694, 27] on span at bounding box center [690, 29] width 17 height 9
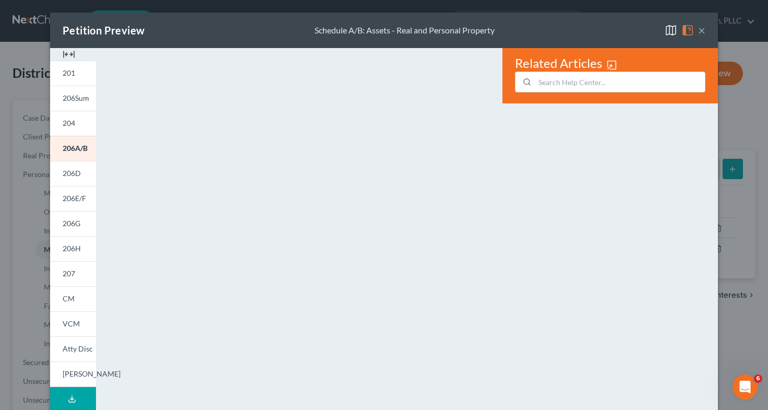
click at [699, 28] on button "×" at bounding box center [701, 30] width 7 height 13
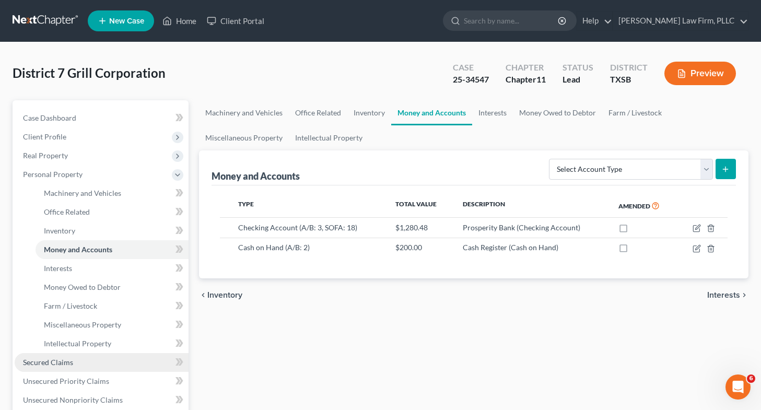
click at [46, 365] on span "Secured Claims" at bounding box center [48, 362] width 50 height 9
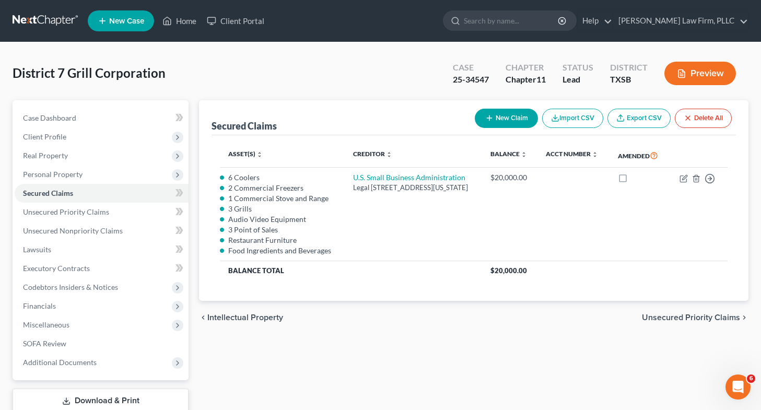
scroll to position [69, 0]
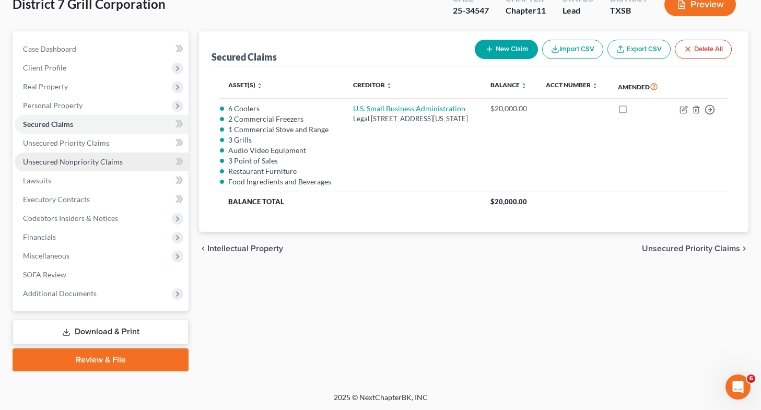
click at [92, 159] on span "Unsecured Nonpriority Claims" at bounding box center [73, 161] width 100 height 9
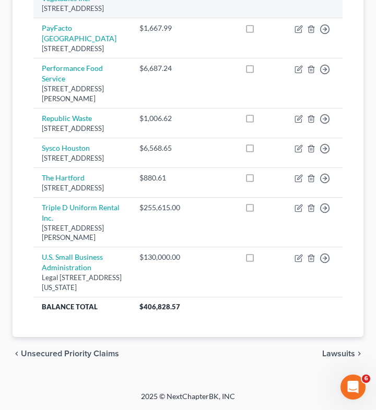
scroll to position [509, 0]
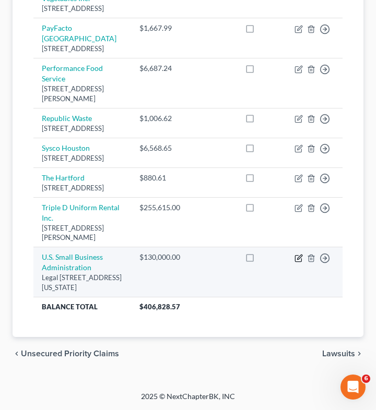
click at [299, 259] on icon "button" at bounding box center [299, 257] width 5 height 5
select select "8"
select select "0"
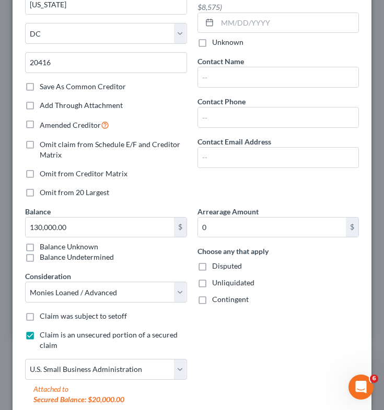
scroll to position [154, 0]
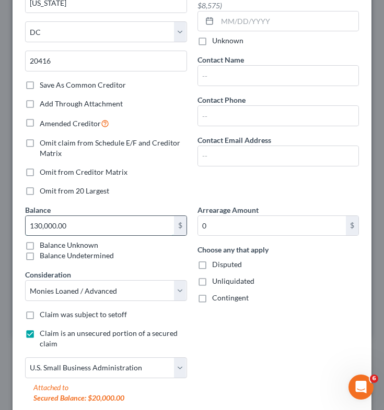
click at [80, 221] on input "130,000.00" at bounding box center [100, 226] width 148 height 20
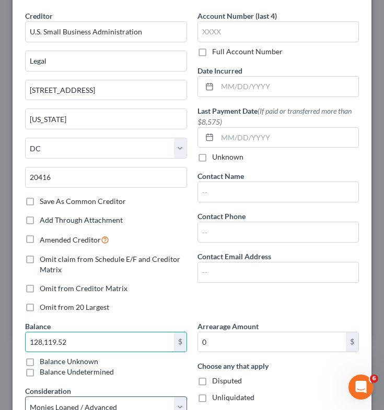
scroll to position [251, 0]
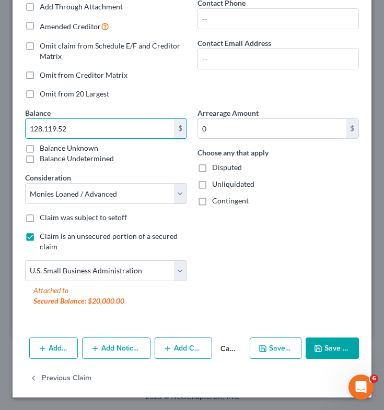
type input "128,119.52"
click at [325, 345] on button "Save & Close" at bounding box center [331, 349] width 53 height 22
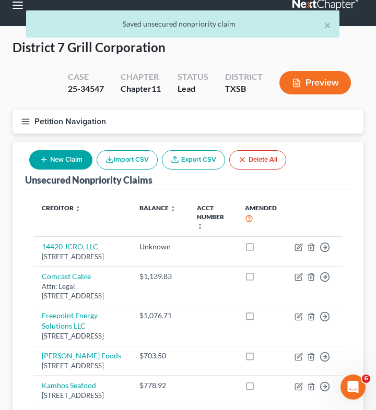
scroll to position [0, 0]
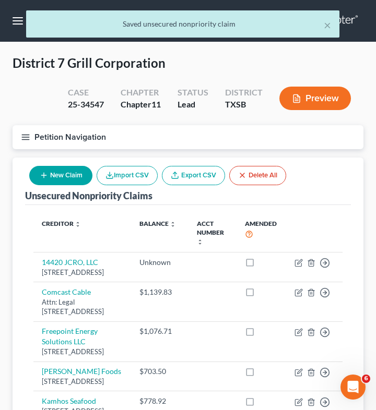
click at [25, 137] on line "button" at bounding box center [25, 137] width 7 height 0
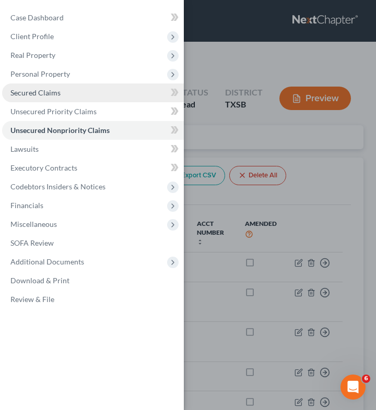
click at [80, 86] on link "Secured Claims" at bounding box center [93, 93] width 182 height 19
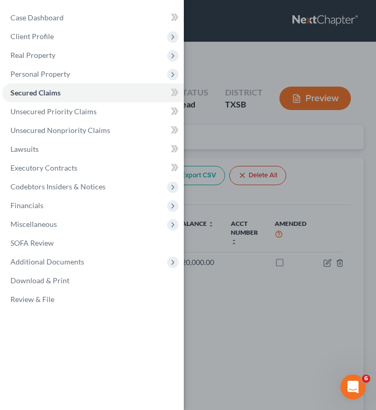
click at [354, 194] on div "Case Dashboard Payments Invoices Payments Payments Credit Report Client Profile" at bounding box center [188, 205] width 376 height 410
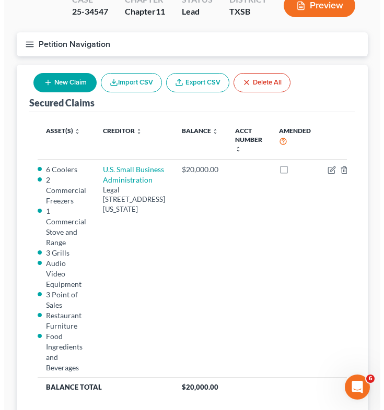
scroll to position [93, 0]
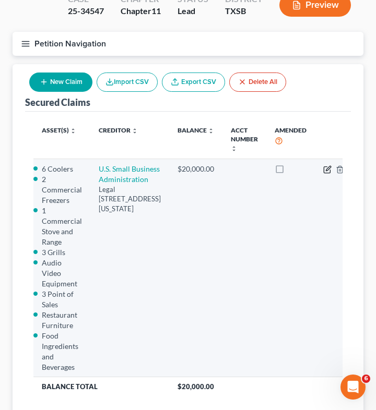
click at [323, 168] on icon "button" at bounding box center [327, 169] width 8 height 8
select select "8"
select select "1"
select select
select select "0"
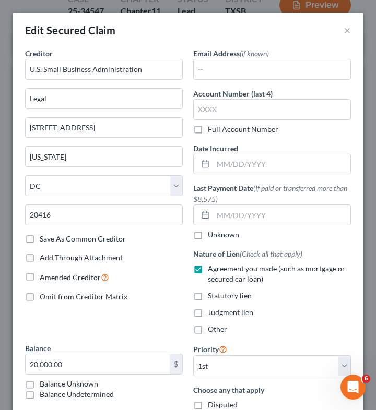
select select "2759985"
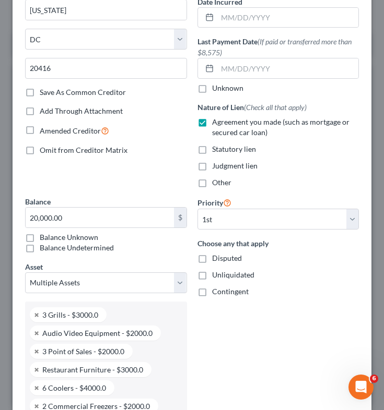
scroll to position [147, 0]
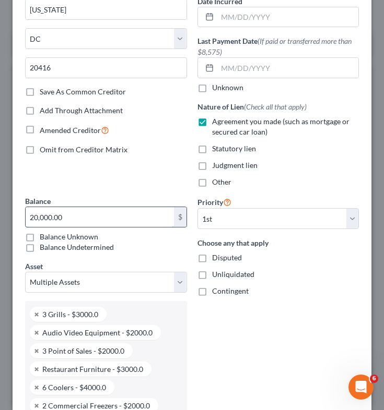
click at [87, 220] on input "20,000.00" at bounding box center [100, 217] width 148 height 20
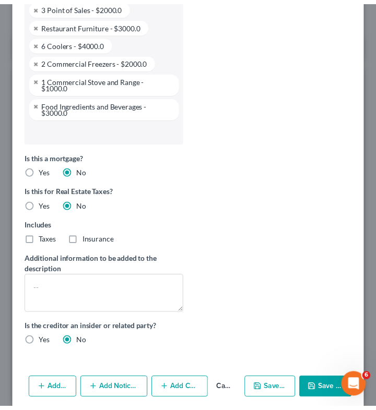
scroll to position [512, 0]
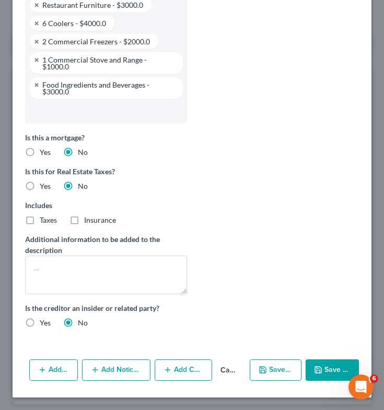
click at [329, 367] on button "Save & Close" at bounding box center [331, 371] width 53 height 22
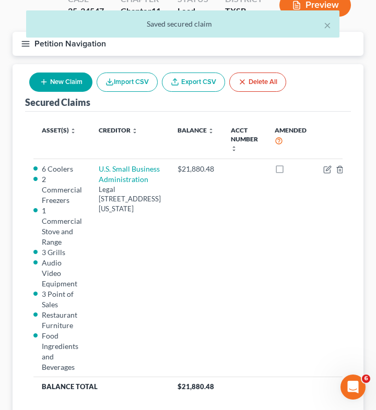
scroll to position [0, 0]
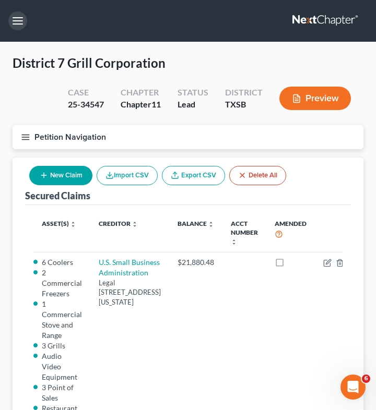
click at [21, 26] on button "button" at bounding box center [17, 20] width 19 height 19
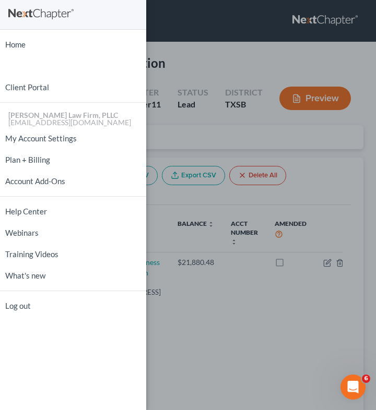
click at [192, 133] on div "Home New Case Client Portal Tittle Law Firm, PLLC btittle@tittlelawgroup.com My…" at bounding box center [188, 205] width 376 height 410
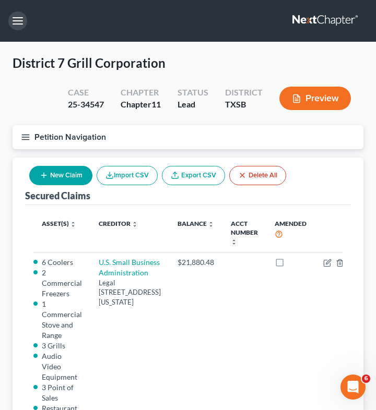
click at [19, 24] on button "button" at bounding box center [17, 20] width 19 height 19
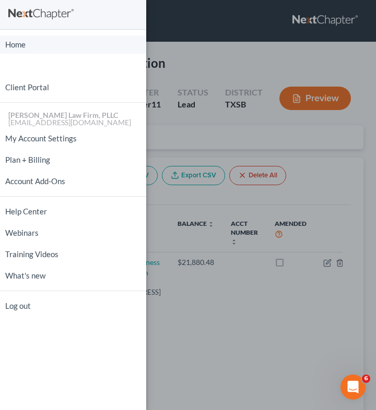
click at [23, 43] on link "Home" at bounding box center [73, 44] width 146 height 18
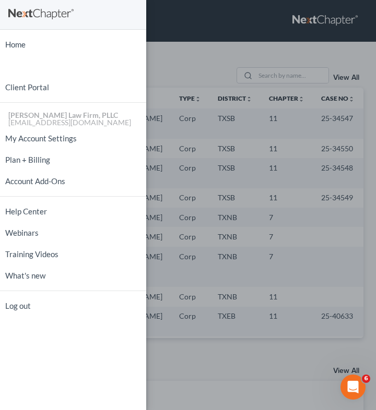
click at [231, 50] on div "Home New Case Client Portal Tittle Law Firm, PLLC btittle@tittlelawgroup.com My…" at bounding box center [188, 205] width 376 height 410
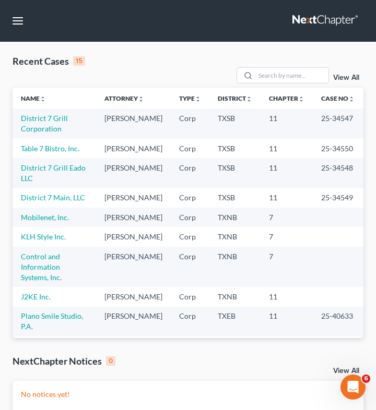
click at [57, 174] on td "District 7 Grill Eado LLC" at bounding box center [55, 173] width 84 height 30
click at [56, 179] on link "District 7 Grill Eado LLC" at bounding box center [53, 172] width 65 height 19
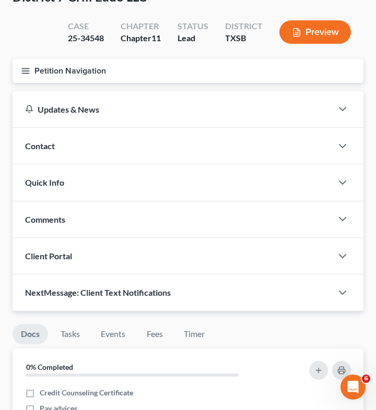
scroll to position [65, 0]
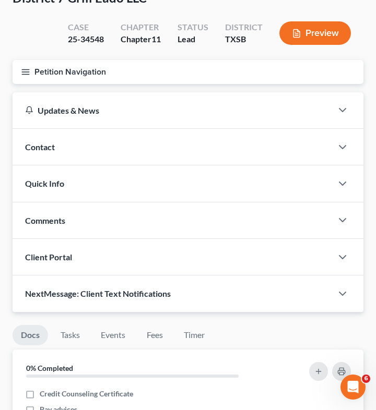
click at [26, 68] on icon "button" at bounding box center [25, 71] width 9 height 9
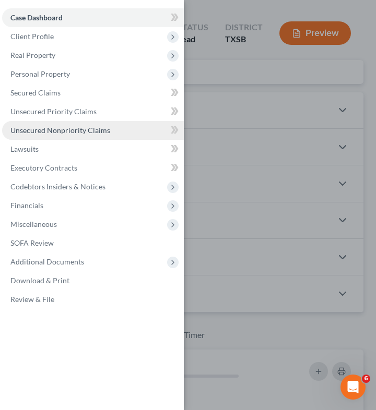
click at [66, 132] on span "Unsecured Nonpriority Claims" at bounding box center [60, 130] width 100 height 9
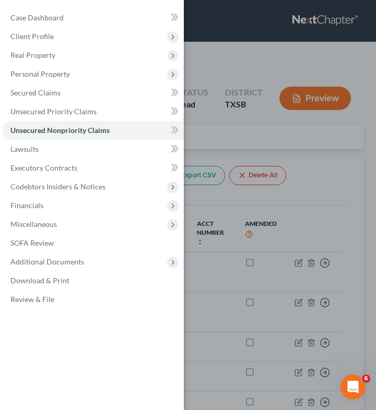
click at [261, 123] on div "Case Dashboard Payments Invoices Payments Payments Credit Report Client Profile" at bounding box center [188, 205] width 376 height 410
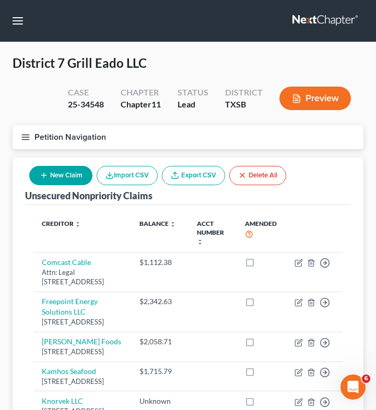
click at [25, 135] on icon "button" at bounding box center [25, 137] width 9 height 9
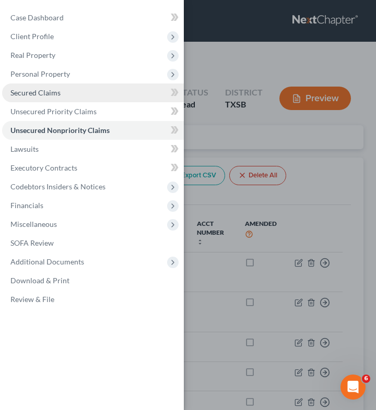
click at [61, 86] on link "Secured Claims" at bounding box center [93, 93] width 182 height 19
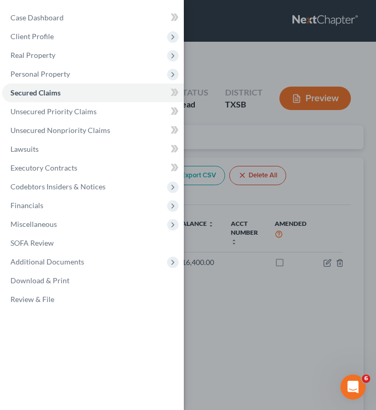
click at [263, 50] on div "Case Dashboard Payments Invoices Payments Payments Credit Report Client Profile" at bounding box center [188, 205] width 376 height 410
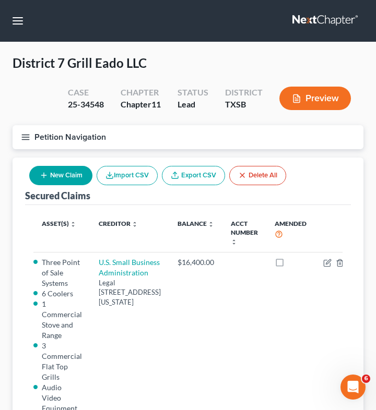
click at [263, 50] on div "District 7 Grill Eado LLC Upgraded Case 25-34548 Chapter Chapter 11 Status Lead…" at bounding box center [188, 329] width 376 height 575
click at [298, 101] on line "button" at bounding box center [296, 101] width 3 height 0
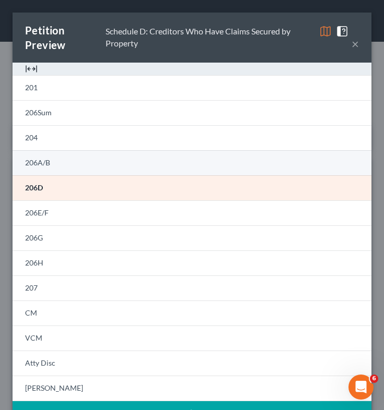
click at [81, 162] on link "206A/B" at bounding box center [192, 162] width 359 height 25
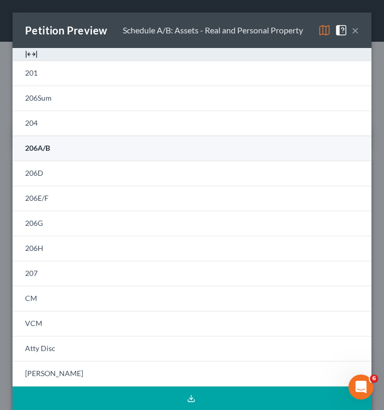
click at [111, 153] on link "206A/B" at bounding box center [192, 148] width 359 height 25
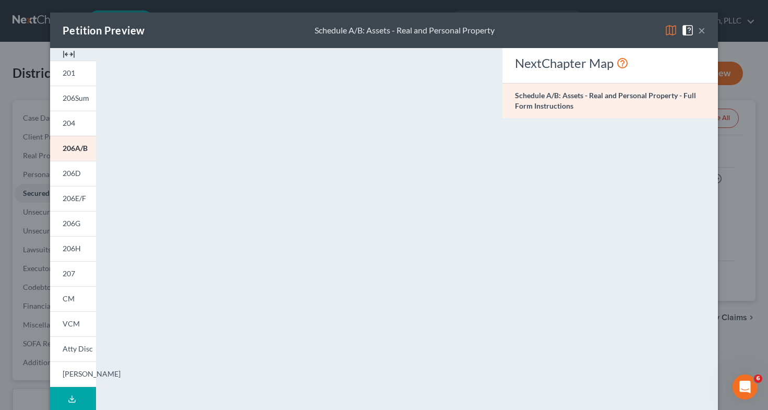
click at [698, 36] on button "×" at bounding box center [701, 30] width 7 height 13
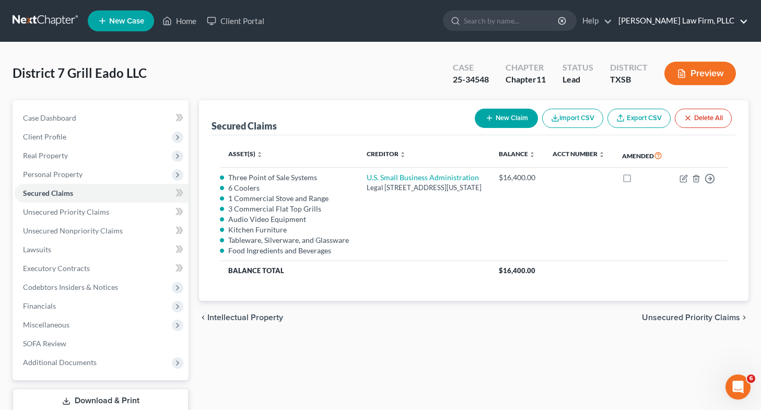
click at [700, 28] on link "[PERSON_NAME] Law Firm, PLLC" at bounding box center [680, 20] width 135 height 19
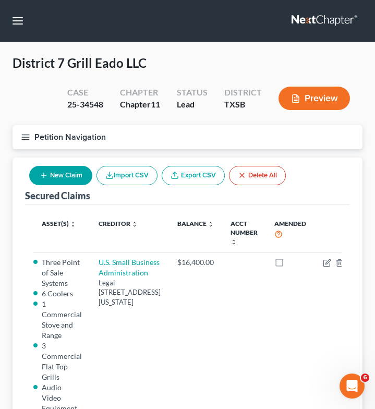
click at [132, 158] on div "Secured Claims New Claim Import CSV Export CSV Delete All" at bounding box center [187, 182] width 325 height 48
click at [28, 138] on icon "button" at bounding box center [25, 137] width 9 height 9
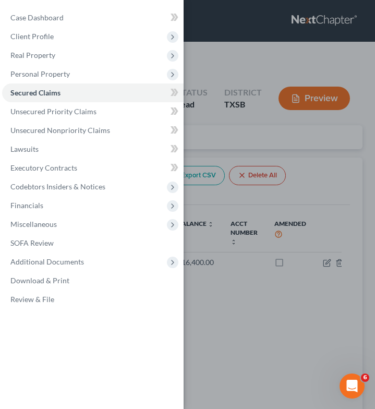
click at [189, 132] on div "Case Dashboard Payments Invoices Payments Payments Credit Report Client Profile" at bounding box center [187, 204] width 375 height 409
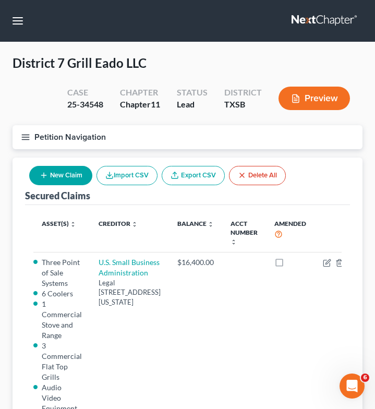
click at [189, 132] on button "Petition Navigation" at bounding box center [188, 137] width 350 height 24
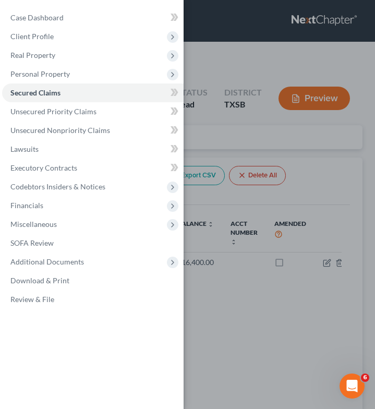
click at [216, 90] on div "Case Dashboard Payments Invoices Payments Payments Credit Report Client Profile" at bounding box center [187, 204] width 375 height 409
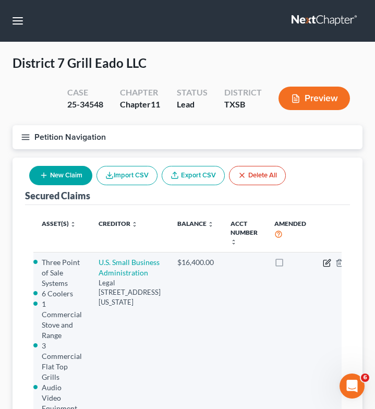
click at [323, 260] on icon "button" at bounding box center [327, 263] width 8 height 8
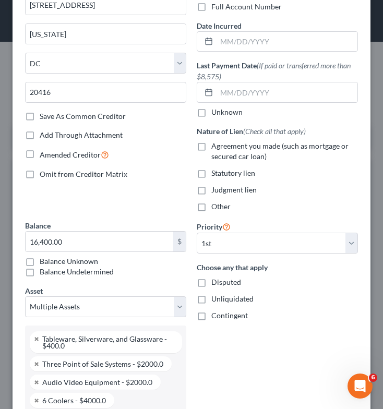
scroll to position [123, 0]
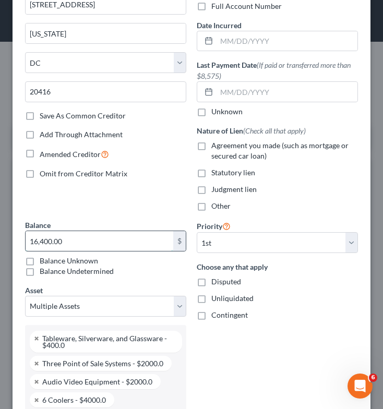
click at [97, 244] on input "16,400.00" at bounding box center [100, 241] width 148 height 20
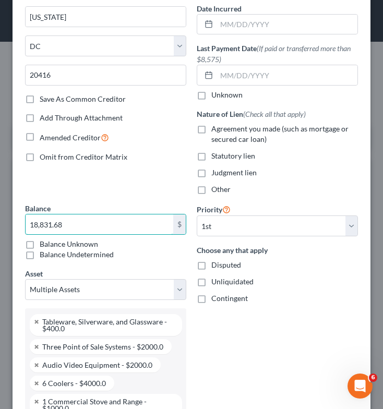
scroll to position [139, 0]
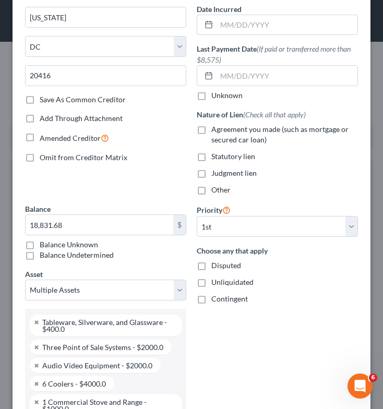
click at [211, 130] on label "Agreement you made (such as mortgage or secured car loan)" at bounding box center [284, 134] width 147 height 21
click at [216, 130] on input "Agreement you made (such as mortgage or secured car loan)" at bounding box center [219, 127] width 7 height 7
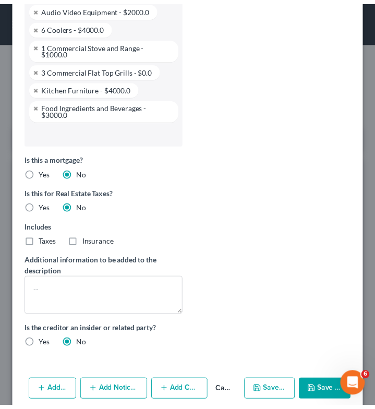
scroll to position [509, 0]
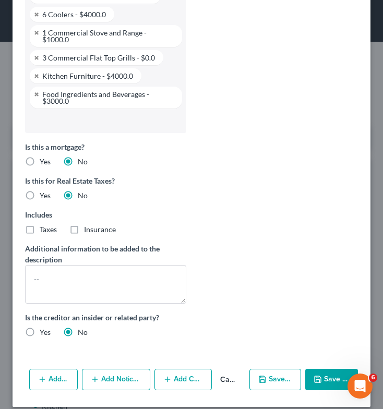
click at [317, 374] on button "Save & Close" at bounding box center [331, 380] width 53 height 22
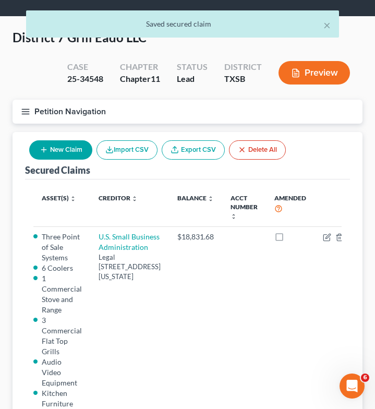
scroll to position [25, 0]
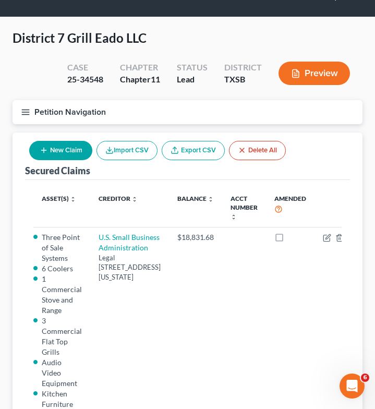
click at [26, 113] on icon "button" at bounding box center [25, 112] width 9 height 9
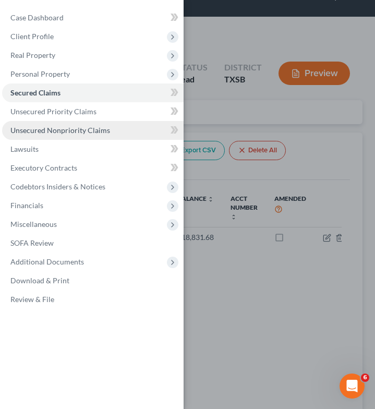
click at [135, 132] on link "Unsecured Nonpriority Claims" at bounding box center [93, 130] width 182 height 19
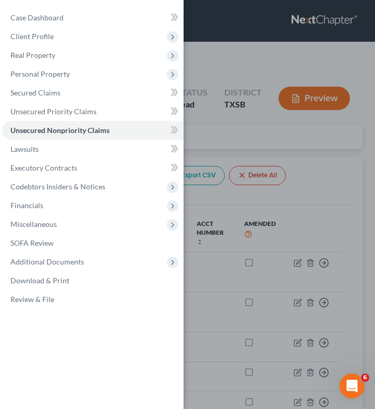
click at [306, 133] on div "Case Dashboard Payments Invoices Payments Payments Credit Report Client Profile" at bounding box center [187, 204] width 375 height 409
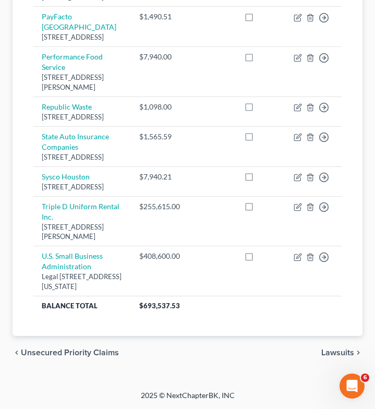
scroll to position [560, 0]
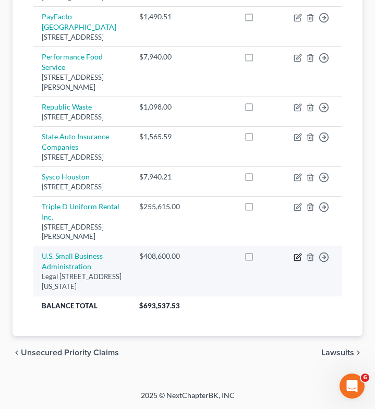
click at [298, 254] on icon "button" at bounding box center [297, 257] width 6 height 6
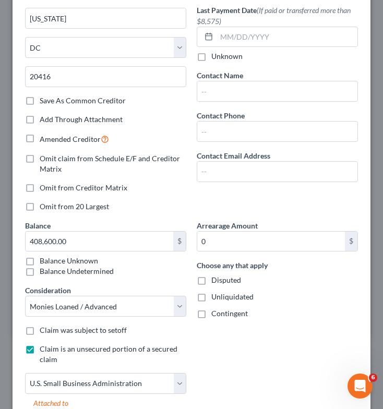
scroll to position [157, 0]
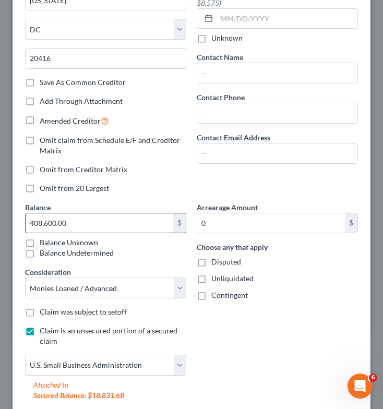
click at [91, 223] on input "408,600.00" at bounding box center [100, 223] width 148 height 20
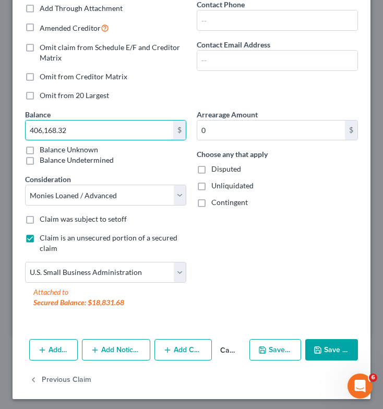
scroll to position [252, 0]
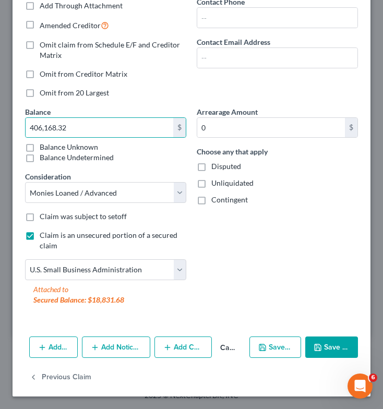
click at [315, 347] on icon "button" at bounding box center [318, 347] width 8 height 8
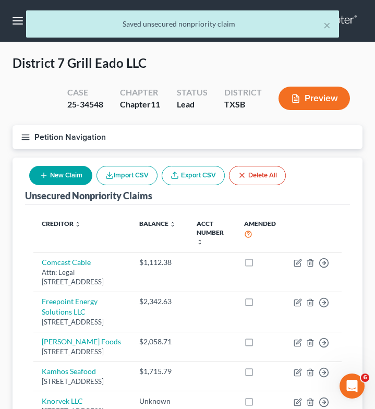
scroll to position [1, 0]
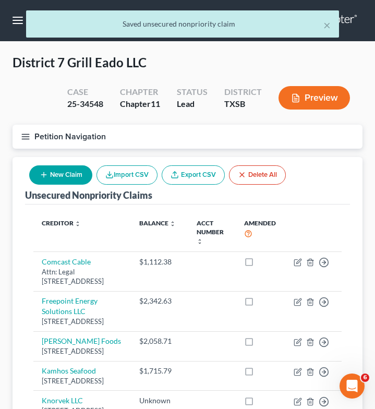
click at [18, 16] on div "× Saved unsecured nonpriority claim" at bounding box center [182, 26] width 375 height 32
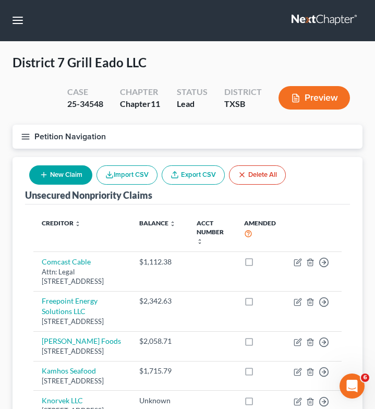
click at [25, 135] on icon "button" at bounding box center [25, 136] width 9 height 9
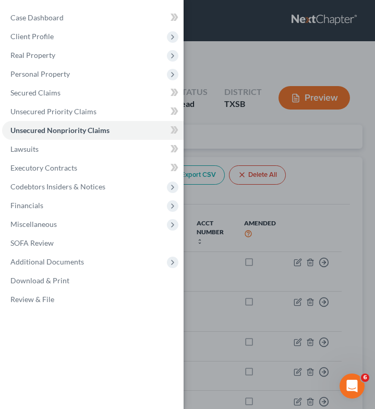
click at [199, 121] on div "Case Dashboard Payments Invoices Payments Payments Credit Report Client Profile" at bounding box center [187, 204] width 375 height 409
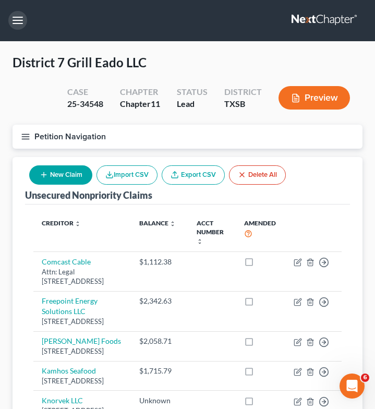
click at [16, 22] on button "button" at bounding box center [17, 20] width 19 height 19
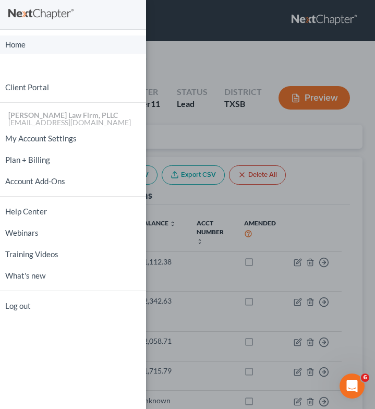
click at [18, 43] on link "Home" at bounding box center [73, 44] width 146 height 18
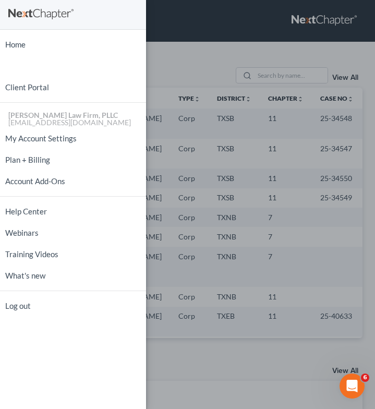
click at [184, 74] on div "Home New Case Client Portal Tittle Law Firm, PLLC btittle@tittlelawgroup.com My…" at bounding box center [187, 204] width 375 height 409
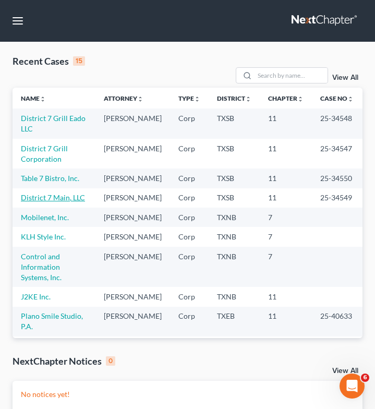
click at [60, 202] on link "District 7 Main, LLC" at bounding box center [53, 197] width 64 height 9
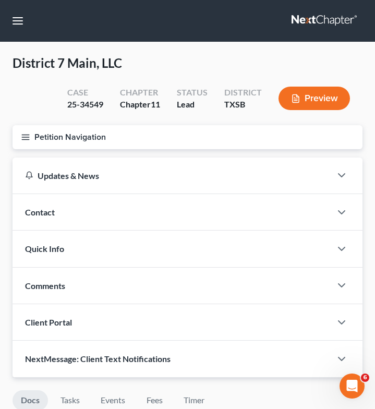
click at [24, 138] on icon "button" at bounding box center [25, 137] width 9 height 9
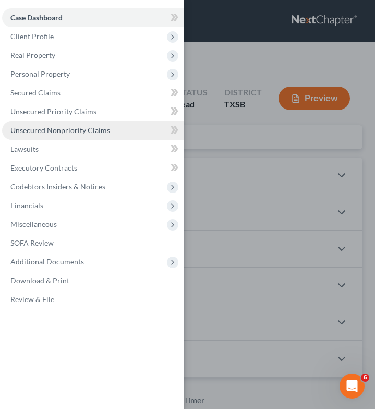
click at [103, 134] on span "Unsecured Nonpriority Claims" at bounding box center [60, 130] width 100 height 9
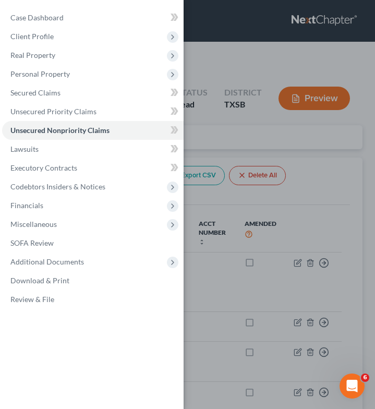
click at [205, 113] on div "Case Dashboard Payments Invoices Payments Payments Credit Report Client Profile" at bounding box center [187, 204] width 375 height 409
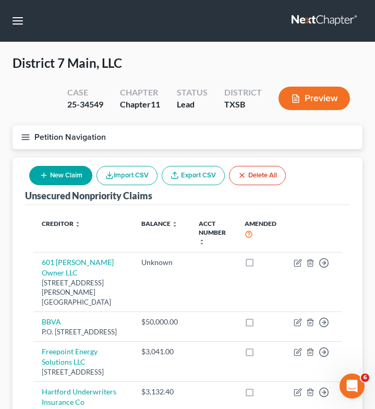
click at [310, 93] on button "Preview" at bounding box center [315, 98] width 72 height 23
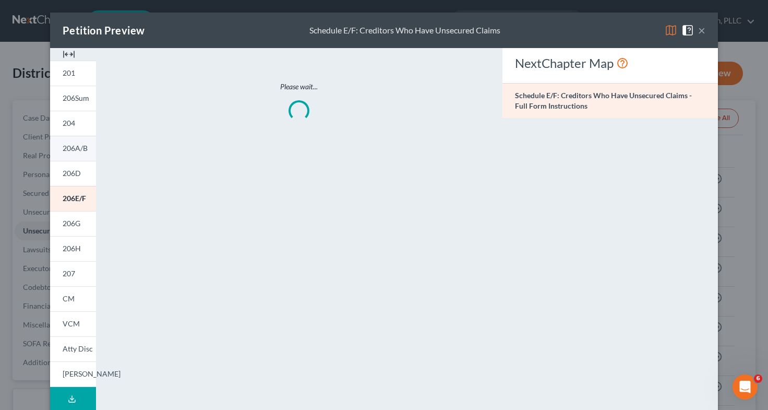
click at [77, 157] on link "206A/B" at bounding box center [73, 148] width 46 height 25
click at [698, 31] on button "×" at bounding box center [701, 30] width 7 height 13
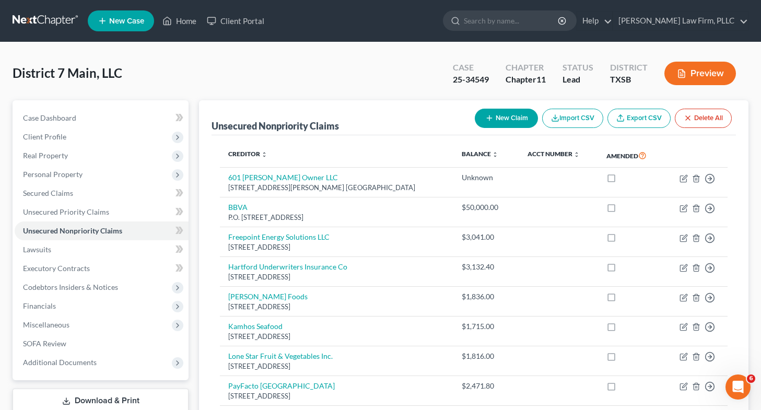
click at [694, 78] on button "Preview" at bounding box center [700, 73] width 72 height 23
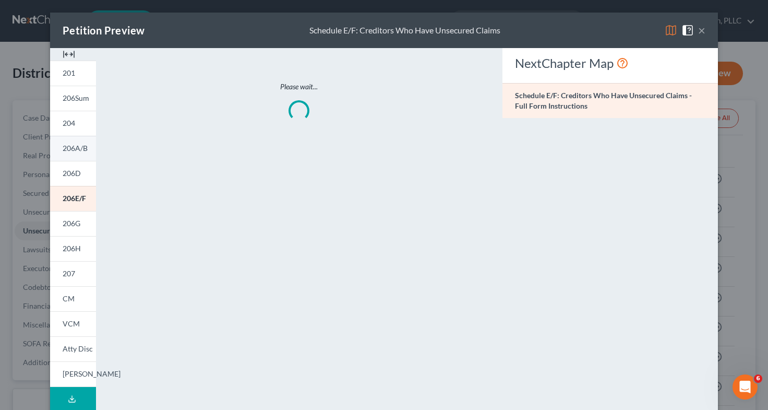
click at [72, 145] on span "206A/B" at bounding box center [75, 148] width 25 height 9
click at [539, 120] on div "NextChapter Map Schedule A/B: Assets - Real and Personal Property - Full Form I…" at bounding box center [610, 307] width 226 height 518
click at [698, 29] on button "×" at bounding box center [701, 30] width 7 height 13
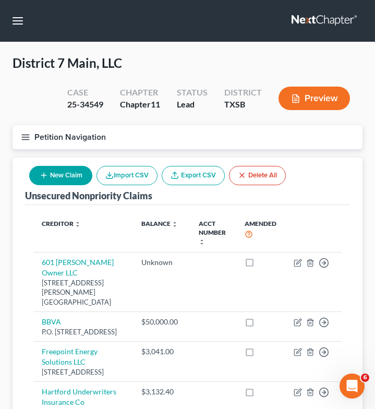
click at [123, 177] on button "Import CSV" at bounding box center [127, 175] width 61 height 19
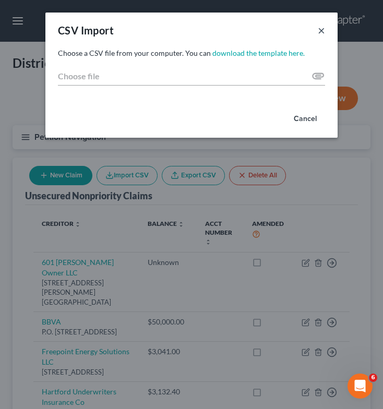
click at [321, 25] on button "×" at bounding box center [321, 30] width 7 height 13
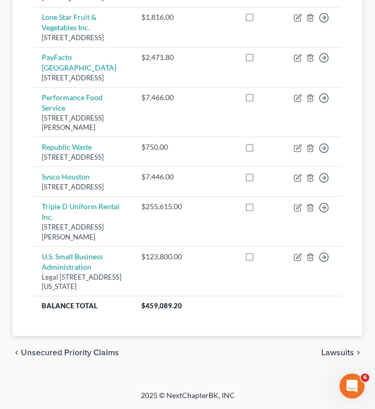
scroll to position [550, 0]
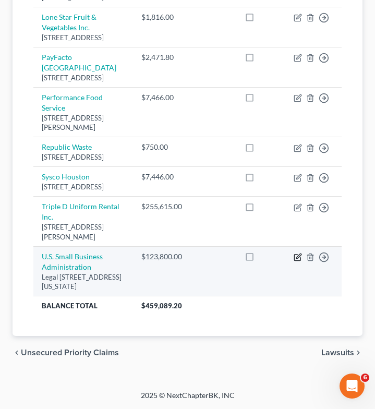
click at [296, 257] on icon "button" at bounding box center [298, 257] width 8 height 8
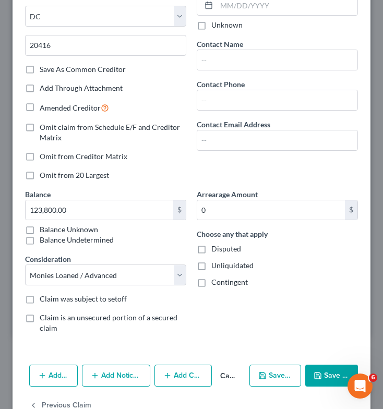
scroll to position [181, 0]
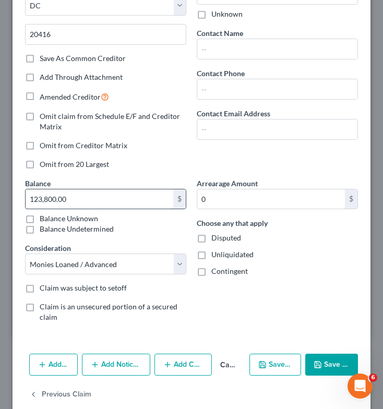
click at [125, 201] on input "123,800.00" at bounding box center [100, 199] width 148 height 20
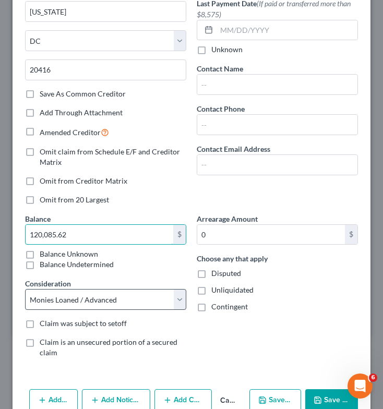
scroll to position [198, 0]
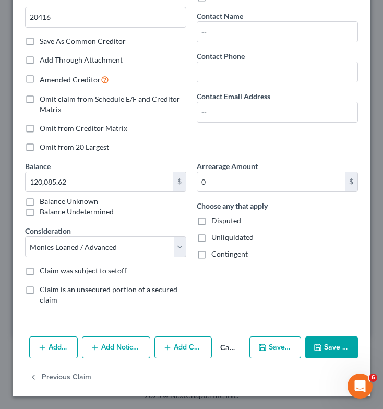
click at [40, 290] on label "Claim is an unsecured portion of a secured claim" at bounding box center [113, 294] width 147 height 21
click at [44, 290] on input "Claim is an unsecured portion of a secured claim" at bounding box center [47, 287] width 7 height 7
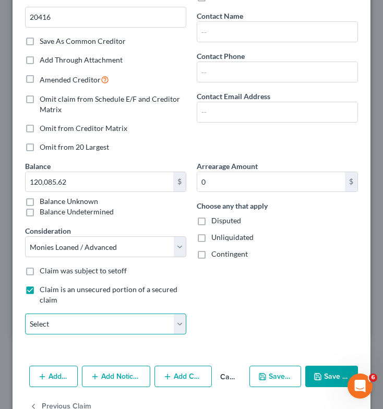
click at [91, 323] on select "Select U.S. Small Business Administration" at bounding box center [105, 324] width 161 height 21
click at [25, 314] on select "Select U.S. Small Business Administration" at bounding box center [105, 324] width 161 height 21
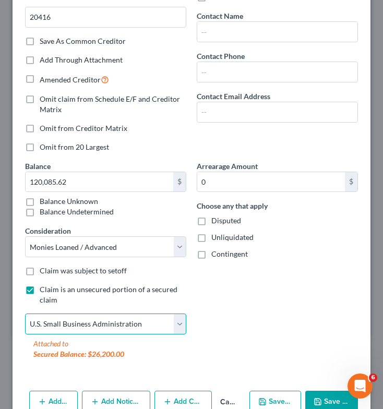
scroll to position [252, 0]
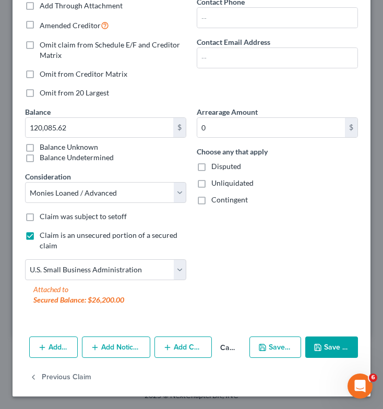
click at [325, 347] on button "Save & Close" at bounding box center [331, 348] width 53 height 22
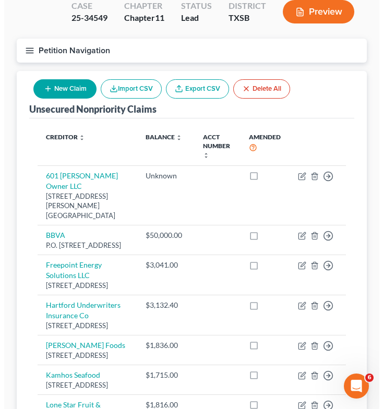
scroll to position [0, 0]
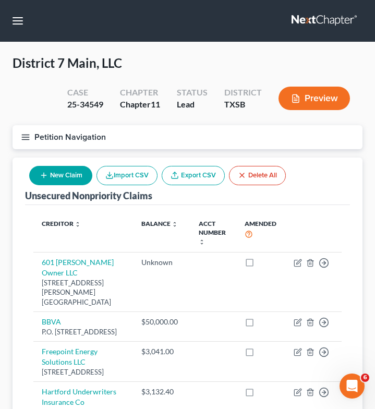
click at [25, 133] on icon "button" at bounding box center [25, 137] width 9 height 9
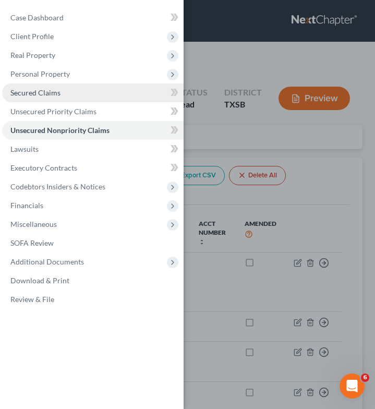
click at [60, 92] on link "Secured Claims" at bounding box center [93, 93] width 182 height 19
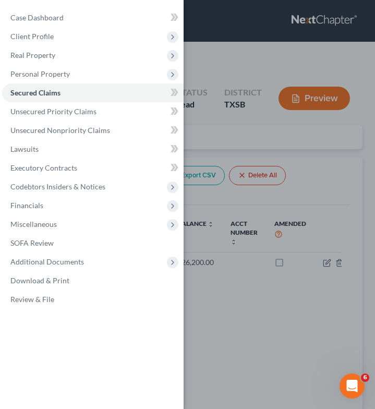
click at [227, 67] on div "Case Dashboard Payments Invoices Payments Payments Credit Report Client Profile" at bounding box center [187, 204] width 375 height 409
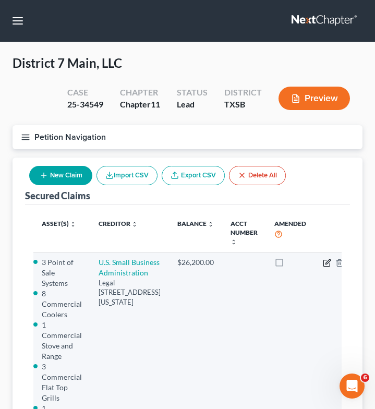
click at [323, 262] on icon "button" at bounding box center [327, 263] width 8 height 8
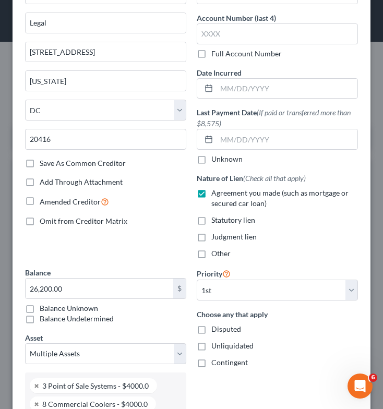
scroll to position [78, 0]
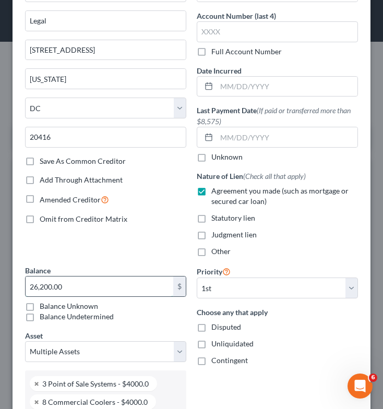
click at [89, 280] on input "26,200.00" at bounding box center [100, 287] width 148 height 20
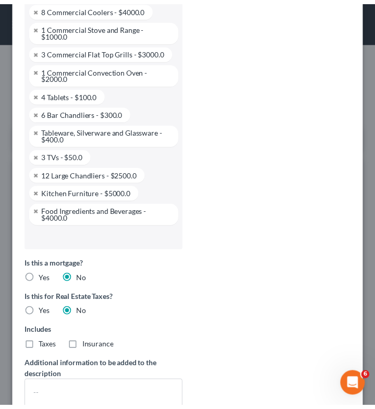
scroll to position [599, 0]
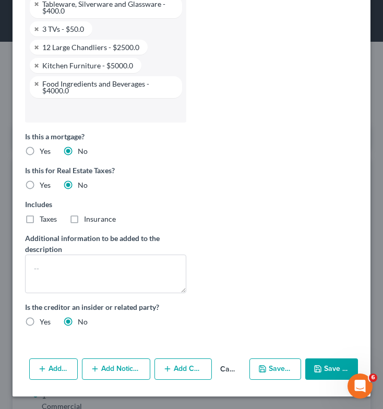
click at [314, 366] on icon "button" at bounding box center [318, 369] width 8 height 8
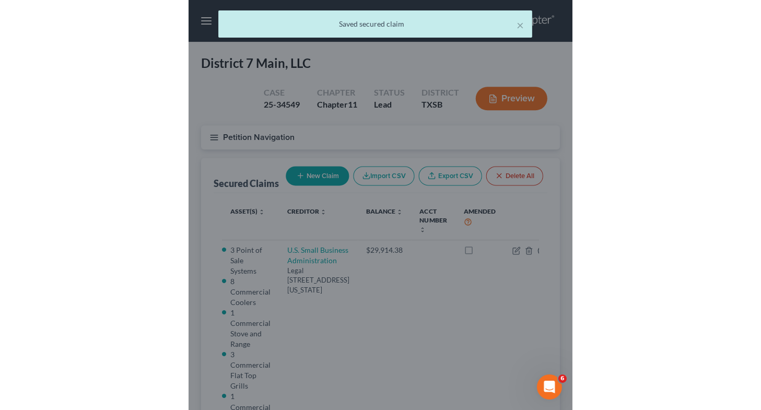
scroll to position [0, 0]
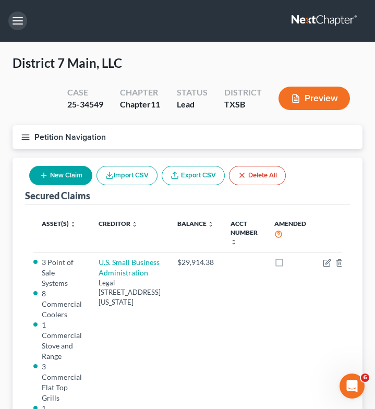
click at [17, 22] on button "button" at bounding box center [17, 20] width 19 height 19
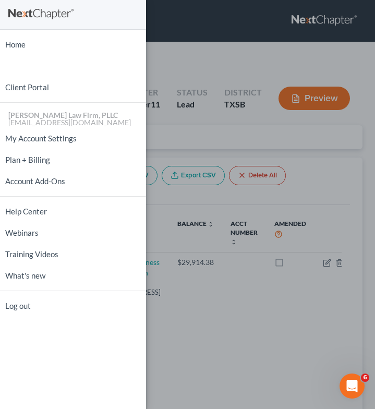
click at [176, 70] on div "Home New Case Client Portal Tittle Law Firm, PLLC btittle@tittlelawgroup.com My…" at bounding box center [187, 204] width 375 height 409
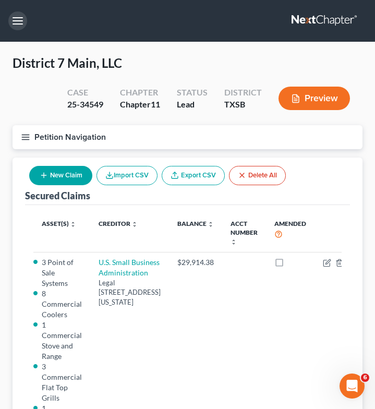
click at [22, 21] on button "button" at bounding box center [17, 20] width 19 height 19
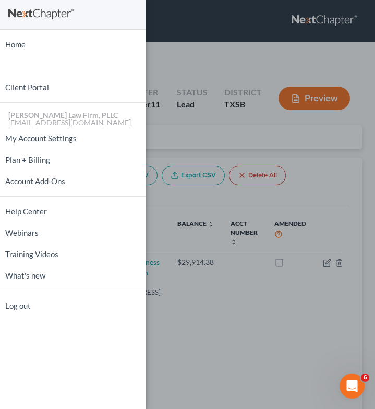
click at [204, 7] on div "Home New Case Client Portal Tittle Law Firm, PLLC btittle@tittlelawgroup.com My…" at bounding box center [187, 204] width 375 height 409
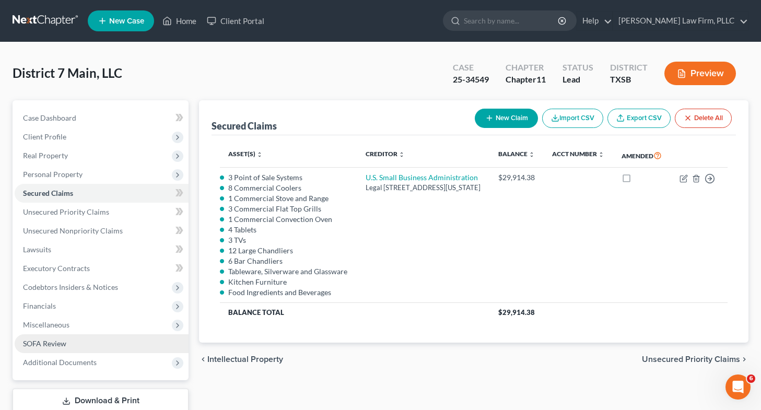
click at [76, 342] on link "SOFA Review" at bounding box center [102, 343] width 174 height 19
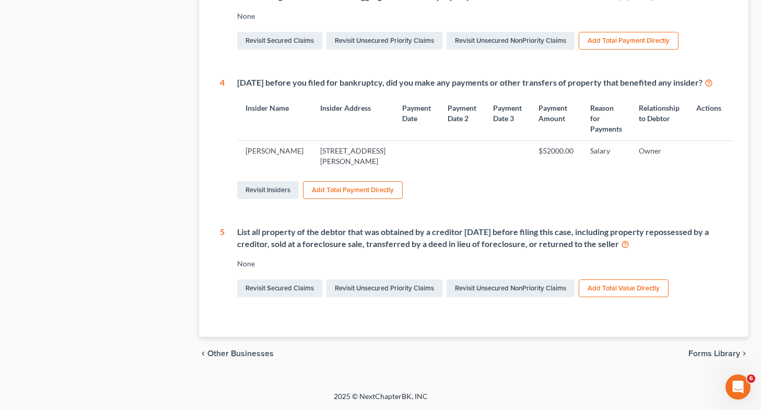
scroll to position [474, 0]
click at [265, 196] on link "Revisit Insiders" at bounding box center [268, 190] width 62 height 18
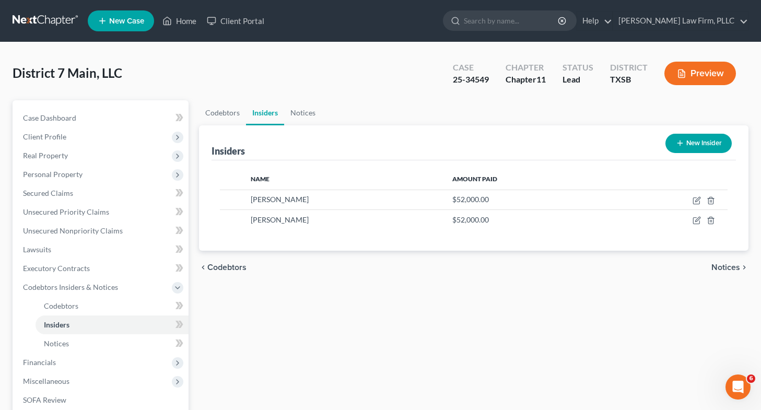
click at [683, 144] on button "New Insider" at bounding box center [698, 143] width 66 height 19
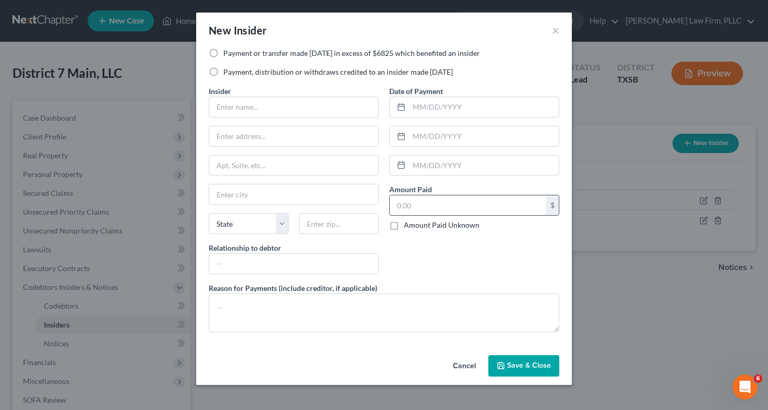
click at [422, 201] on input "text" at bounding box center [468, 205] width 157 height 20
click at [223, 52] on label "Payment or transfer made within 1 year in excess of $6825 which benefited an in…" at bounding box center [351, 53] width 257 height 10
click at [228, 52] on input "Payment or transfer made within 1 year in excess of $6825 which benefited an in…" at bounding box center [231, 51] width 7 height 7
click at [270, 102] on input "text" at bounding box center [293, 107] width 169 height 20
click at [241, 134] on input "text" at bounding box center [293, 136] width 169 height 20
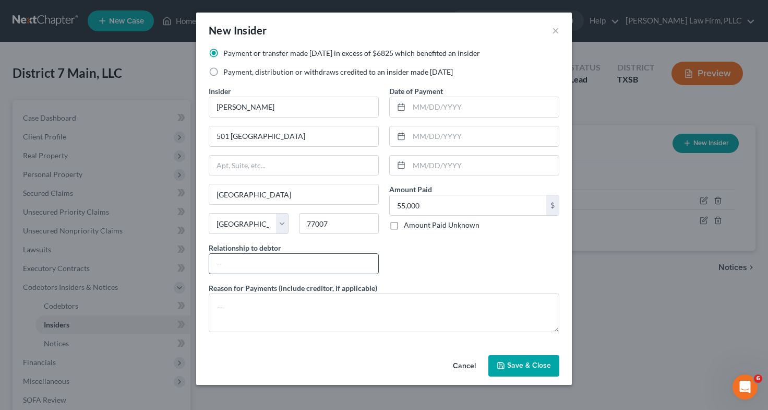
drag, startPoint x: 267, startPoint y: 277, endPoint x: 293, endPoint y: 261, distance: 30.7
click at [293, 261] on div "Insider * Cole Elham 501 Asbury Houston State AL AK AR AZ CA CO CT DE DC FL GA …" at bounding box center [294, 184] width 181 height 197
click at [293, 261] on input "text" at bounding box center [293, 264] width 169 height 20
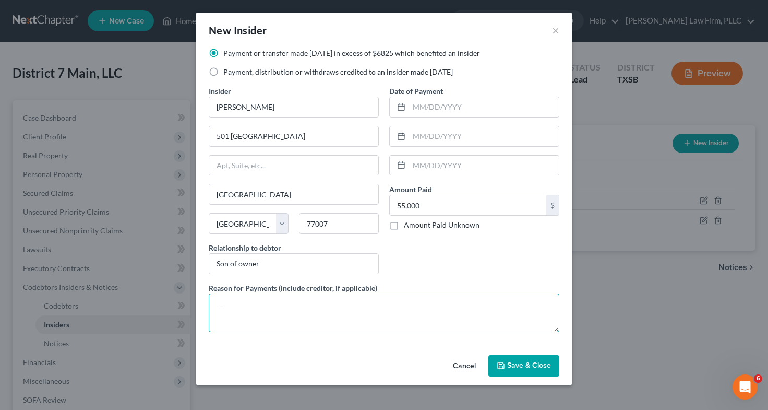
click at [291, 302] on textarea at bounding box center [384, 312] width 351 height 39
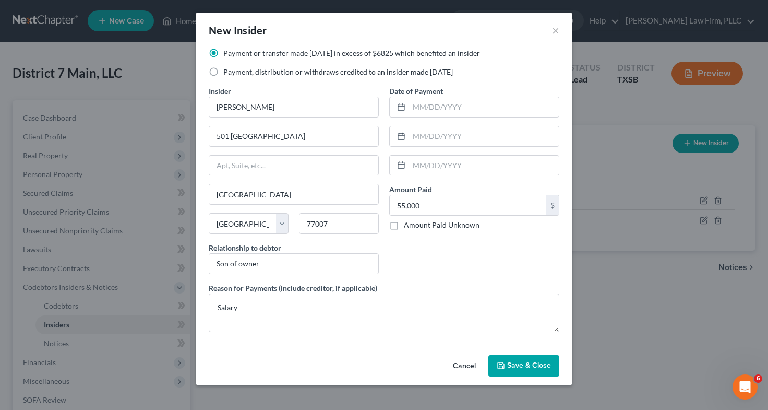
click at [519, 370] on span "Save & Close" at bounding box center [529, 365] width 44 height 9
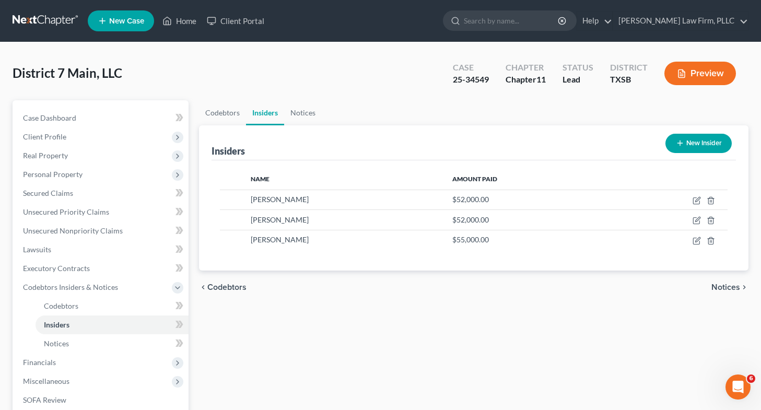
click at [690, 143] on button "New Insider" at bounding box center [698, 143] width 66 height 19
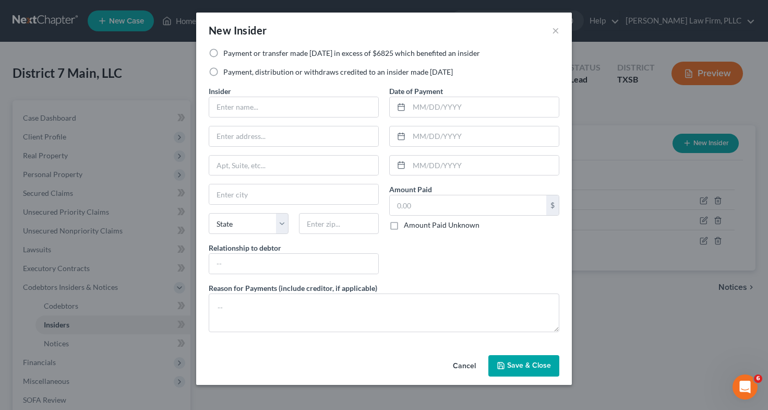
click at [223, 72] on label "Payment, distribution or withdraws credited to an insider made within 1 year" at bounding box center [338, 72] width 230 height 10
click at [228, 72] on input "Payment, distribution or withdraws credited to an insider made within 1 year" at bounding box center [231, 70] width 7 height 7
click at [246, 102] on input "text" at bounding box center [293, 107] width 169 height 20
click at [281, 136] on input "text" at bounding box center [293, 136] width 169 height 20
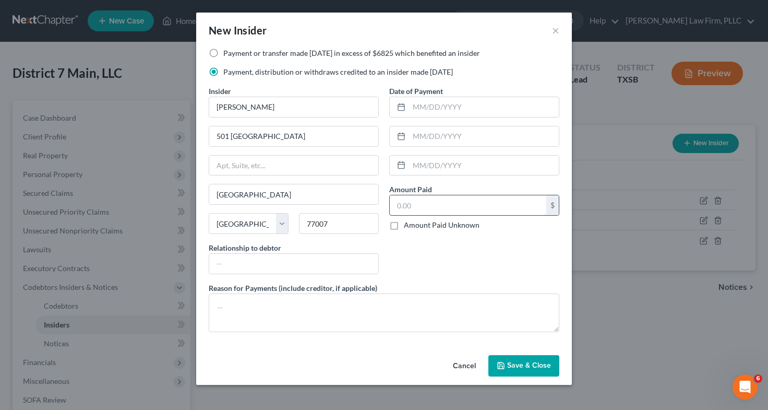
click at [408, 204] on input "text" at bounding box center [468, 205] width 157 height 20
click at [307, 269] on input "text" at bounding box center [293, 264] width 169 height 20
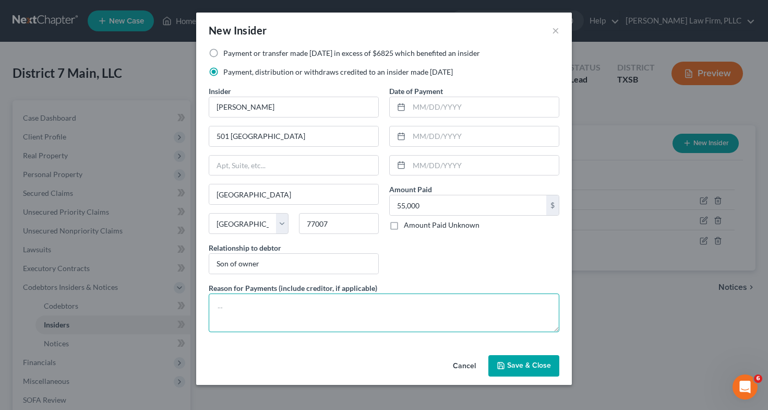
click at [298, 308] on textarea at bounding box center [384, 312] width 351 height 39
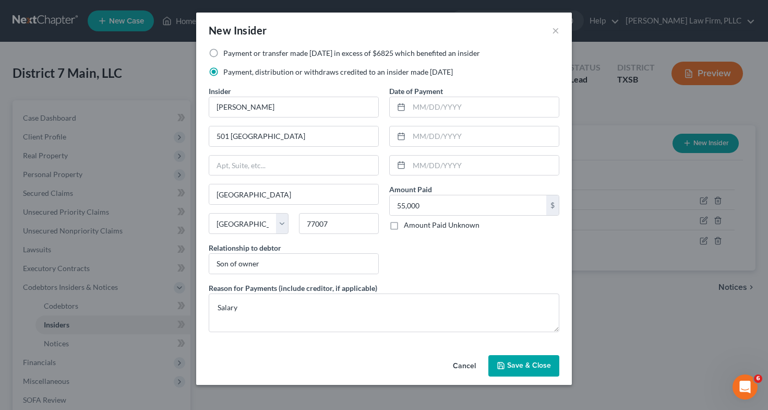
click at [514, 368] on span "Save & Close" at bounding box center [529, 365] width 44 height 9
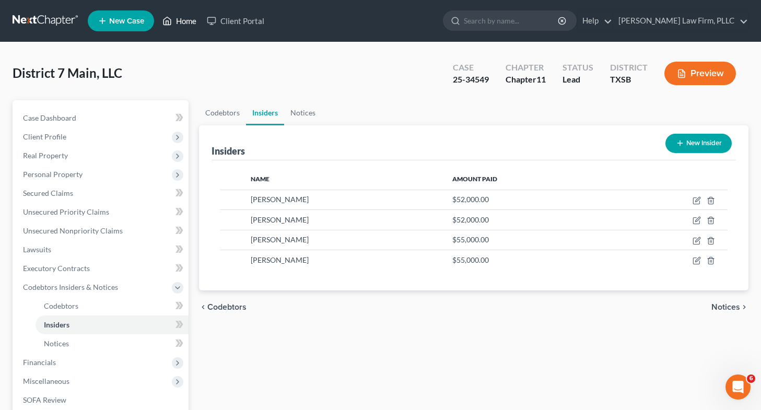
click at [184, 27] on link "Home" at bounding box center [179, 20] width 44 height 19
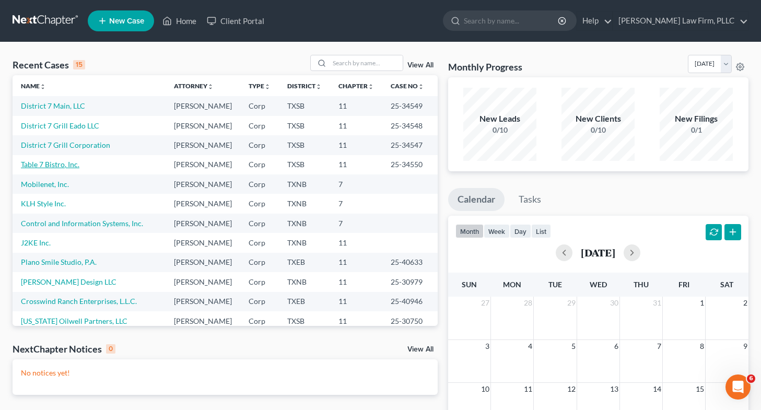
click at [53, 169] on link "Table 7 Bistro, Inc." at bounding box center [50, 164] width 58 height 9
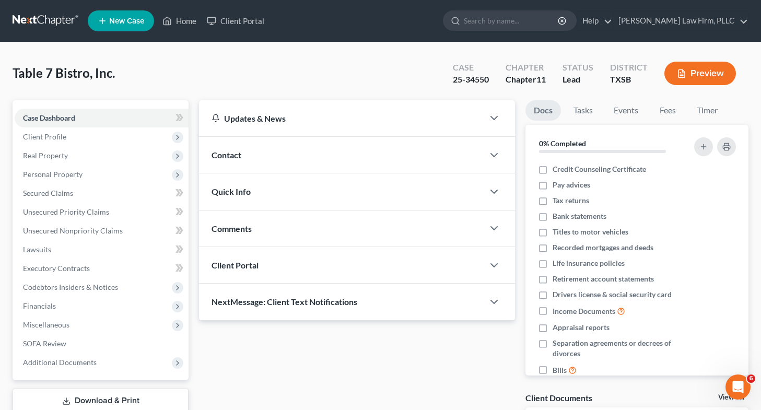
click at [706, 70] on button "Preview" at bounding box center [700, 73] width 72 height 23
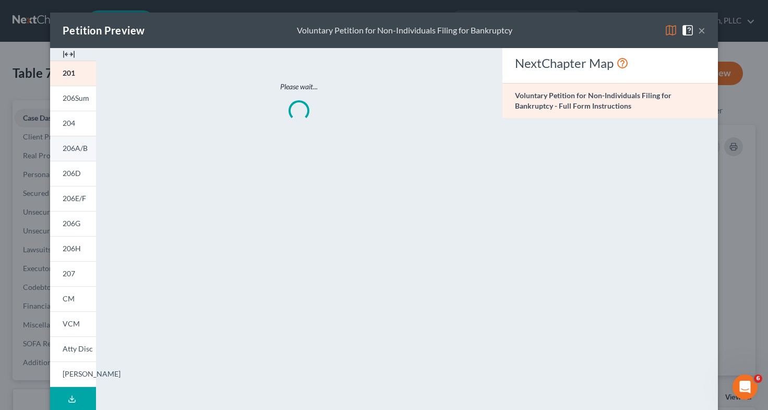
click at [73, 145] on span "206A/B" at bounding box center [75, 148] width 25 height 9
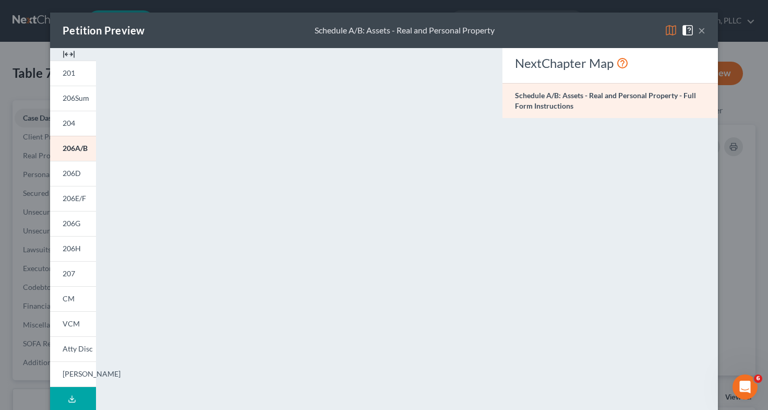
click at [699, 32] on button "×" at bounding box center [701, 30] width 7 height 13
click at [698, 29] on button "×" at bounding box center [701, 30] width 7 height 13
click at [651, 209] on div "NextChapter Map Schedule A/B: Assets - Real and Personal Property - Full Form I…" at bounding box center [610, 307] width 226 height 518
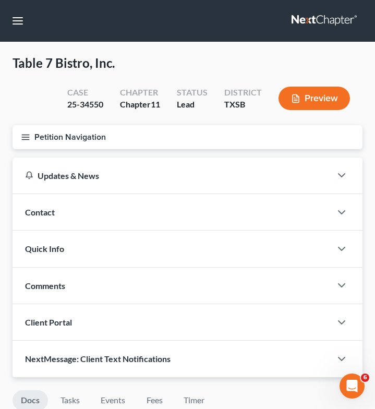
click at [192, 213] on div "Contact" at bounding box center [172, 212] width 319 height 36
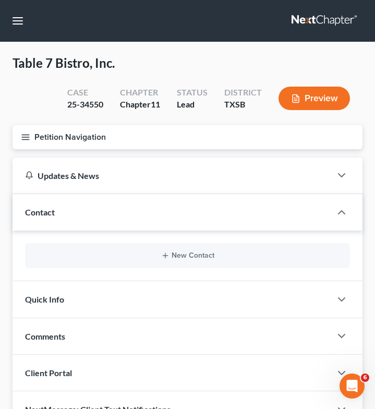
click at [24, 135] on icon "button" at bounding box center [25, 137] width 9 height 9
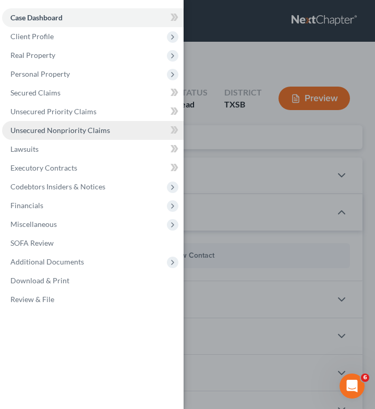
click at [74, 125] on link "Unsecured Nonpriority Claims" at bounding box center [93, 130] width 182 height 19
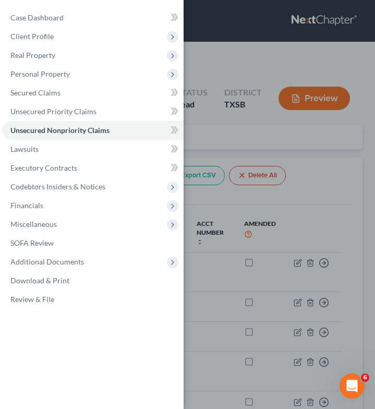
click at [235, 124] on div "Case Dashboard Payments Invoices Payments Payments Credit Report Client Profile" at bounding box center [187, 204] width 375 height 409
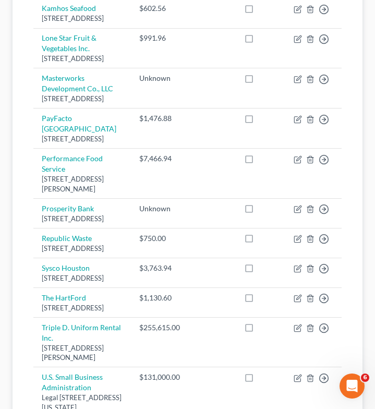
scroll to position [550, 0]
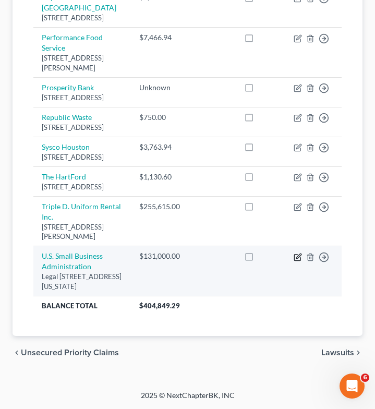
click at [301, 256] on icon "button" at bounding box center [298, 257] width 8 height 8
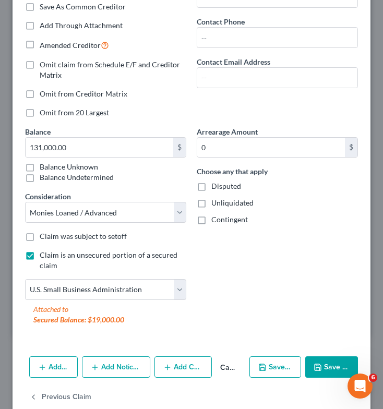
scroll to position [251, 0]
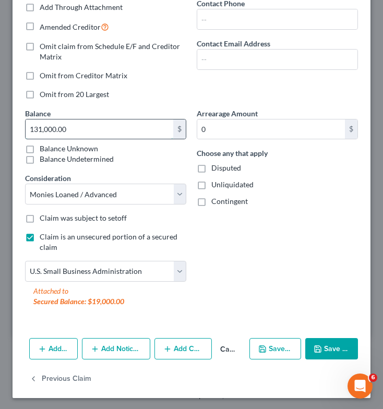
click at [93, 129] on input "131,000.00" at bounding box center [100, 130] width 148 height 20
click at [317, 349] on button "Save & Close" at bounding box center [331, 349] width 53 height 22
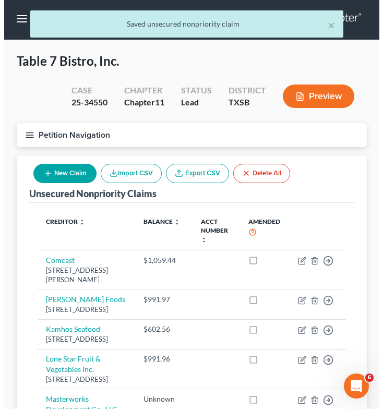
scroll to position [0, 0]
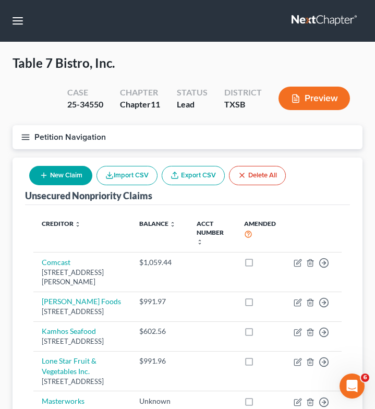
click at [26, 135] on icon "button" at bounding box center [25, 137] width 9 height 9
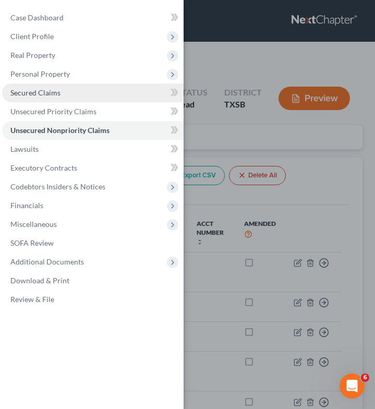
click at [60, 93] on link "Secured Claims" at bounding box center [93, 93] width 182 height 19
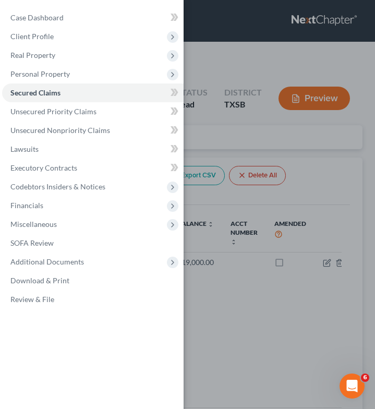
click at [233, 54] on div "Case Dashboard Payments Invoices Payments Payments Credit Report Client Profile" at bounding box center [187, 204] width 375 height 409
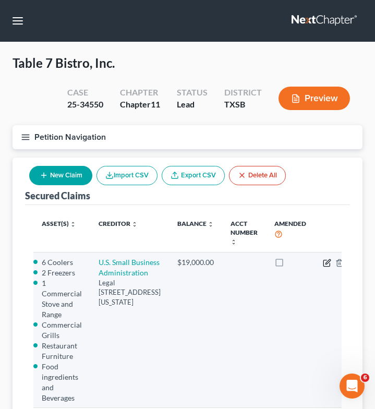
click at [326, 262] on icon "button" at bounding box center [328, 261] width 5 height 5
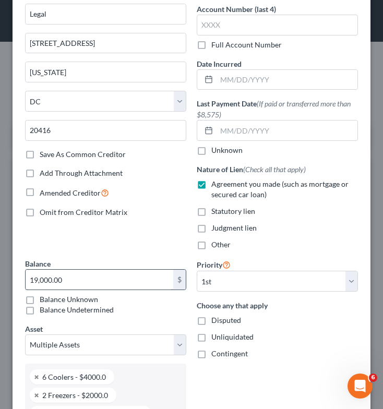
scroll to position [85, 0]
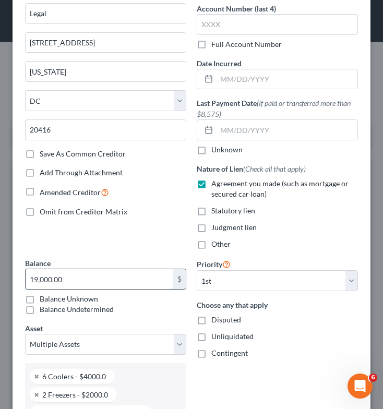
click at [111, 281] on input "19,000.00" at bounding box center [100, 279] width 148 height 20
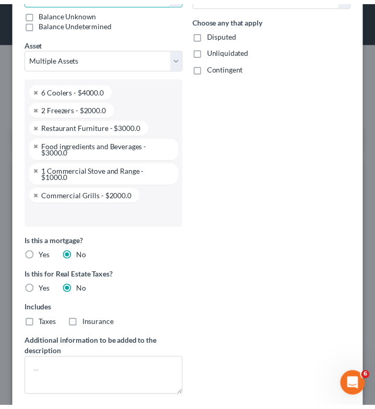
scroll to position [476, 0]
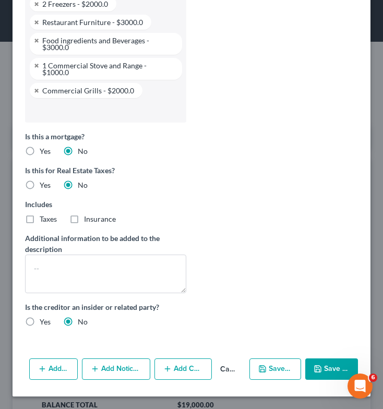
click at [322, 370] on button "Save & Close" at bounding box center [331, 370] width 53 height 22
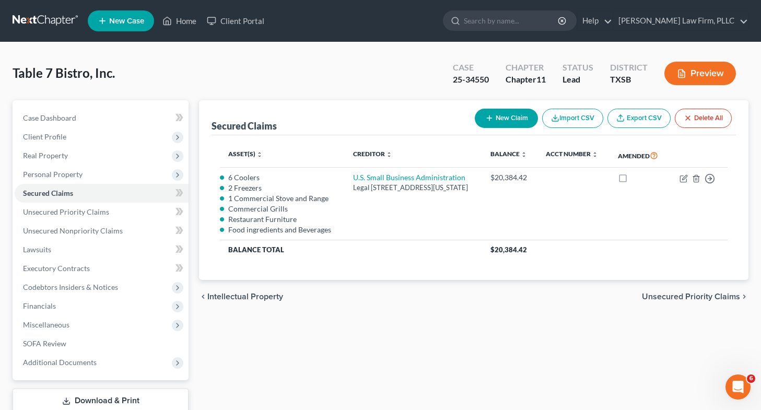
scroll to position [69, 0]
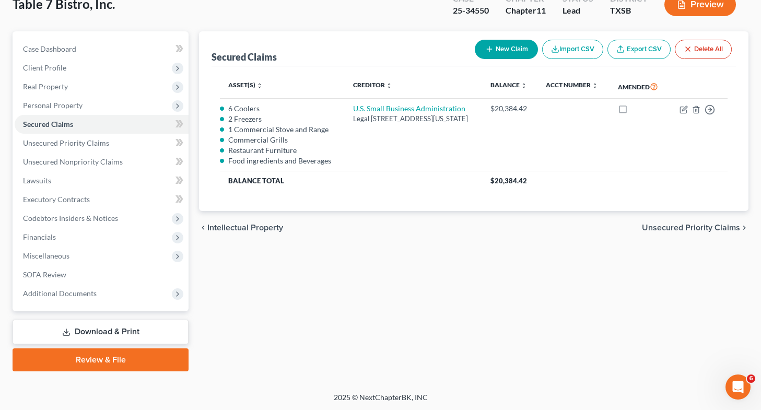
click at [78, 331] on link "Download & Print" at bounding box center [101, 331] width 176 height 25
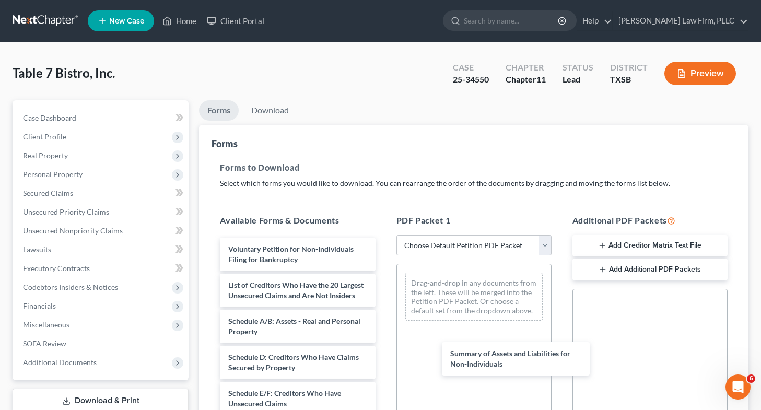
drag, startPoint x: 307, startPoint y: 285, endPoint x: 425, endPoint y: 317, distance: 122.2
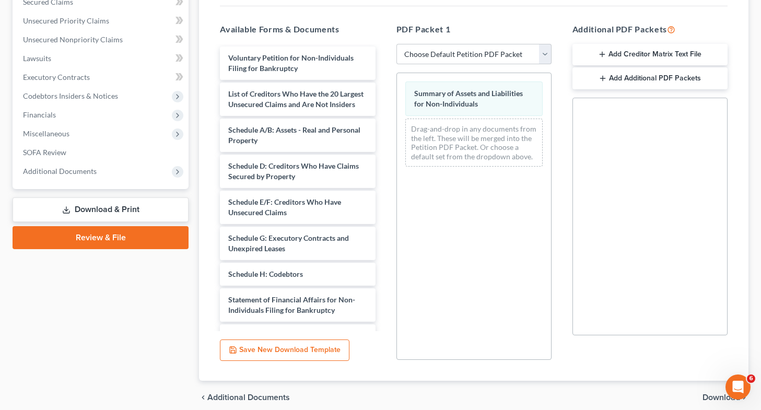
scroll to position [192, 0]
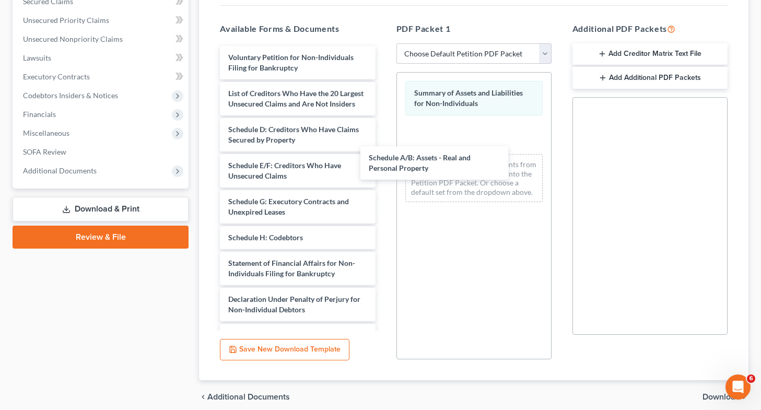
click at [383, 161] on div "Schedule A/B: Assets - Real and Personal Property Voluntary Petition for Non-In…" at bounding box center [297, 234] width 172 height 377
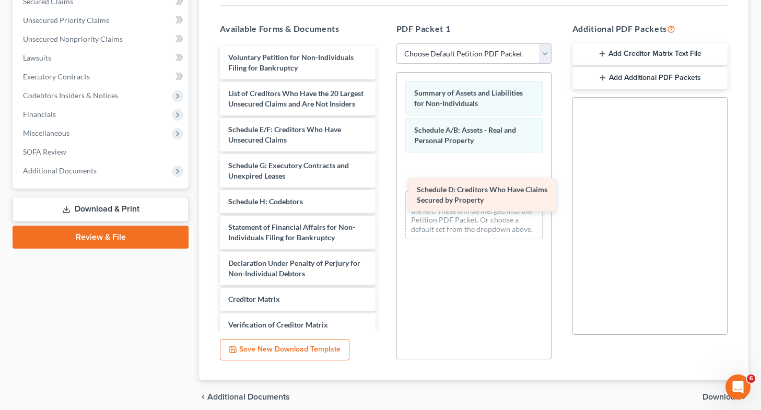
drag, startPoint x: 260, startPoint y: 140, endPoint x: 449, endPoint y: 190, distance: 195.0
click at [383, 190] on div "Schedule D: Creditors Who Have Claims Secured by Property Voluntary Petition fo…" at bounding box center [297, 216] width 172 height 341
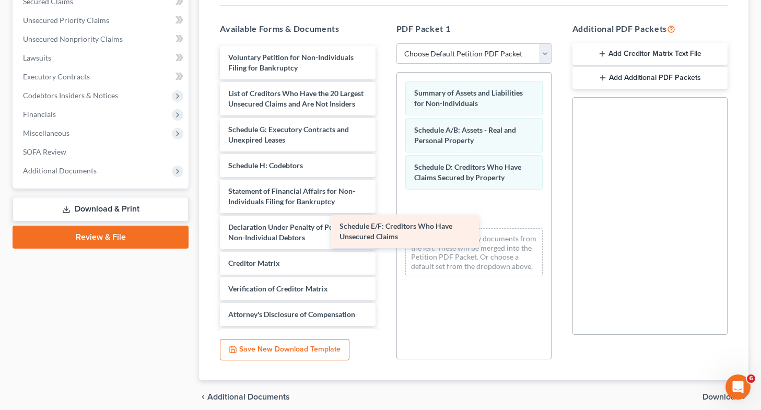
drag, startPoint x: 302, startPoint y: 149, endPoint x: 465, endPoint y: 266, distance: 200.5
click at [383, 266] on div "Schedule E/F: Creditors Who Have Unsecured Claims Voluntary Petition for Non-In…" at bounding box center [297, 198] width 172 height 305
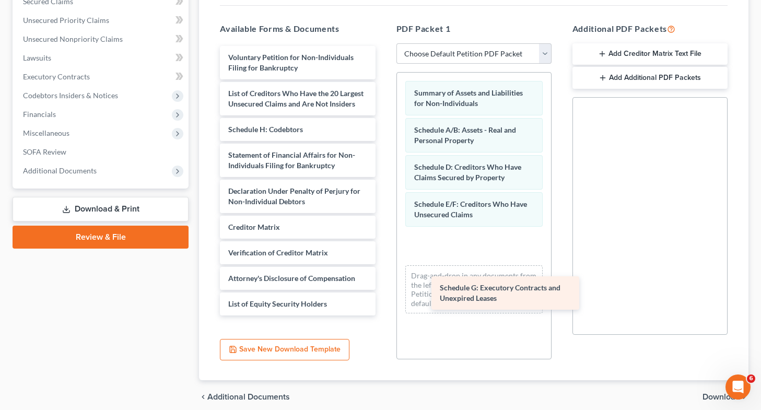
drag, startPoint x: 279, startPoint y: 151, endPoint x: 489, endPoint y: 298, distance: 256.5
click at [383, 298] on div "Schedule G: Executory Contracts and Unexpired Leases Voluntary Petition for Non…" at bounding box center [297, 180] width 172 height 269
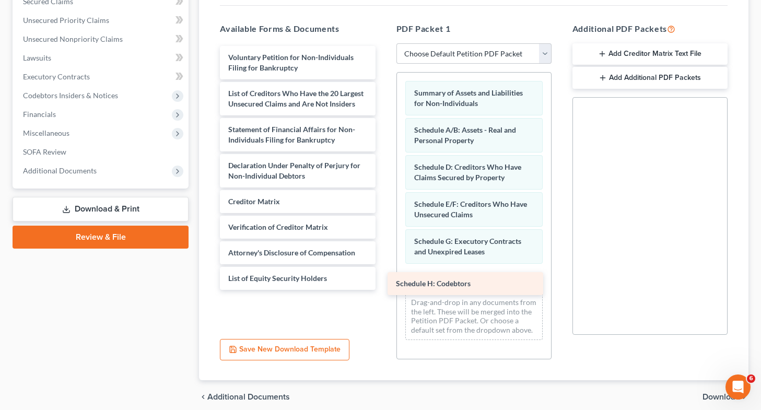
drag, startPoint x: 321, startPoint y: 125, endPoint x: 489, endPoint y: 279, distance: 227.9
click at [383, 279] on div "Schedule H: Codebtors Voluntary Petition for Non-Individuals Filing for Bankrup…" at bounding box center [297, 168] width 172 height 244
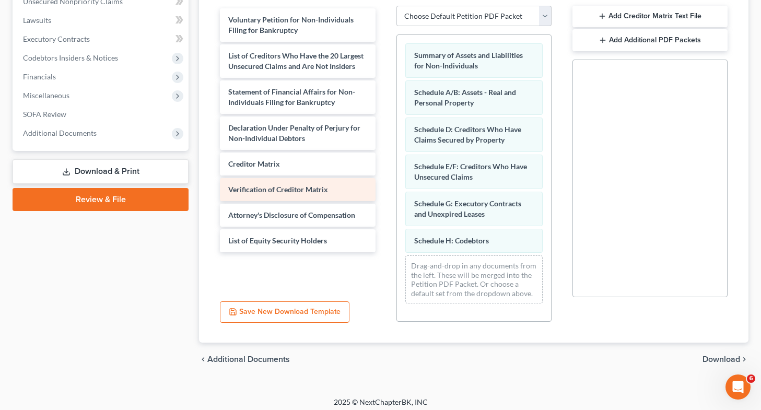
scroll to position [234, 0]
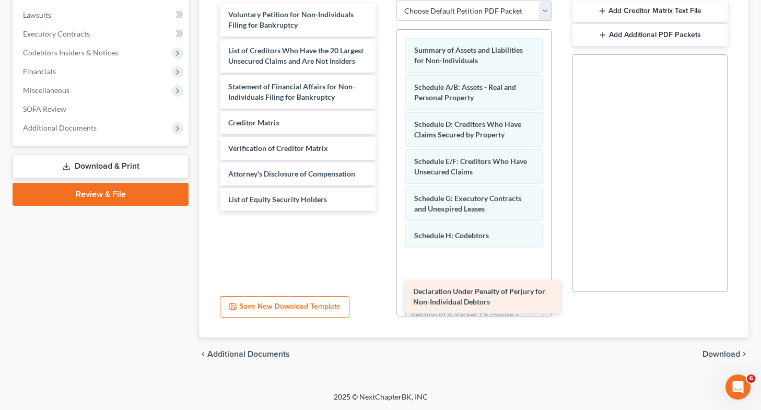
drag, startPoint x: 290, startPoint y: 129, endPoint x: 473, endPoint y: 265, distance: 228.0
click at [383, 211] on div "Declaration Under Penalty of Perjury for Non-Individual Debtors Voluntary Petit…" at bounding box center [297, 107] width 172 height 208
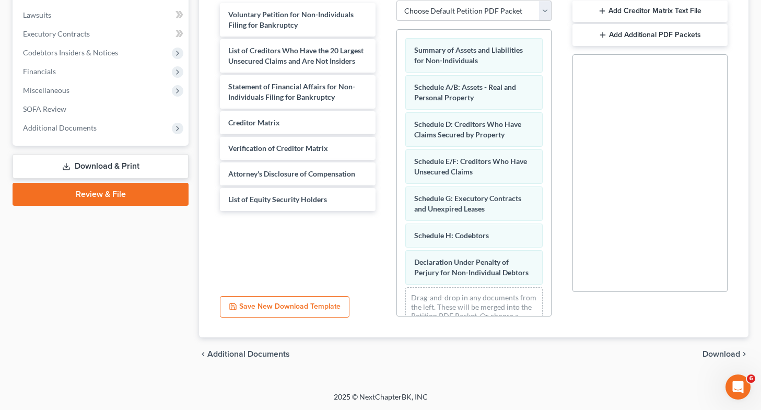
click at [716, 352] on span "Download" at bounding box center [721, 354] width 38 height 8
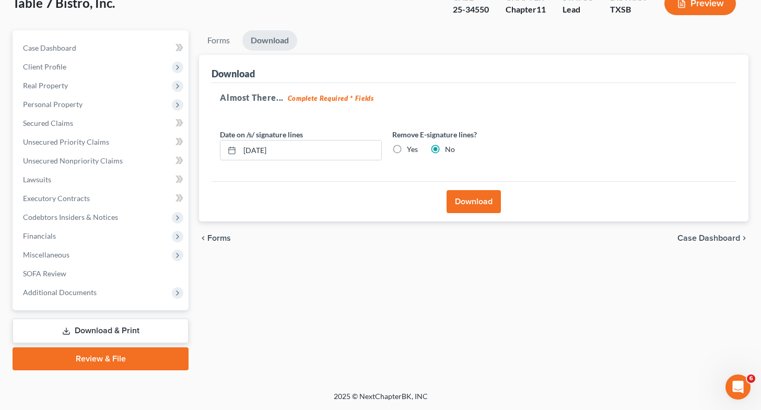
scroll to position [69, 0]
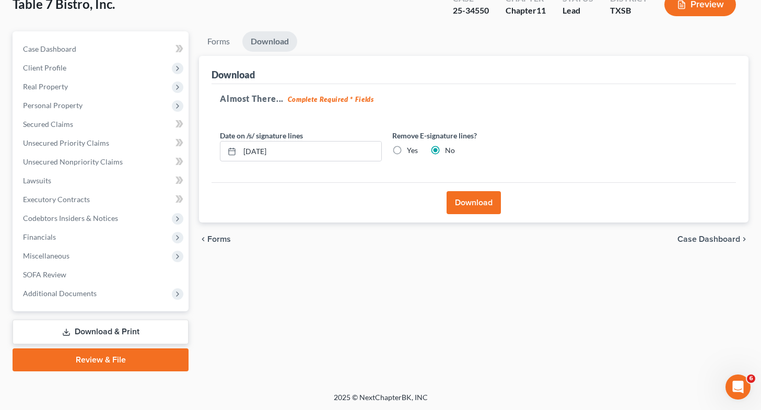
click at [407, 145] on label "Yes" at bounding box center [412, 150] width 11 height 10
click at [411, 145] on input "Yes" at bounding box center [414, 148] width 7 height 7
click at [476, 206] on button "Download" at bounding box center [473, 202] width 54 height 23
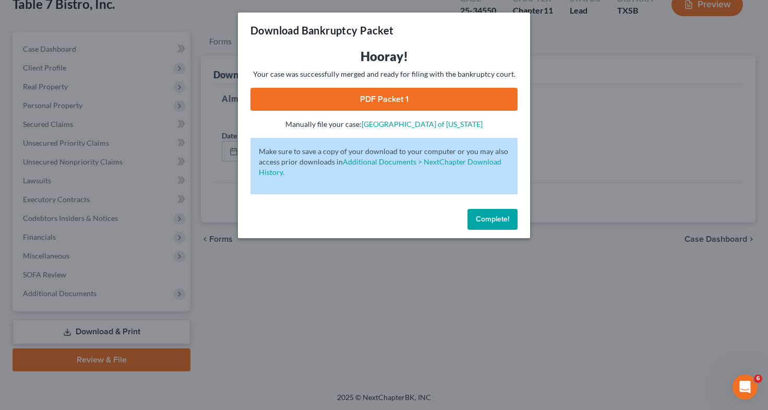
click at [404, 94] on link "PDF Packet 1" at bounding box center [384, 99] width 267 height 23
click at [51, 251] on div "Download Bankruptcy Packet Hooray! Your case was successfully merged and ready …" at bounding box center [384, 205] width 768 height 410
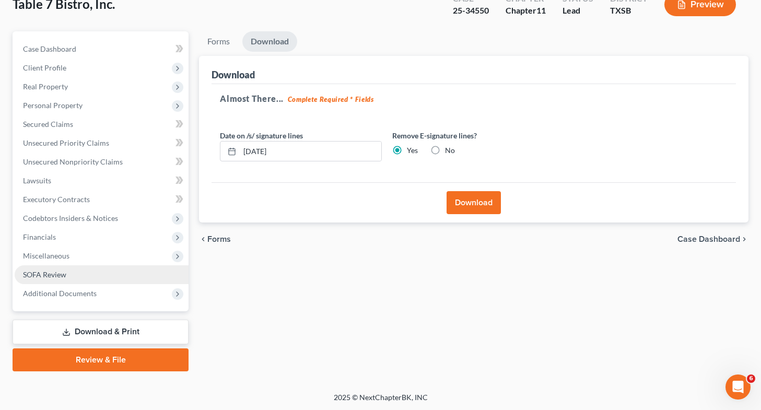
click at [58, 274] on span "SOFA Review" at bounding box center [44, 274] width 43 height 9
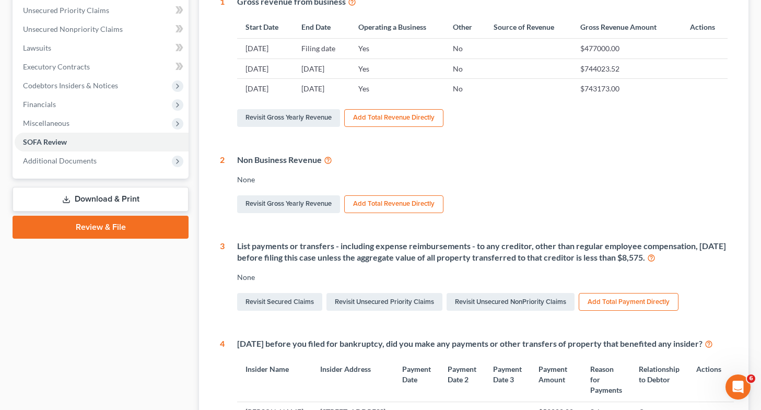
scroll to position [203, 0]
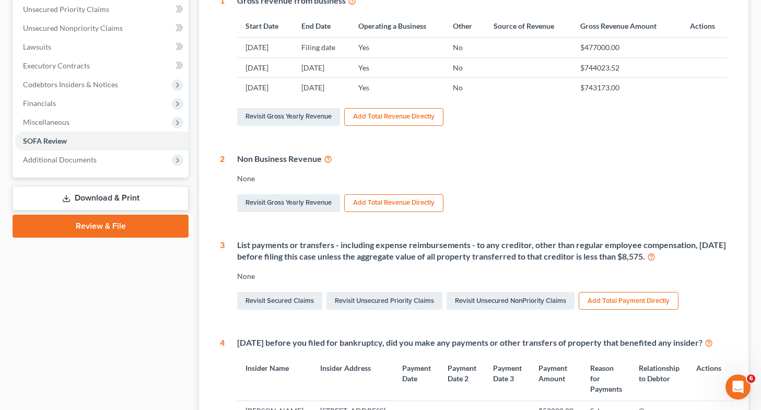
click at [136, 197] on link "Download & Print" at bounding box center [101, 198] width 176 height 25
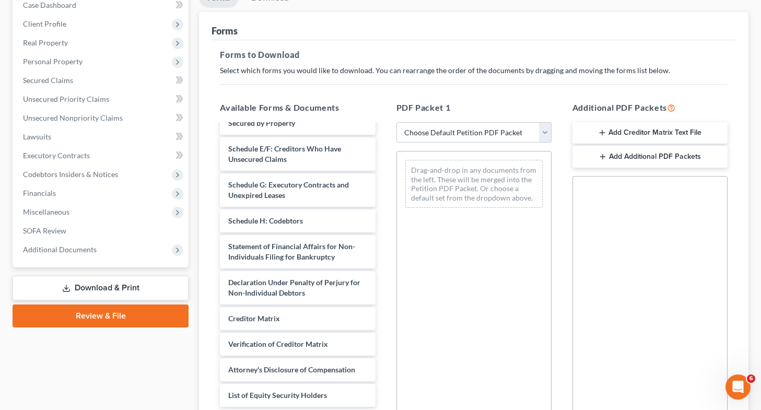
scroll to position [142, 0]
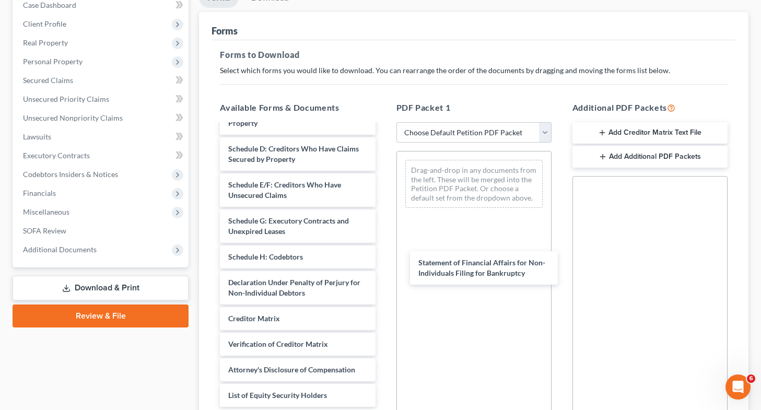
drag, startPoint x: 329, startPoint y: 248, endPoint x: 455, endPoint y: 246, distance: 126.3
click at [383, 265] on div "Statement of Financial Affairs for Non-Individuals Filing for Bankruptcy Volunt…" at bounding box center [297, 199] width 172 height 413
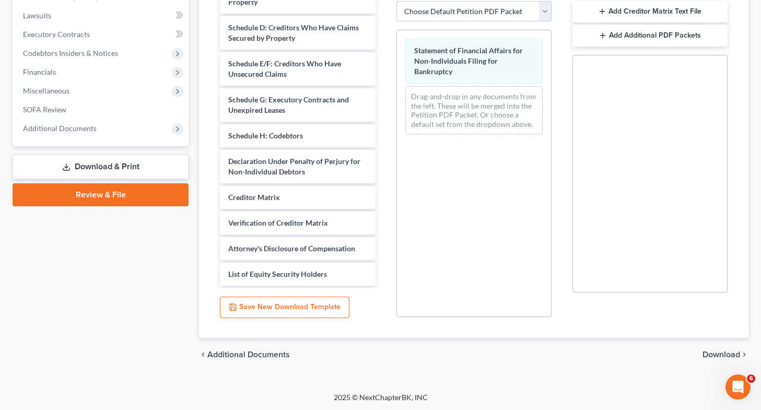
scroll to position [234, 0]
click at [708, 354] on span "Download" at bounding box center [721, 354] width 38 height 8
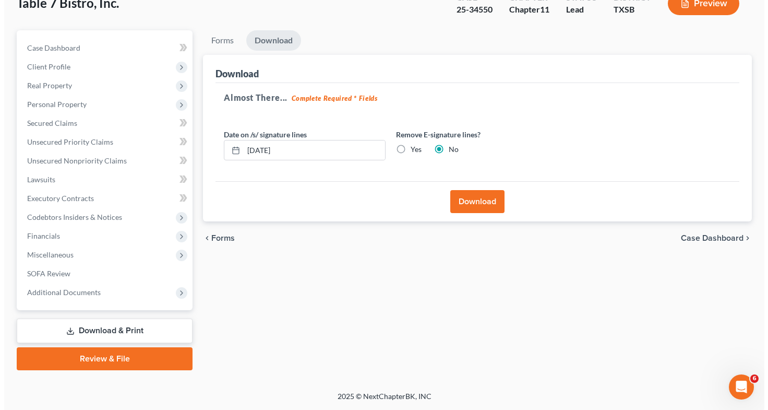
scroll to position [69, 0]
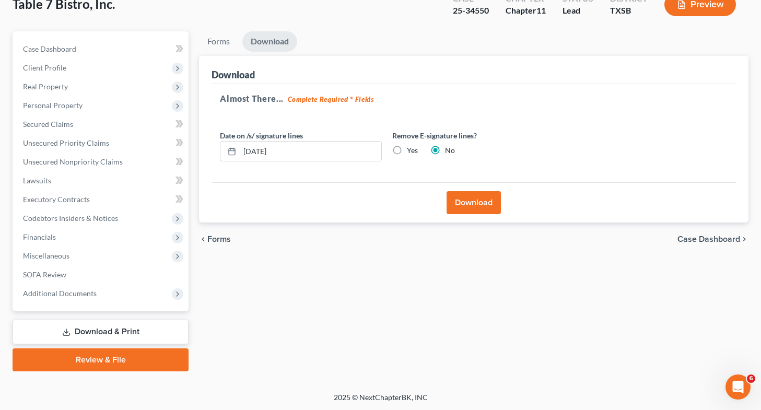
click at [407, 152] on label "Yes" at bounding box center [412, 150] width 11 height 10
click at [411, 152] on input "Yes" at bounding box center [414, 148] width 7 height 7
click at [485, 205] on button "Download" at bounding box center [473, 202] width 54 height 23
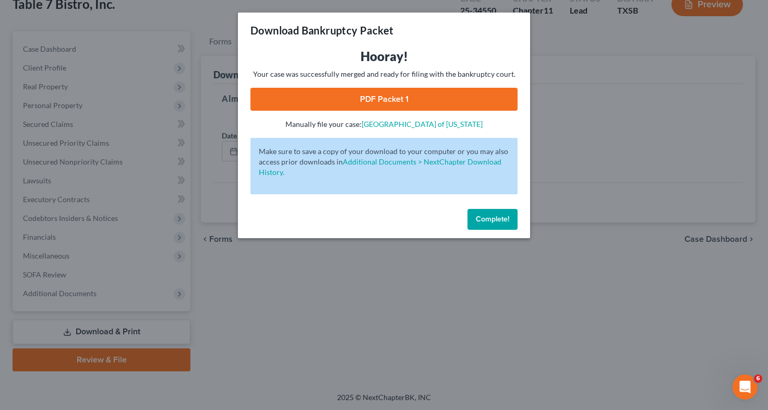
click at [393, 93] on link "PDF Packet 1" at bounding box center [384, 99] width 267 height 23
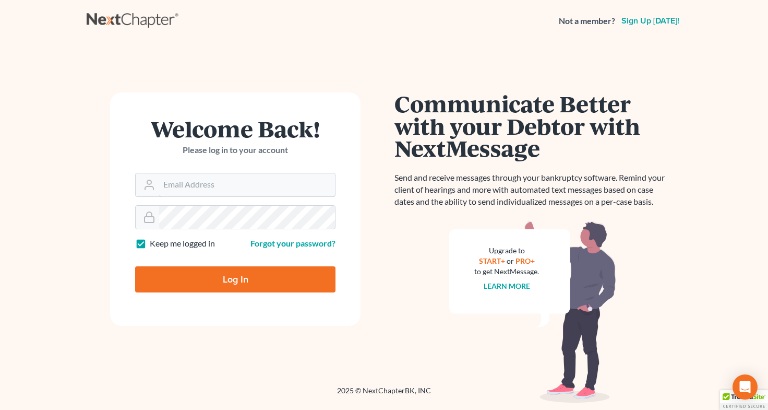
type input "[EMAIL_ADDRESS][DOMAIN_NAME]"
click at [258, 283] on input "Log In" at bounding box center [235, 279] width 200 height 26
type input "Thinking..."
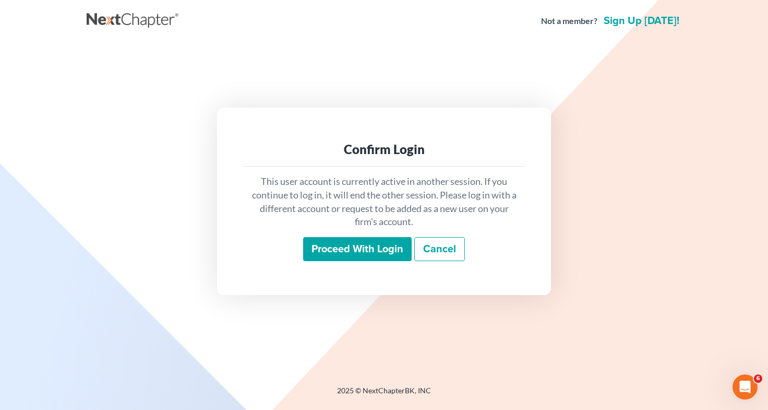
click at [360, 256] on input "Proceed with login" at bounding box center [357, 249] width 109 height 24
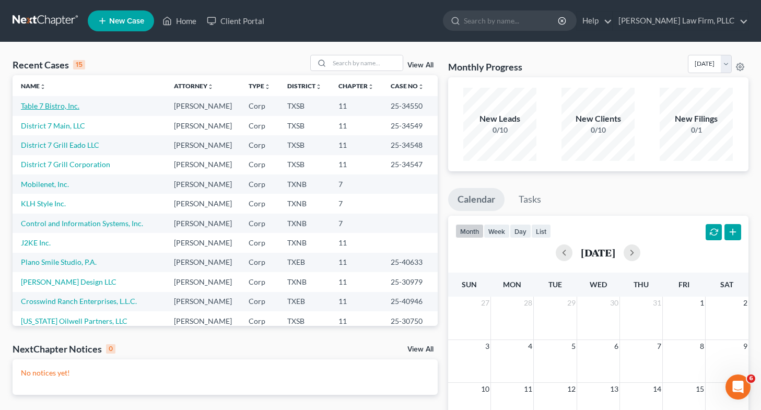
click at [57, 106] on link "Table 7 Bistro, Inc." at bounding box center [50, 105] width 58 height 9
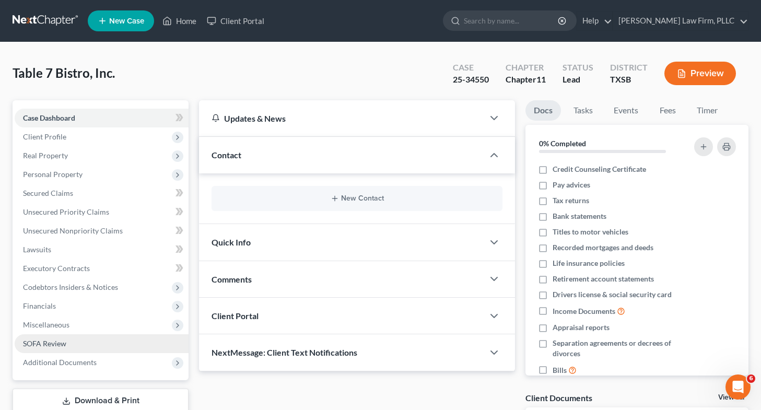
scroll to position [89, 0]
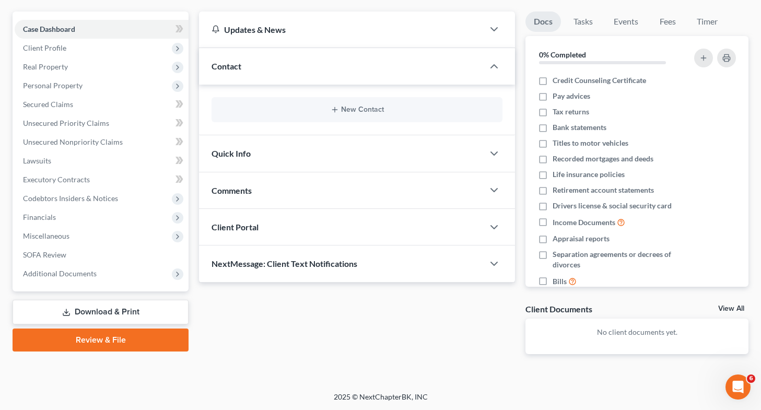
click at [89, 314] on link "Download & Print" at bounding box center [101, 312] width 176 height 25
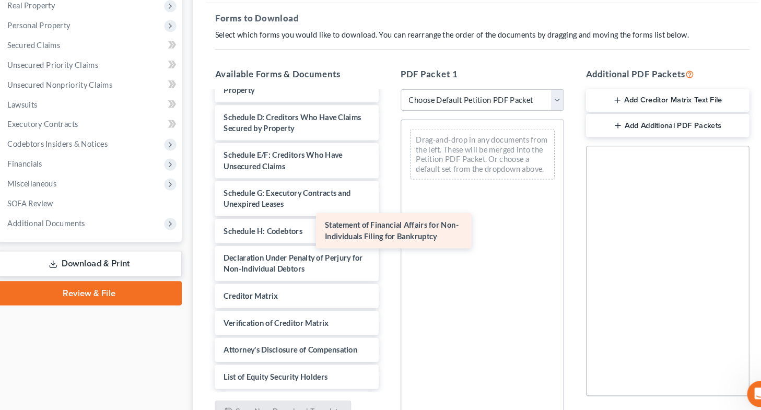
scroll to position [142, 0]
drag, startPoint x: 343, startPoint y: 224, endPoint x: 447, endPoint y: 232, distance: 103.7
click at [383, 232] on div "Statement of Financial Affairs for Non-Individuals Filing for Bankruptcy Volunt…" at bounding box center [297, 175] width 172 height 413
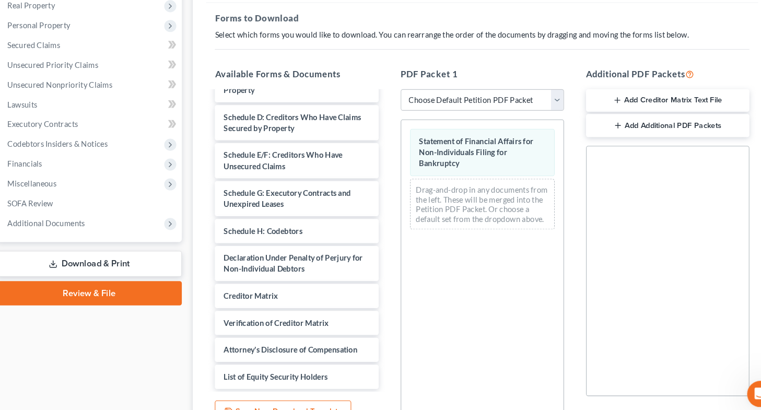
scroll to position [234, 0]
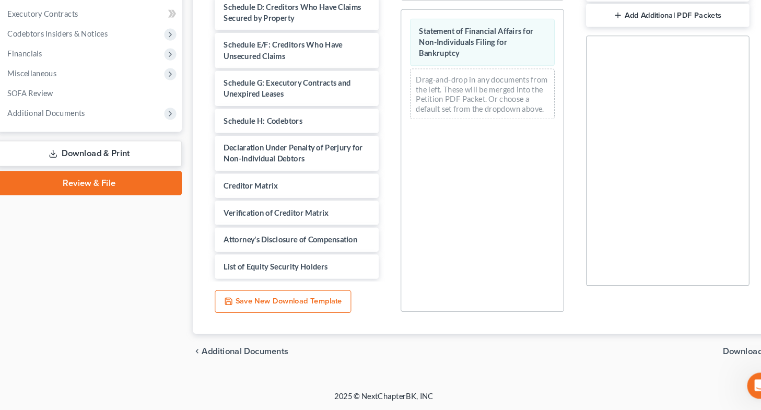
click at [717, 354] on span "Download" at bounding box center [721, 354] width 38 height 8
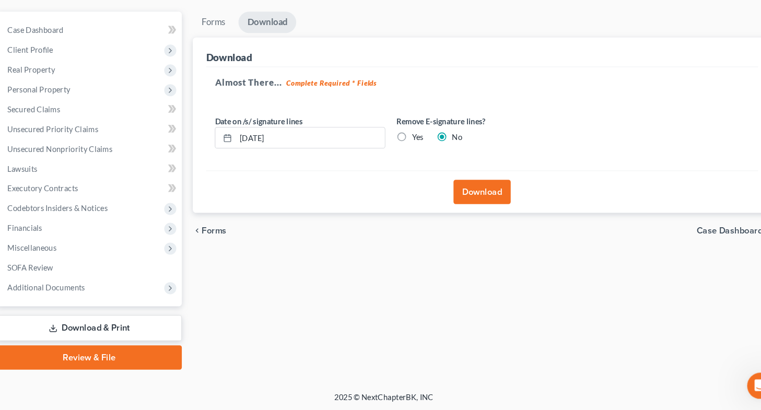
click at [407, 145] on label "Yes" at bounding box center [412, 150] width 11 height 10
click at [411, 145] on input "Yes" at bounding box center [414, 148] width 7 height 7
radio input "true"
radio input "false"
click at [474, 207] on button "Download" at bounding box center [473, 202] width 54 height 23
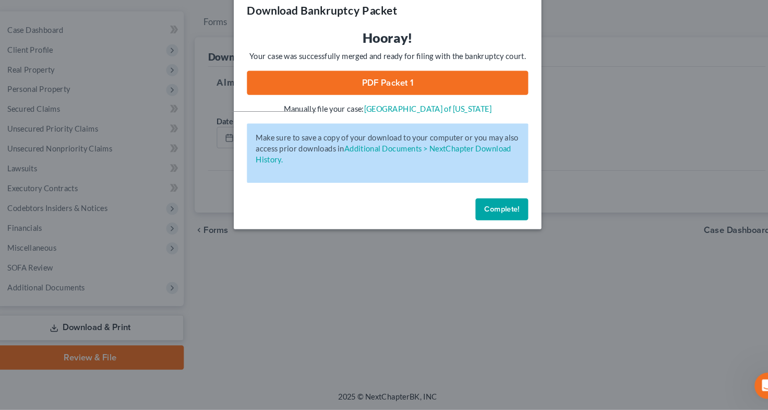
click at [371, 97] on link "PDF Packet 1" at bounding box center [384, 99] width 267 height 23
click at [287, 319] on div "Download Bankruptcy Packet Hooray! Your case was successfully merged and ready …" at bounding box center [384, 205] width 768 height 410
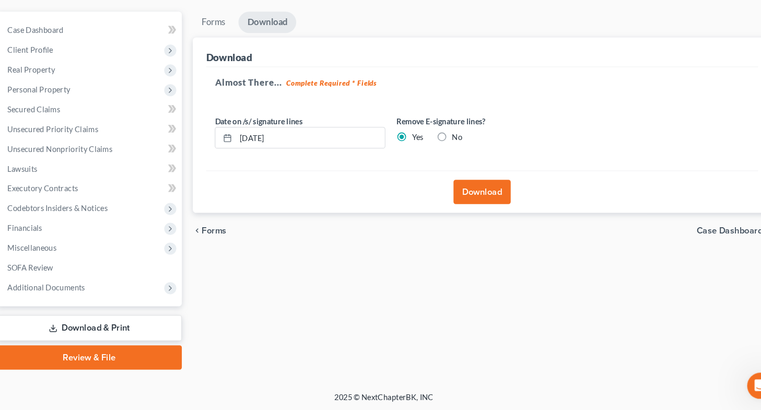
scroll to position [0, 0]
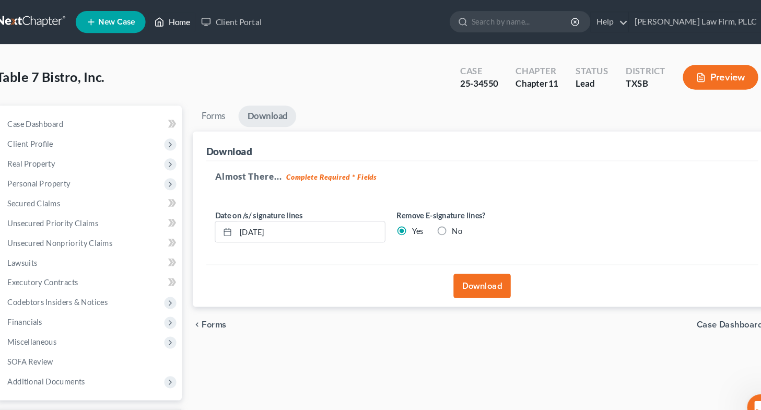
click at [181, 20] on link "Home" at bounding box center [179, 20] width 44 height 19
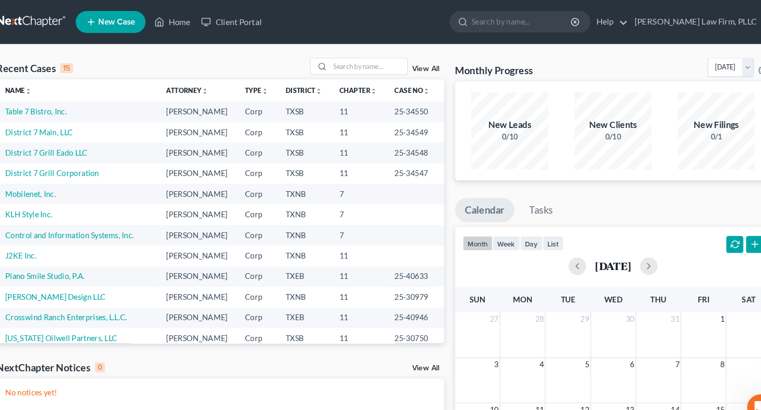
click at [67, 130] on td "District 7 Main, LLC" at bounding box center [89, 125] width 153 height 19
click at [63, 130] on link "District 7 Main, LLC" at bounding box center [53, 125] width 64 height 9
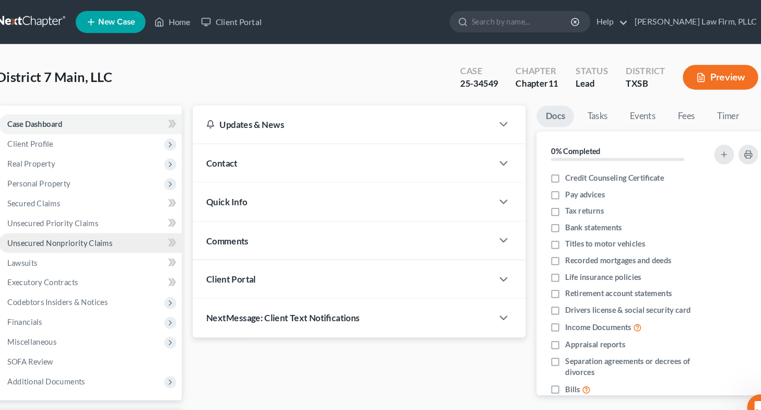
scroll to position [89, 0]
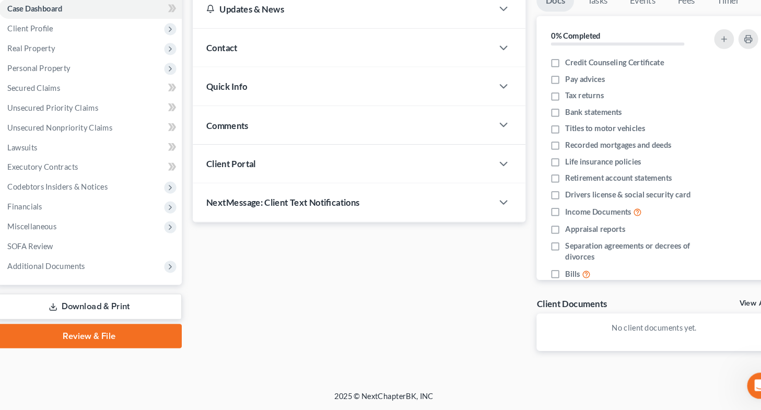
click at [121, 316] on link "Download & Print" at bounding box center [101, 312] width 176 height 25
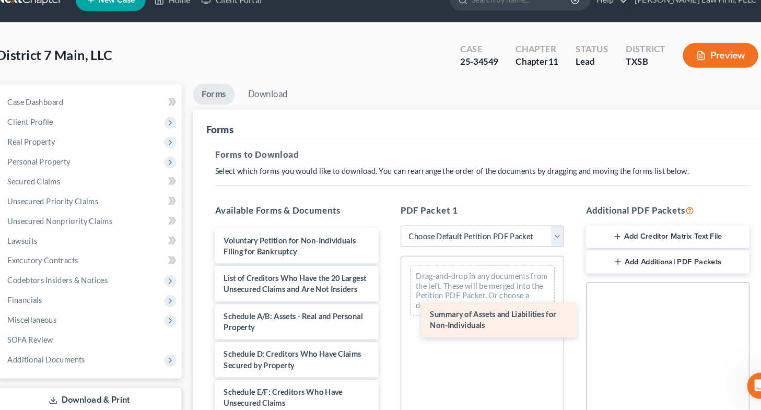
drag, startPoint x: 316, startPoint y: 292, endPoint x: 516, endPoint y: 330, distance: 204.0
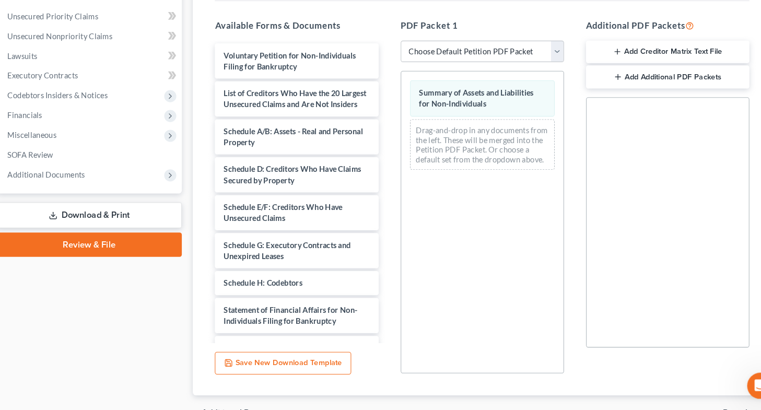
scroll to position [179, 0]
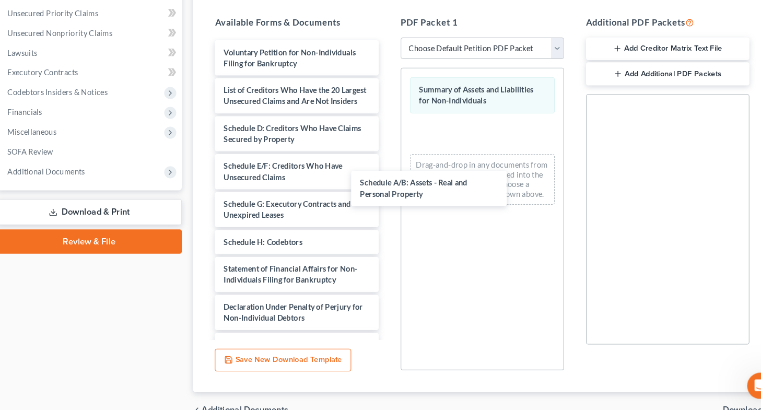
click at [383, 204] on div "Schedule A/B: Assets - Real and Personal Property Voluntary Petition for Non-In…" at bounding box center [297, 247] width 172 height 377
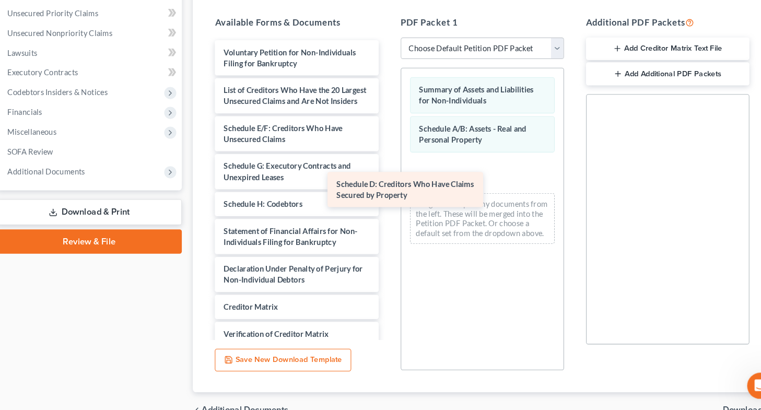
drag, startPoint x: 295, startPoint y: 157, endPoint x: 472, endPoint y: 222, distance: 189.3
click at [383, 222] on div "Schedule D: Creditors Who Have Claims Secured by Property Voluntary Petition fo…" at bounding box center [297, 229] width 172 height 341
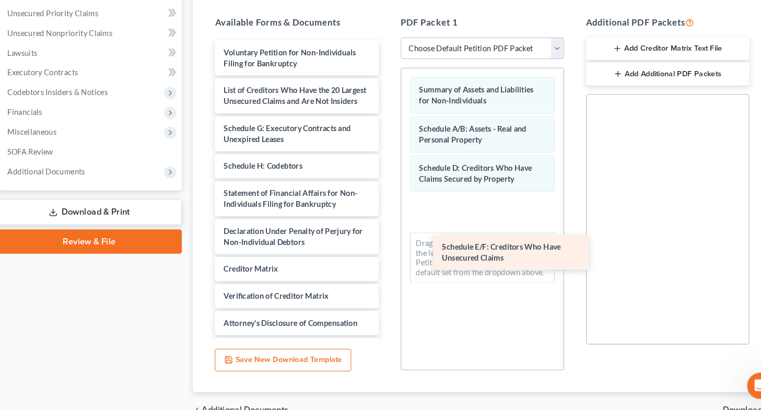
drag, startPoint x: 297, startPoint y: 149, endPoint x: 504, endPoint y: 250, distance: 230.4
click at [383, 250] on div "Schedule E/F: Creditors Who Have Unsecured Claims Voluntary Petition for Non-In…" at bounding box center [297, 211] width 172 height 305
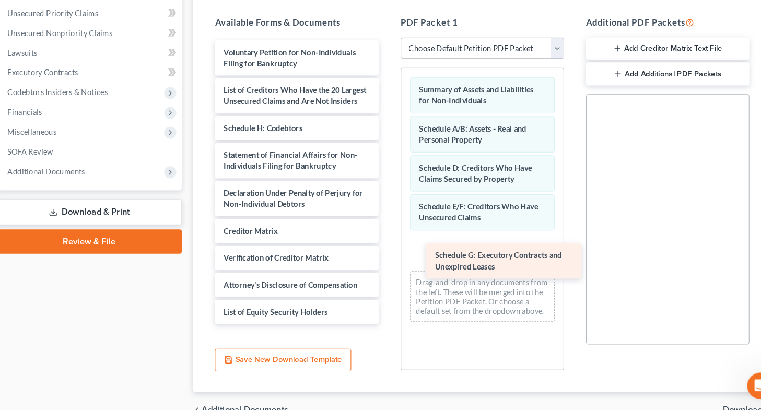
drag, startPoint x: 314, startPoint y: 163, endPoint x: 514, endPoint y: 274, distance: 229.0
click at [383, 274] on div "Schedule G: Executory Contracts and Unexpired Leases Voluntary Petition for Non…" at bounding box center [297, 193] width 172 height 269
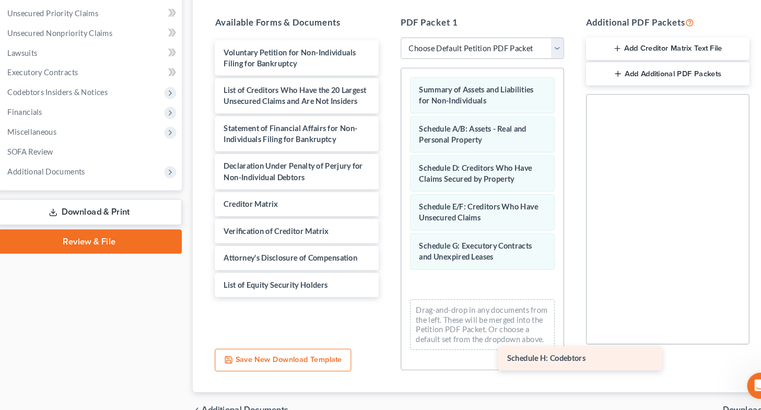
drag, startPoint x: 307, startPoint y: 145, endPoint x: 575, endPoint y: 363, distance: 345.1
click at [383, 303] on div "Schedule H: Codebtors Voluntary Petition for Non-Individuals Filing for Bankrup…" at bounding box center [297, 181] width 172 height 244
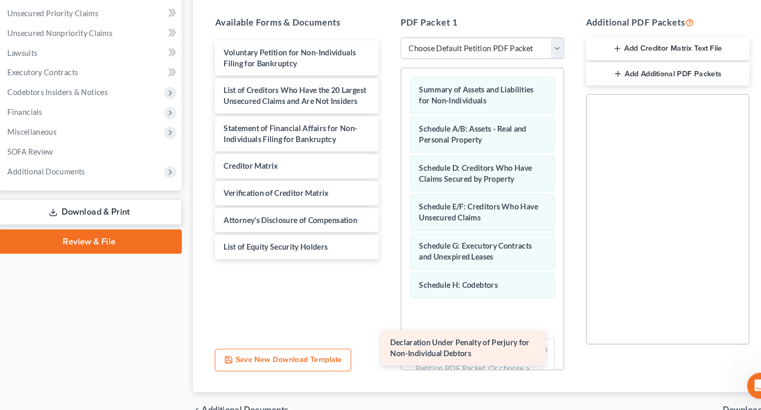
drag, startPoint x: 339, startPoint y: 186, endPoint x: 512, endPoint y: 348, distance: 237.5
click at [383, 267] on div "Declaration Under Penalty of Perjury for Non-Individual Debtors Voluntary Petit…" at bounding box center [297, 163] width 172 height 208
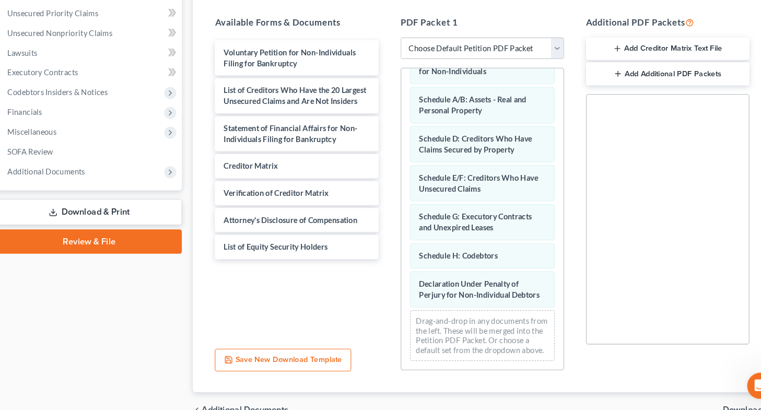
scroll to position [234, 0]
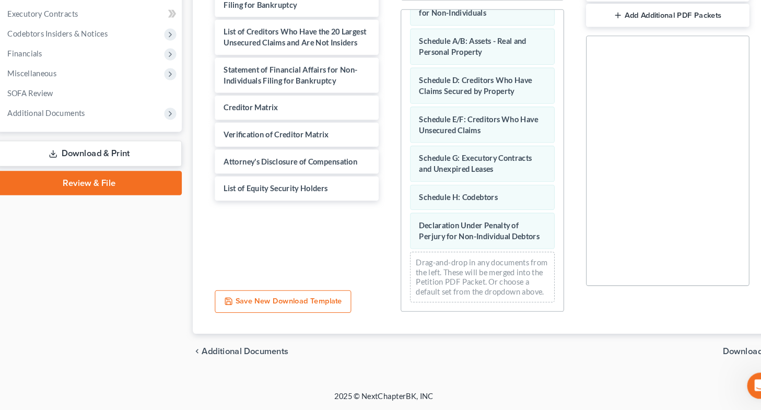
click at [707, 350] on span "Download" at bounding box center [721, 354] width 38 height 8
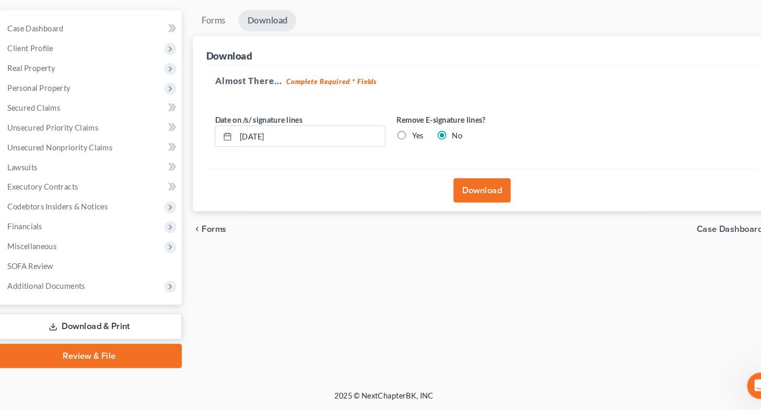
scroll to position [69, 0]
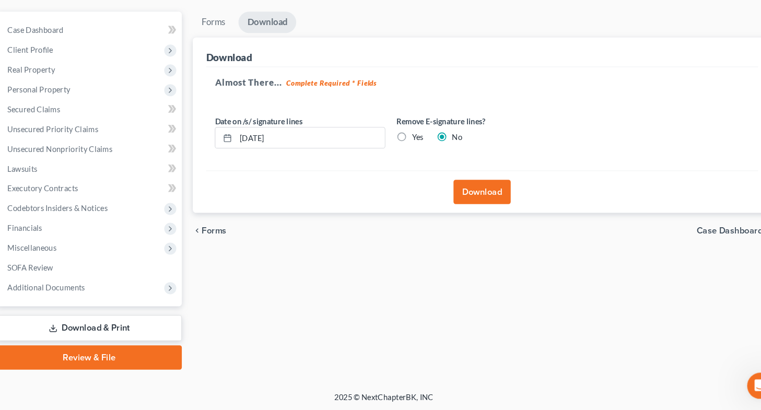
click at [407, 145] on label "Yes" at bounding box center [412, 150] width 11 height 10
click at [411, 145] on input "Yes" at bounding box center [414, 148] width 7 height 7
radio input "true"
radio input "false"
click at [470, 203] on button "Download" at bounding box center [473, 202] width 54 height 23
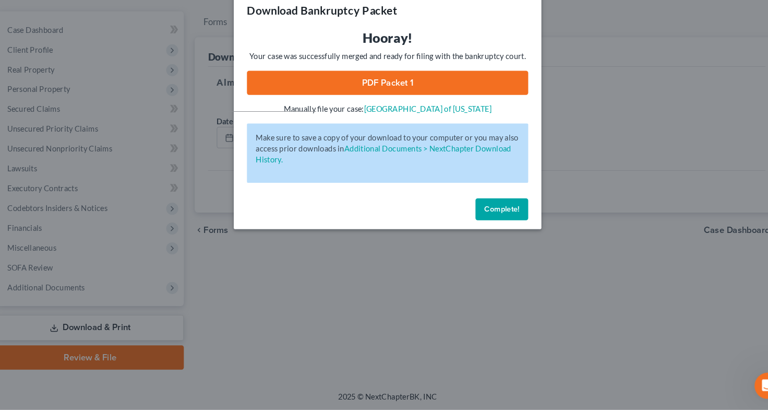
click at [426, 96] on link "PDF Packet 1" at bounding box center [384, 99] width 267 height 23
click at [377, 264] on div "Download Bankruptcy Packet Hooray! Your case was successfully merged and ready …" at bounding box center [384, 205] width 768 height 410
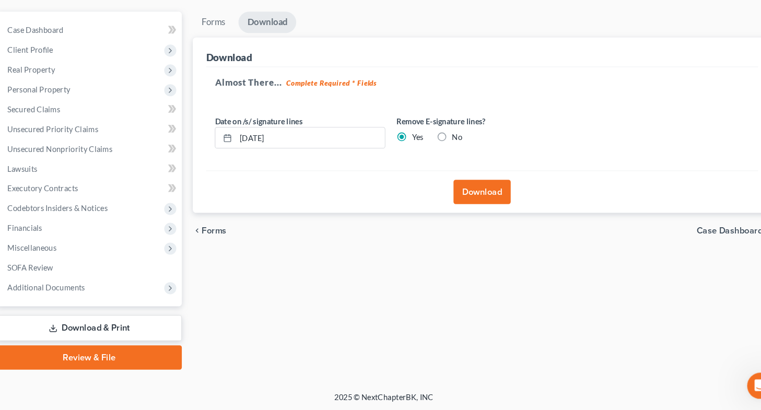
click at [119, 326] on link "Download & Print" at bounding box center [101, 331] width 176 height 25
click at [104, 331] on link "Download & Print" at bounding box center [101, 331] width 176 height 25
click at [145, 337] on link "Download & Print" at bounding box center [101, 331] width 176 height 25
click at [85, 272] on link "SOFA Review" at bounding box center [102, 274] width 174 height 19
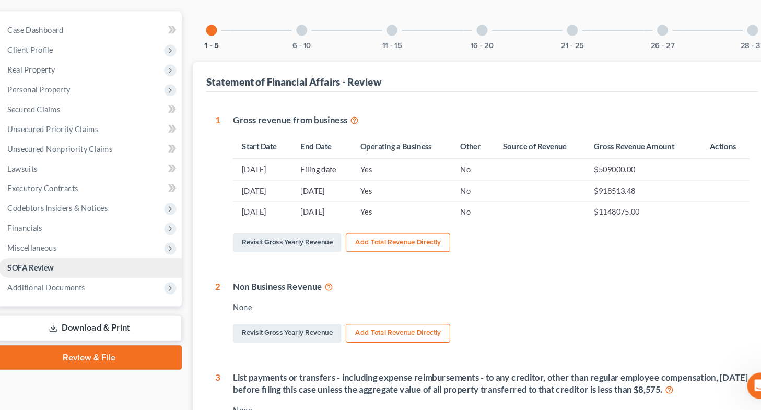
scroll to position [69, 0]
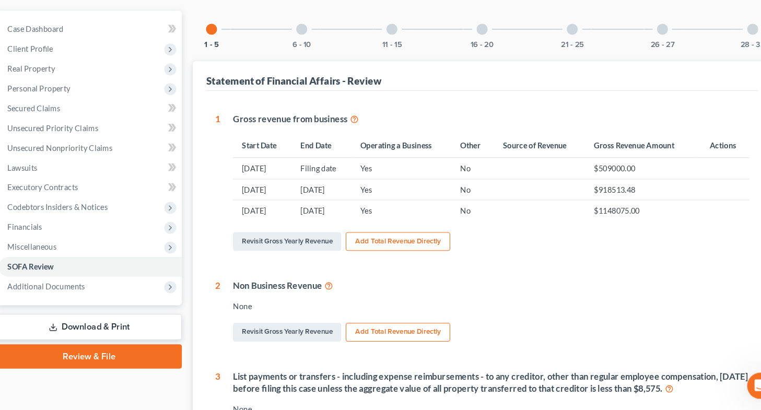
click at [97, 329] on link "Download & Print" at bounding box center [101, 331] width 176 height 25
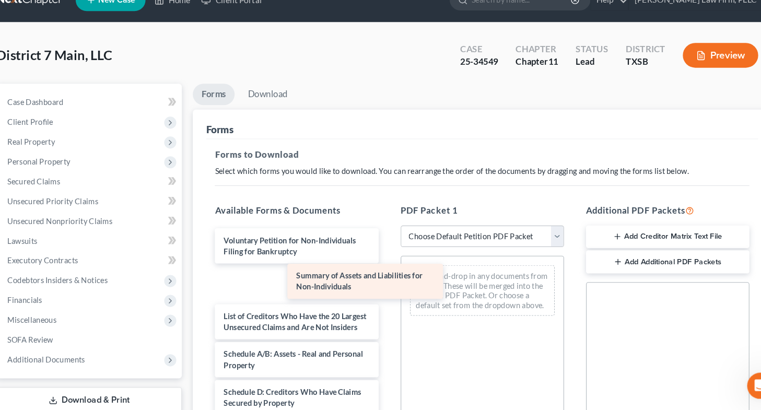
drag, startPoint x: 257, startPoint y: 293, endPoint x: 536, endPoint y: 342, distance: 282.5
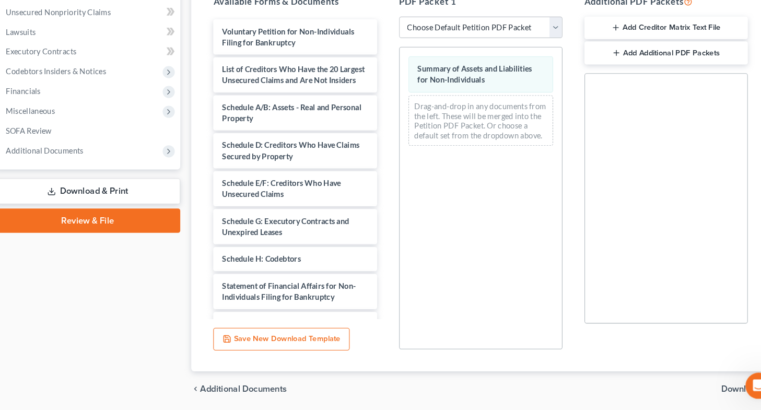
scroll to position [200, 0]
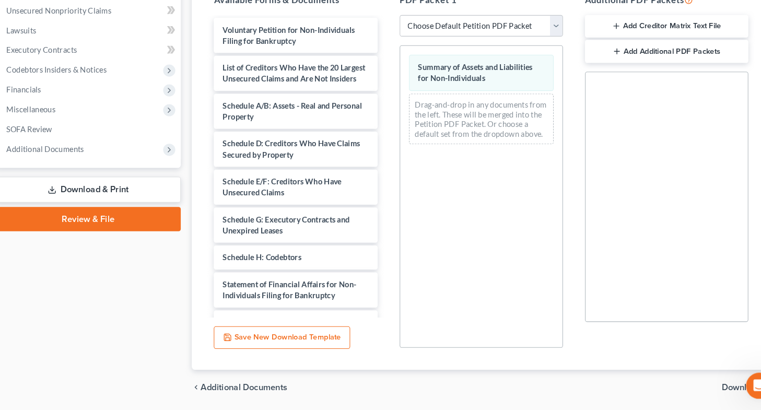
click at [383, 218] on div "Voluntary Petition for Non-Individuals Filing for Bankruptcy List of Creditors …" at bounding box center [297, 244] width 172 height 413
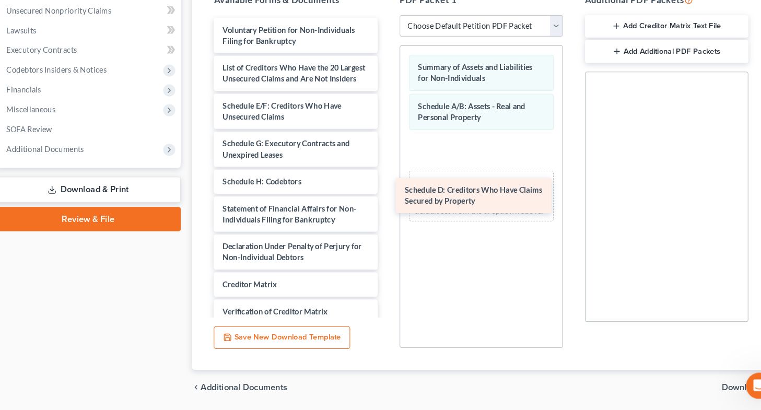
drag, startPoint x: 271, startPoint y: 138, endPoint x: 507, endPoint y: 245, distance: 259.1
click at [383, 245] on div "Schedule D: Creditors Who Have Claims Secured by Property Voluntary Petition fo…" at bounding box center [297, 208] width 172 height 341
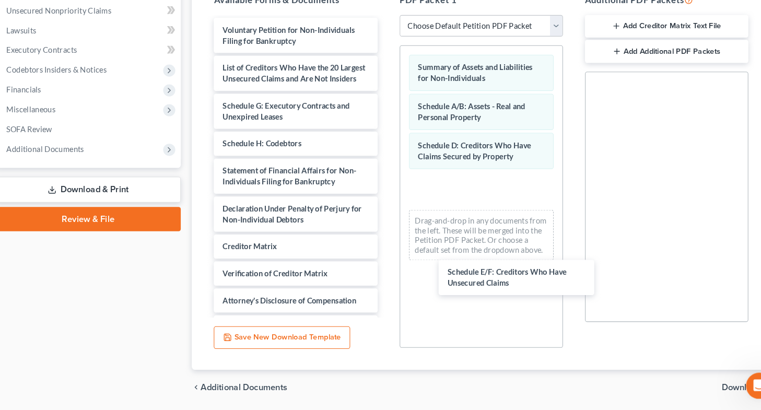
drag, startPoint x: 305, startPoint y: 133, endPoint x: 456, endPoint y: 241, distance: 185.3
click at [383, 281] on div "Schedule E/F: Creditors Who Have Unsecured Claims Voluntary Petition for Non-In…" at bounding box center [297, 190] width 172 height 305
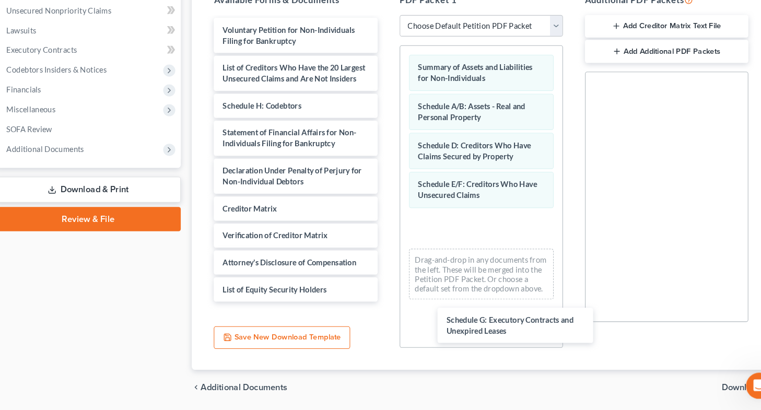
drag, startPoint x: 327, startPoint y: 130, endPoint x: 523, endPoint y: 306, distance: 262.4
click at [383, 307] on div "Schedule G: Executory Contracts and Unexpired Leases Voluntary Petition for Non…" at bounding box center [297, 172] width 172 height 269
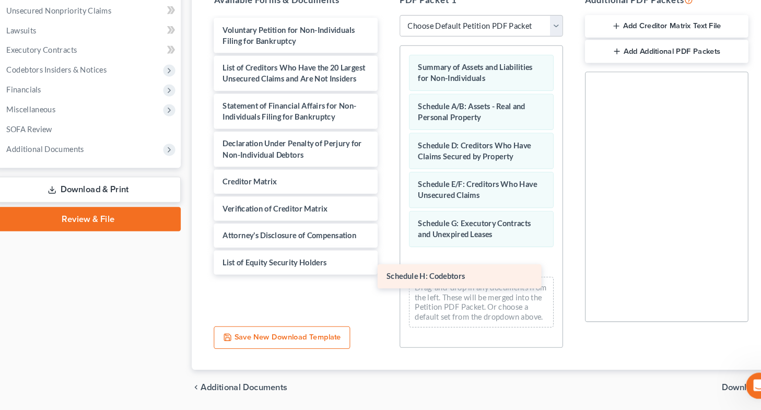
drag, startPoint x: 301, startPoint y: 115, endPoint x: 457, endPoint y: 278, distance: 225.2
click at [383, 278] on div "Schedule H: Codebtors Voluntary Petition for Non-Individuals Filing for Bankrup…" at bounding box center [297, 160] width 172 height 244
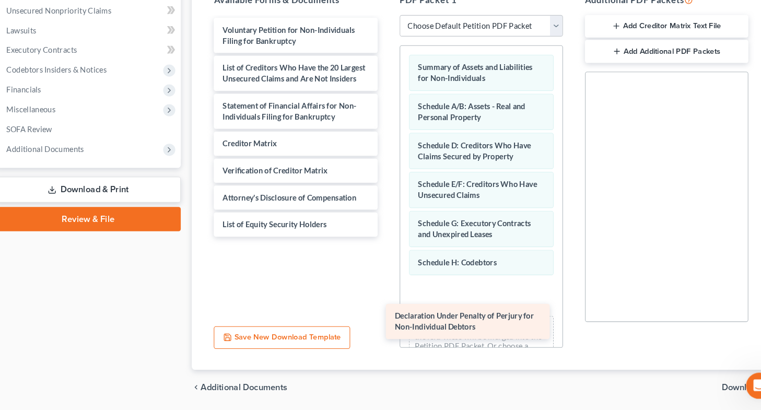
drag, startPoint x: 262, startPoint y: 153, endPoint x: 430, endPoint y: 315, distance: 233.0
click at [383, 245] on div "Declaration Under Penalty of Perjury for Non-Individual Debtors Voluntary Petit…" at bounding box center [297, 142] width 172 height 208
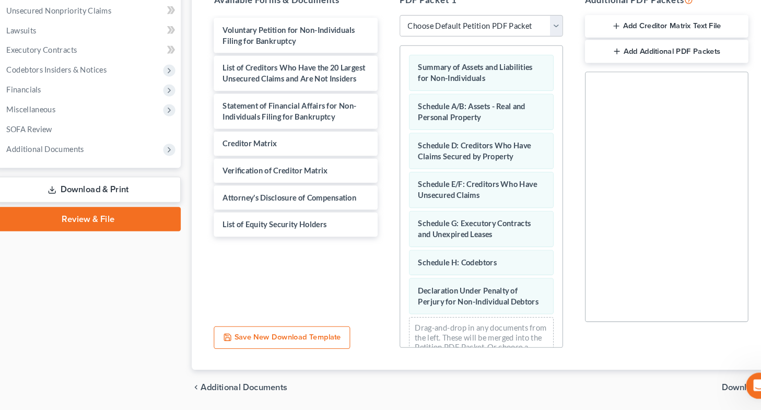
scroll to position [47, 0]
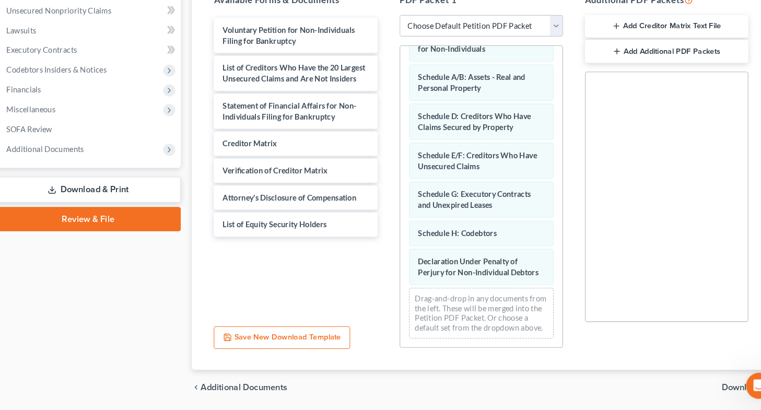
click at [713, 385] on span "Download" at bounding box center [721, 388] width 38 height 8
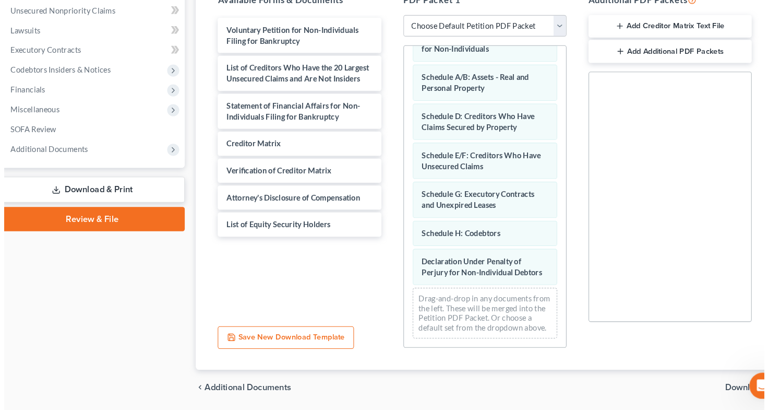
scroll to position [69, 0]
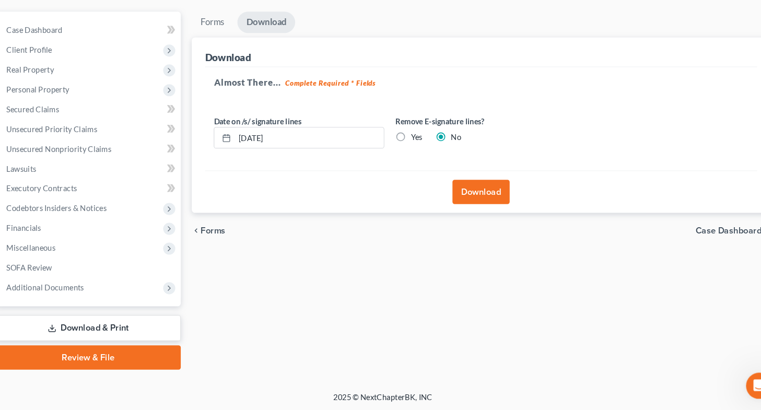
click at [407, 145] on label "Yes" at bounding box center [412, 150] width 11 height 10
click at [411, 145] on input "Yes" at bounding box center [414, 148] width 7 height 7
radio input "true"
radio input "false"
click at [484, 202] on button "Download" at bounding box center [473, 202] width 54 height 23
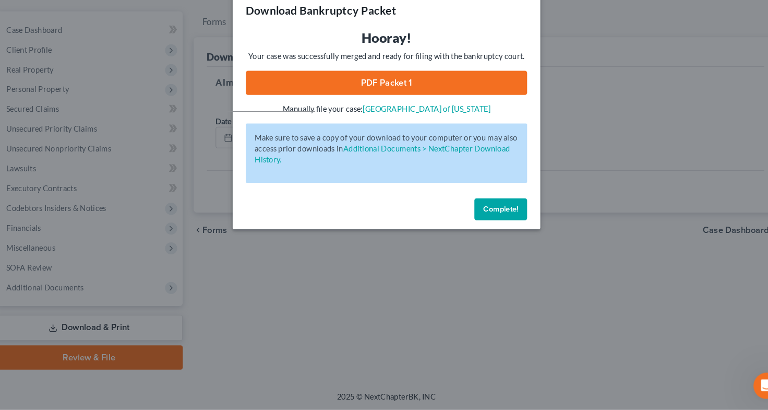
click at [369, 99] on link "PDF Packet 1" at bounding box center [384, 99] width 267 height 23
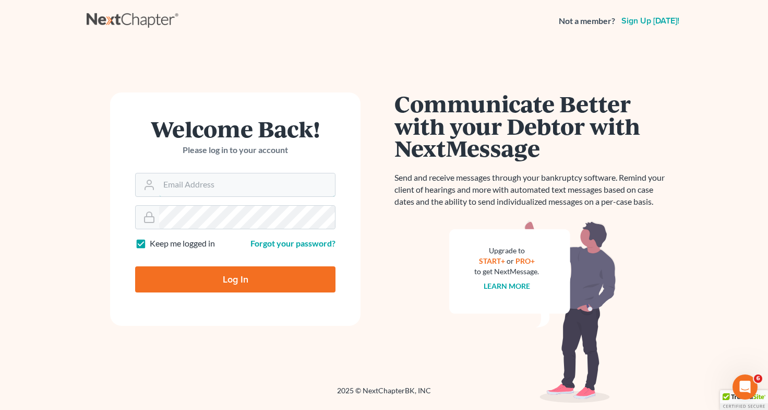
type input "[EMAIL_ADDRESS][DOMAIN_NAME]"
click at [248, 282] on input "Log In" at bounding box center [235, 279] width 200 height 26
type input "Thinking..."
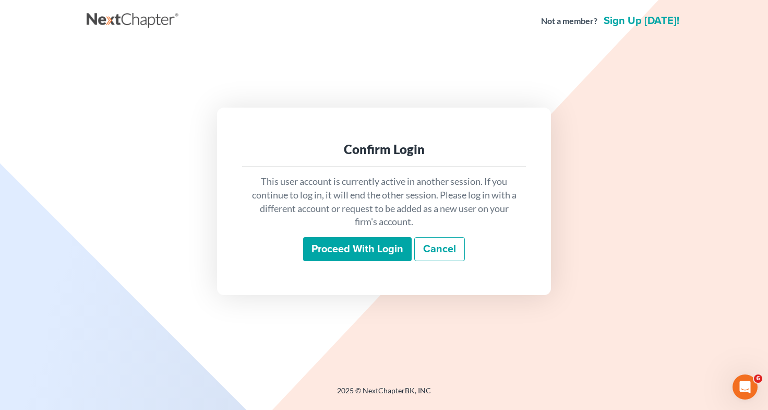
click at [343, 247] on input "Proceed with login" at bounding box center [357, 249] width 109 height 24
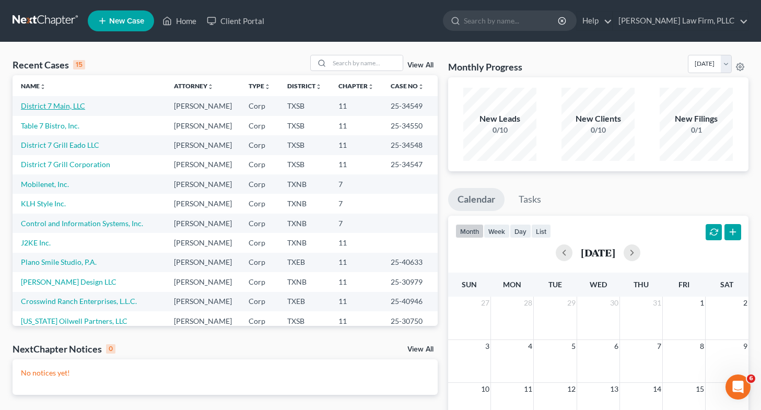
click at [55, 106] on link "District 7 Main, LLC" at bounding box center [53, 105] width 64 height 9
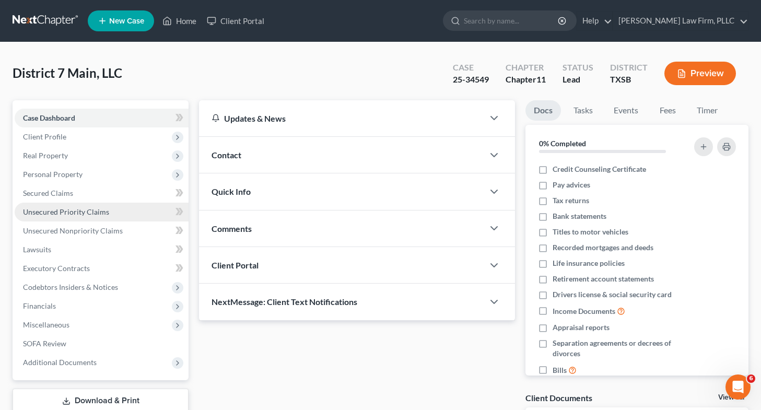
scroll to position [89, 0]
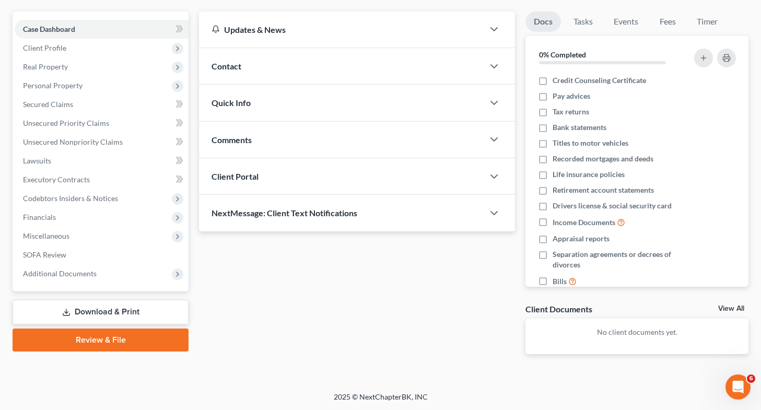
click at [90, 312] on link "Download & Print" at bounding box center [101, 312] width 176 height 25
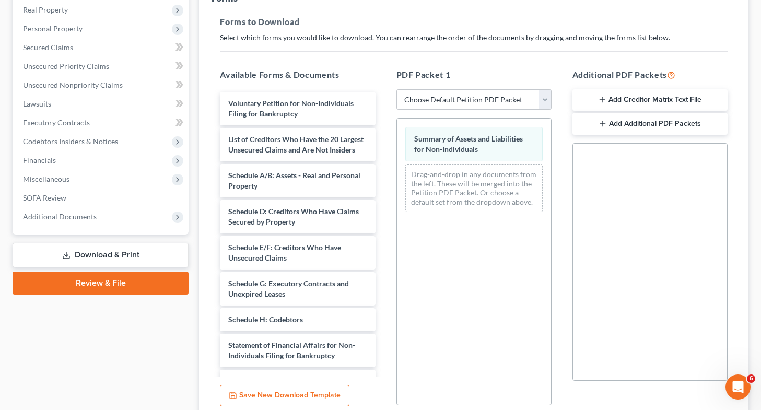
scroll to position [162, 0]
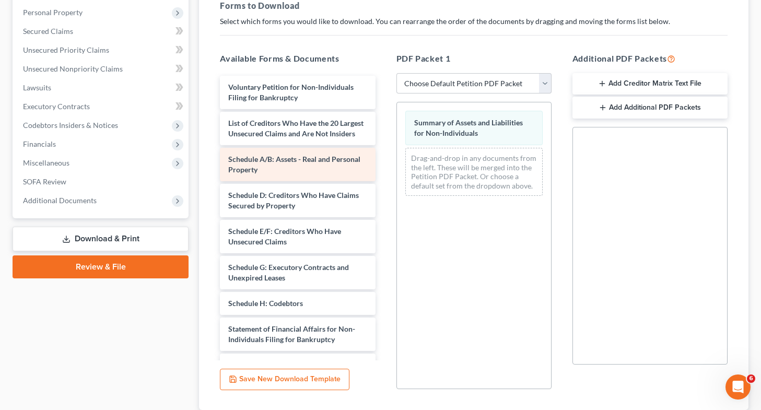
click at [383, 215] on div "Voluntary Petition for Non-Individuals Filing for Bankruptcy List of Creditors …" at bounding box center [297, 282] width 172 height 413
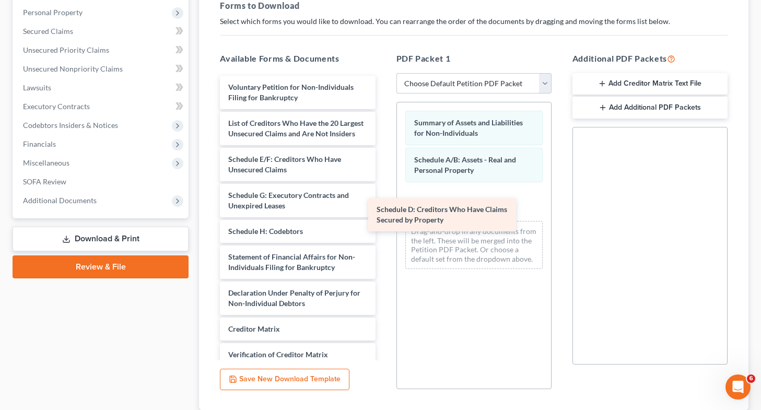
drag, startPoint x: 316, startPoint y: 173, endPoint x: 485, endPoint y: 224, distance: 177.0
click at [383, 224] on div "Schedule D: Creditors Who Have Claims Secured by Property Voluntary Petition fo…" at bounding box center [297, 246] width 172 height 341
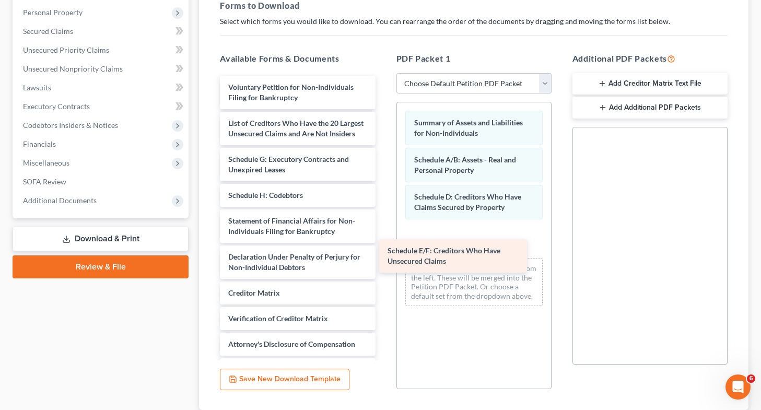
drag, startPoint x: 312, startPoint y: 176, endPoint x: 475, endPoint y: 258, distance: 182.3
click at [383, 258] on div "Schedule E/F: Creditors Who Have Unsecured Claims Voluntary Petition for Non-In…" at bounding box center [297, 228] width 172 height 305
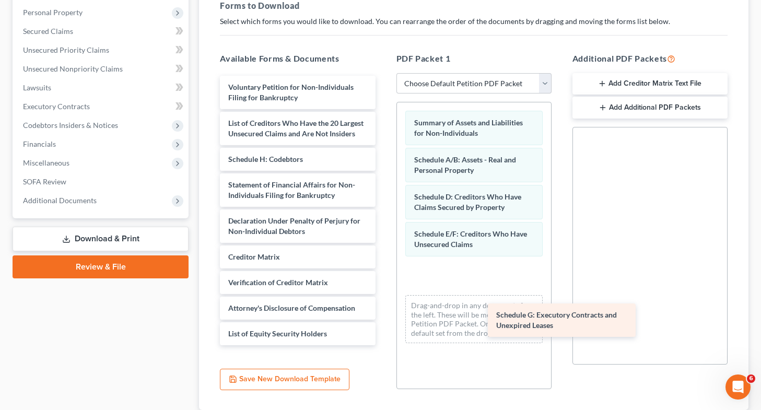
drag, startPoint x: 266, startPoint y: 158, endPoint x: 536, endPoint y: 304, distance: 306.4
click at [383, 304] on div "Schedule G: Executory Contracts and Unexpired Leases Voluntary Petition for Non…" at bounding box center [297, 210] width 172 height 269
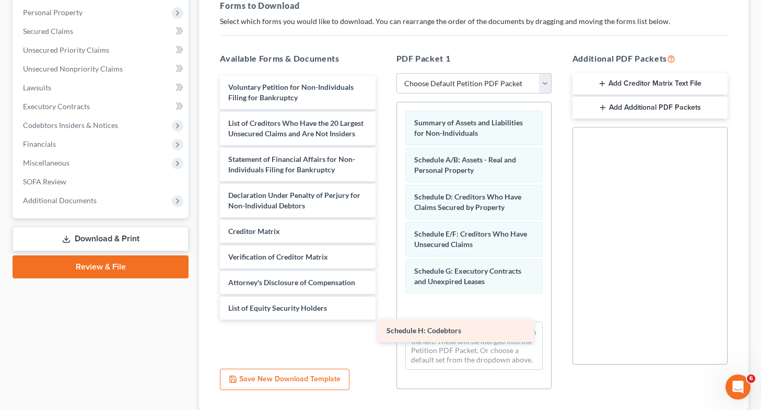
drag, startPoint x: 297, startPoint y: 154, endPoint x: 461, endPoint y: 318, distance: 231.8
click at [383, 318] on div "Schedule H: Codebtors Voluntary Petition for Non-Individuals Filing for Bankrup…" at bounding box center [297, 198] width 172 height 244
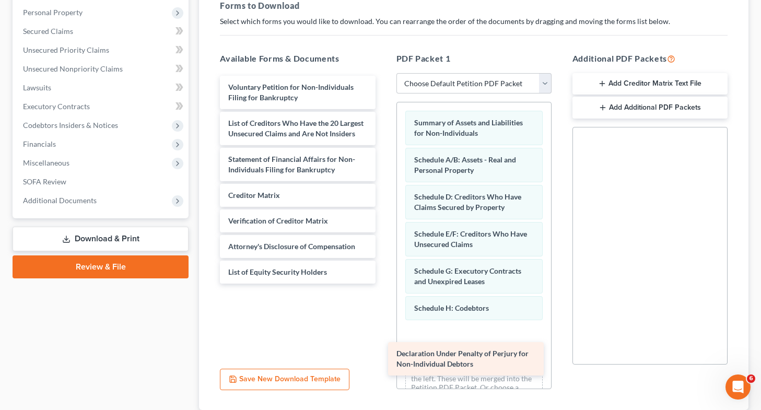
drag, startPoint x: 325, startPoint y: 201, endPoint x: 501, endPoint y: 363, distance: 238.6
click at [383, 283] on div "Declaration Under Penalty of Perjury for Non-Individual Debtors Voluntary Petit…" at bounding box center [297, 180] width 172 height 208
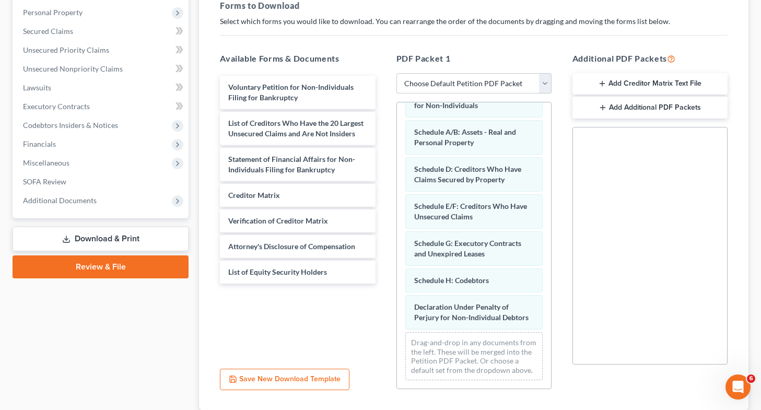
scroll to position [234, 0]
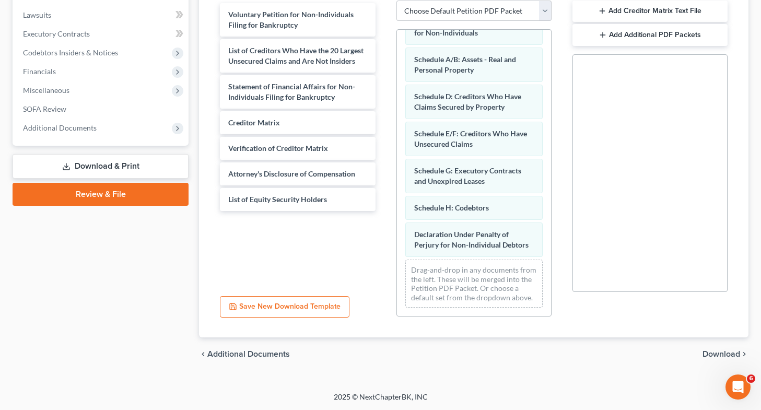
click at [729, 355] on span "Download" at bounding box center [721, 354] width 38 height 8
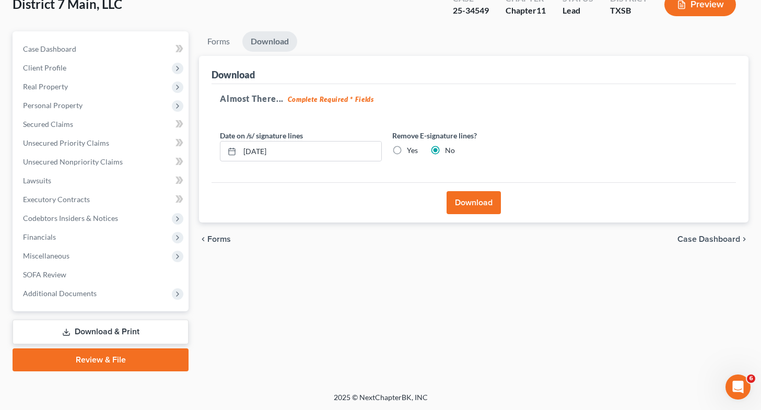
click at [407, 149] on label "Yes" at bounding box center [412, 150] width 11 height 10
click at [411, 149] on input "Yes" at bounding box center [414, 148] width 7 height 7
radio input "true"
radio input "false"
click at [471, 210] on button "Download" at bounding box center [473, 202] width 54 height 23
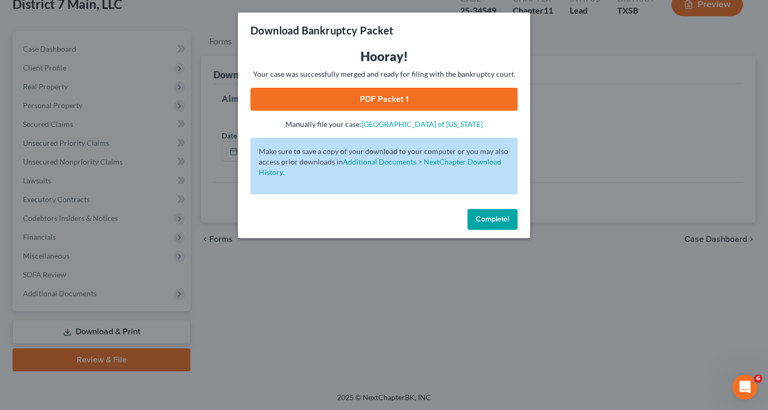
click at [389, 99] on link "PDF Packet 1" at bounding box center [384, 99] width 267 height 23
click at [360, 339] on div "Download Bankruptcy Packet Hooray! Your case was successfully merged and ready …" at bounding box center [384, 205] width 768 height 410
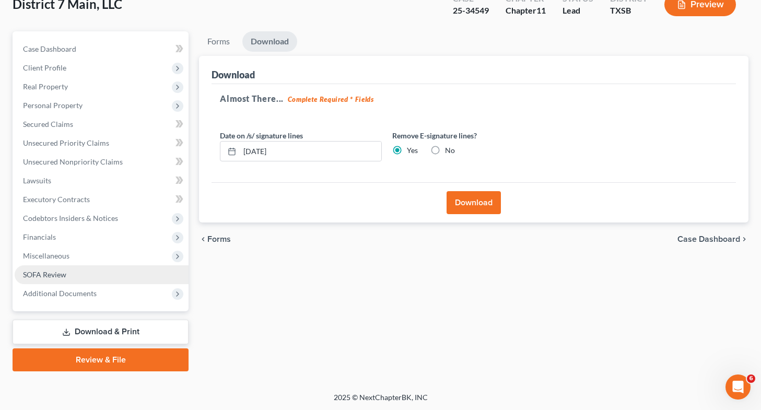
click at [111, 272] on link "SOFA Review" at bounding box center [102, 274] width 174 height 19
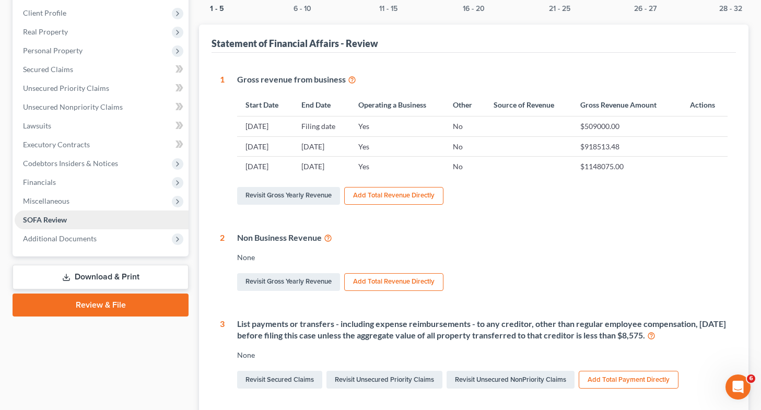
scroll to position [124, 0]
click at [120, 270] on link "Download & Print" at bounding box center [101, 276] width 176 height 25
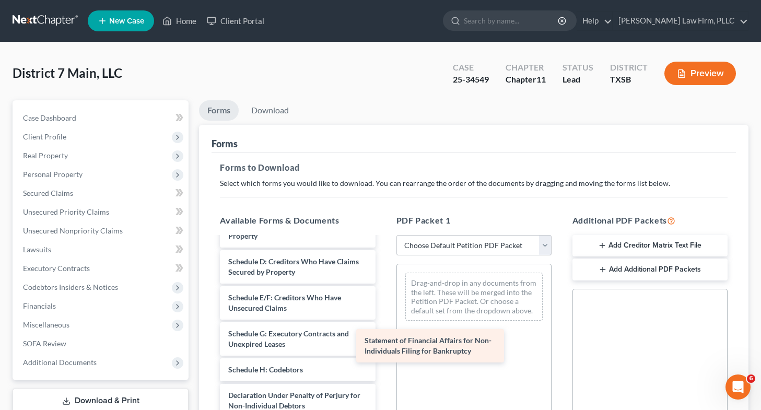
scroll to position [142, 0]
drag, startPoint x: 328, startPoint y: 359, endPoint x: 505, endPoint y: 347, distance: 176.8
click at [383, 347] on div "Statement of Financial Affairs for Non-Individuals Filing for Bankruptcy Volunt…" at bounding box center [297, 312] width 172 height 413
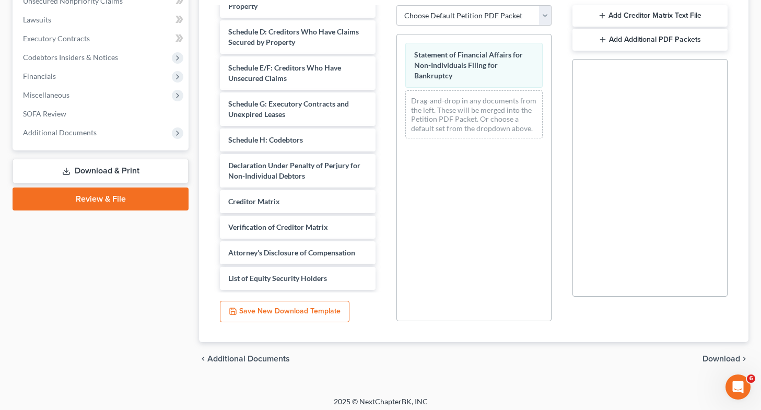
scroll to position [234, 0]
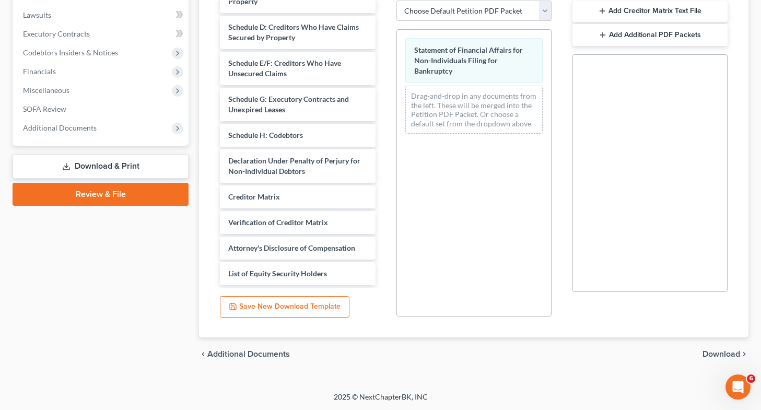
click at [709, 353] on span "Download" at bounding box center [721, 354] width 38 height 8
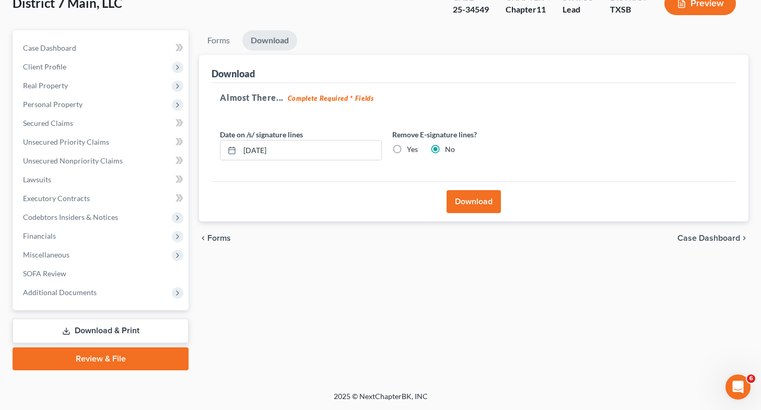
scroll to position [69, 0]
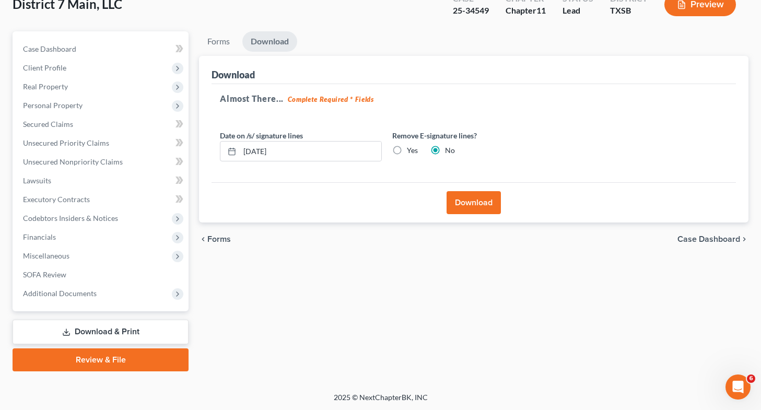
click at [407, 148] on label "Yes" at bounding box center [412, 150] width 11 height 10
click at [411, 148] on input "Yes" at bounding box center [414, 148] width 7 height 7
radio input "true"
radio input "false"
click at [467, 204] on button "Download" at bounding box center [473, 202] width 54 height 23
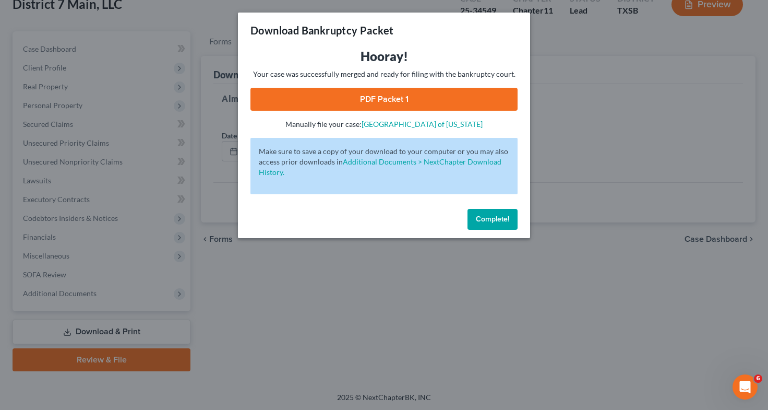
click at [459, 96] on link "PDF Packet 1" at bounding box center [384, 99] width 267 height 23
click at [373, 282] on div "Download Bankruptcy Packet Hooray! Your case was successfully merged and ready …" at bounding box center [384, 205] width 768 height 410
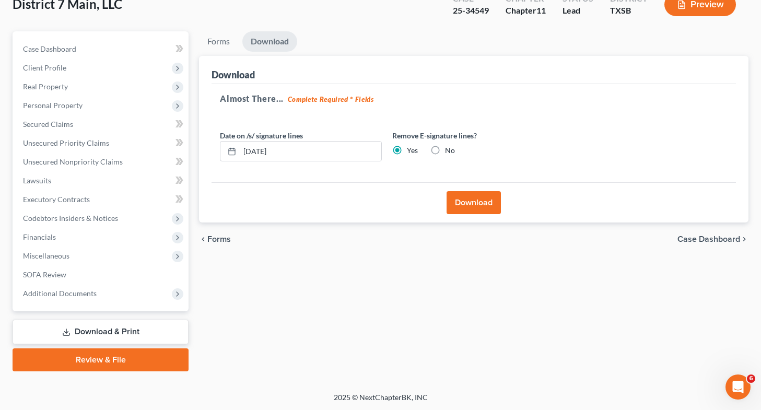
scroll to position [0, 0]
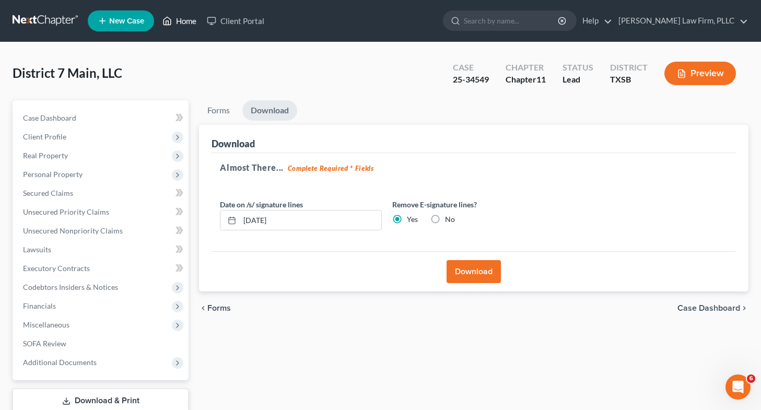
click at [193, 20] on link "Home" at bounding box center [179, 20] width 44 height 19
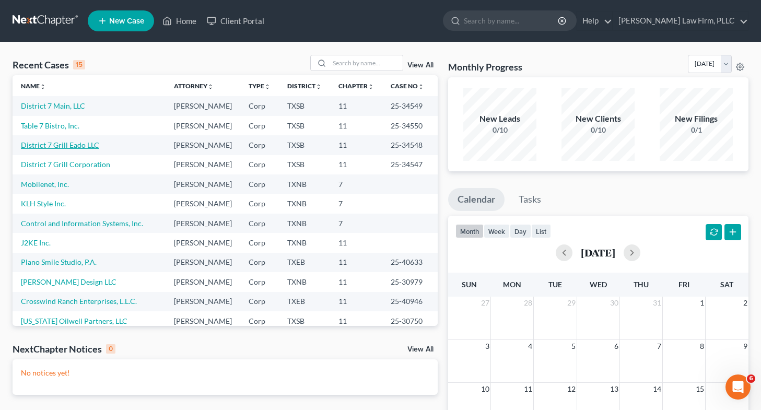
click at [65, 149] on link "District 7 Grill Eado LLC" at bounding box center [60, 144] width 78 height 9
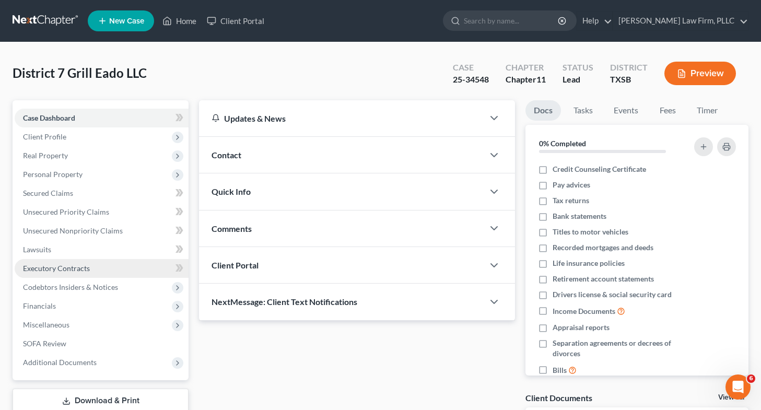
scroll to position [89, 0]
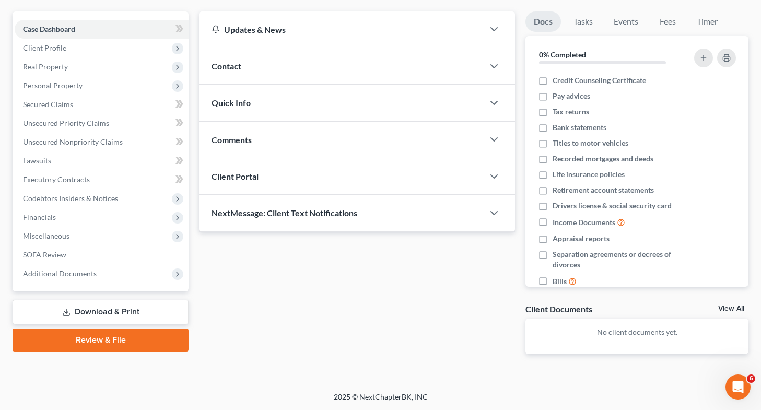
click at [115, 308] on link "Download & Print" at bounding box center [101, 312] width 176 height 25
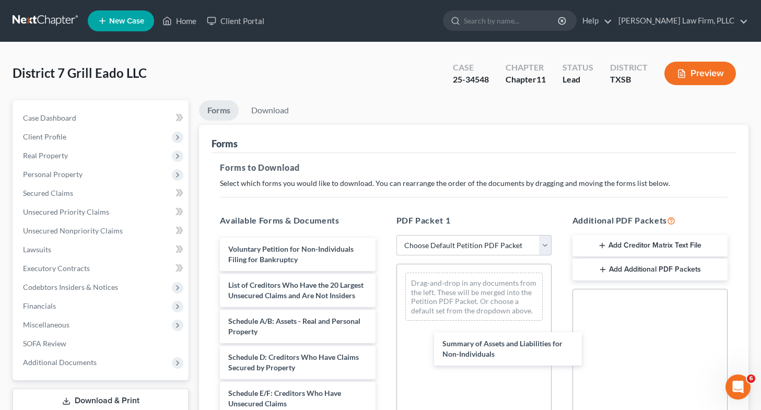
drag, startPoint x: 338, startPoint y: 293, endPoint x: 480, endPoint y: 320, distance: 144.0
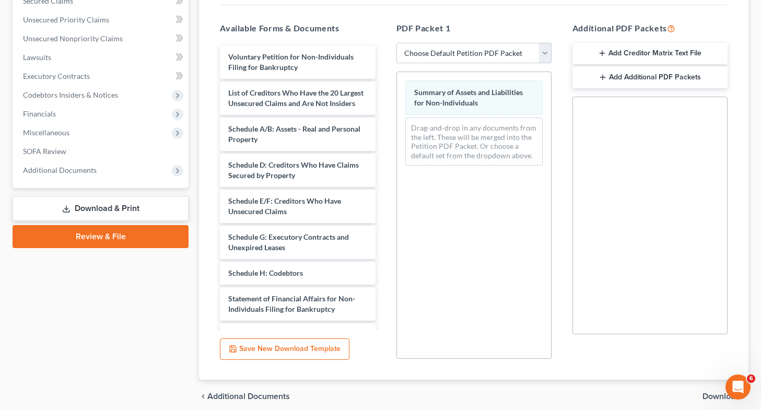
scroll to position [193, 0]
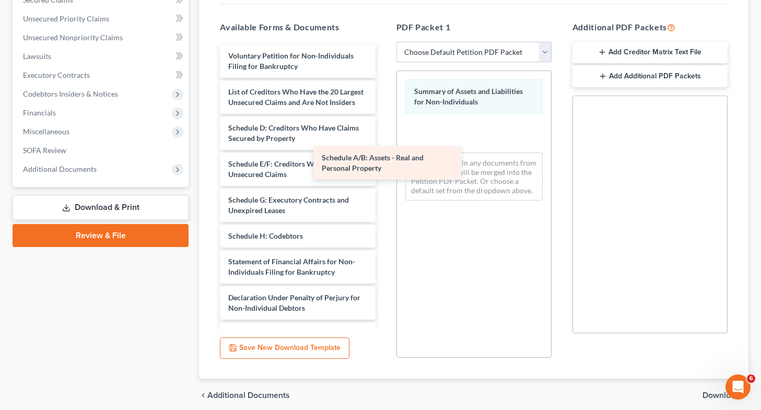
drag, startPoint x: 311, startPoint y: 134, endPoint x: 521, endPoint y: 193, distance: 218.3
click at [383, 193] on div "Schedule A/B: Assets - Real and Personal Property Voluntary Petition for Non-In…" at bounding box center [297, 232] width 172 height 377
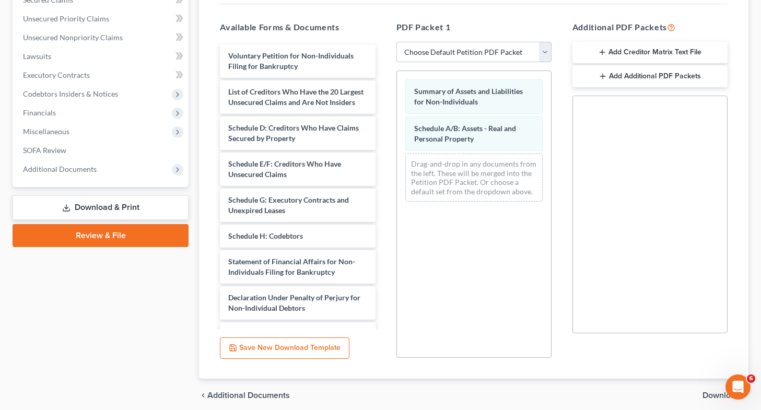
click at [383, 187] on div "Voluntary Petition for Non-Individuals Filing for Bankruptcy List of Creditors …" at bounding box center [297, 232] width 172 height 377
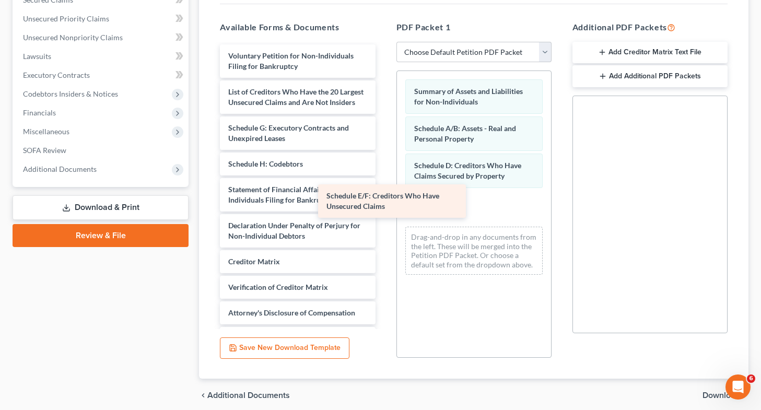
drag, startPoint x: 318, startPoint y: 141, endPoint x: 504, endPoint y: 244, distance: 211.7
click at [383, 244] on div "Schedule E/F: Creditors Who Have Unsecured Claims Voluntary Petition for Non-In…" at bounding box center [297, 196] width 172 height 305
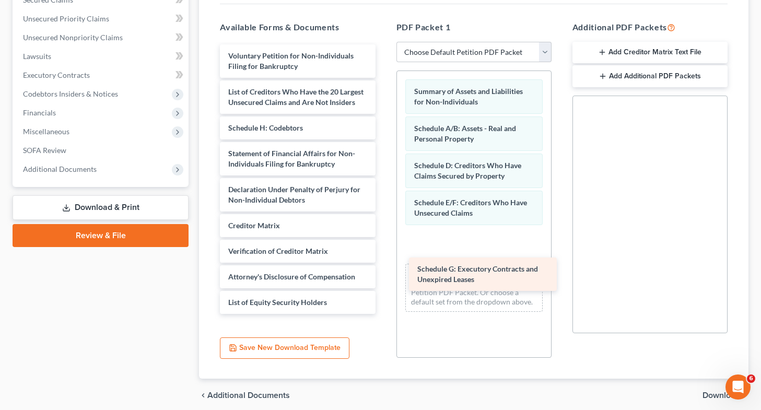
drag, startPoint x: 326, startPoint y: 137, endPoint x: 520, endPoint y: 270, distance: 235.1
click at [383, 270] on div "Schedule G: Executory Contracts and Unexpired Leases Voluntary Petition for Non…" at bounding box center [297, 178] width 172 height 269
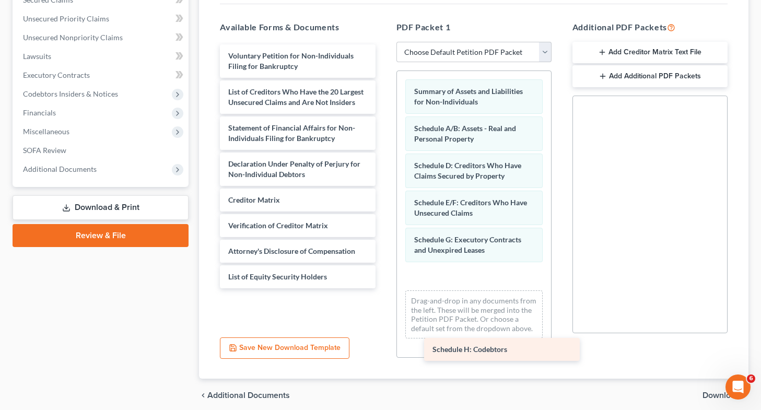
drag, startPoint x: 303, startPoint y: 121, endPoint x: 497, endPoint y: 276, distance: 248.1
click at [383, 276] on div "Schedule H: Codebtors Voluntary Petition for Non-Individuals Filing for Bankrup…" at bounding box center [297, 166] width 172 height 244
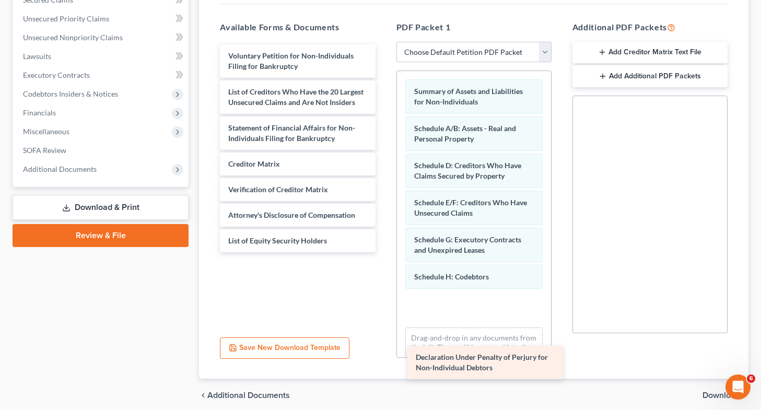
drag, startPoint x: 280, startPoint y: 167, endPoint x: 464, endPoint y: 314, distance: 236.2
click at [383, 252] on div "Declaration Under Penalty of Perjury for Non-Individual Debtors Voluntary Petit…" at bounding box center [297, 148] width 172 height 208
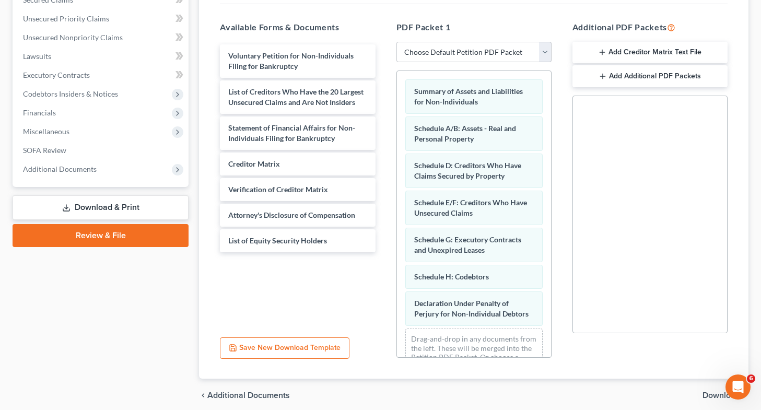
scroll to position [47, 0]
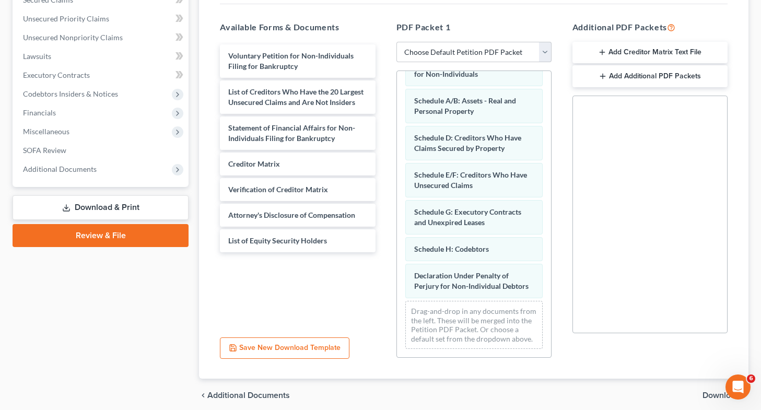
click at [705, 396] on span "Download" at bounding box center [721, 395] width 38 height 8
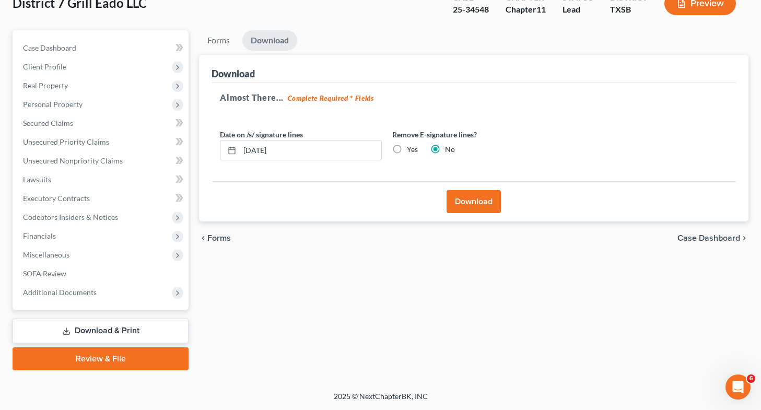
scroll to position [69, 0]
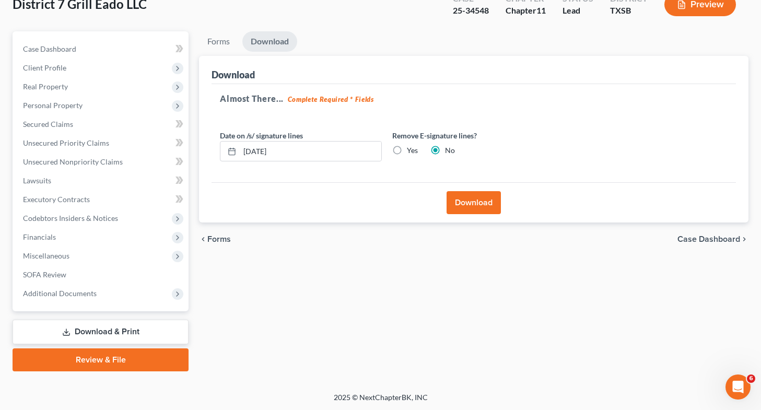
click at [407, 152] on label "Yes" at bounding box center [412, 150] width 11 height 10
click at [411, 152] on input "Yes" at bounding box center [414, 148] width 7 height 7
radio input "true"
radio input "false"
click at [467, 201] on button "Download" at bounding box center [473, 202] width 54 height 23
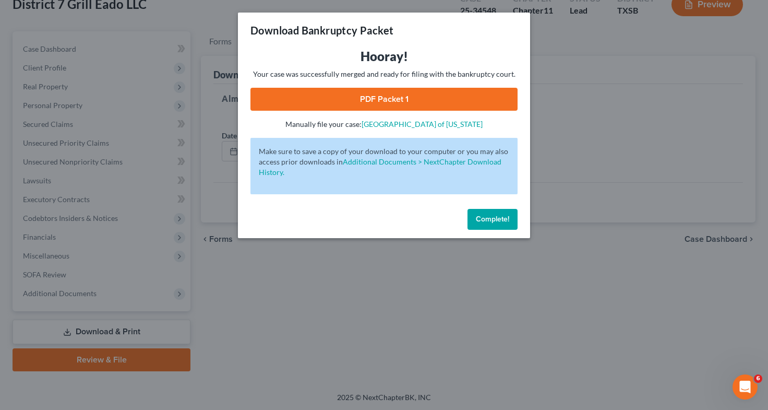
click at [441, 96] on link "PDF Packet 1" at bounding box center [384, 99] width 267 height 23
click at [394, 312] on div "Download Bankruptcy Packet Hooray! Your case was successfully merged and ready …" at bounding box center [384, 205] width 768 height 410
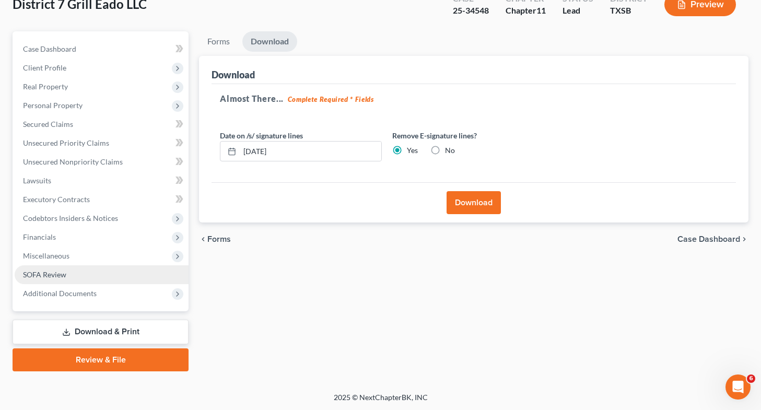
click at [98, 266] on link "SOFA Review" at bounding box center [102, 274] width 174 height 19
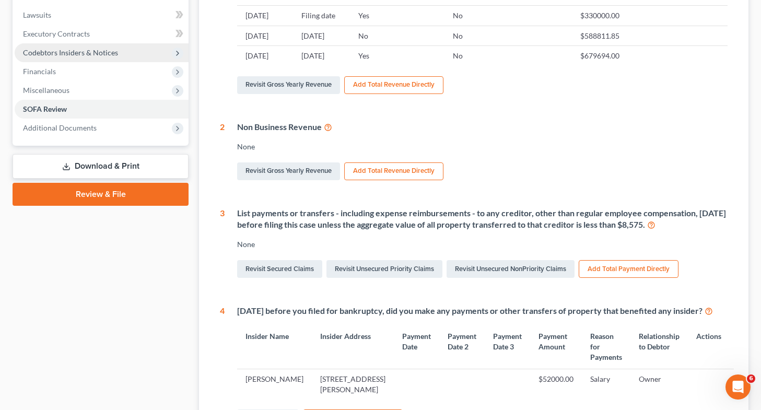
scroll to position [240, 0]
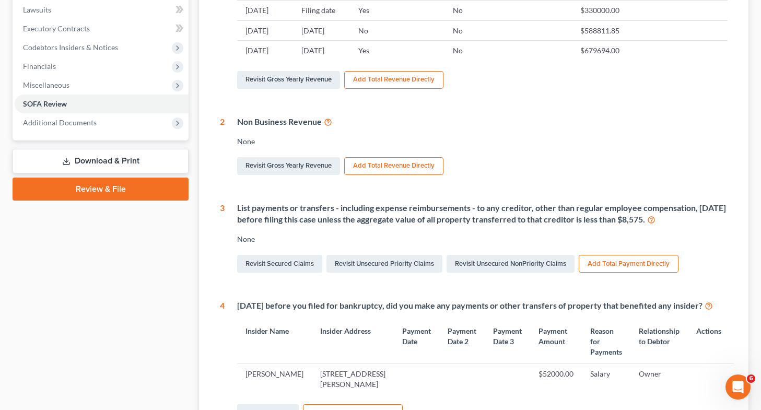
click at [117, 155] on link "Download & Print" at bounding box center [101, 161] width 176 height 25
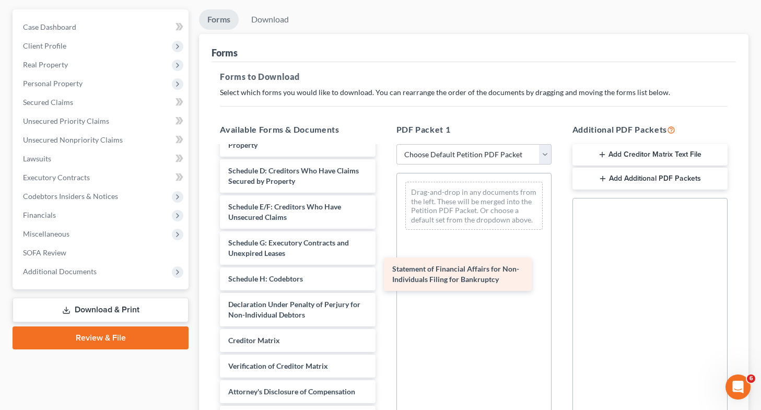
scroll to position [142, 0]
drag, startPoint x: 318, startPoint y: 271, endPoint x: 483, endPoint y: 272, distance: 164.4
click at [383, 272] on div "Statement of Financial Affairs for Non-Individuals Filing for Bankruptcy Volunt…" at bounding box center [297, 221] width 172 height 413
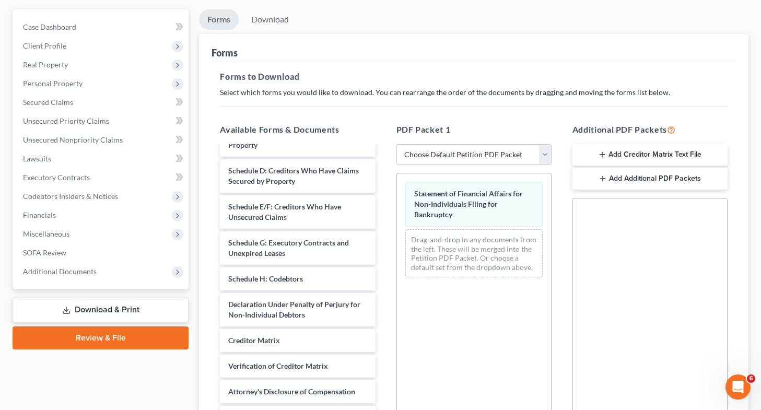
scroll to position [234, 0]
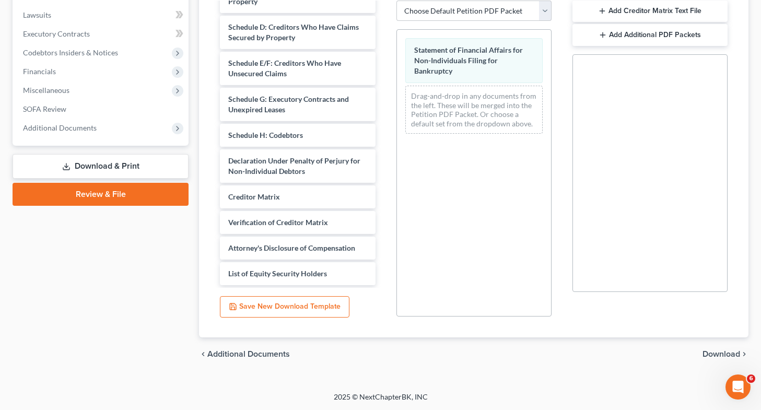
click at [712, 352] on span "Download" at bounding box center [721, 354] width 38 height 8
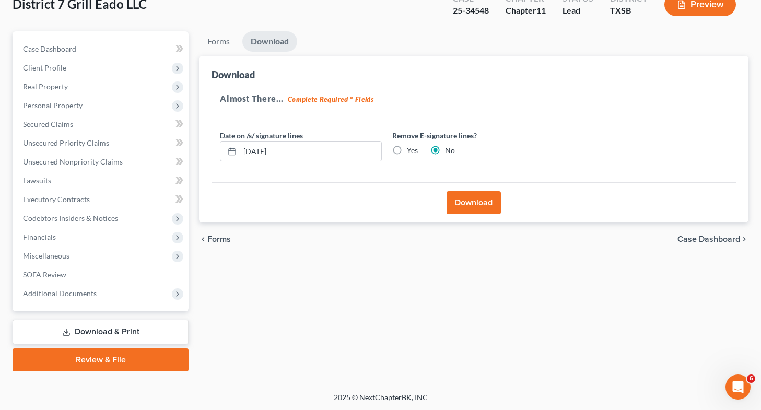
click at [407, 148] on label "Yes" at bounding box center [412, 150] width 11 height 10
click at [411, 148] on input "Yes" at bounding box center [414, 148] width 7 height 7
radio input "true"
radio input "false"
click at [461, 194] on button "Download" at bounding box center [473, 202] width 54 height 23
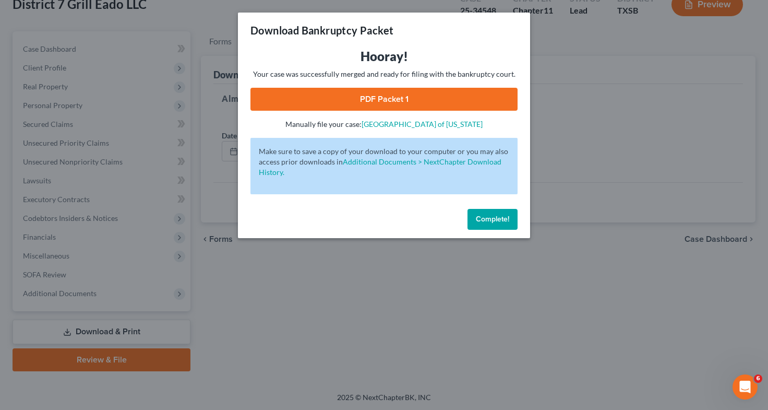
click at [370, 98] on link "PDF Packet 1" at bounding box center [384, 99] width 267 height 23
click at [324, 248] on div "Download Bankruptcy Packet Hooray! Your case was successfully merged and ready …" at bounding box center [384, 205] width 768 height 410
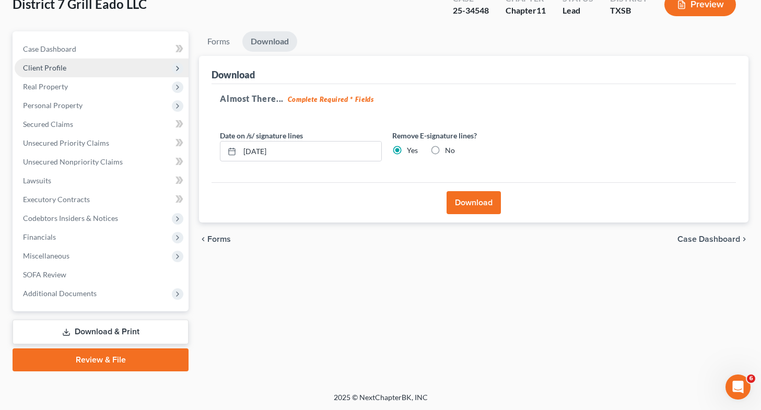
scroll to position [0, 0]
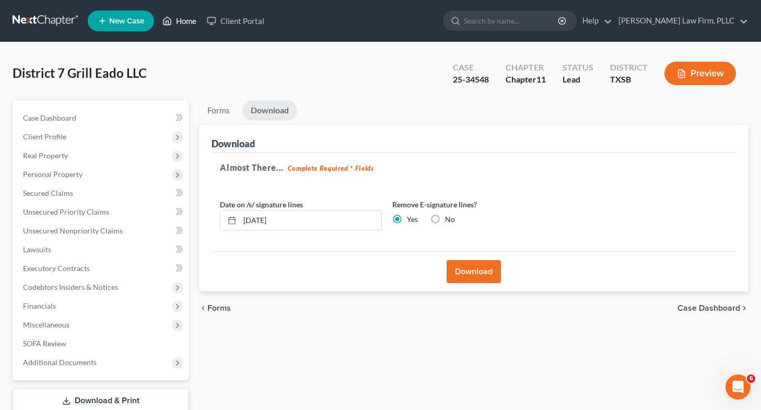
click at [181, 20] on link "Home" at bounding box center [179, 20] width 44 height 19
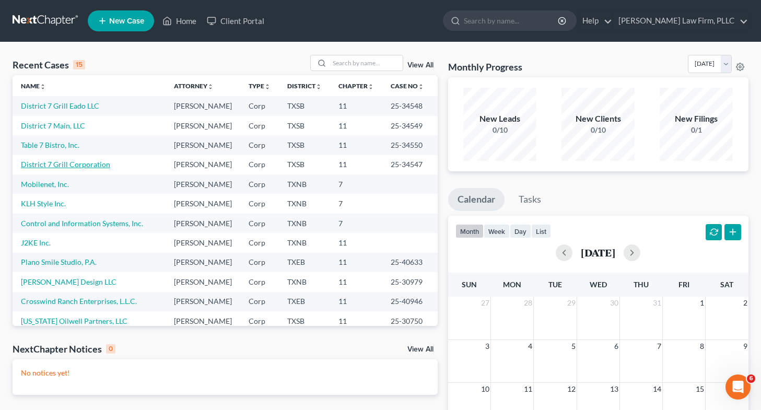
click at [76, 169] on link "District 7 Grill Corporation" at bounding box center [65, 164] width 89 height 9
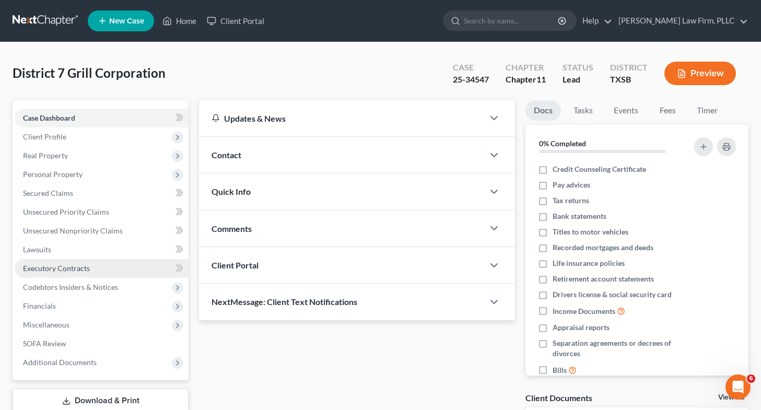
scroll to position [89, 0]
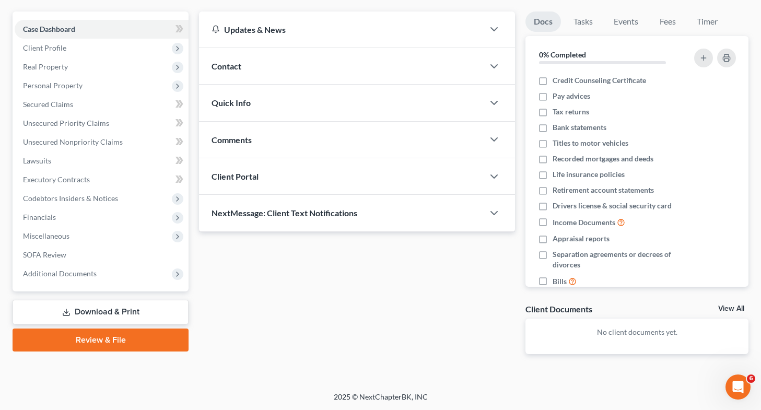
click at [116, 313] on link "Download & Print" at bounding box center [101, 312] width 176 height 25
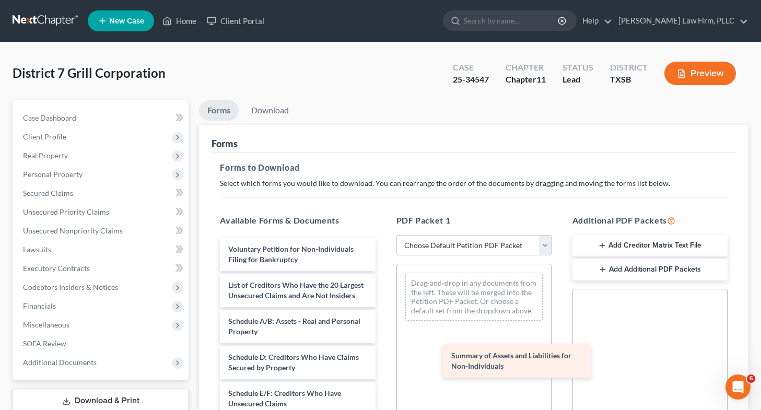
drag, startPoint x: 298, startPoint y: 286, endPoint x: 522, endPoint y: 358, distance: 235.6
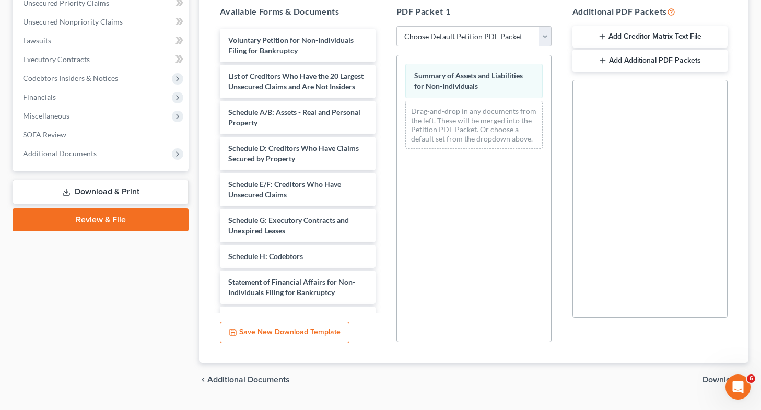
scroll to position [218, 0]
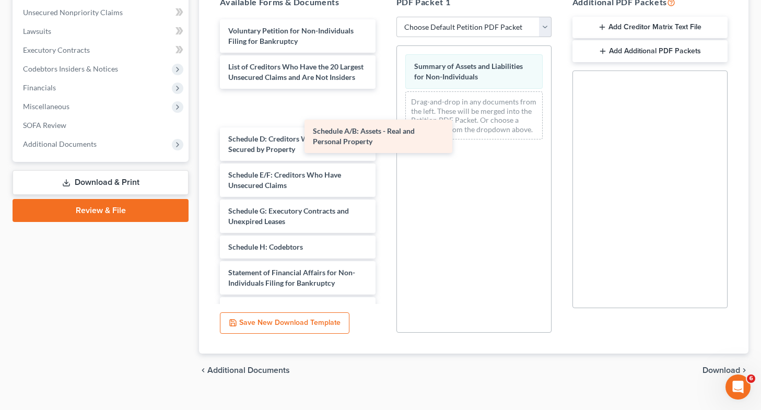
drag, startPoint x: 294, startPoint y: 114, endPoint x: 538, endPoint y: 219, distance: 264.9
click at [383, 219] on div "Schedule A/B: Assets - Real and Personal Property Voluntary Petition for Non-In…" at bounding box center [297, 225] width 172 height 413
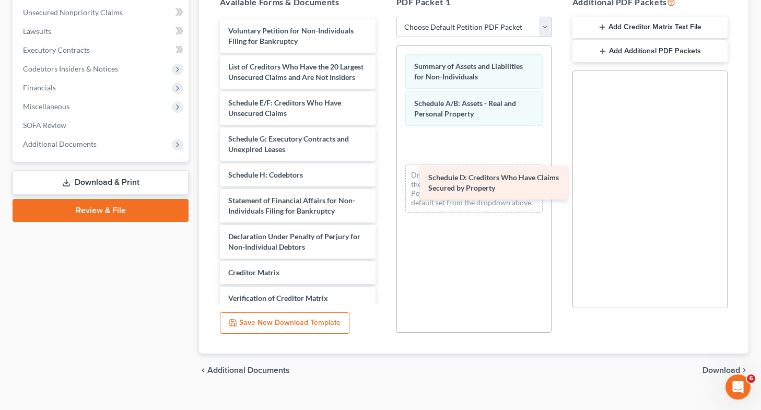
drag, startPoint x: 321, startPoint y: 103, endPoint x: 539, endPoint y: 177, distance: 230.4
click at [383, 177] on div "Schedule D: Creditors Who Have Claims Secured by Property Voluntary Petition fo…" at bounding box center [297, 189] width 172 height 341
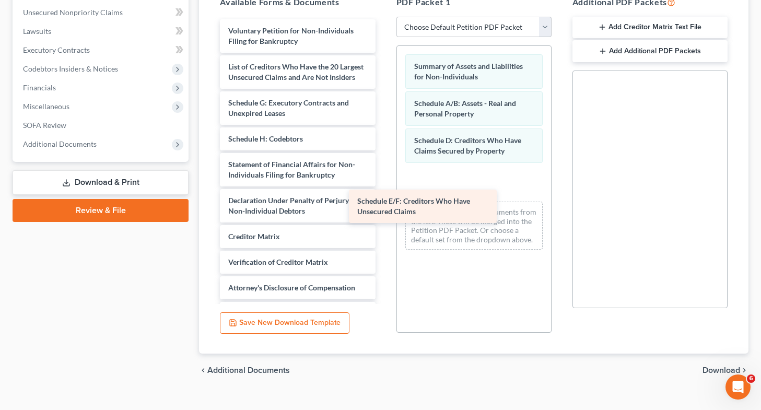
drag, startPoint x: 308, startPoint y: 112, endPoint x: 472, endPoint y: 217, distance: 193.9
click at [383, 217] on div "Schedule E/F: Creditors Who Have Unsecured Claims Voluntary Petition for Non-In…" at bounding box center [297, 171] width 172 height 305
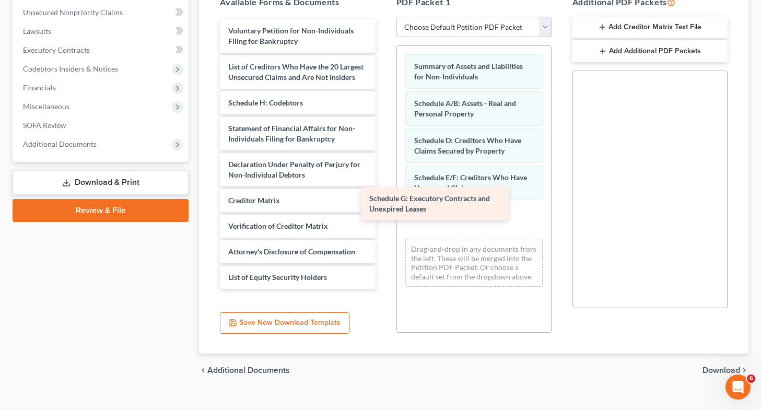
drag, startPoint x: 296, startPoint y: 119, endPoint x: 490, endPoint y: 242, distance: 228.8
click at [383, 242] on div "Schedule G: Executory Contracts and Unexpired Leases Voluntary Petition for Non…" at bounding box center [297, 153] width 172 height 269
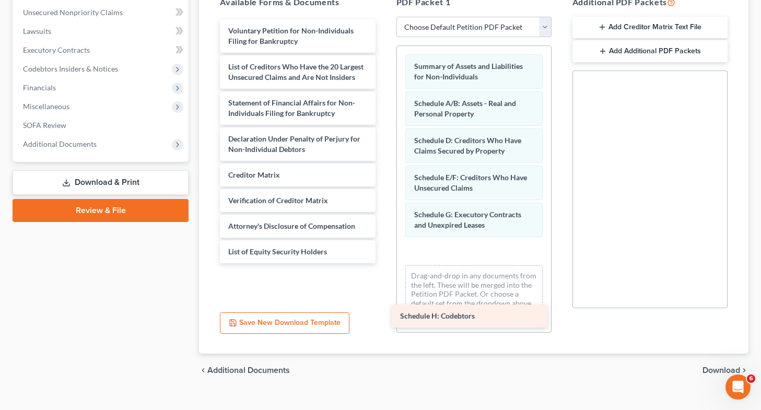
drag, startPoint x: 294, startPoint y: 99, endPoint x: 467, endPoint y: 313, distance: 274.7
click at [383, 263] on div "Schedule H: Codebtors Voluntary Petition for Non-Individuals Filing for Bankrup…" at bounding box center [297, 141] width 172 height 244
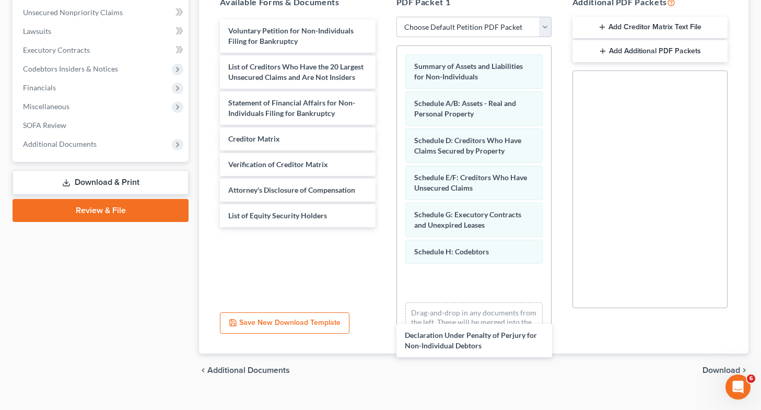
drag, startPoint x: 308, startPoint y: 143, endPoint x: 484, endPoint y: 317, distance: 248.0
click at [383, 227] on div "Declaration Under Penalty of Perjury for Non-Individual Debtors Voluntary Petit…" at bounding box center [297, 123] width 172 height 208
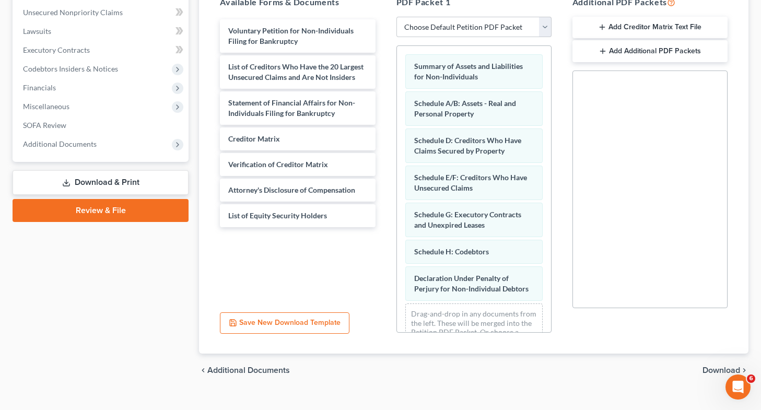
scroll to position [47, 0]
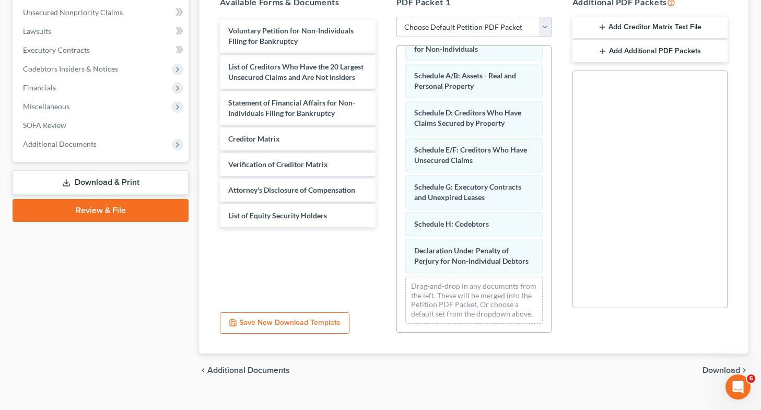
click at [716, 366] on span "Download" at bounding box center [721, 370] width 38 height 8
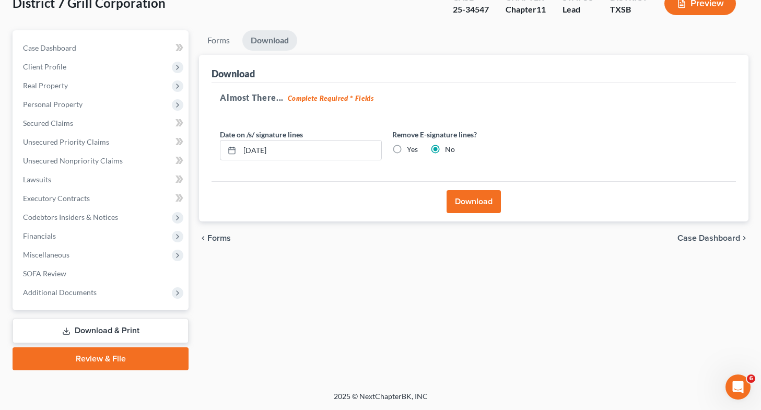
scroll to position [69, 0]
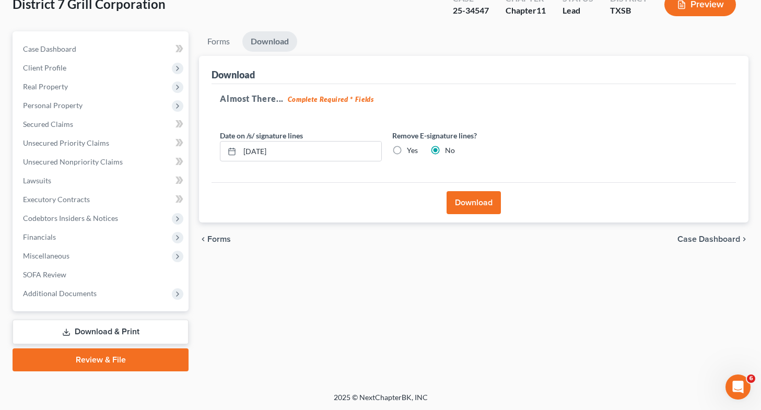
click at [407, 150] on label "Yes" at bounding box center [412, 150] width 11 height 10
click at [411, 150] on input "Yes" at bounding box center [414, 148] width 7 height 7
radio input "true"
radio input "false"
click at [470, 208] on button "Download" at bounding box center [473, 202] width 54 height 23
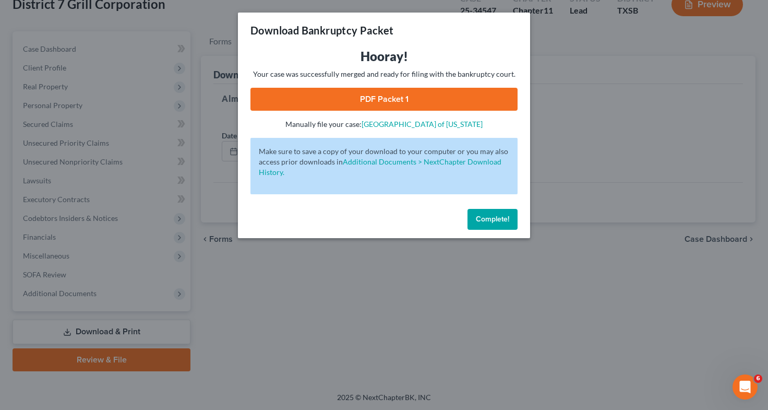
click at [364, 100] on link "PDF Packet 1" at bounding box center [384, 99] width 267 height 23
click at [77, 250] on div "Download Bankruptcy Packet Hooray! Your case was successfully merged and ready …" at bounding box center [384, 205] width 768 height 410
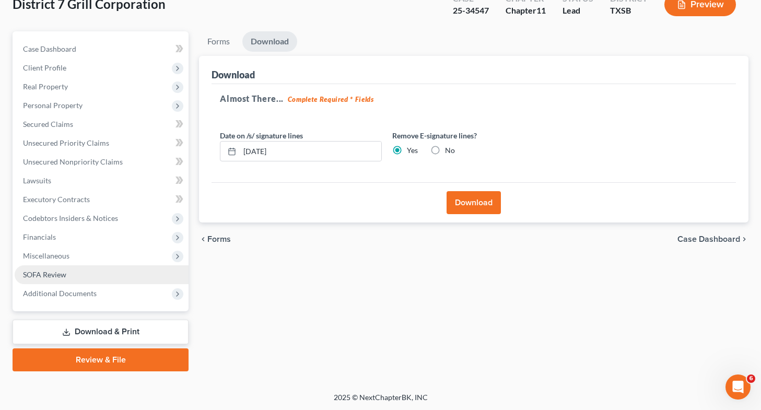
click at [101, 277] on link "SOFA Review" at bounding box center [102, 274] width 174 height 19
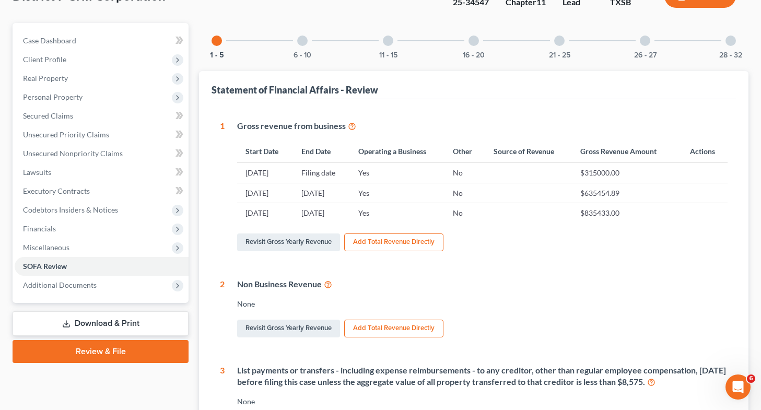
scroll to position [78, 0]
click at [114, 326] on link "Download & Print" at bounding box center [101, 323] width 176 height 25
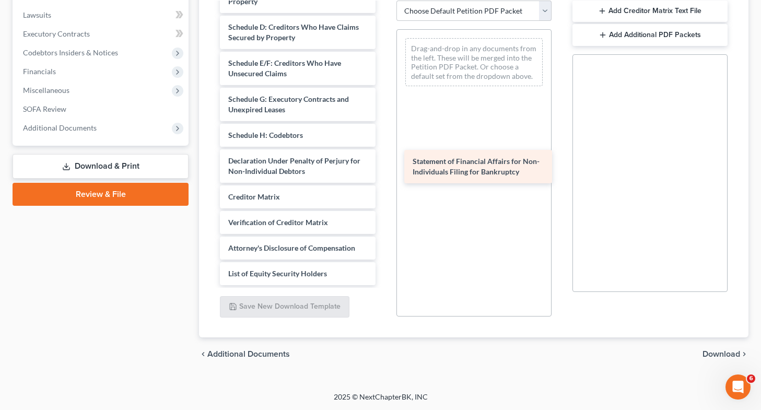
scroll to position [142, 0]
drag, startPoint x: 314, startPoint y: 128, endPoint x: 519, endPoint y: 171, distance: 209.1
click at [383, 171] on div "Statement of Financial Affairs for Non-Individuals Filing for Bankruptcy Volunt…" at bounding box center [297, 78] width 172 height 413
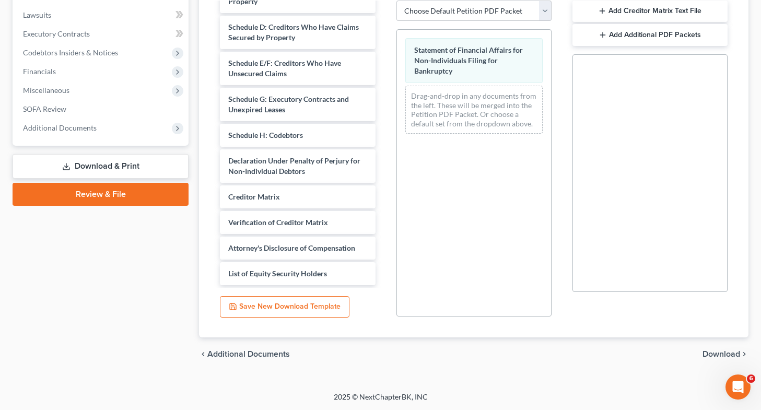
click at [716, 359] on div "chevron_left Additional Documents Download chevron_right" at bounding box center [473, 353] width 549 height 33
click at [716, 356] on span "Download" at bounding box center [721, 354] width 38 height 8
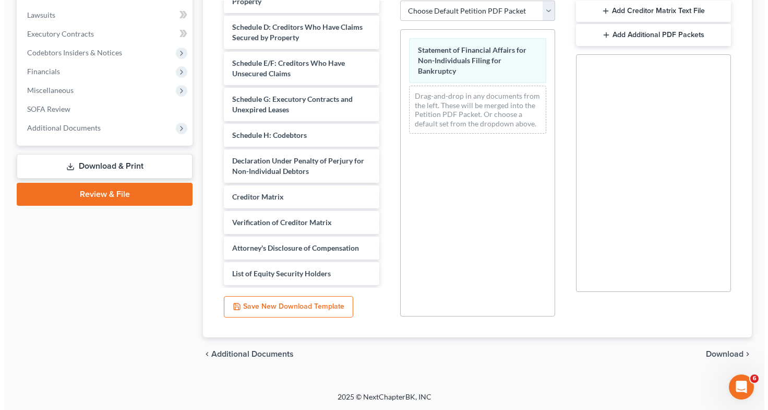
scroll to position [69, 0]
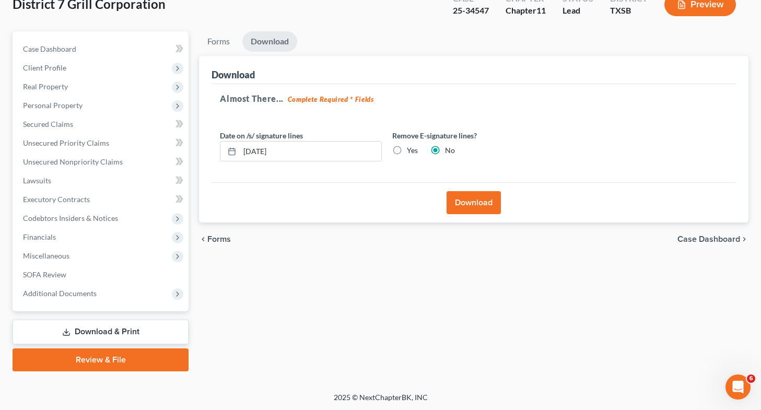
click at [407, 151] on label "Yes" at bounding box center [412, 150] width 11 height 10
click at [411, 151] on input "Yes" at bounding box center [414, 148] width 7 height 7
radio input "true"
radio input "false"
click at [473, 207] on button "Download" at bounding box center [473, 202] width 54 height 23
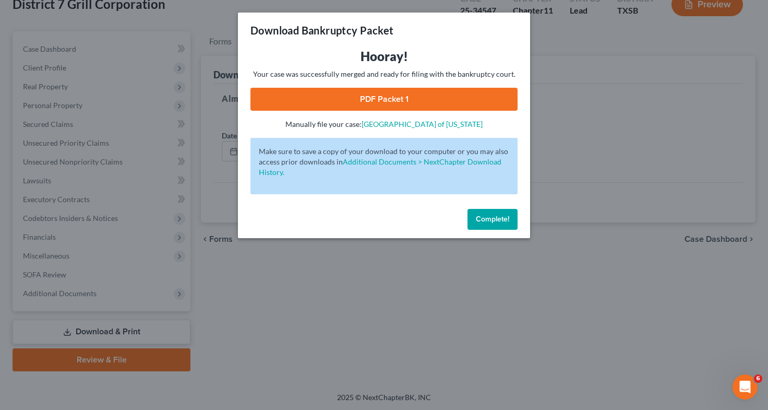
click at [388, 99] on link "PDF Packet 1" at bounding box center [384, 99] width 267 height 23
